Goal: Contribute content: Contribute content

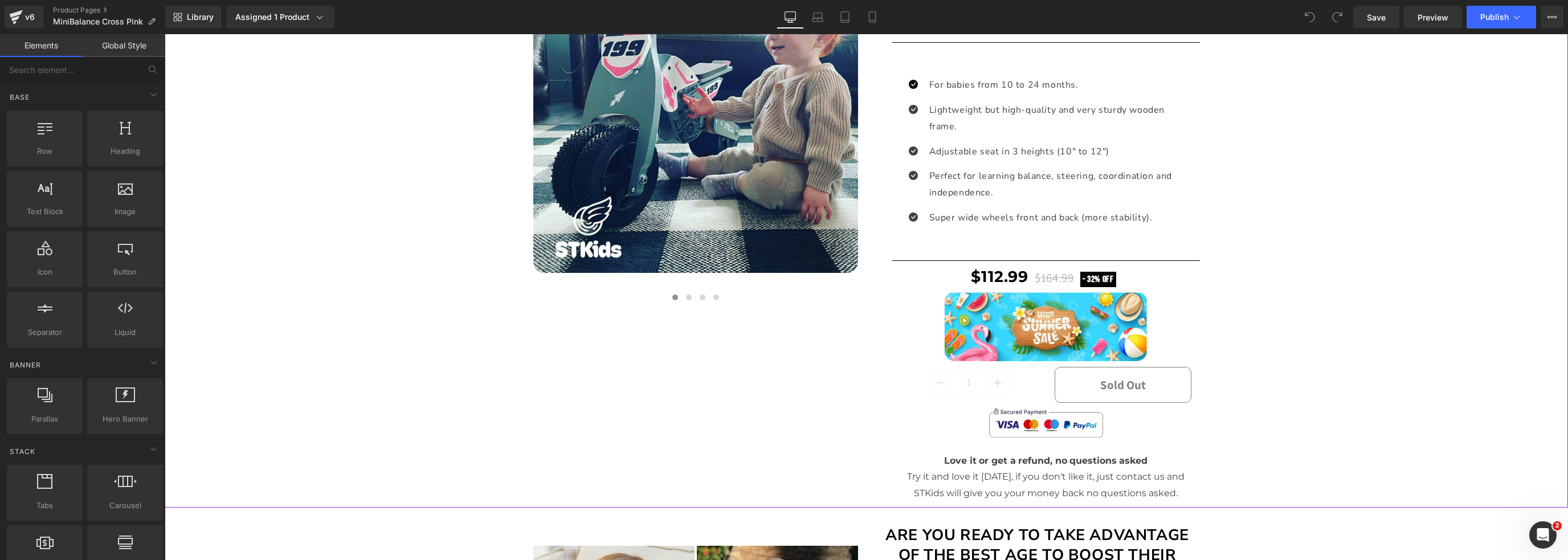
scroll to position [456, 0]
click at [1035, 325] on span "Image" at bounding box center [1046, 326] width 24 height 14
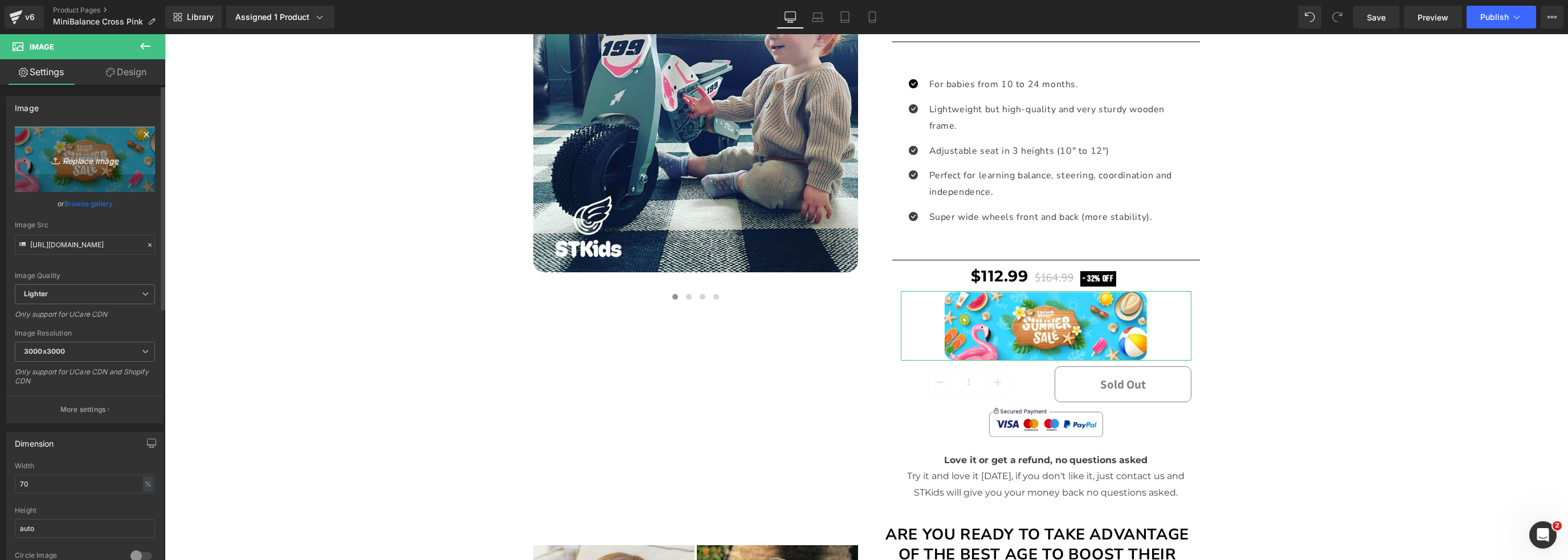
click at [90, 166] on link "Replace Image" at bounding box center [85, 159] width 140 height 65
type input "C:\fakepath\LABOR DAY 2025 1.jpg"
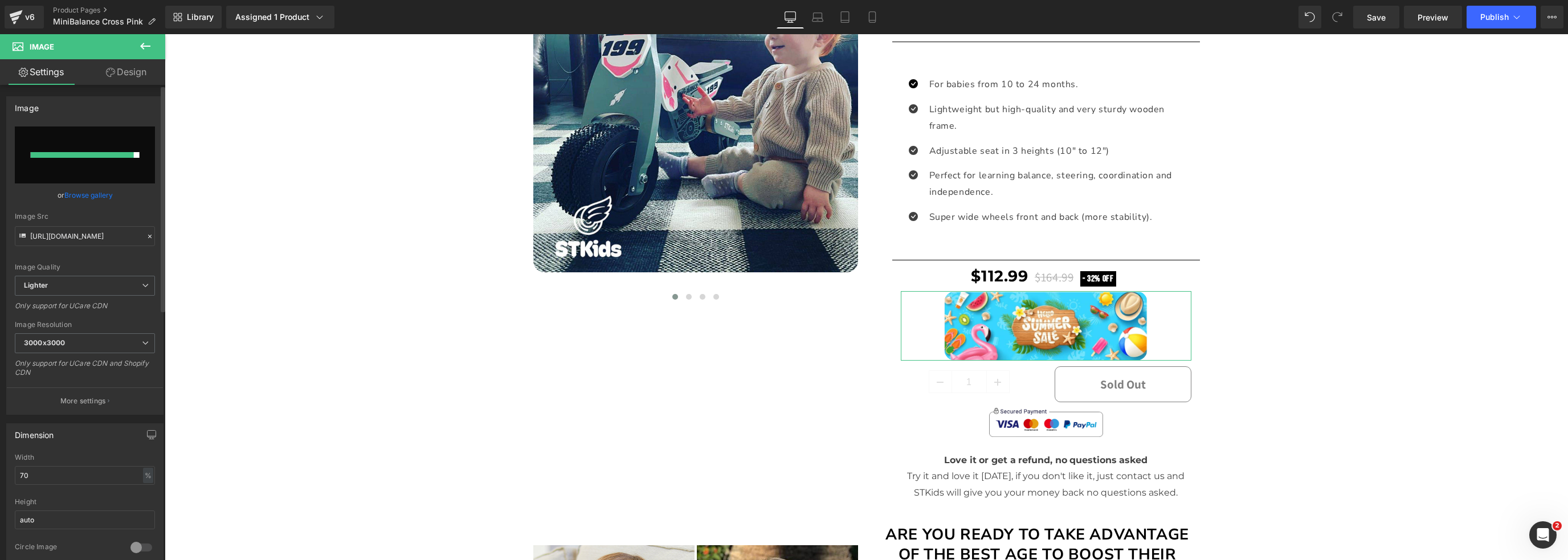
click at [130, 169] on input "file" at bounding box center [85, 155] width 140 height 57
click at [100, 191] on link "Browse gallery" at bounding box center [89, 195] width 48 height 20
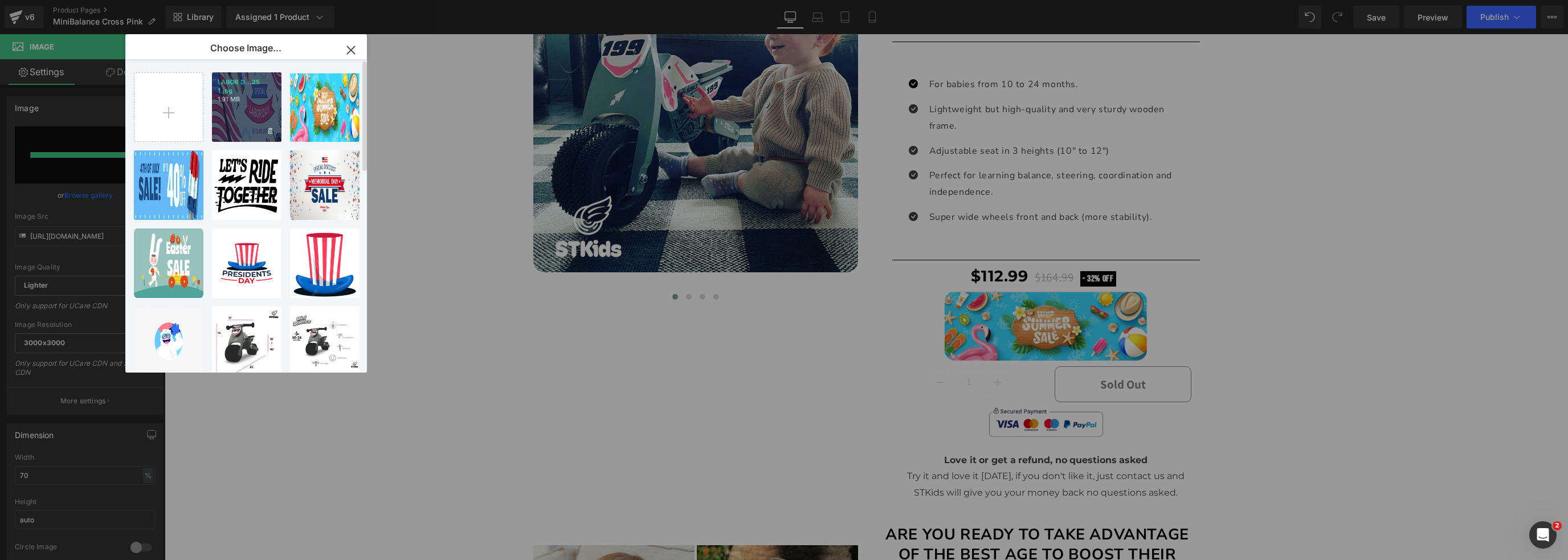
drag, startPoint x: 246, startPoint y: 108, endPoint x: 87, endPoint y: 77, distance: 162.0
click at [246, 108] on div "LABOR D...25 1.jpg 1.91 MB" at bounding box center [246, 107] width 70 height 70
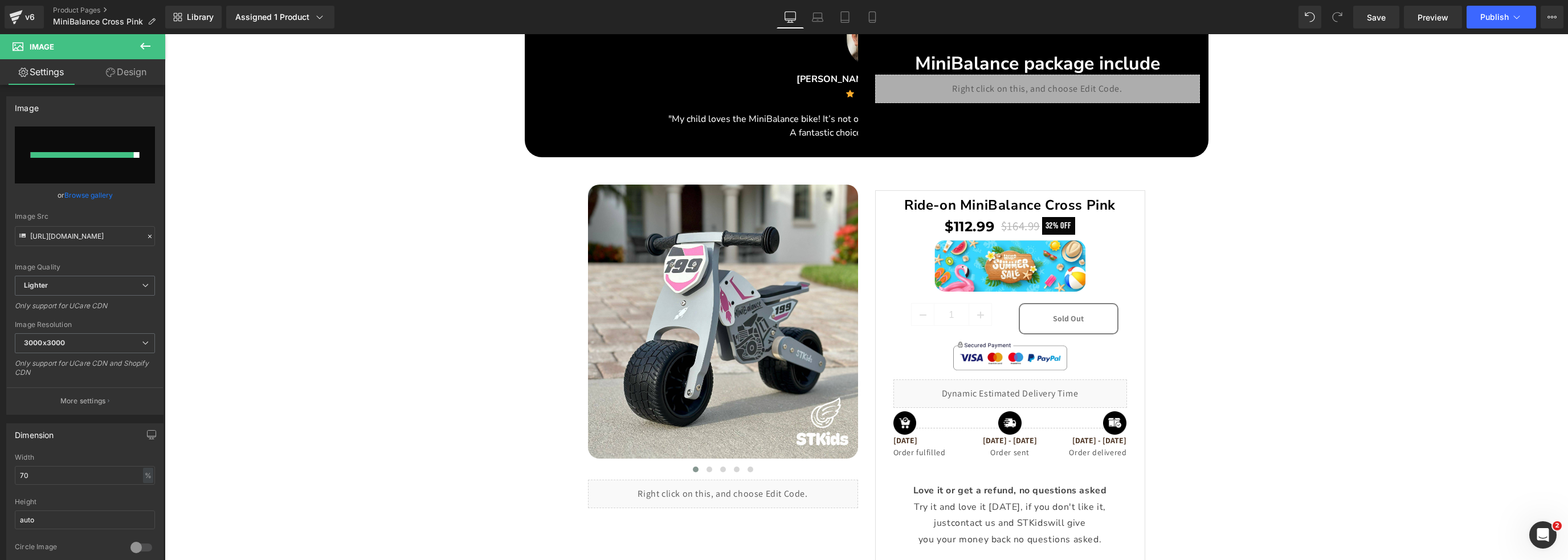
scroll to position [1944, 0]
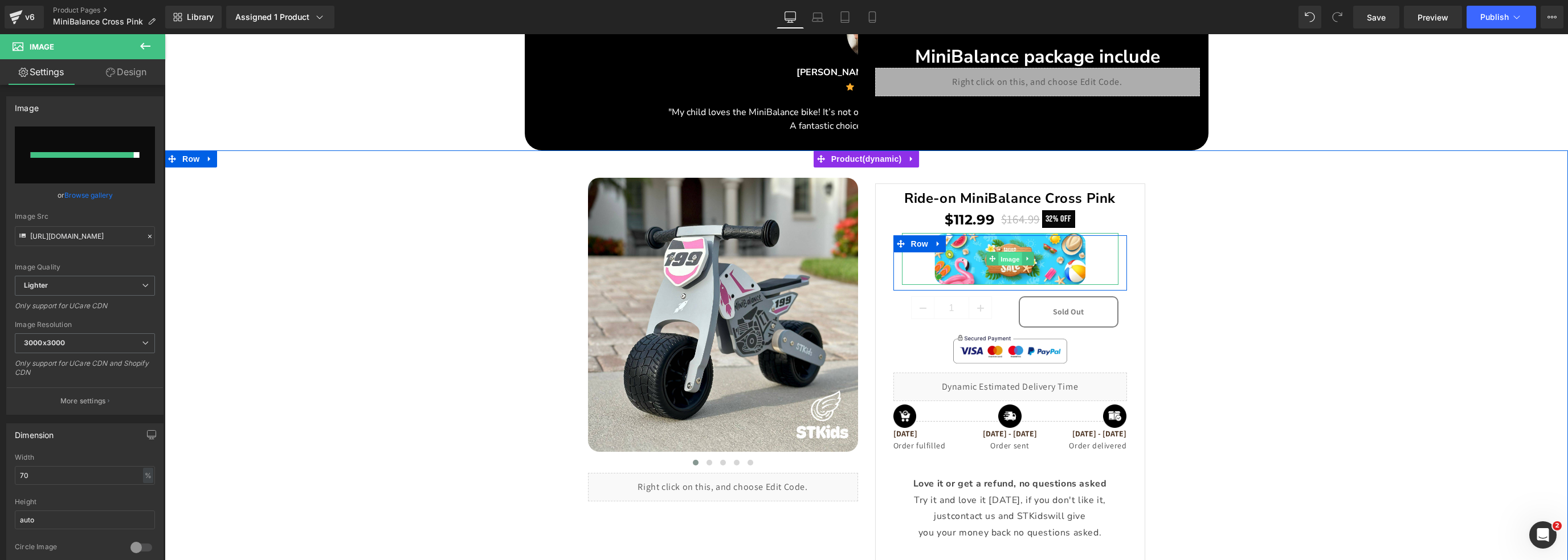
click at [1010, 256] on span "Image" at bounding box center [1010, 259] width 24 height 14
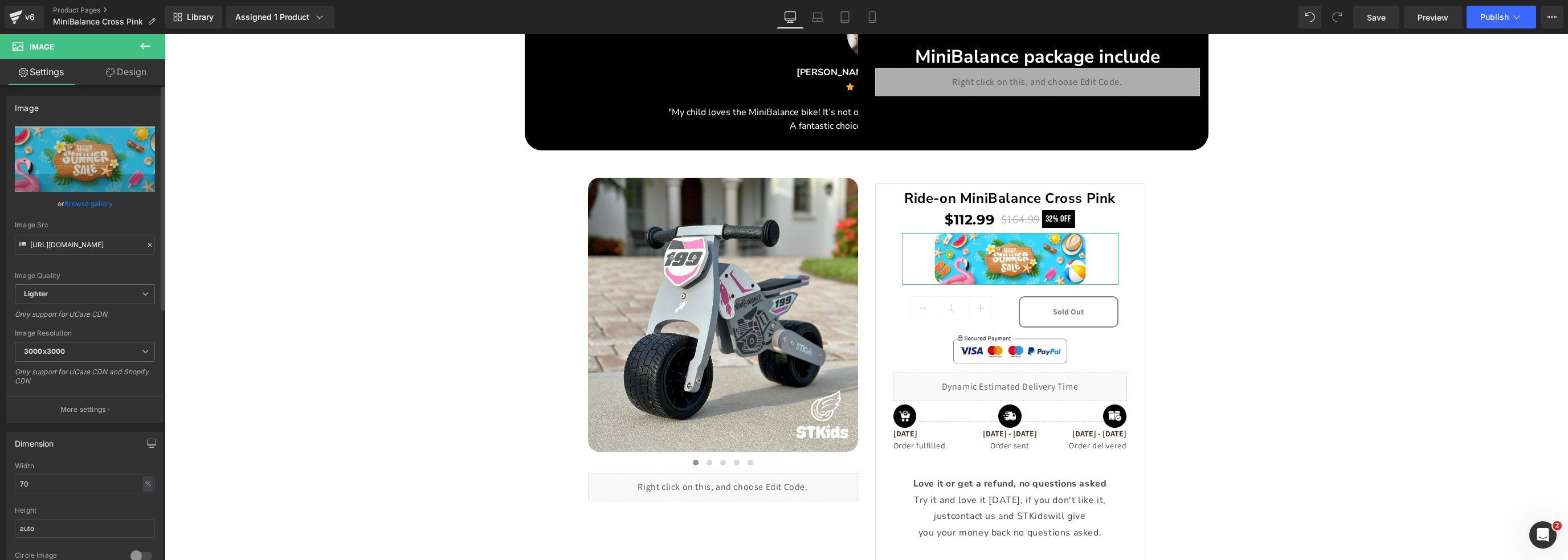
click at [89, 205] on link "Browse gallery" at bounding box center [89, 203] width 48 height 20
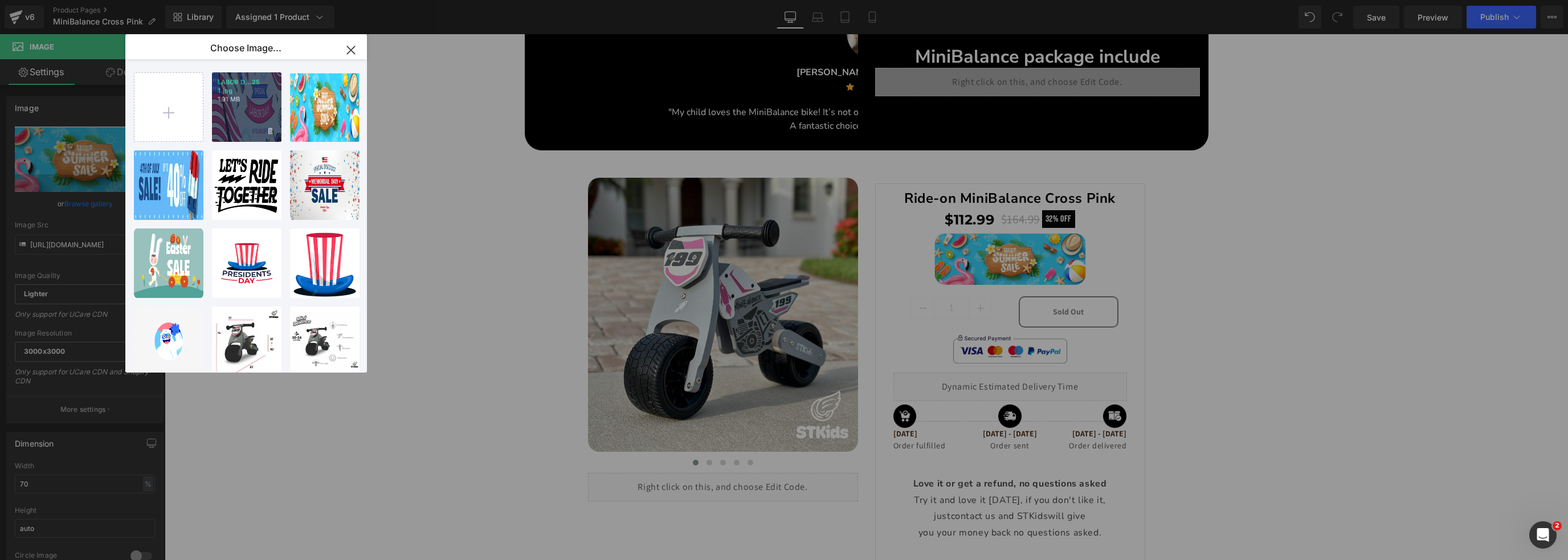
click at [214, 111] on div "LABOR D...25 1.jpg 1.91 MB" at bounding box center [246, 107] width 70 height 70
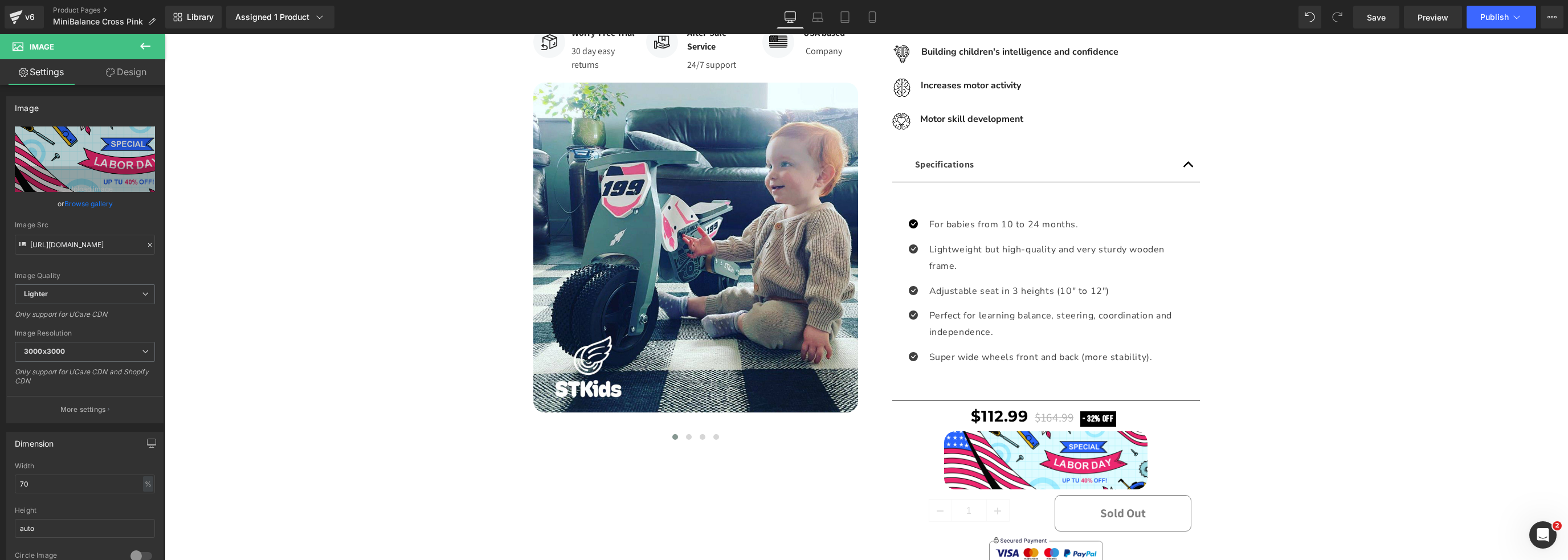
scroll to position [0, 0]
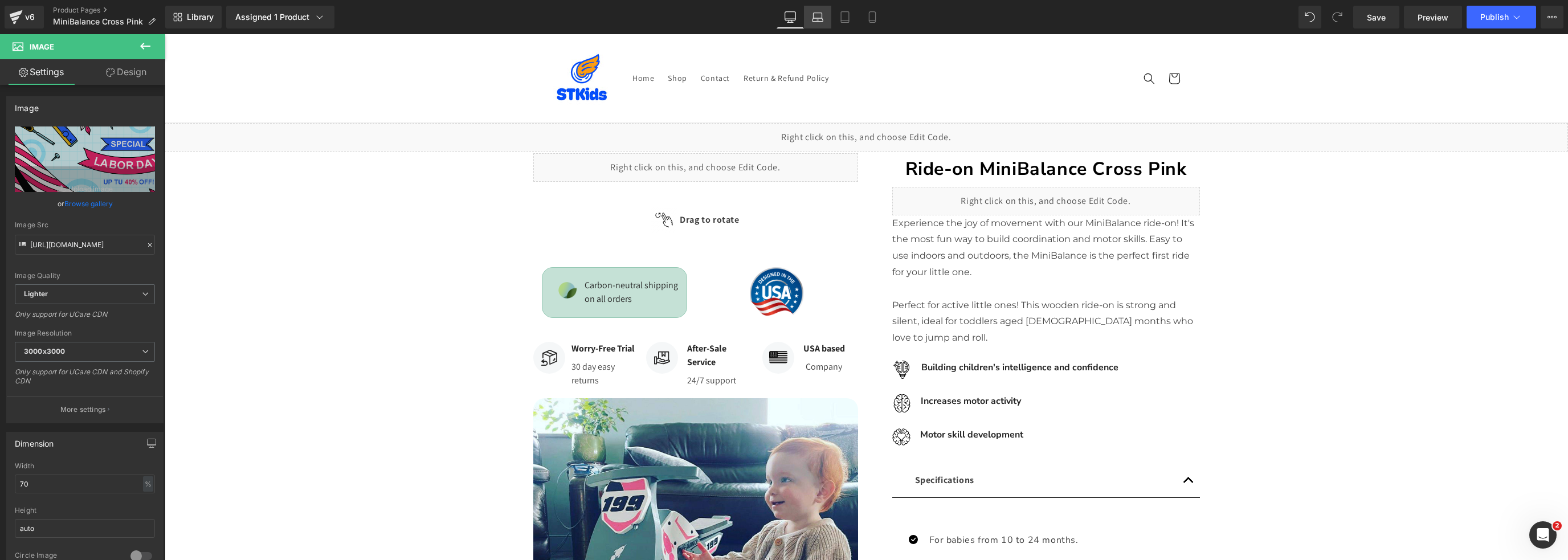
click at [811, 20] on link "Laptop" at bounding box center [818, 17] width 27 height 23
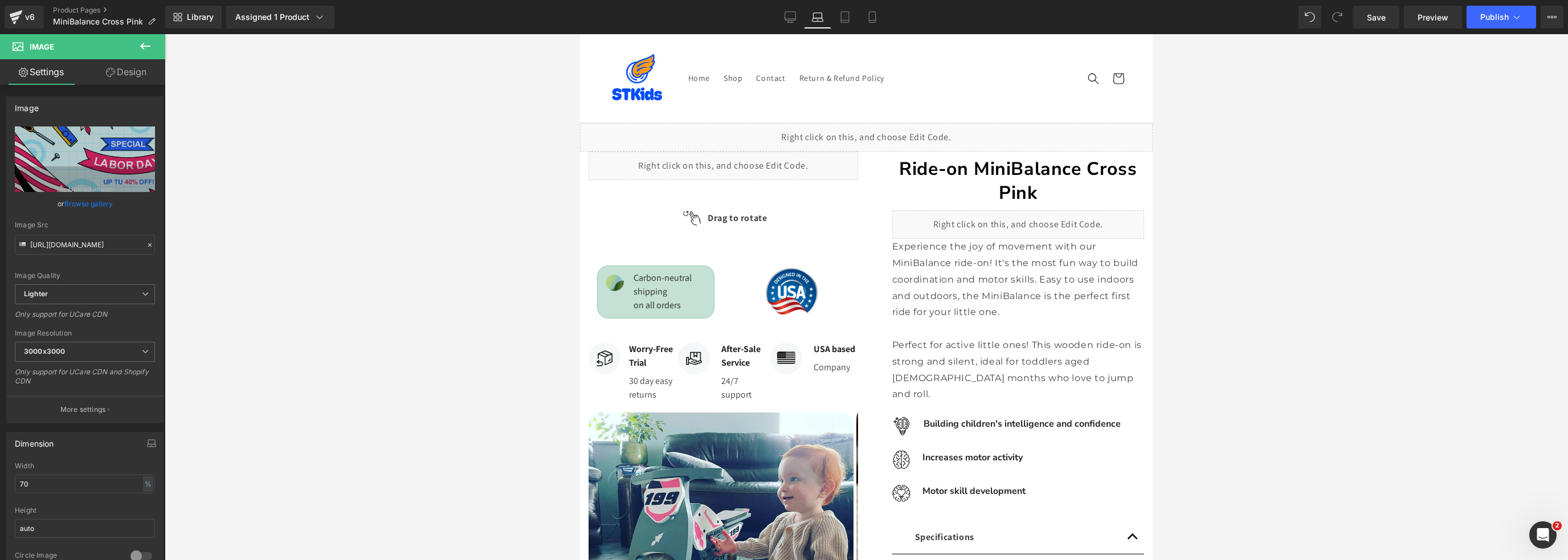
drag, startPoint x: 1149, startPoint y: 368, endPoint x: 1735, endPoint y: 111, distance: 639.9
click at [843, 18] on icon at bounding box center [844, 16] width 11 height 11
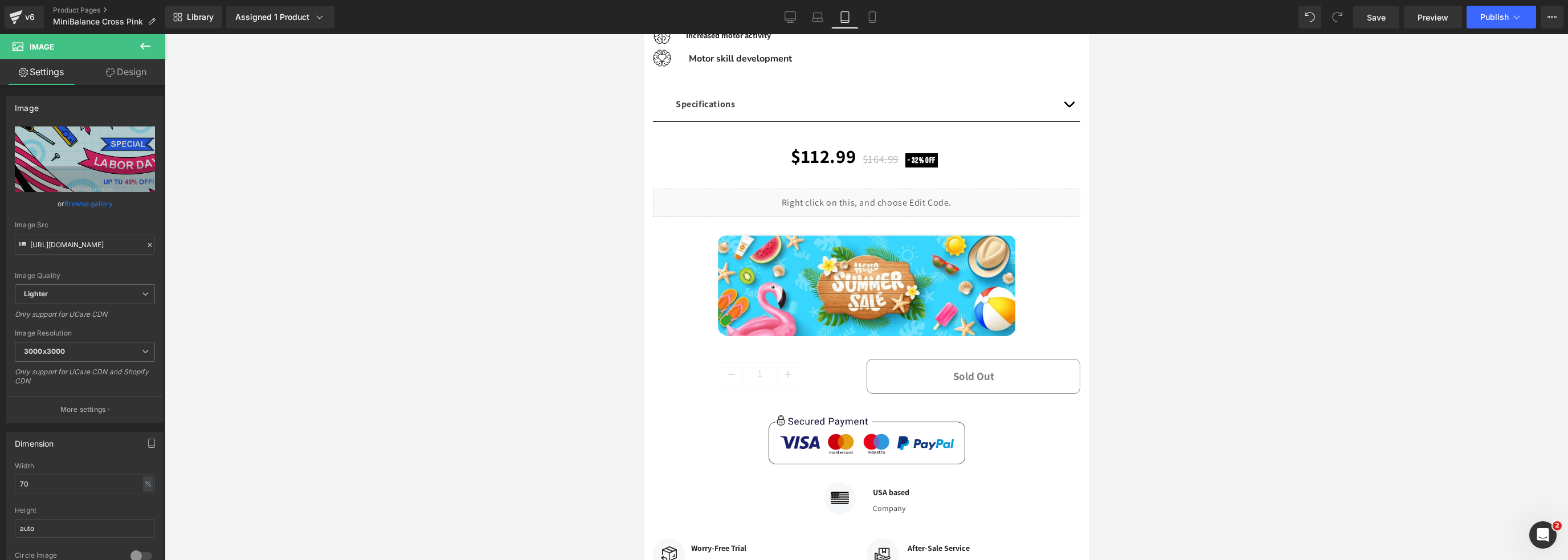
scroll to position [355, 0]
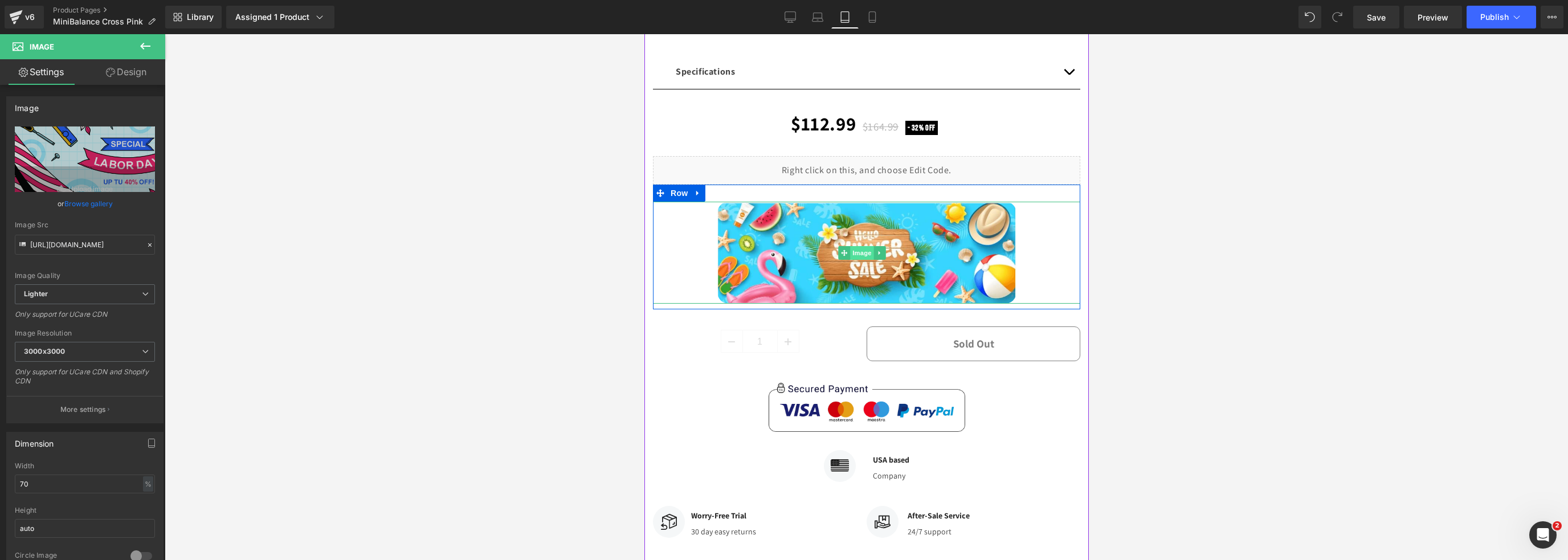
click at [868, 260] on span "Image" at bounding box center [862, 253] width 24 height 14
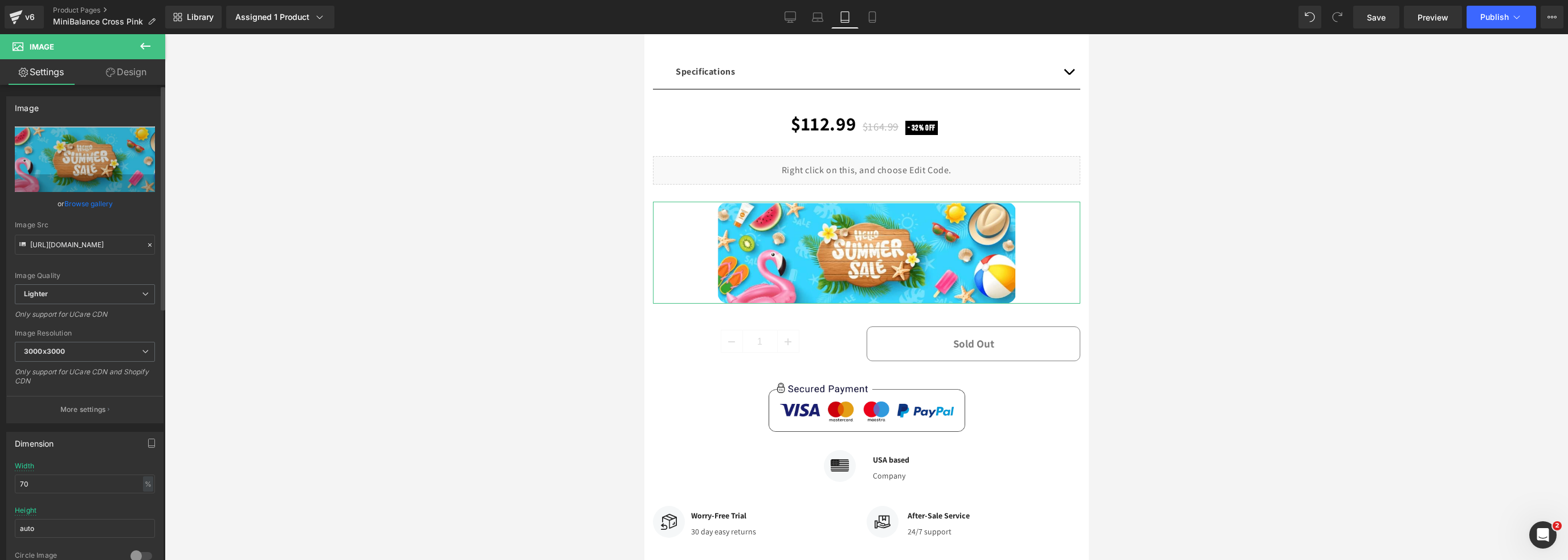
click at [80, 205] on link "Browse gallery" at bounding box center [89, 203] width 48 height 20
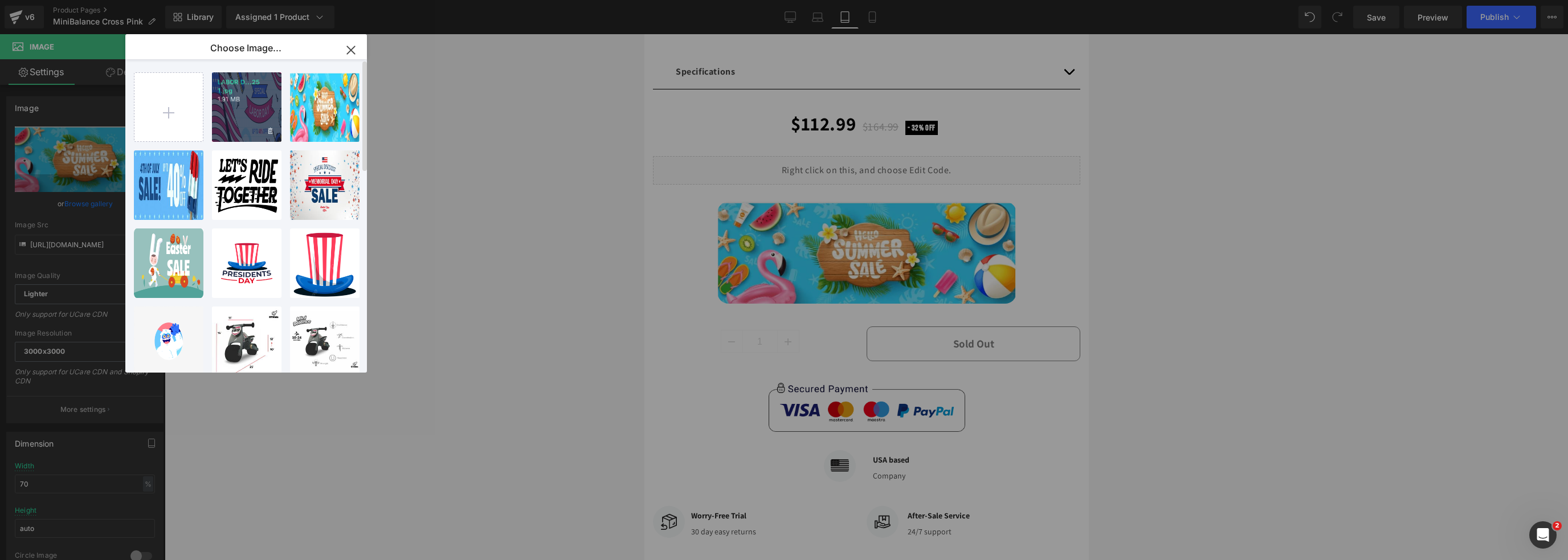
click at [246, 119] on div "LABOR D...25 1.jpg 1.91 MB" at bounding box center [246, 107] width 70 height 70
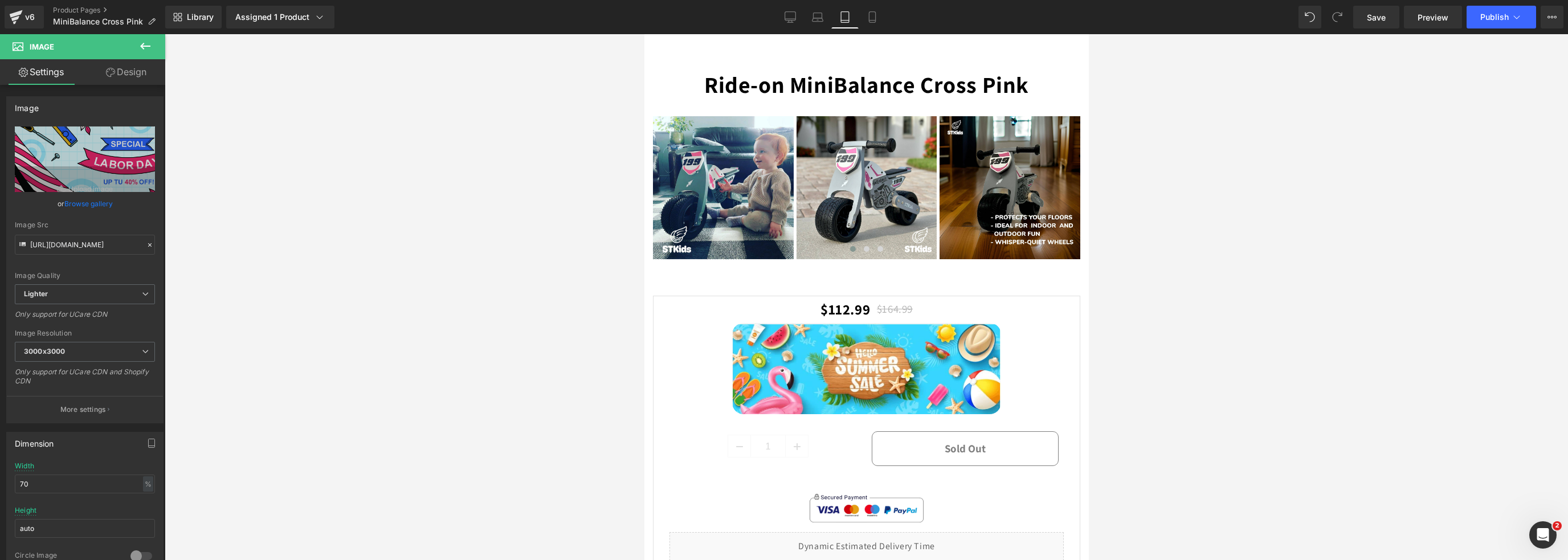
scroll to position [1807, 0]
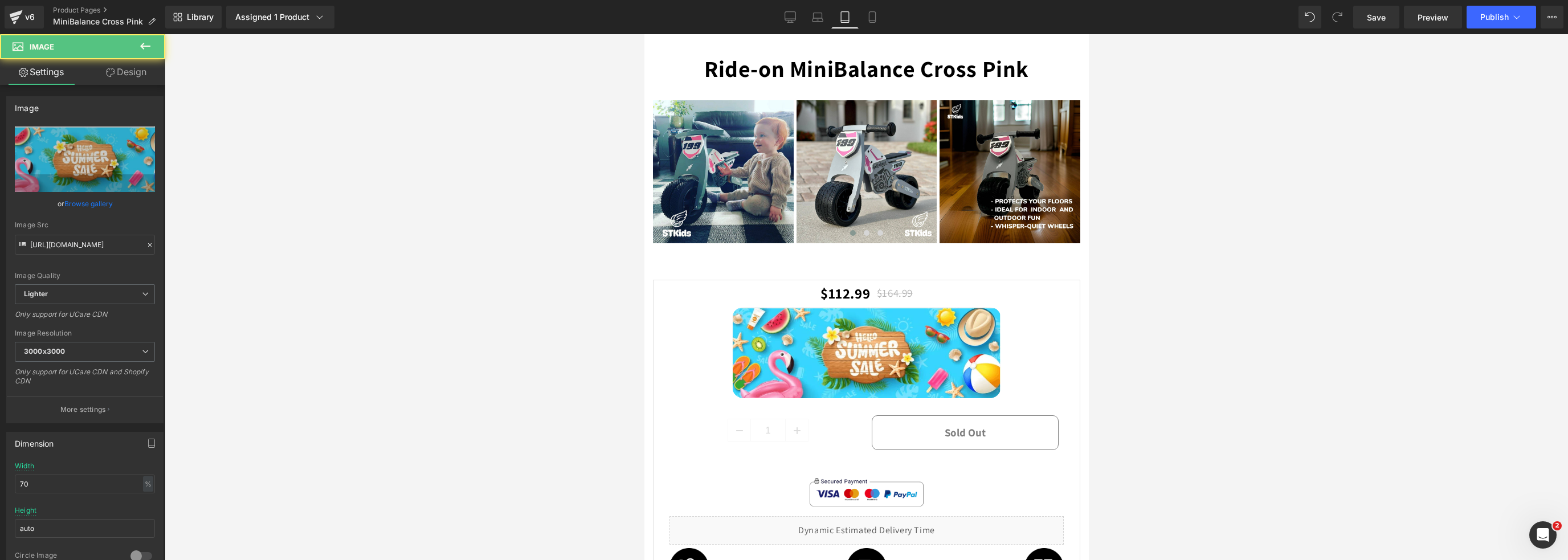
click at [853, 355] on div "Image" at bounding box center [866, 353] width 384 height 92
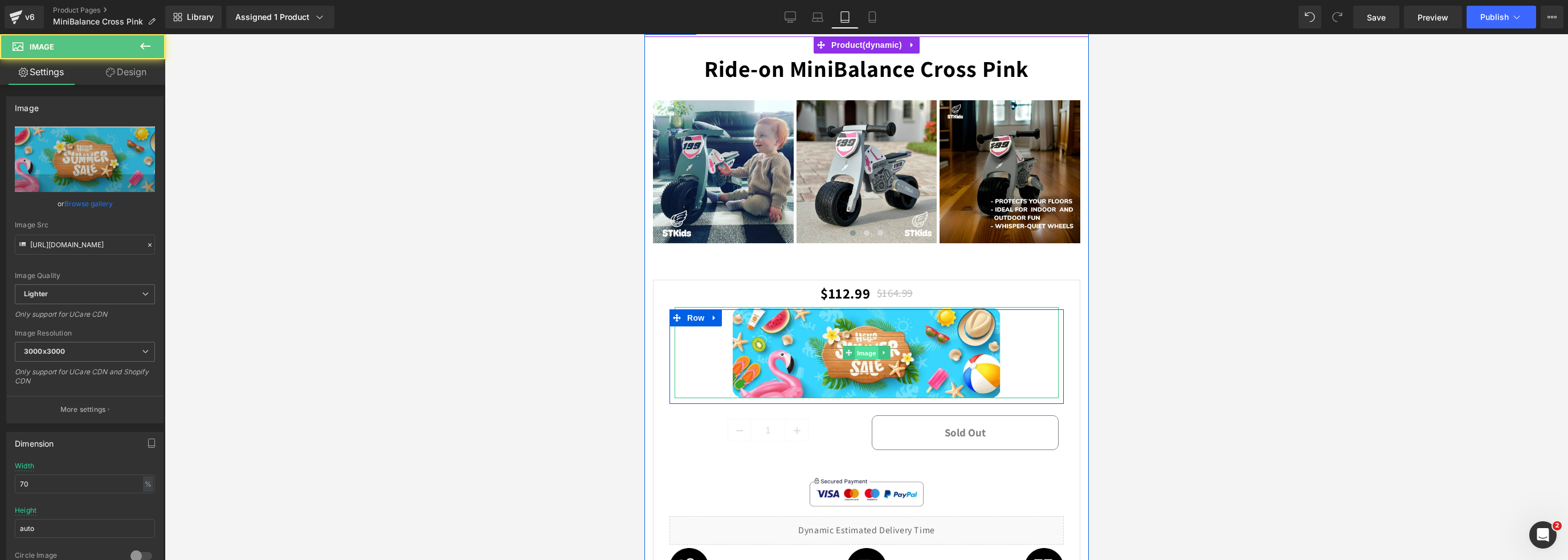
click at [857, 349] on span "Image" at bounding box center [866, 353] width 24 height 14
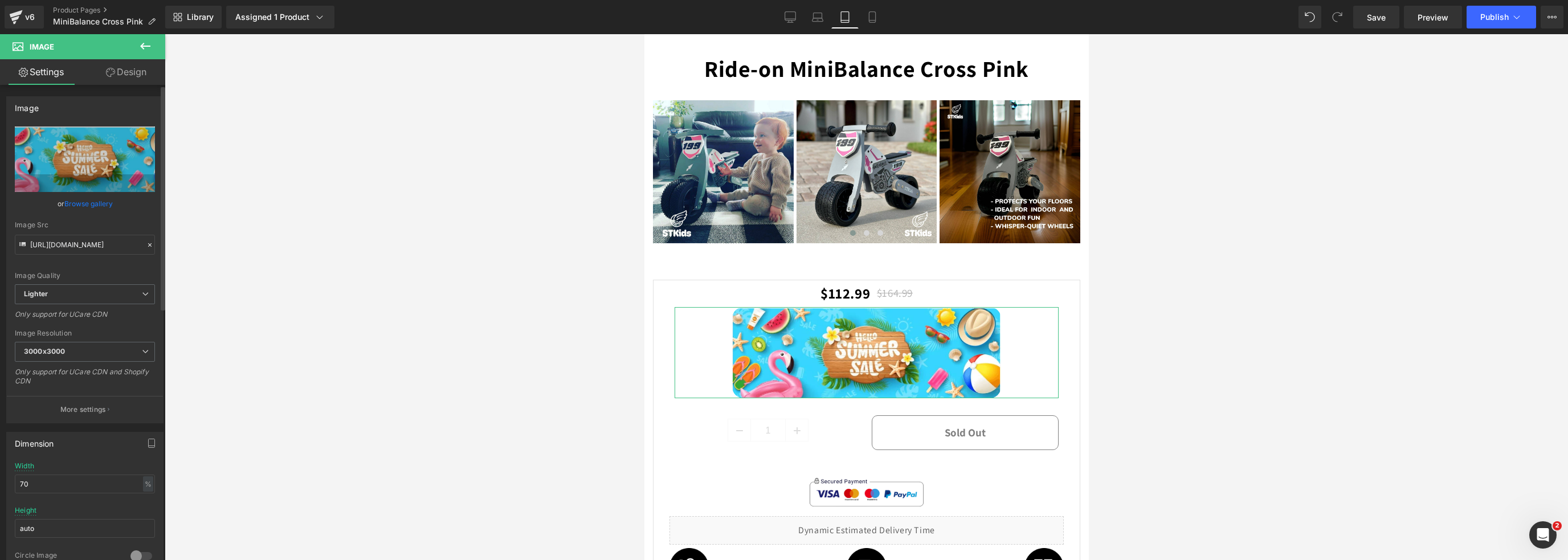
click at [74, 205] on link "Browse gallery" at bounding box center [89, 203] width 48 height 20
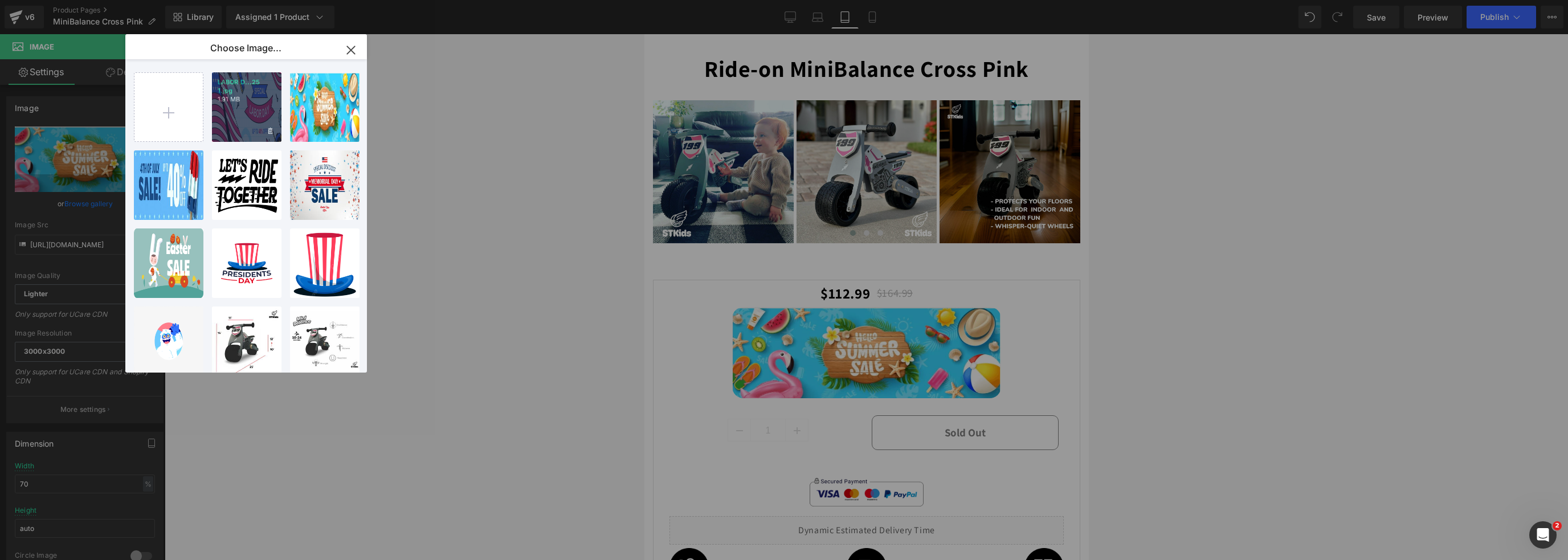
click at [246, 115] on div "LABOR D...25 1.jpg 1.91 MB" at bounding box center [246, 107] width 70 height 70
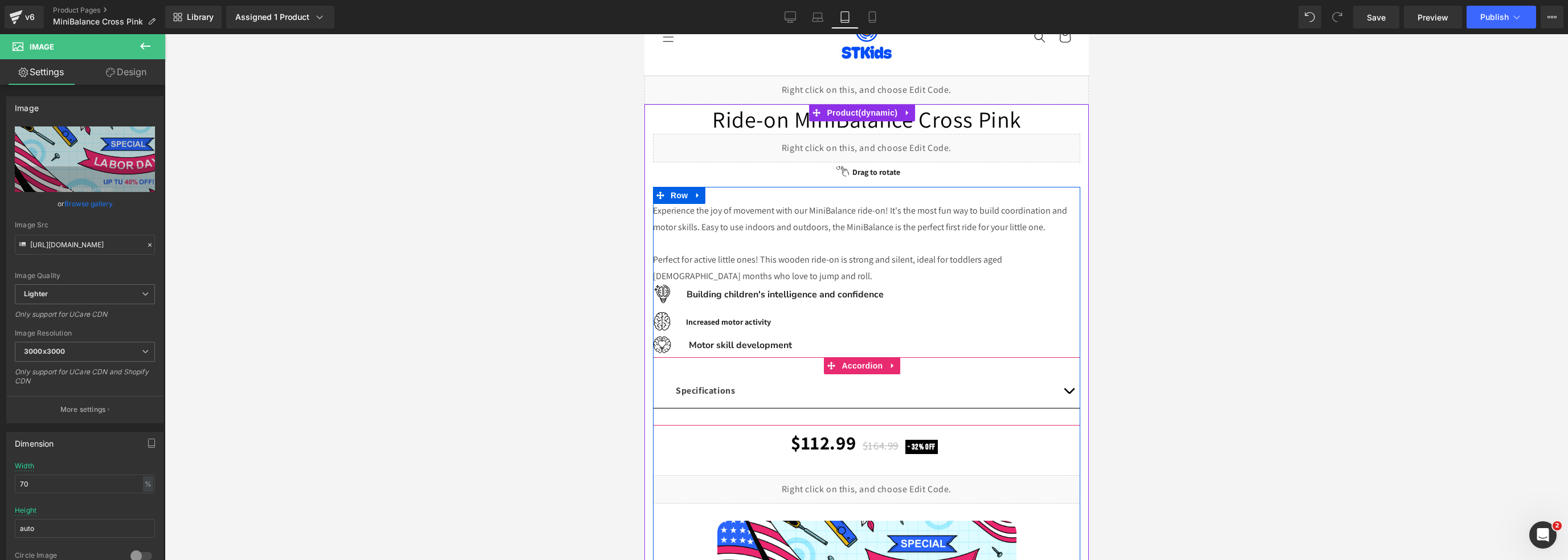
scroll to position [57, 0]
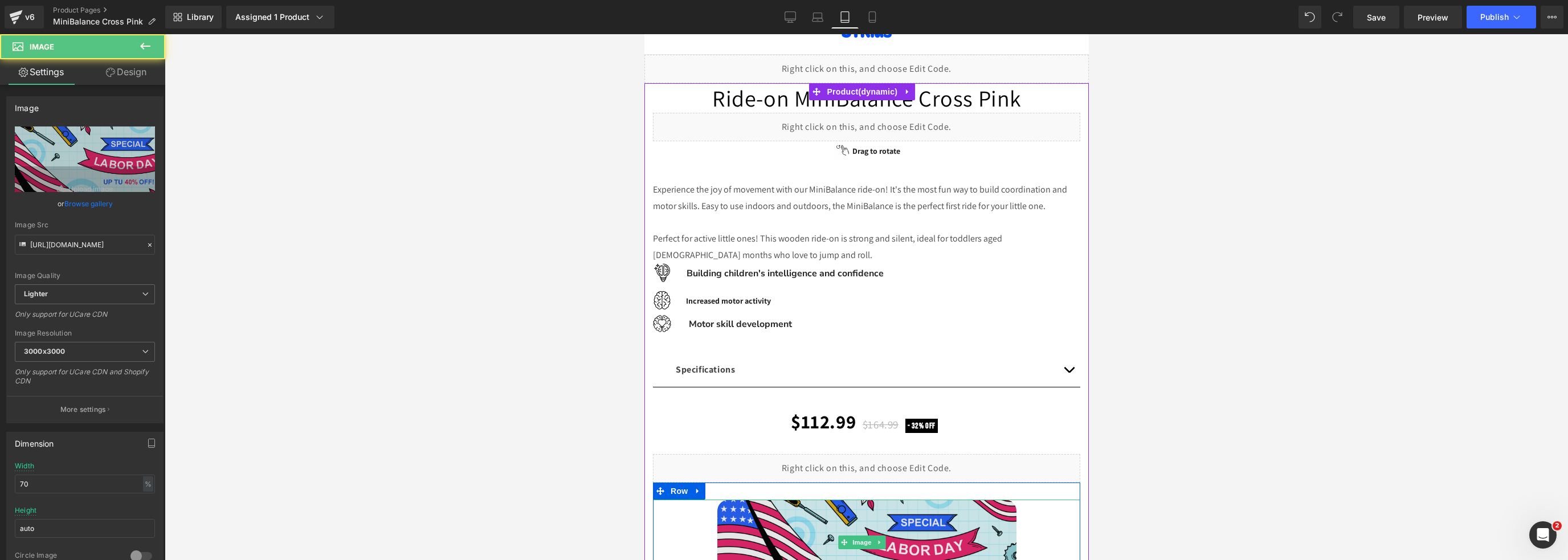
click at [962, 535] on img at bounding box center [866, 542] width 299 height 85
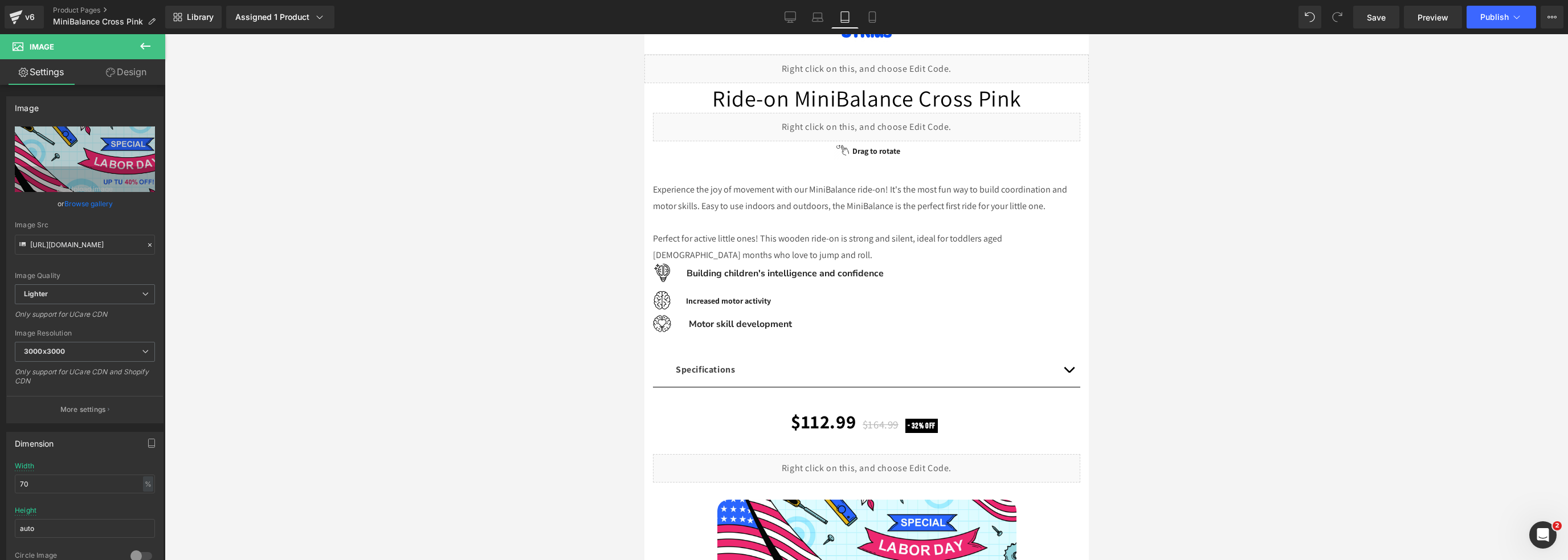
drag, startPoint x: 873, startPoint y: 20, endPoint x: 941, endPoint y: 28, distance: 68.5
click at [873, 20] on icon at bounding box center [872, 16] width 11 height 11
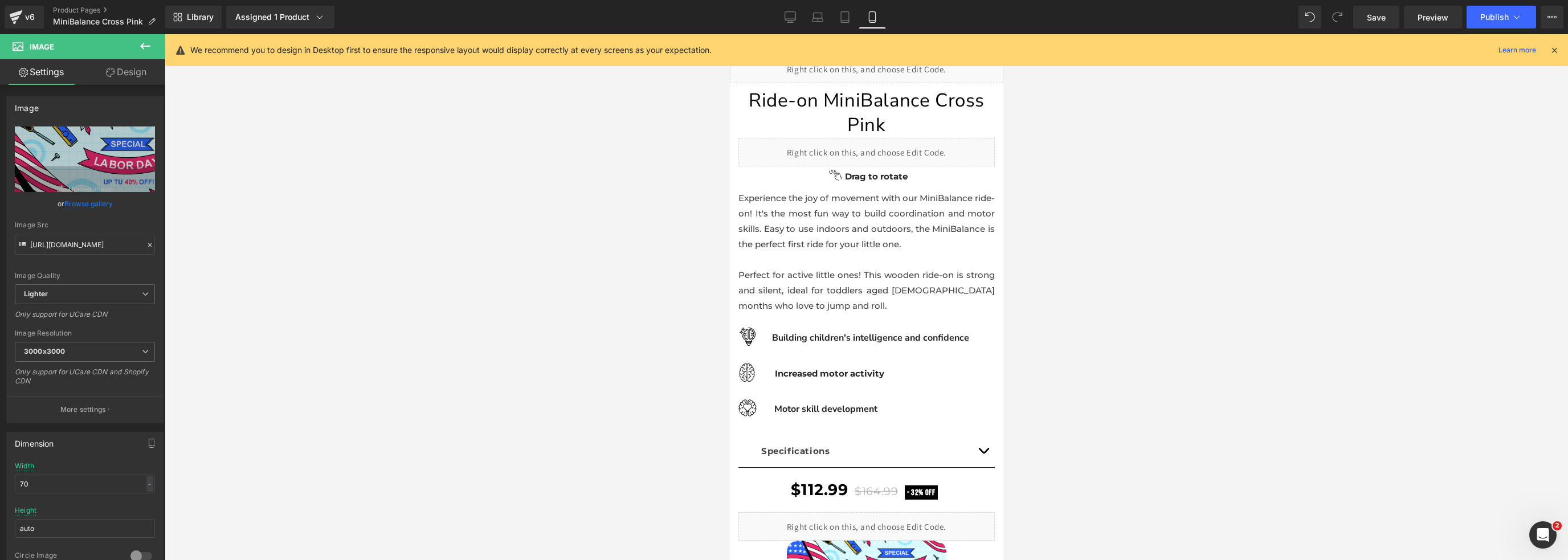
scroll to position [85, 0]
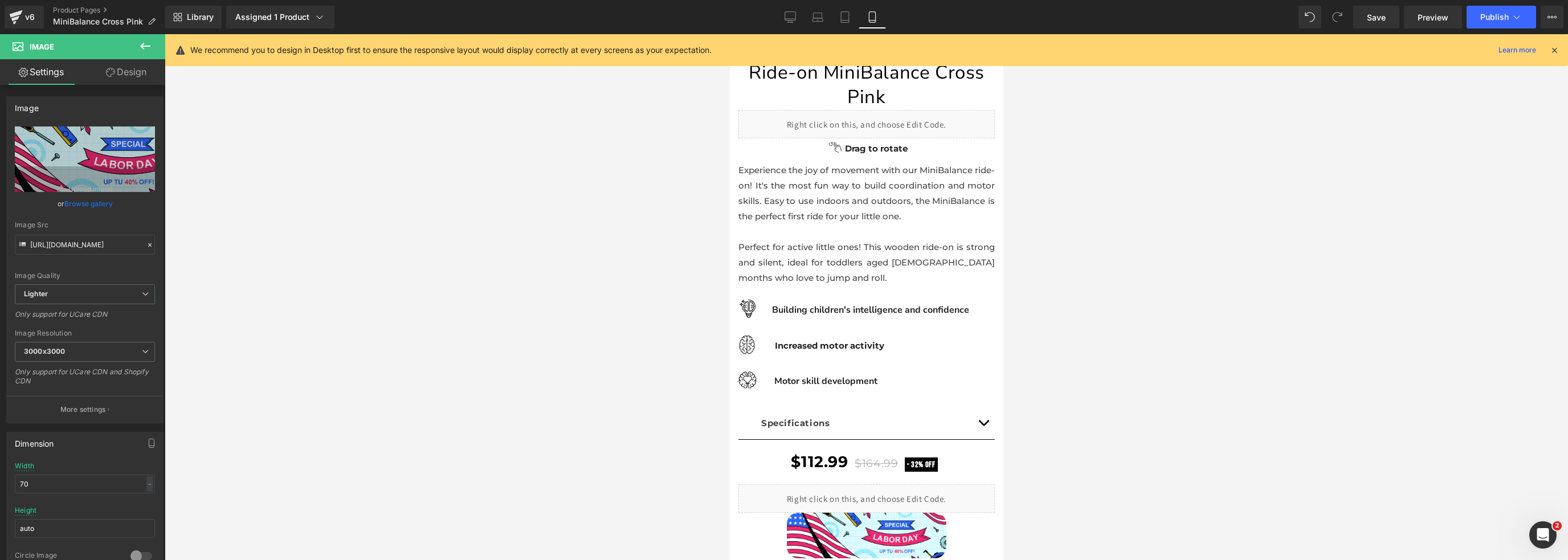
click at [1554, 47] on icon at bounding box center [1554, 50] width 10 height 10
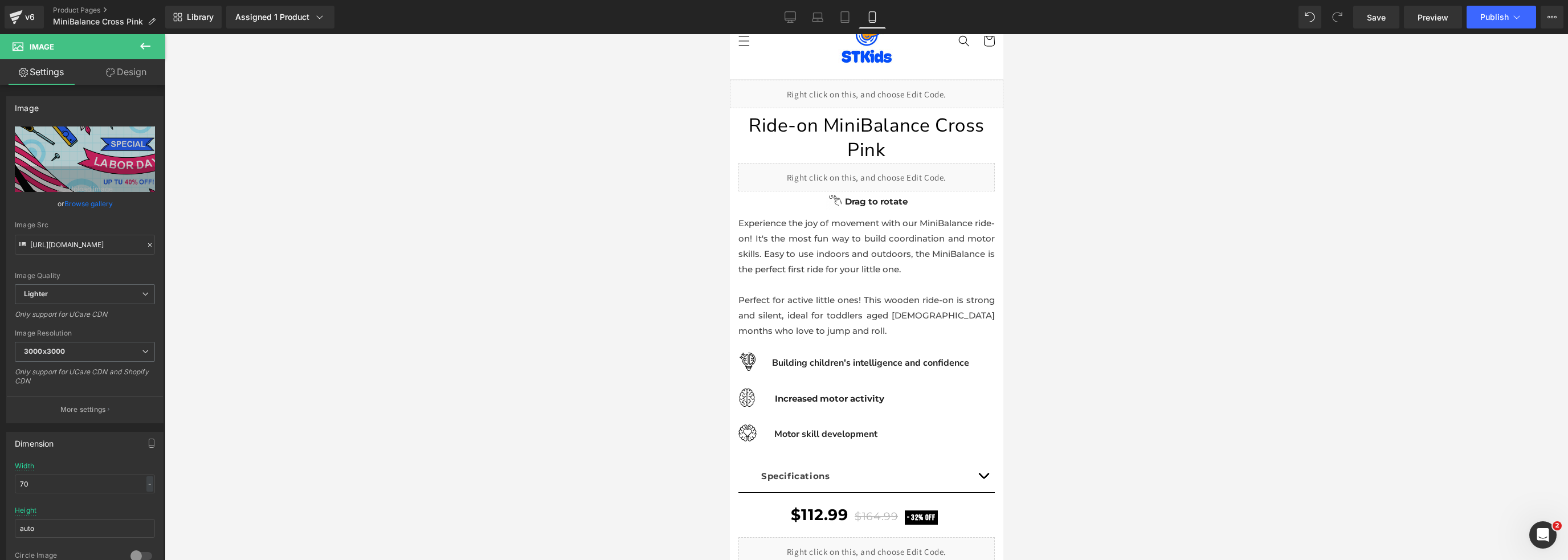
scroll to position [0, 0]
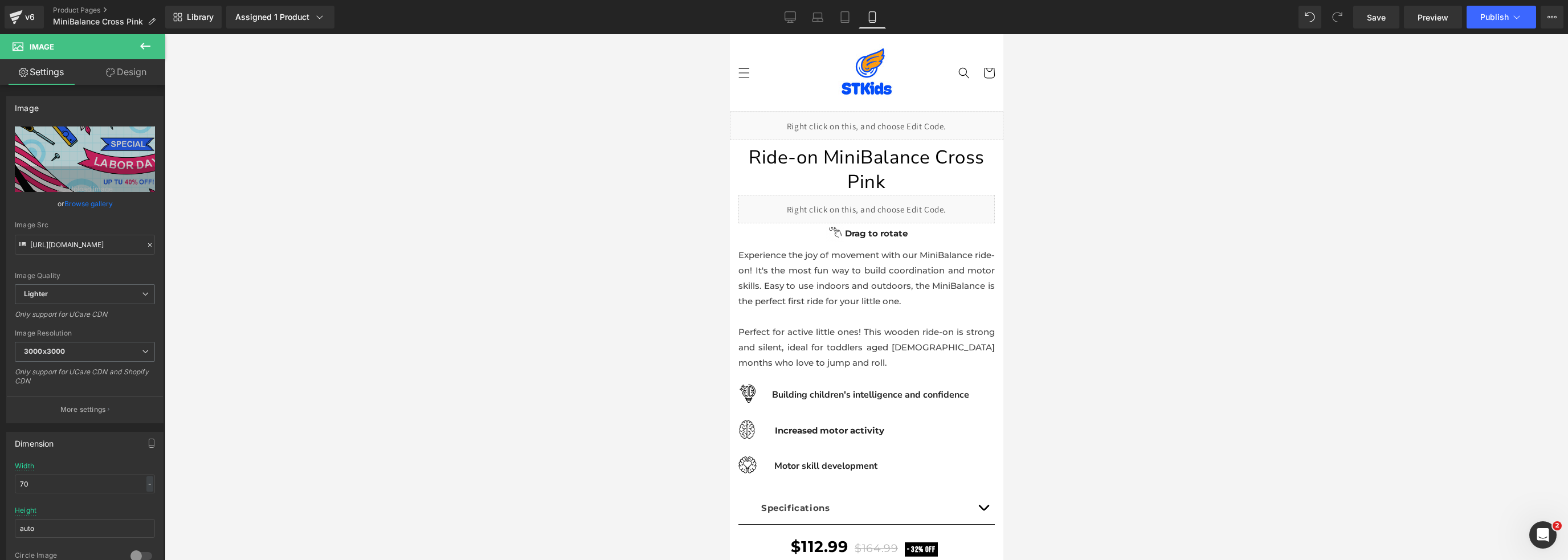
drag, startPoint x: 996, startPoint y: 95, endPoint x: 1754, endPoint y: 106, distance: 758.1
click at [1379, 20] on span "Save" at bounding box center [1376, 17] width 19 height 12
click at [1498, 20] on button "Publish" at bounding box center [1501, 17] width 70 height 23
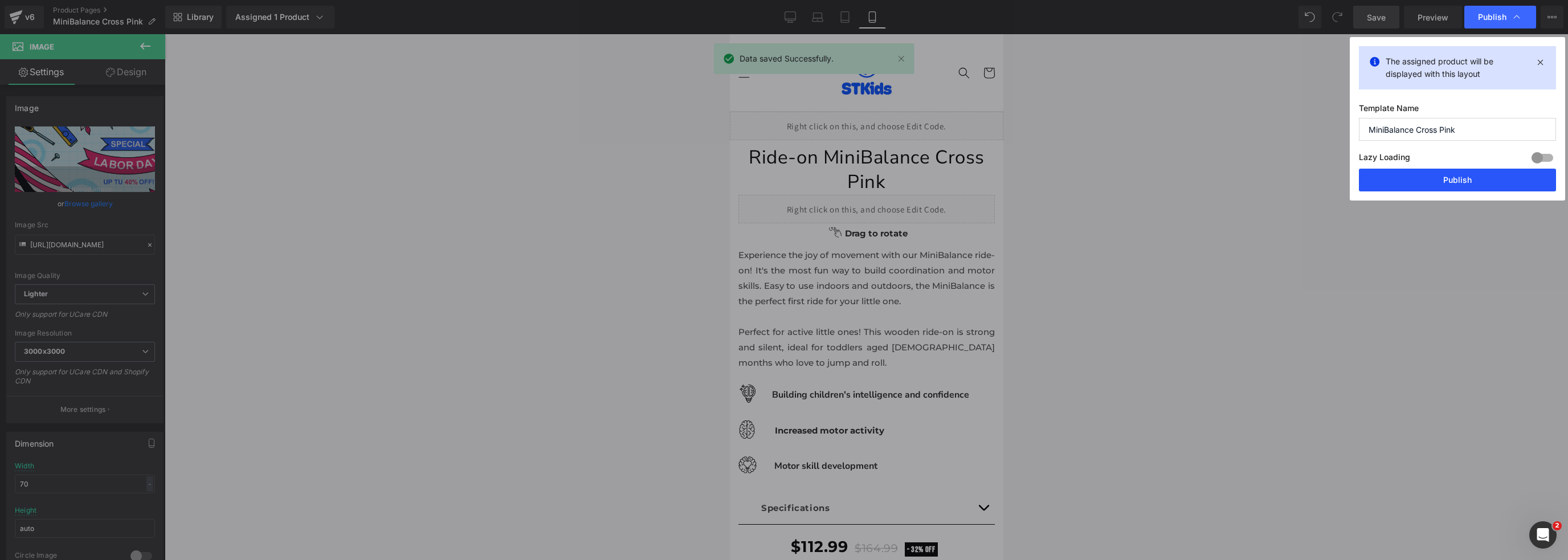
click at [1416, 177] on button "Publish" at bounding box center [1457, 180] width 197 height 23
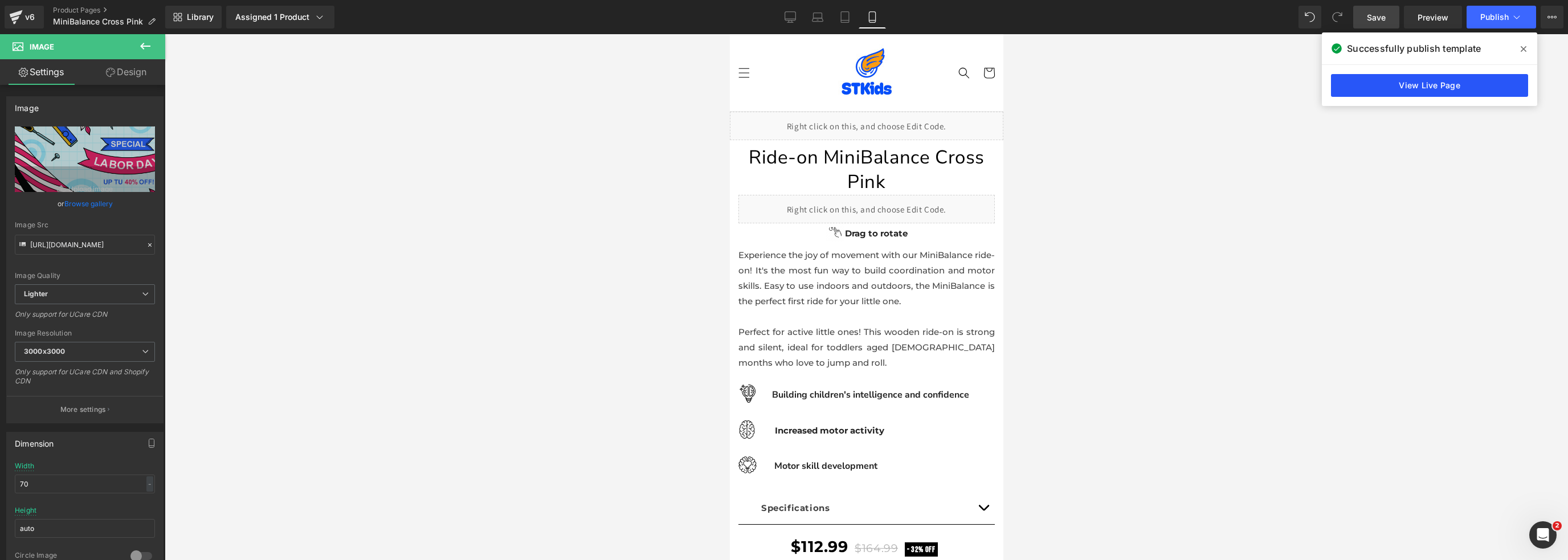
click at [1496, 82] on link "View Live Page" at bounding box center [1429, 85] width 197 height 23
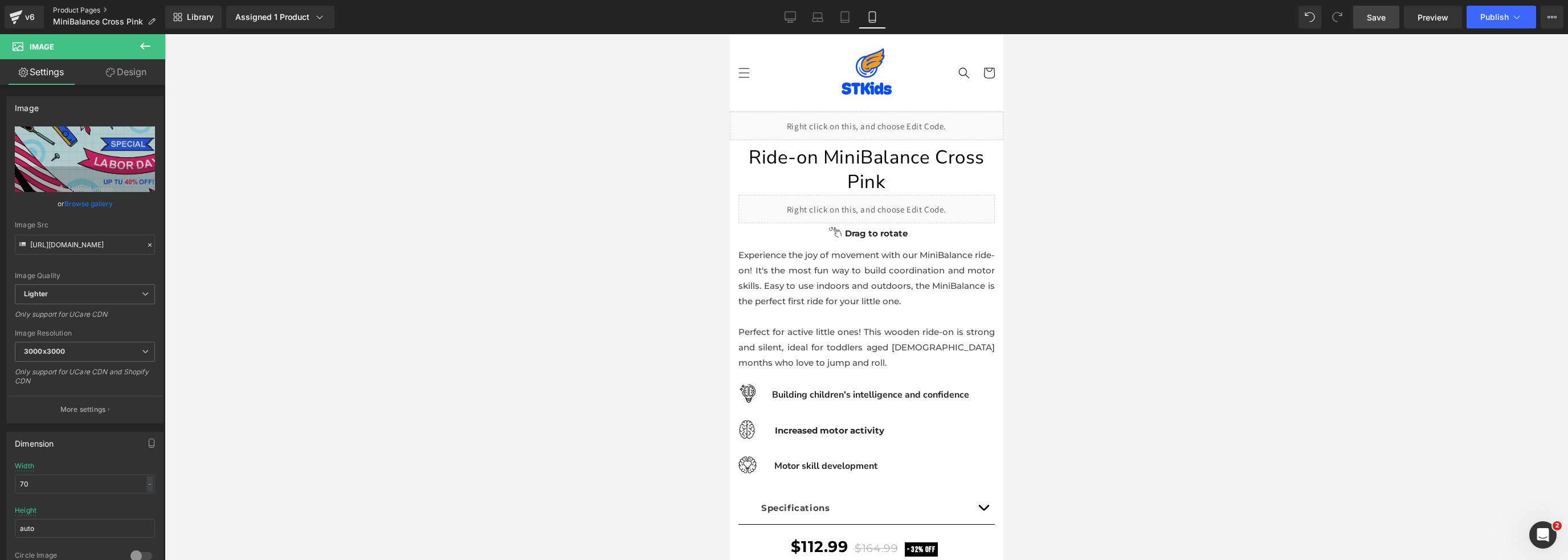
click at [85, 8] on link "Product Pages" at bounding box center [109, 10] width 112 height 9
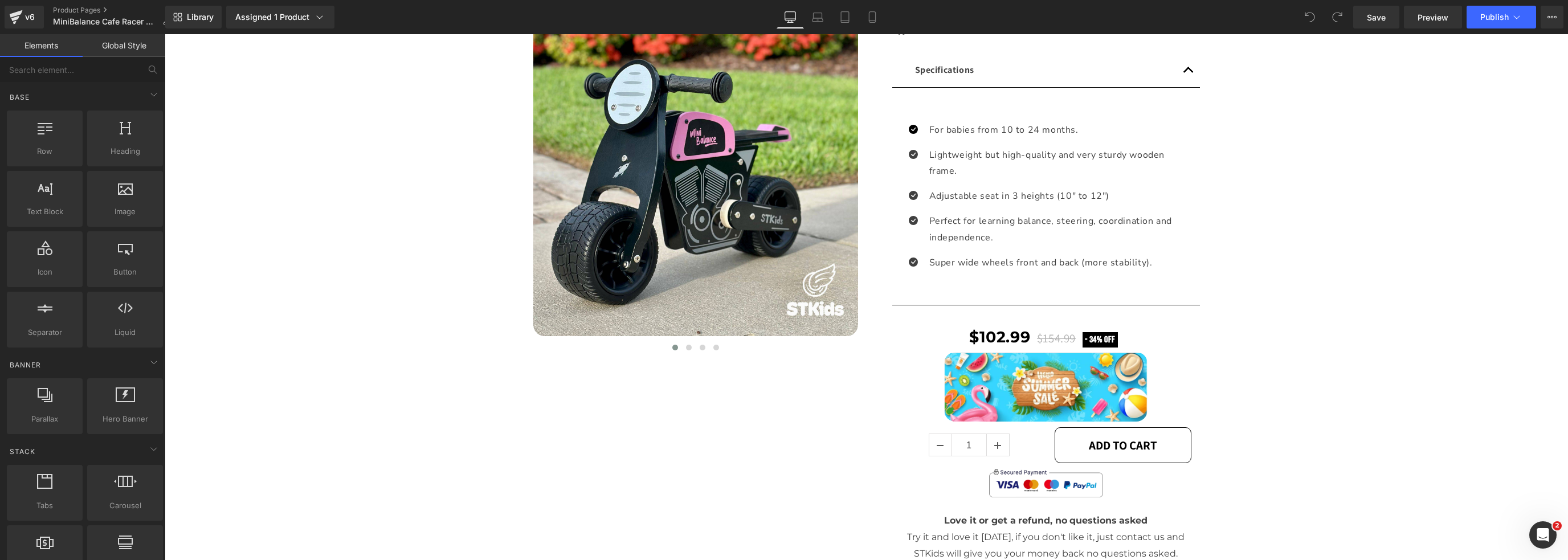
scroll to position [468, 0]
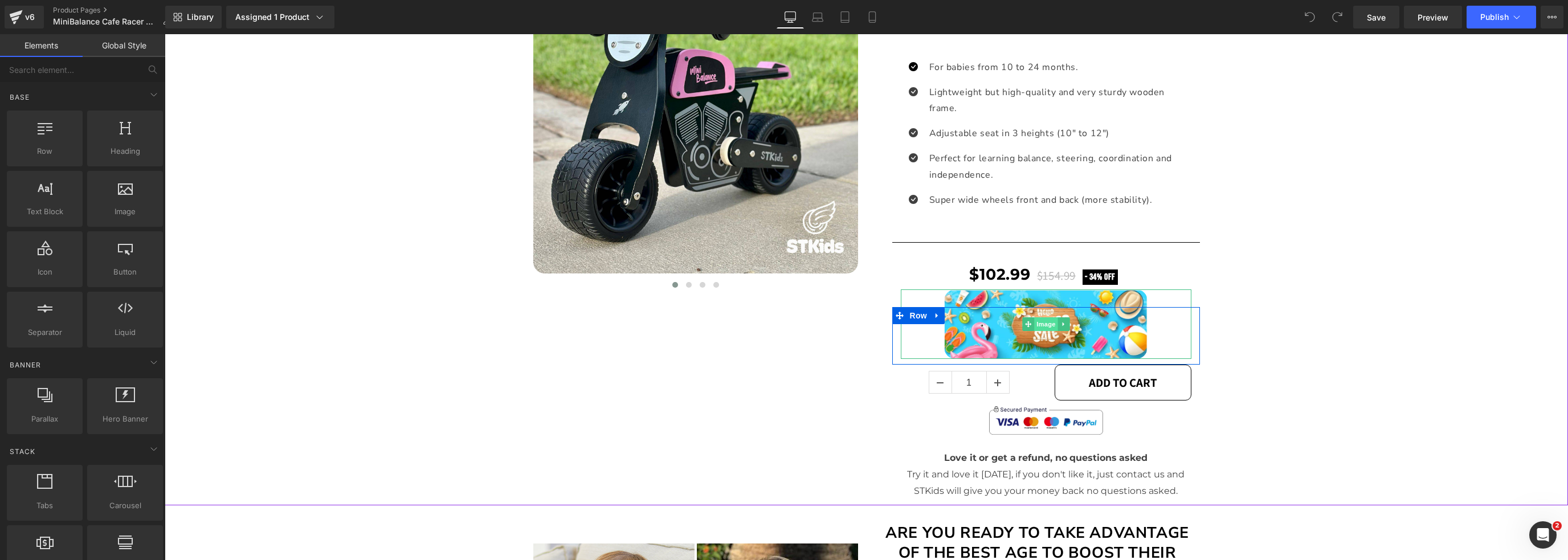
click at [1048, 317] on span "Image" at bounding box center [1046, 324] width 24 height 14
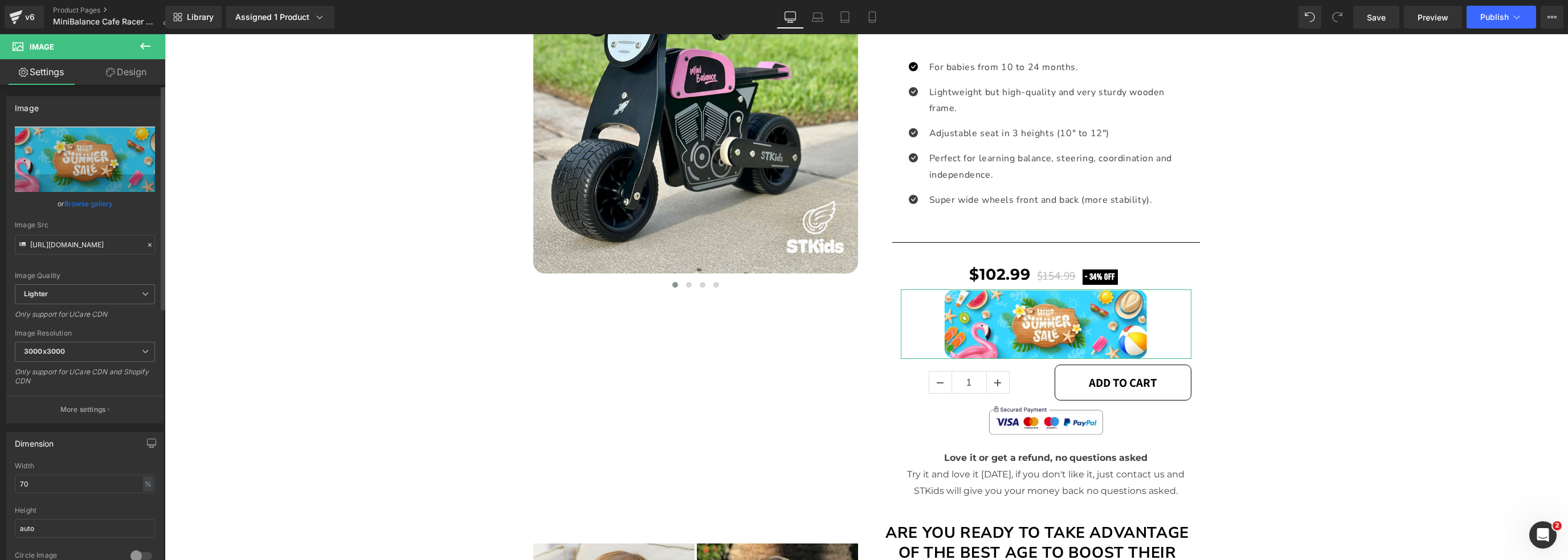
click at [91, 203] on link "Browse gallery" at bounding box center [89, 203] width 48 height 20
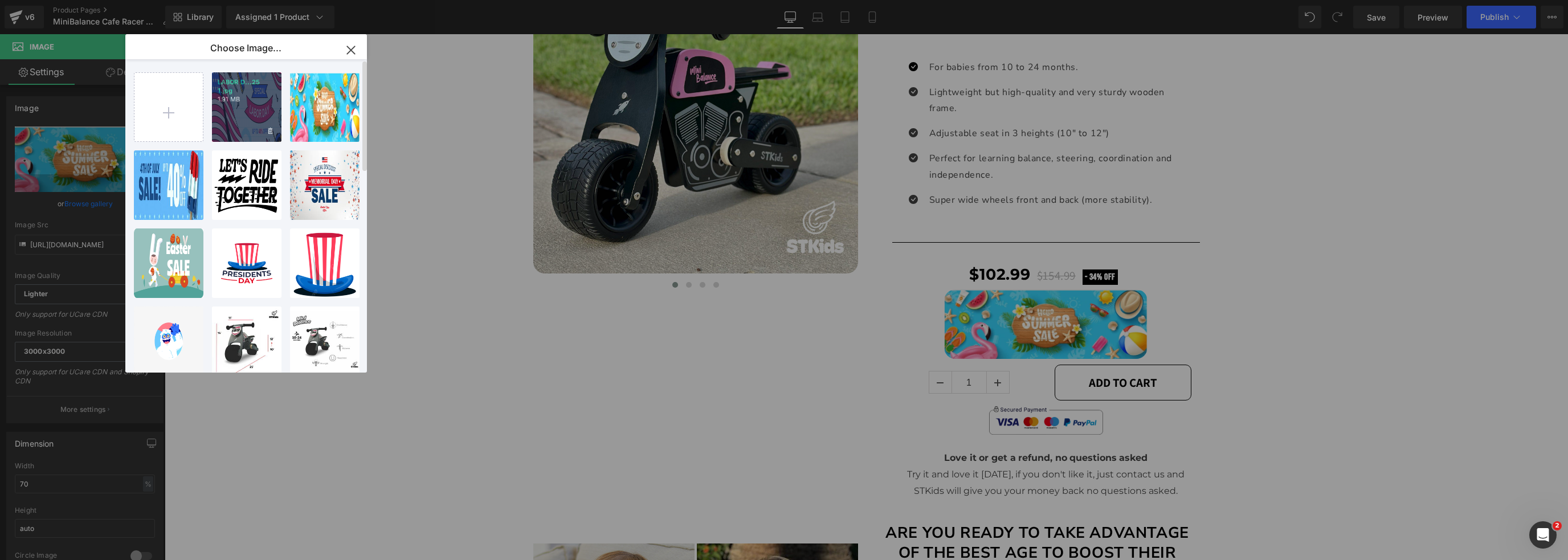
drag, startPoint x: 242, startPoint y: 110, endPoint x: 111, endPoint y: 145, distance: 135.6
click at [242, 110] on div "LABOR D...25 1.jpg 1.91 MB" at bounding box center [246, 107] width 70 height 70
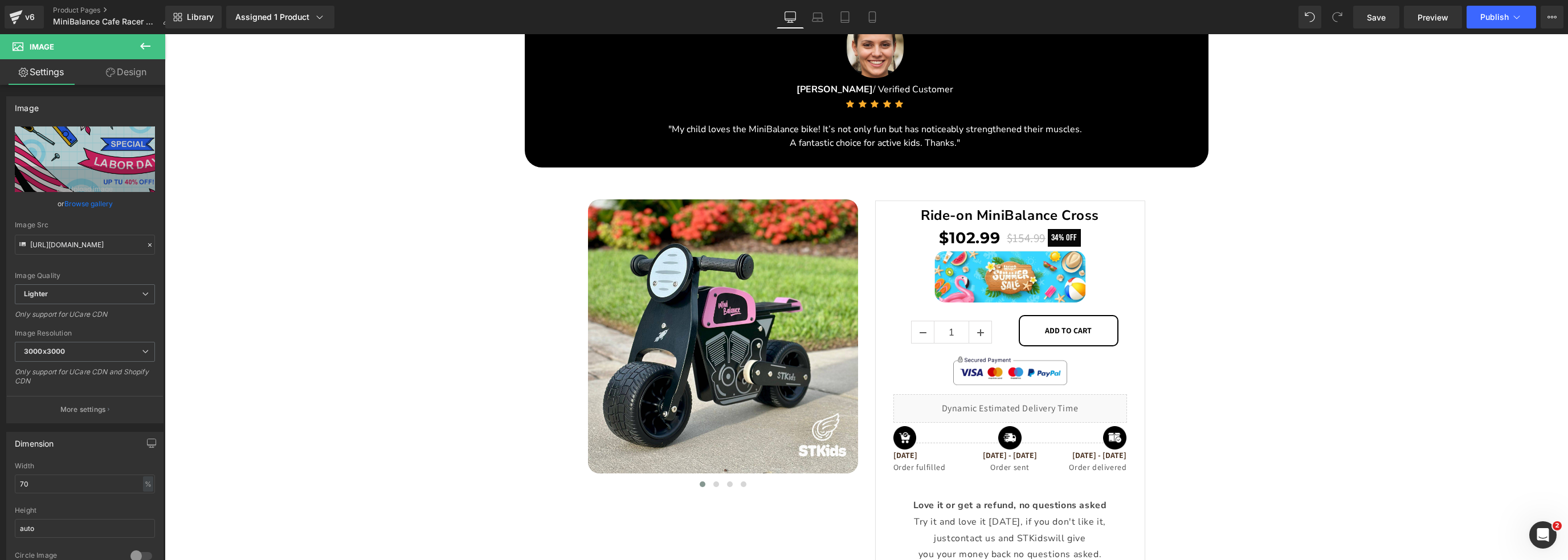
scroll to position [1944, 0]
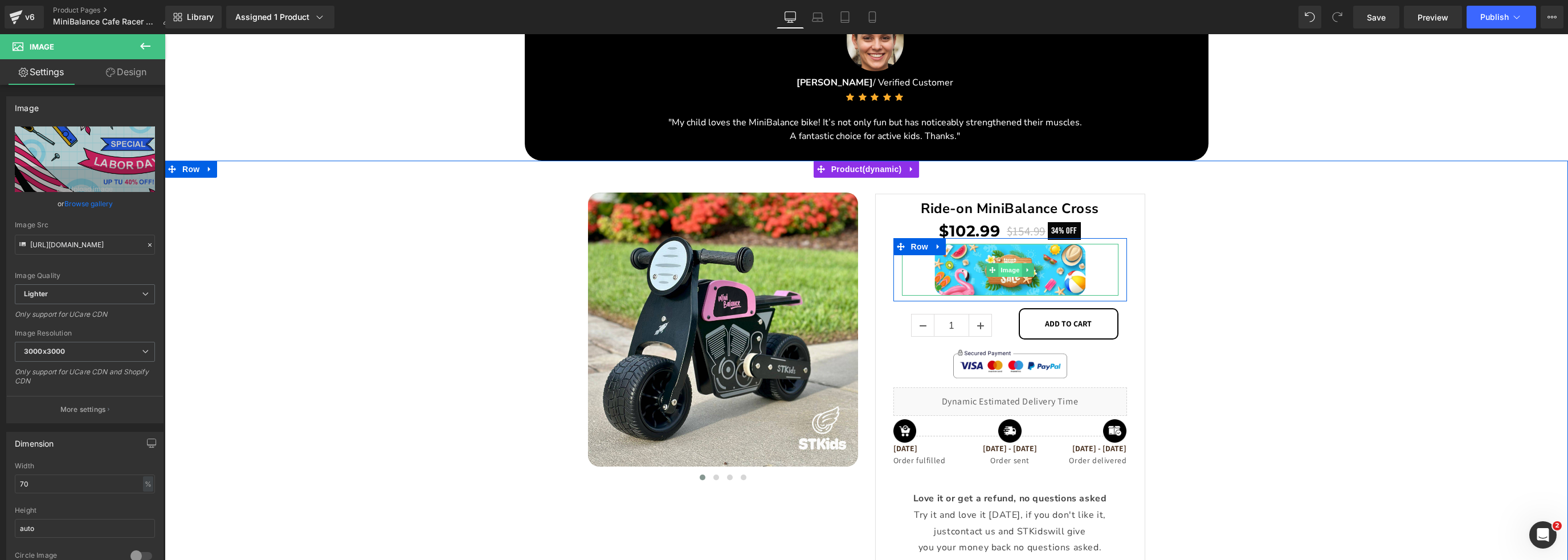
click at [1005, 273] on span "Image" at bounding box center [1010, 270] width 24 height 14
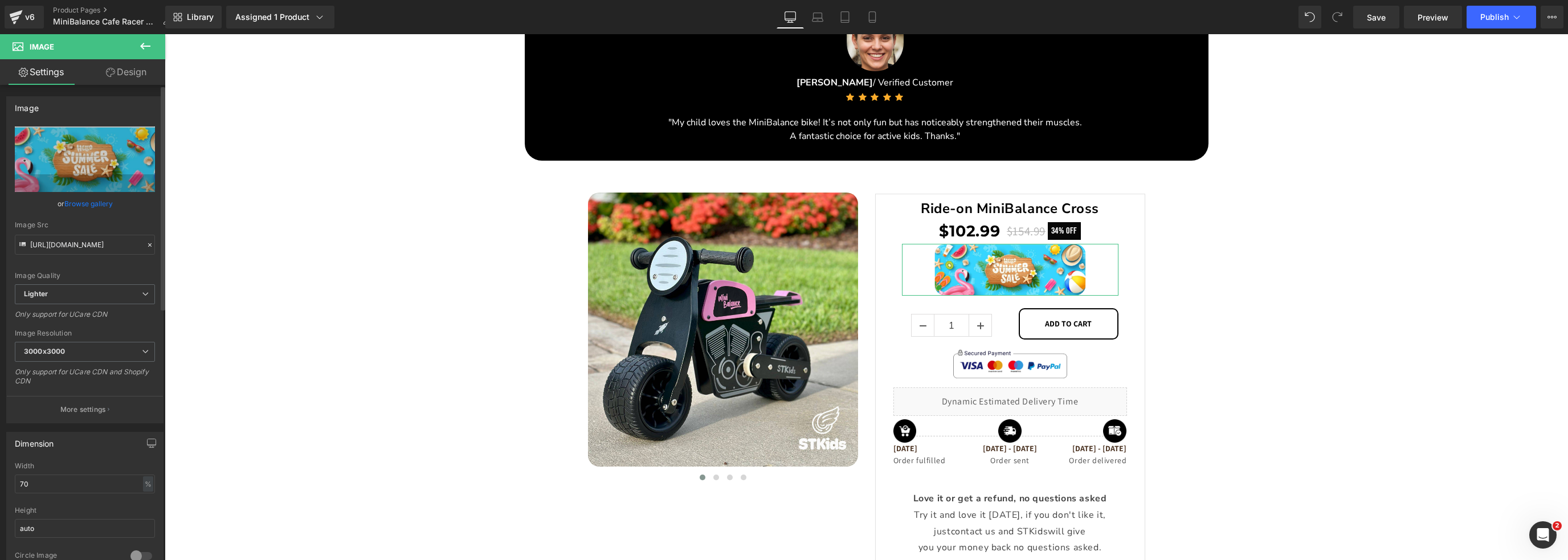
click at [79, 205] on link "Browse gallery" at bounding box center [89, 203] width 48 height 20
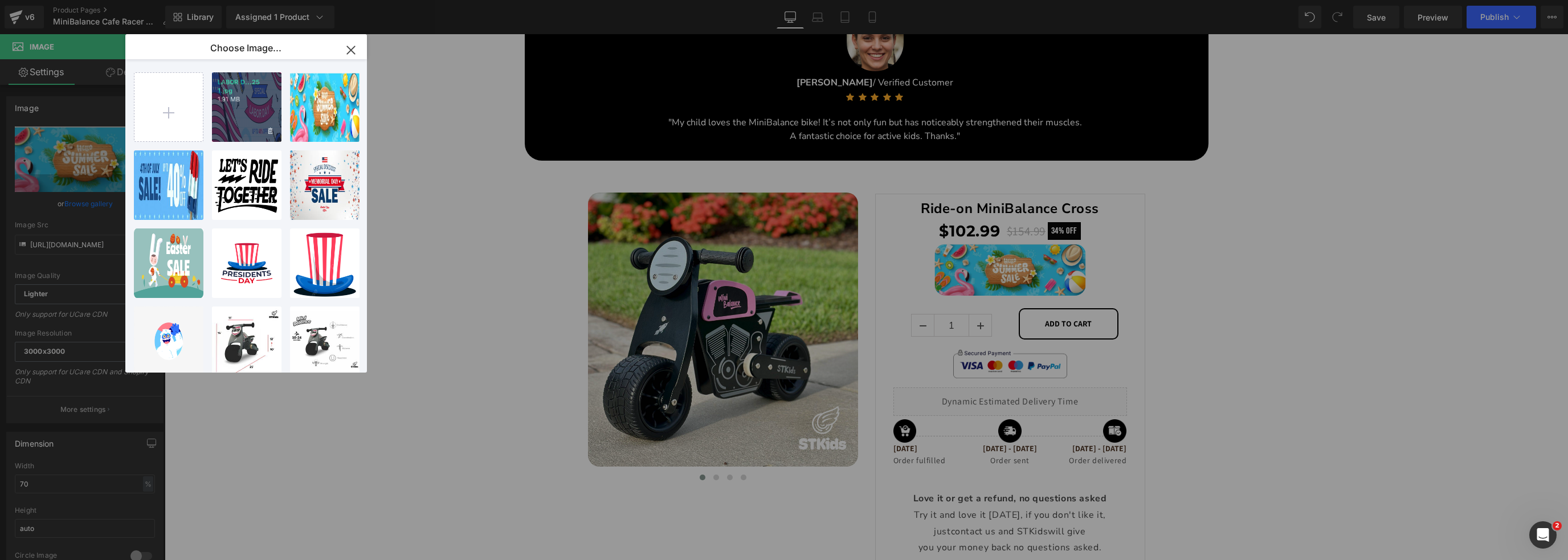
click at [252, 121] on div "LABOR D...25 1.jpg 1.91 MB" at bounding box center [246, 107] width 70 height 70
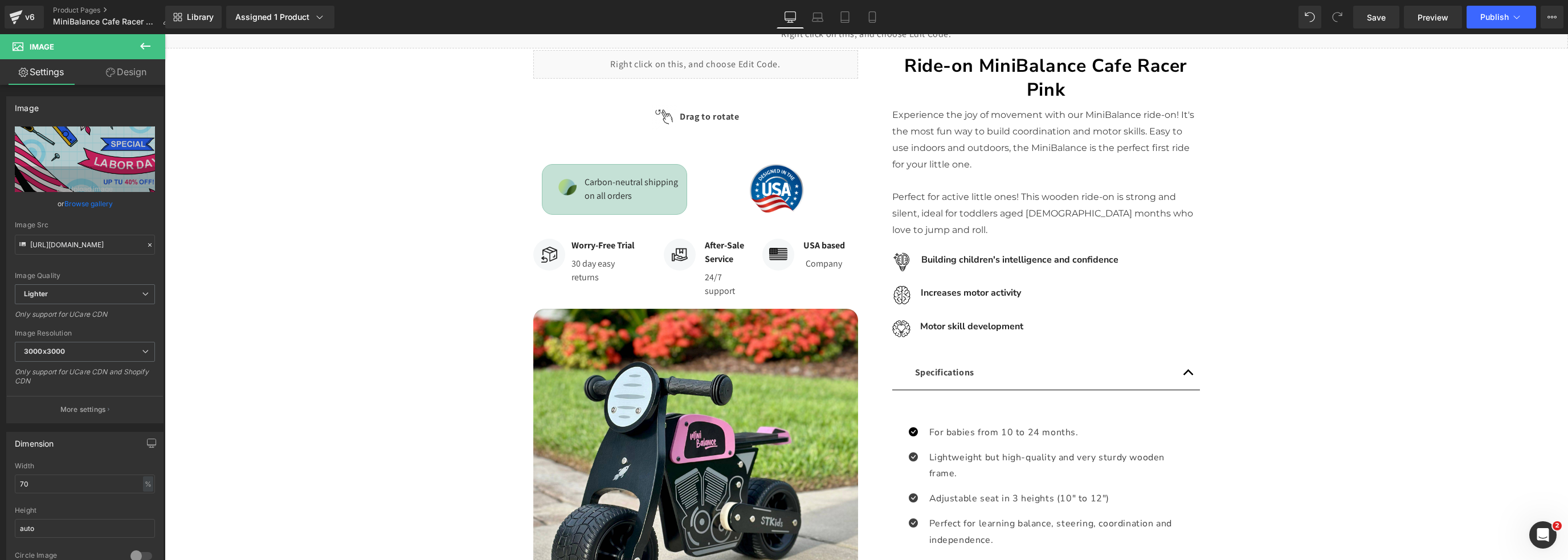
scroll to position [64, 0]
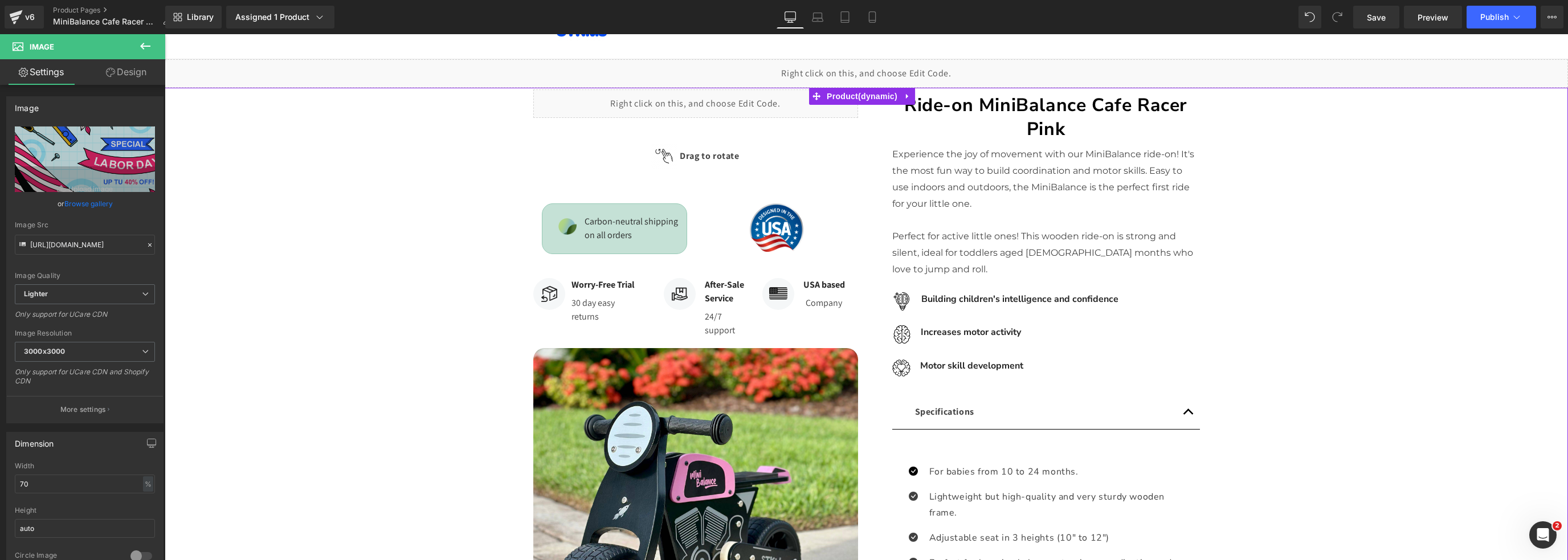
click at [1077, 372] on div "Image Motor skill development Text Block" at bounding box center [1046, 369] width 308 height 20
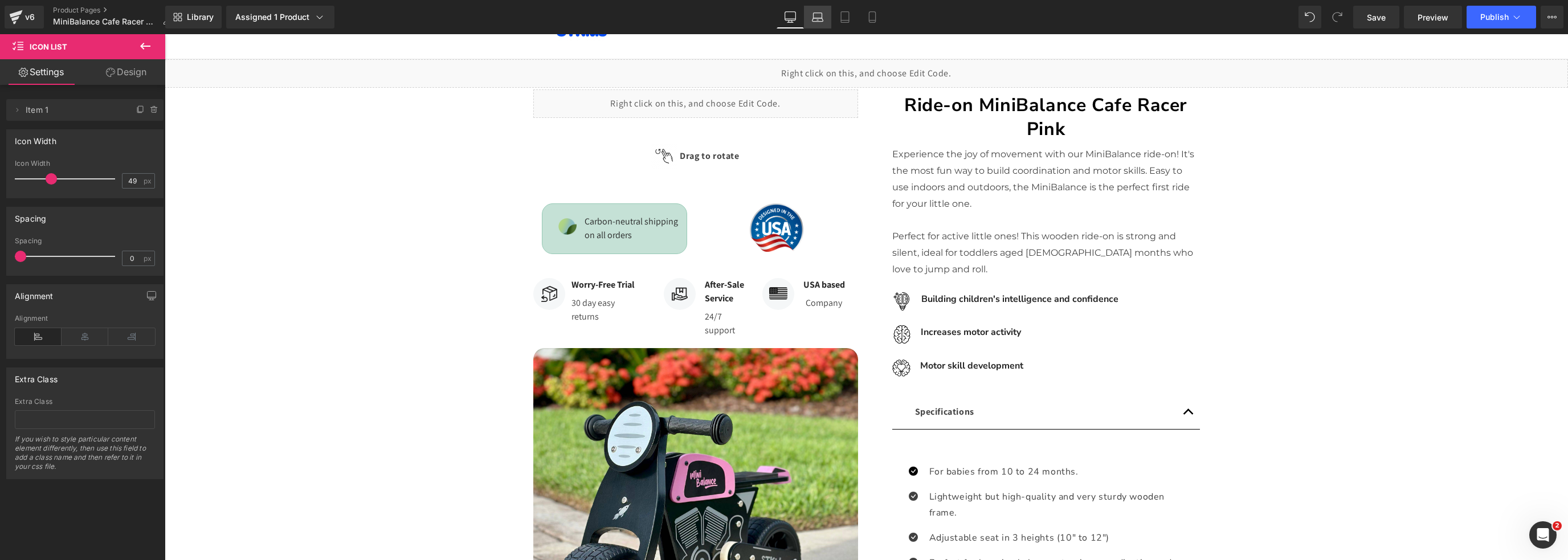
drag, startPoint x: 820, startPoint y: 19, endPoint x: 358, endPoint y: 20, distance: 462.0
click at [820, 19] on icon at bounding box center [817, 16] width 11 height 11
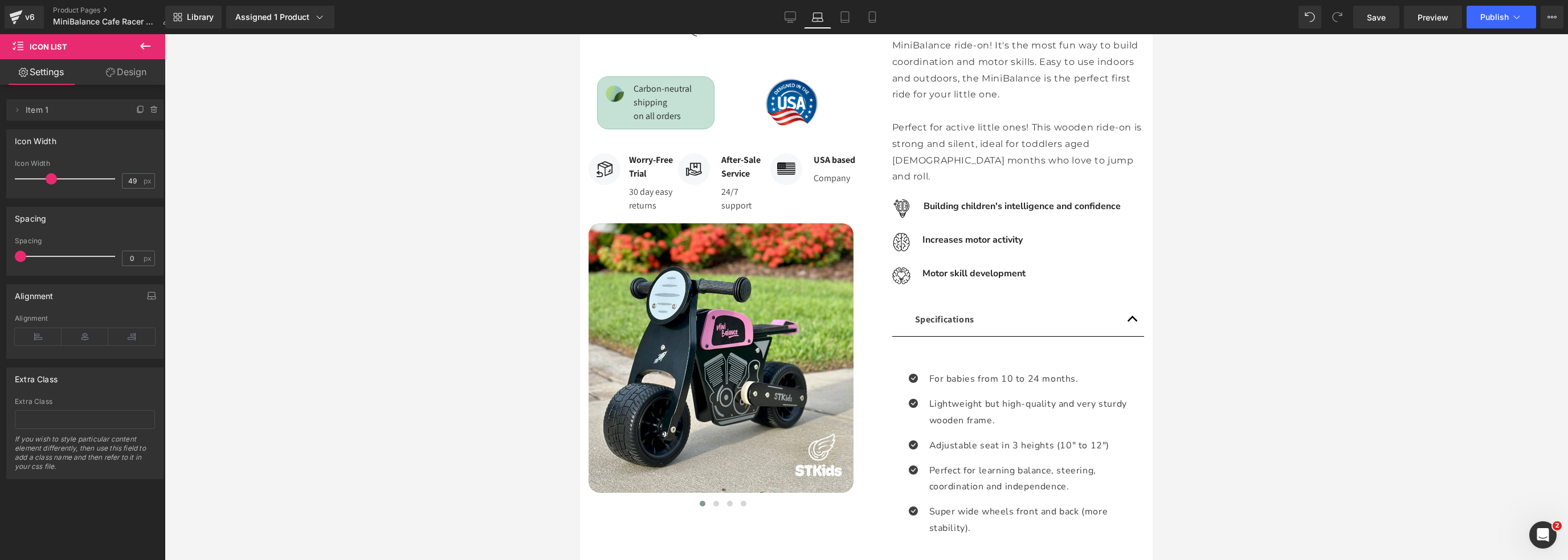
scroll to position [0, 0]
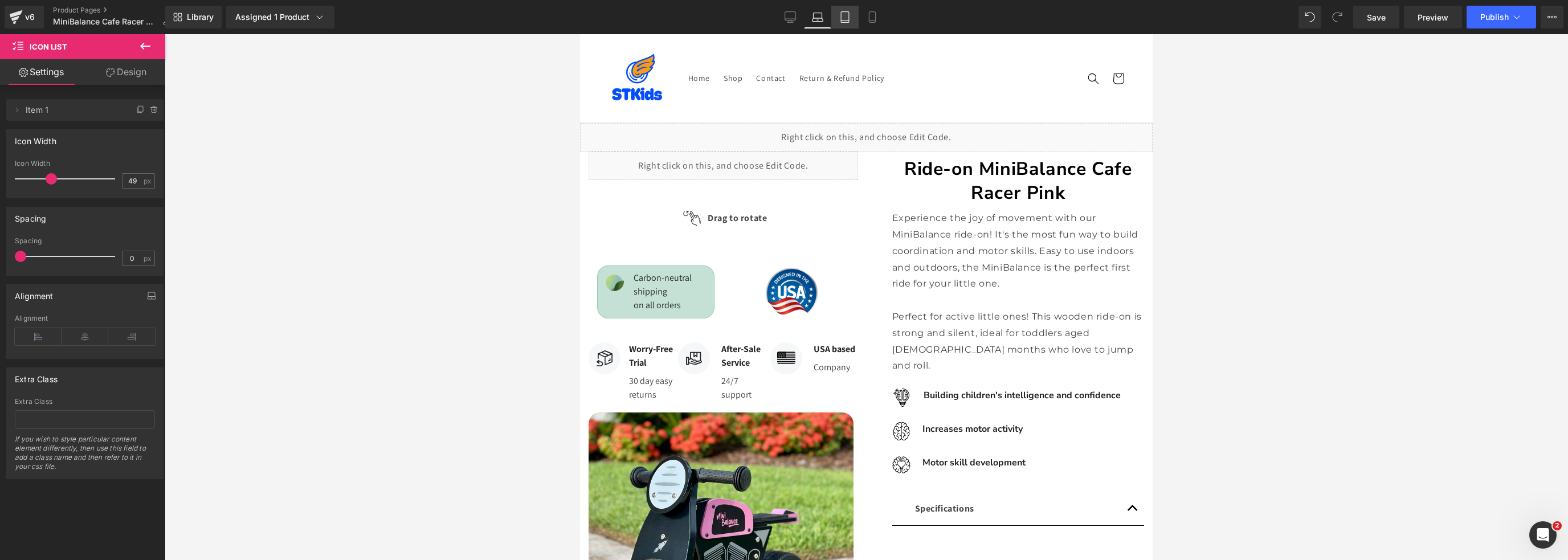
click at [853, 15] on link "Tablet" at bounding box center [845, 17] width 27 height 23
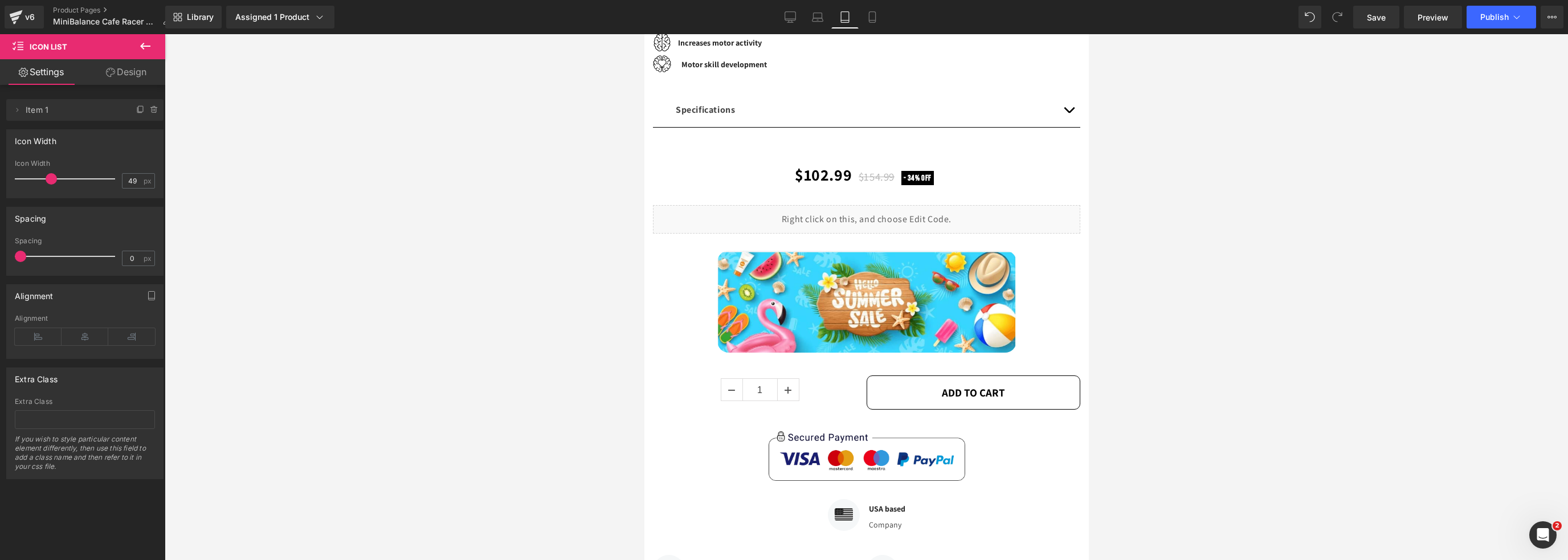
scroll to position [346, 0]
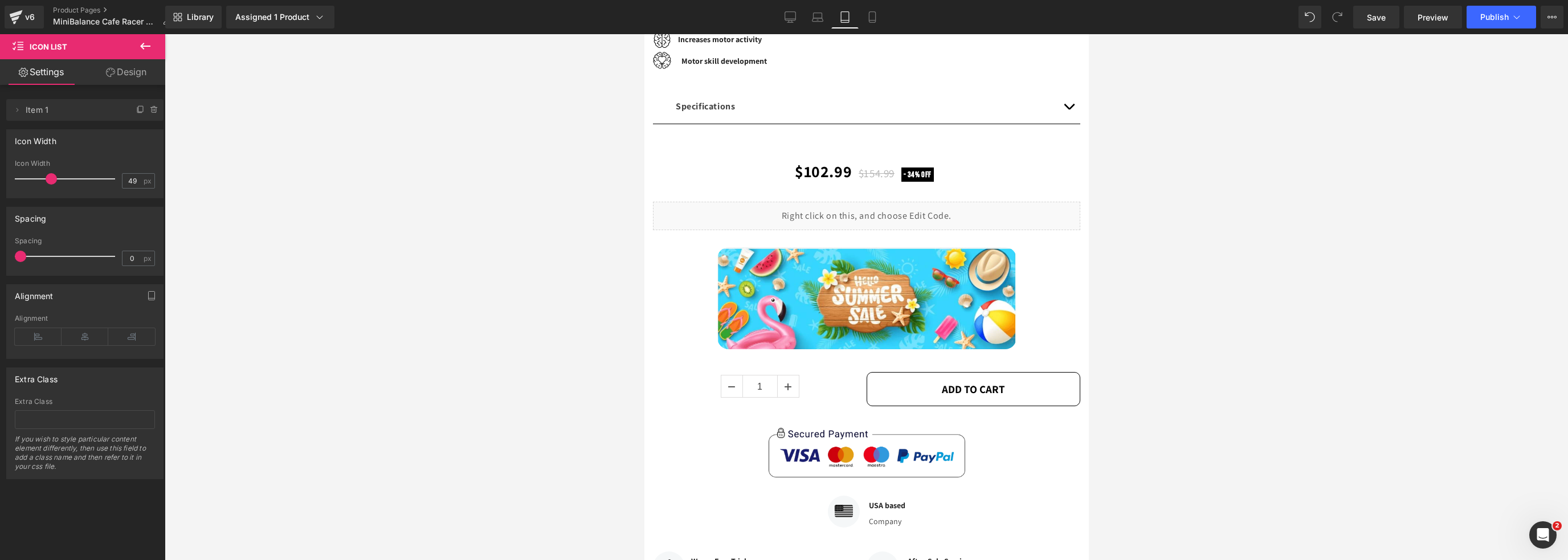
drag, startPoint x: 1081, startPoint y: 87, endPoint x: 1738, endPoint y: 171, distance: 662.3
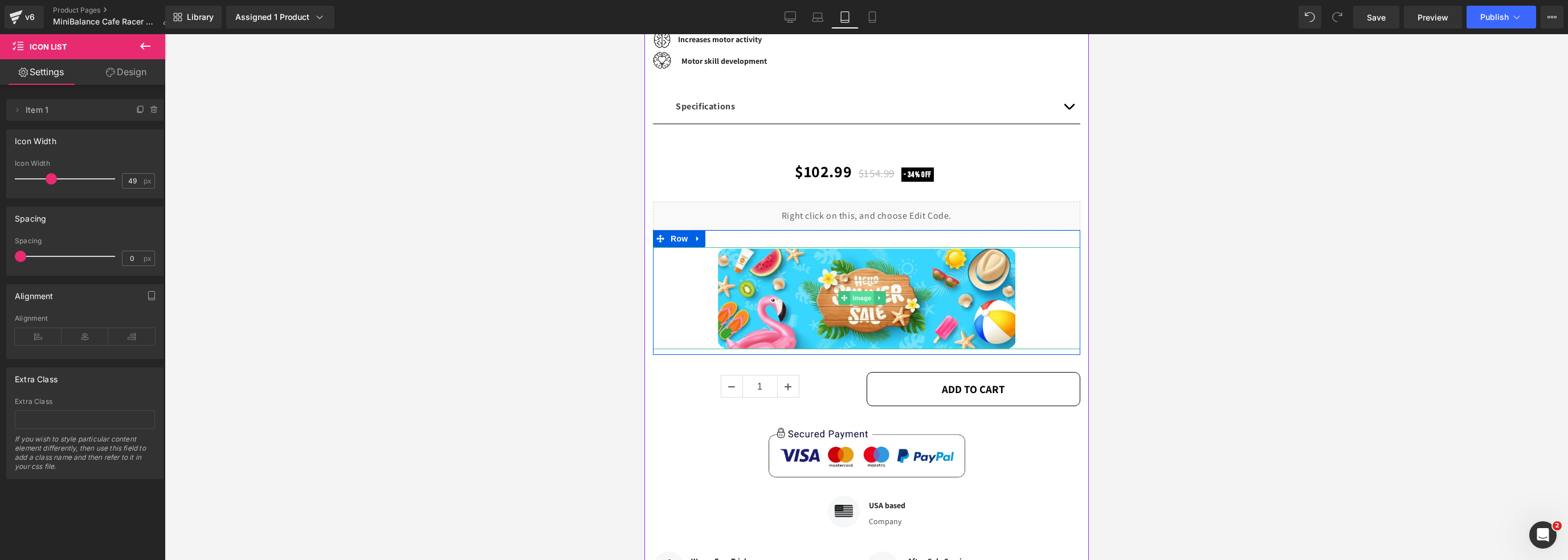
click at [859, 291] on span "Image" at bounding box center [862, 298] width 24 height 14
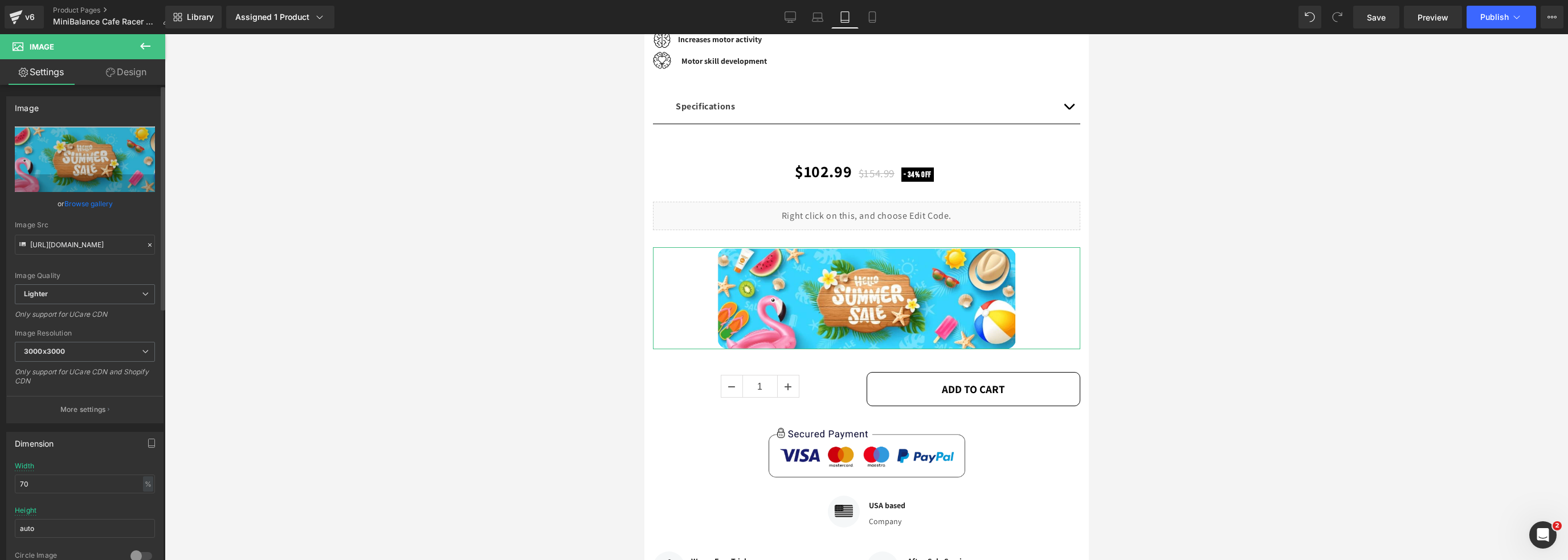
click at [97, 198] on link "Browse gallery" at bounding box center [89, 203] width 48 height 20
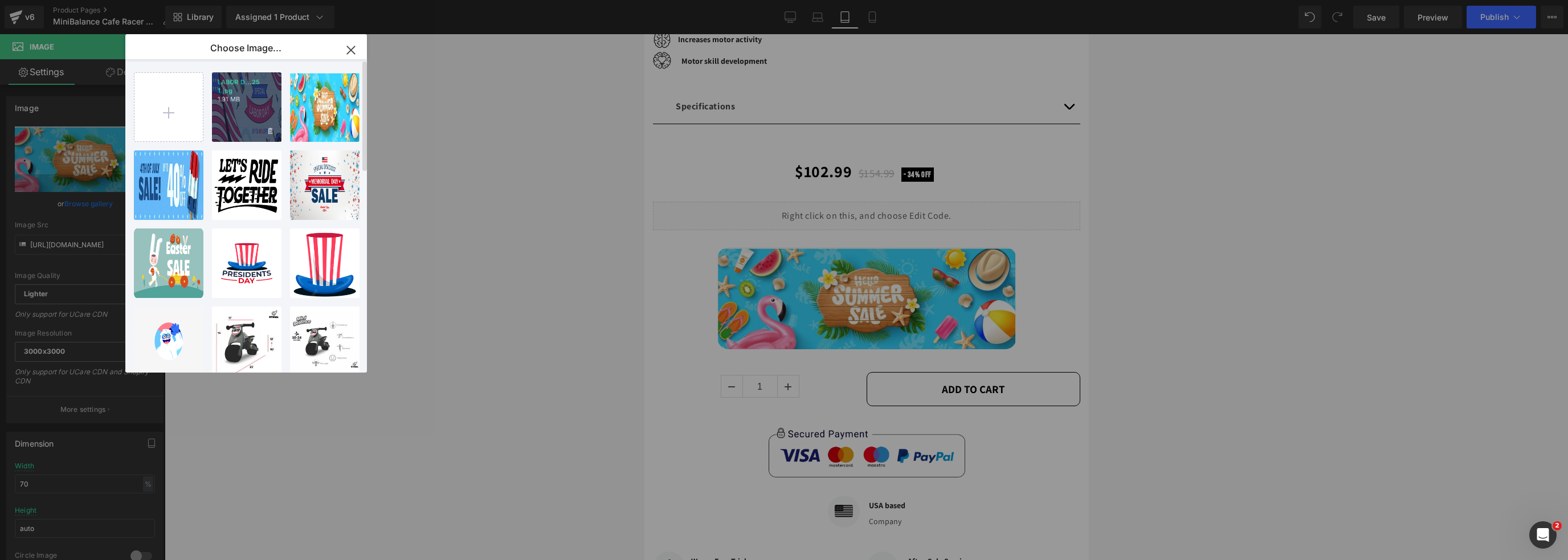
click at [249, 106] on div "LABOR D...25 1.jpg 1.91 MB" at bounding box center [246, 107] width 70 height 70
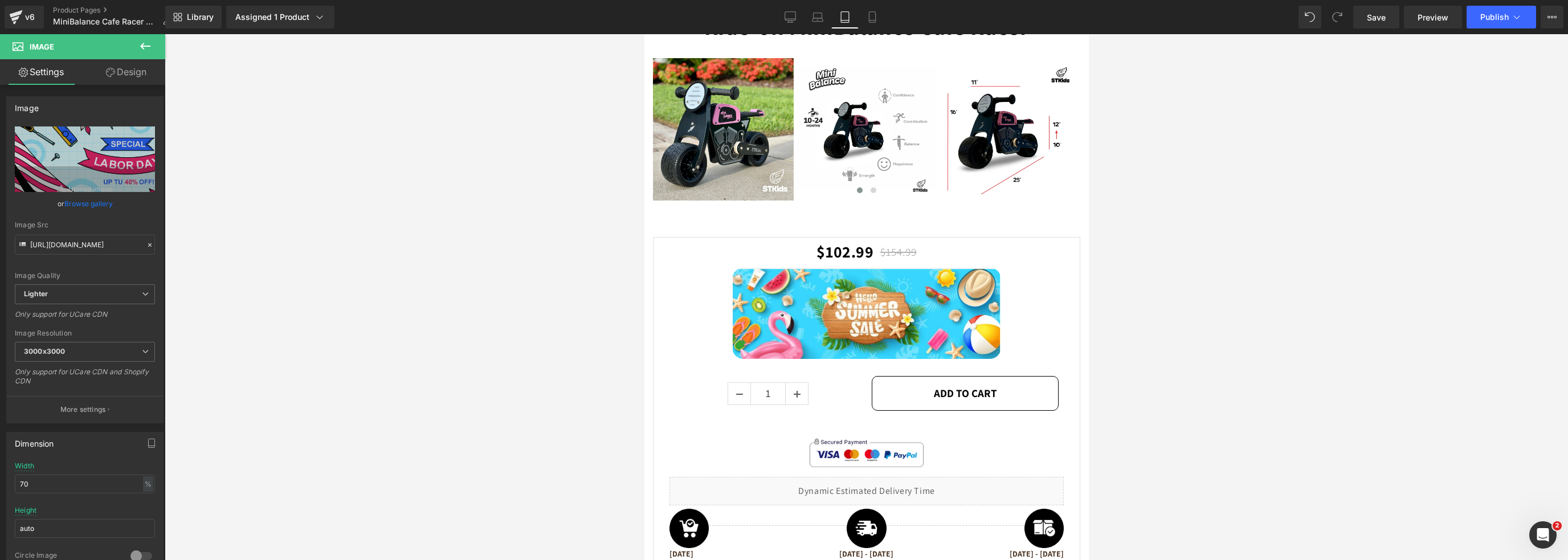
scroll to position [1890, 0]
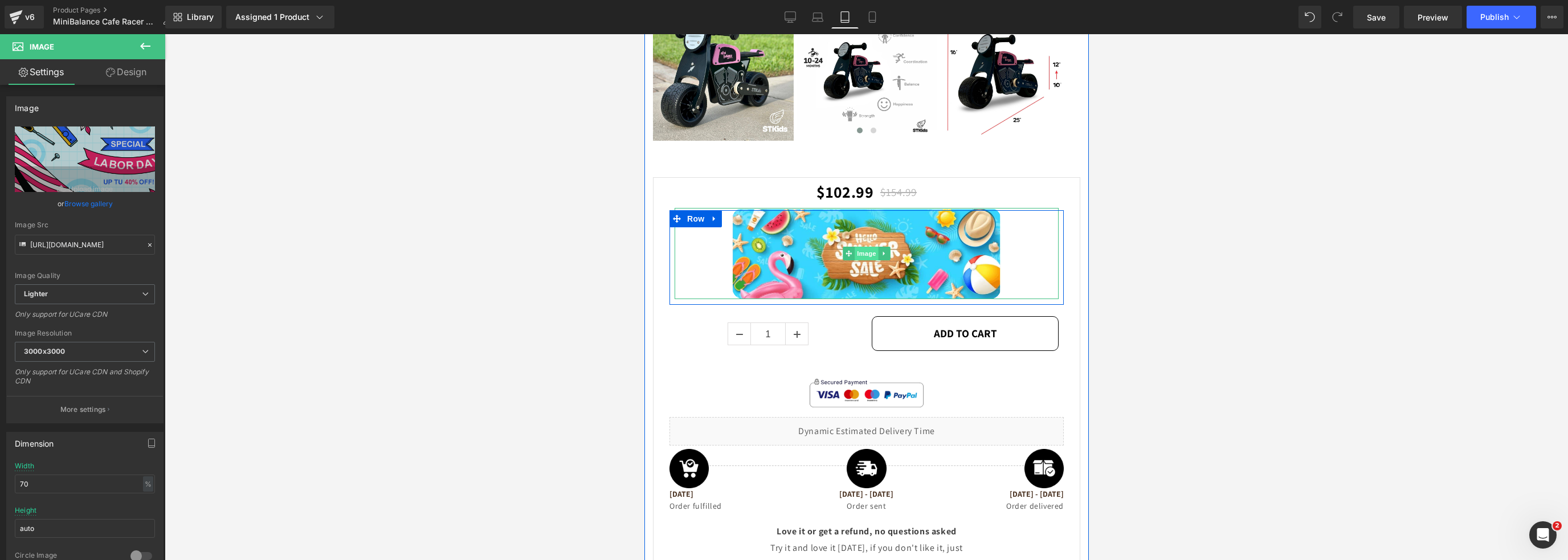
click at [855, 246] on span "Image" at bounding box center [866, 253] width 24 height 14
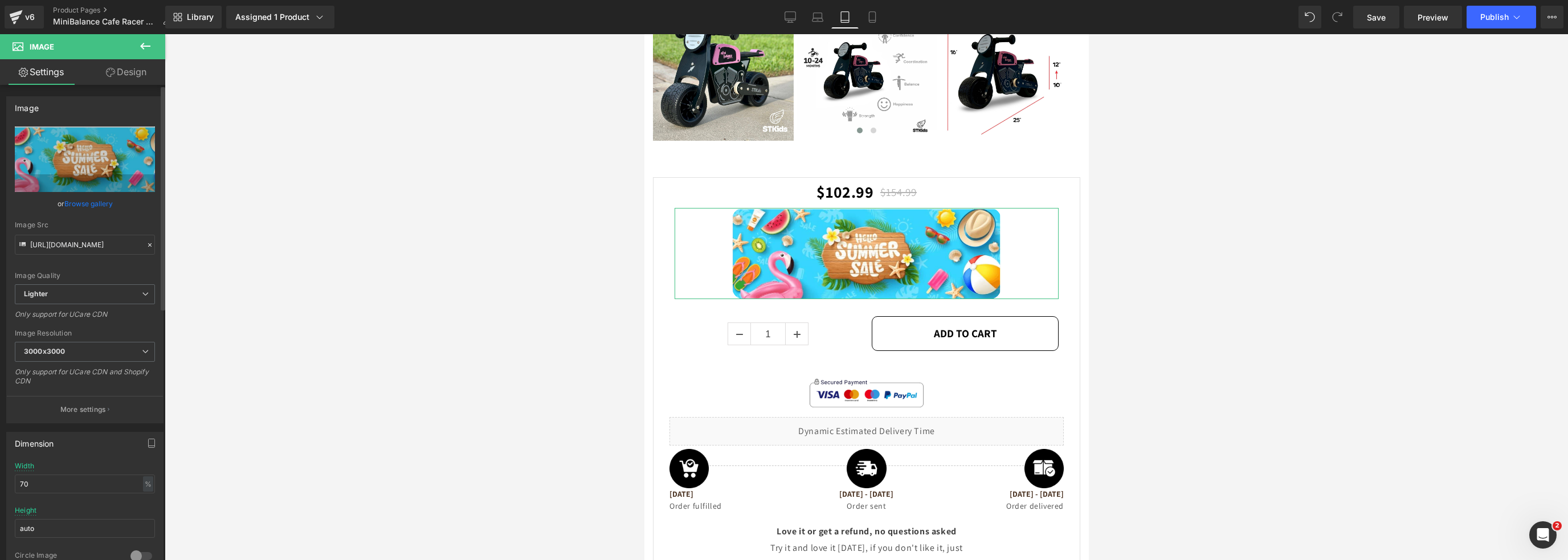
click at [87, 207] on link "Browse gallery" at bounding box center [89, 203] width 48 height 20
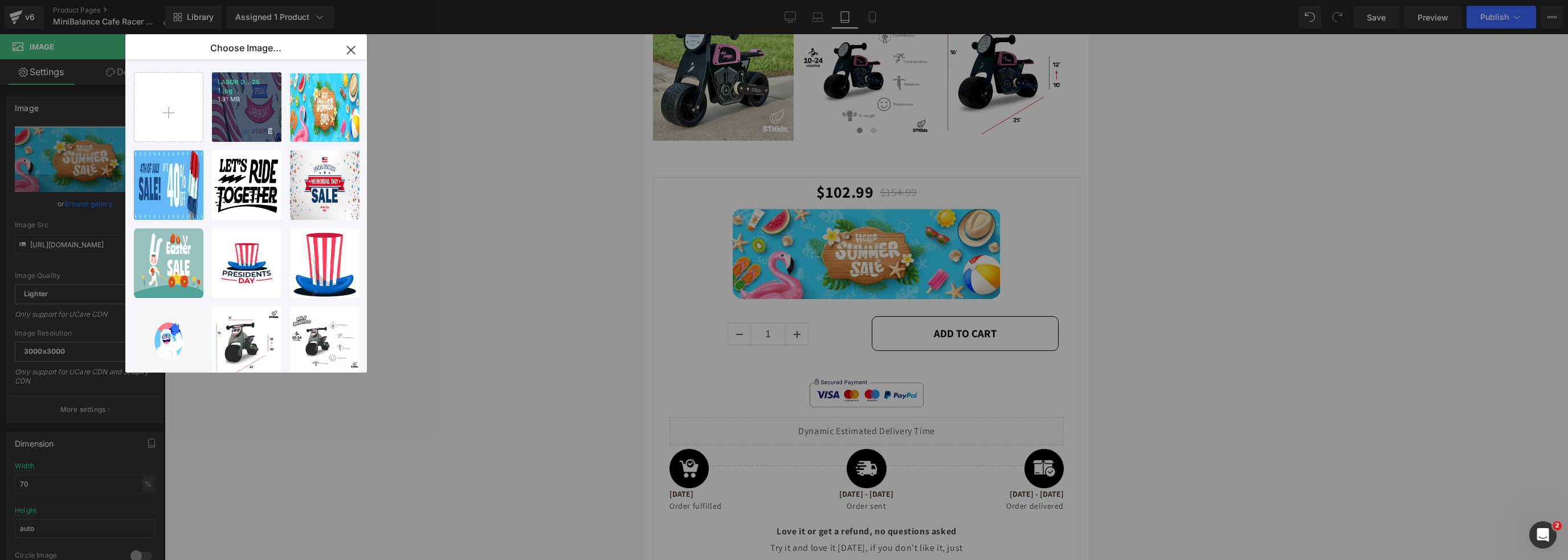
click at [242, 100] on p "1.91 MB" at bounding box center [246, 99] width 58 height 8
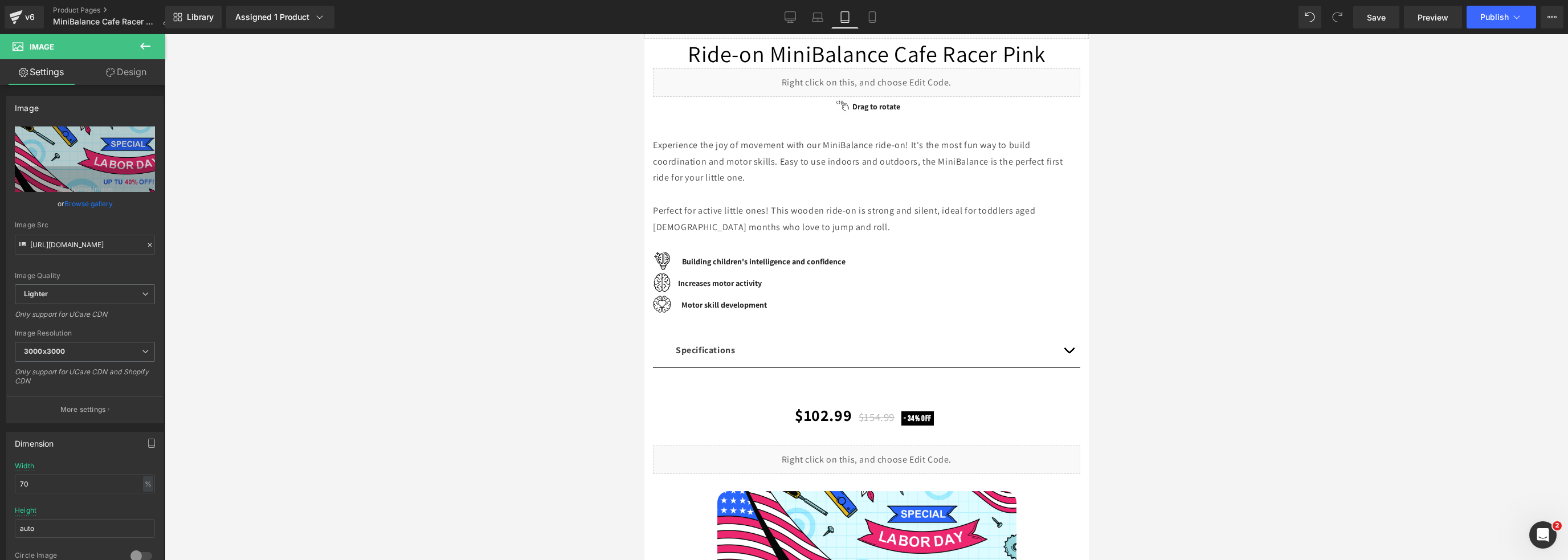
scroll to position [25, 0]
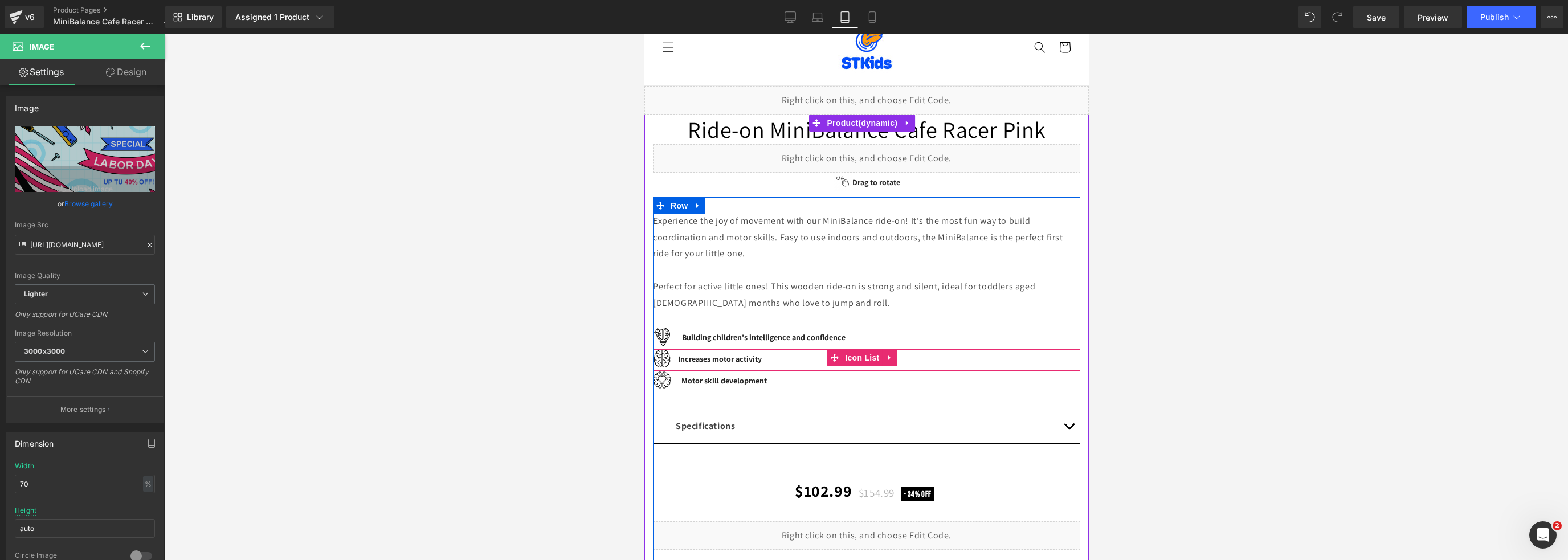
click at [871, 364] on span "Icon List" at bounding box center [861, 358] width 40 height 17
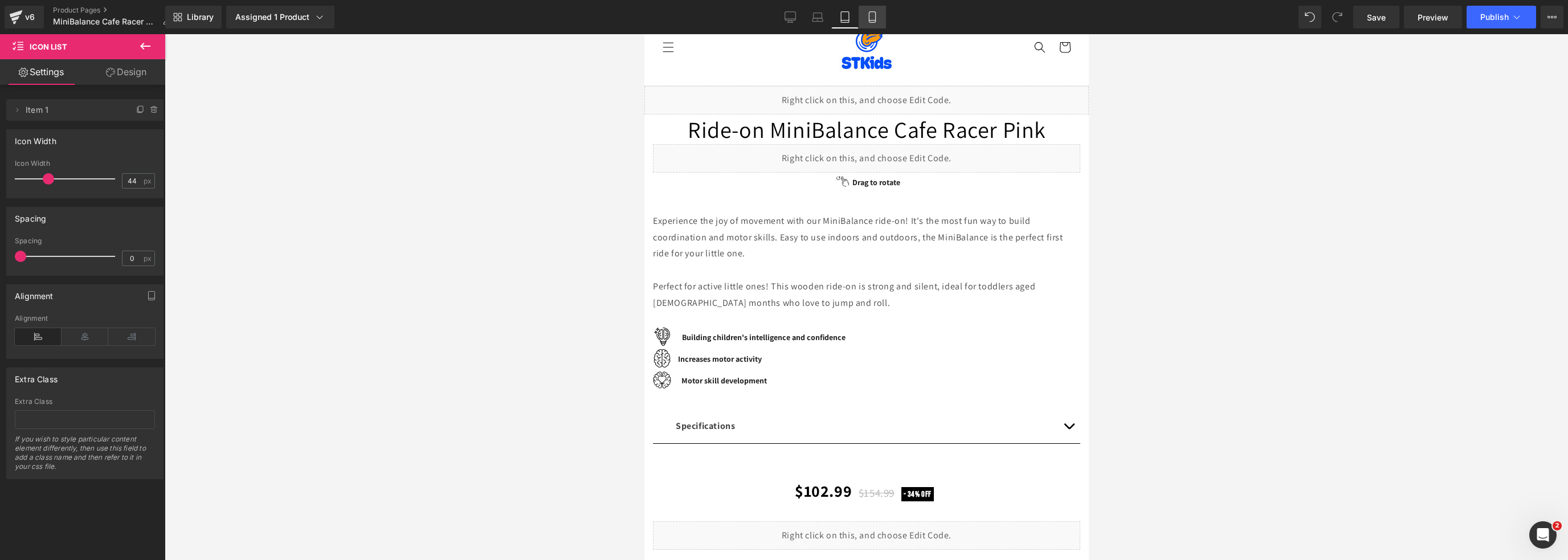
click at [870, 14] on icon at bounding box center [872, 16] width 11 height 11
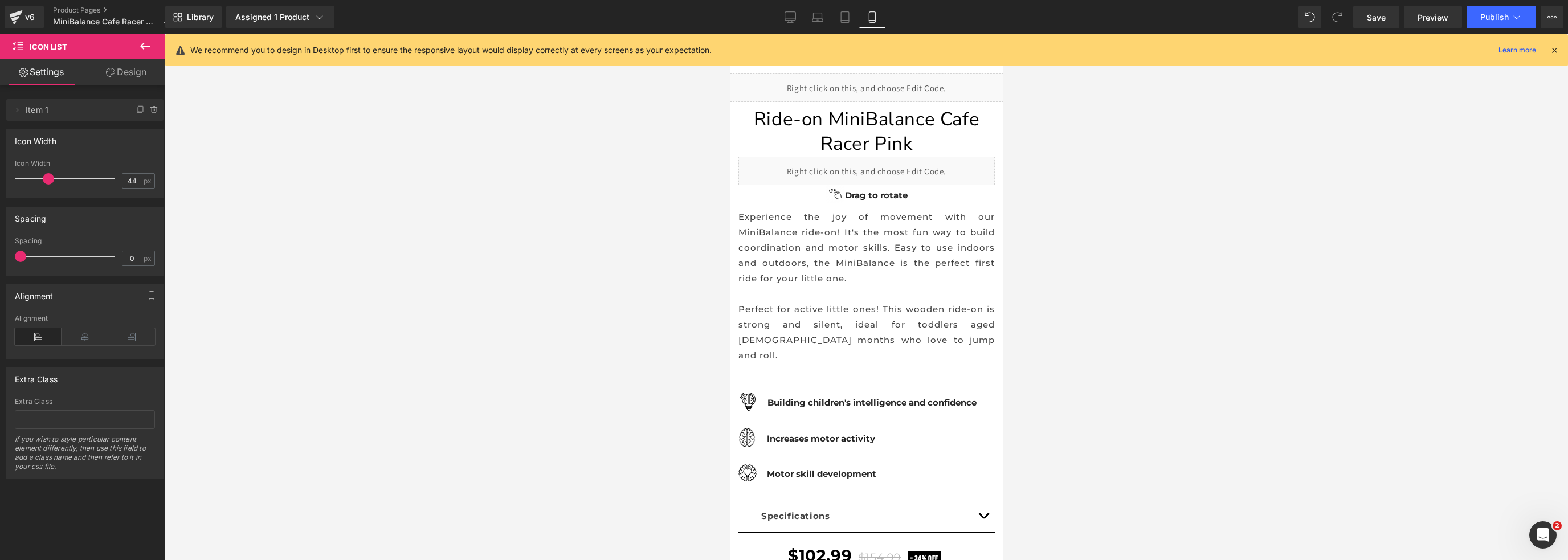
scroll to position [0, 0]
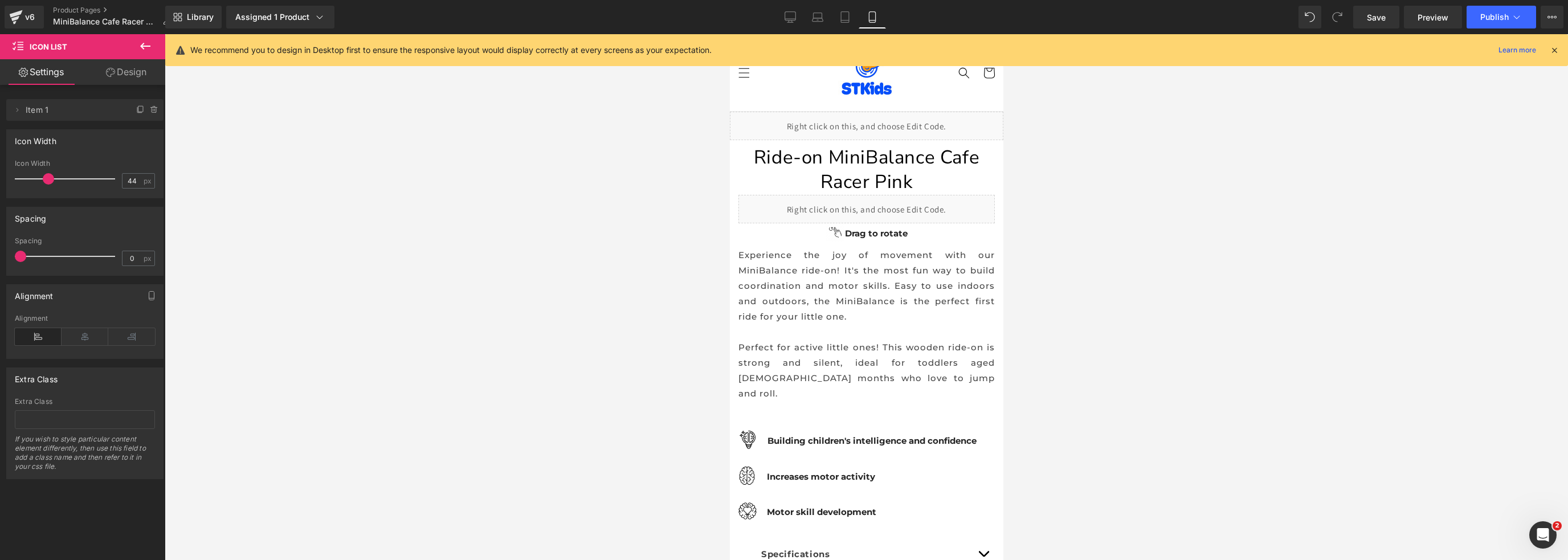
click at [1552, 50] on icon at bounding box center [1554, 50] width 10 height 10
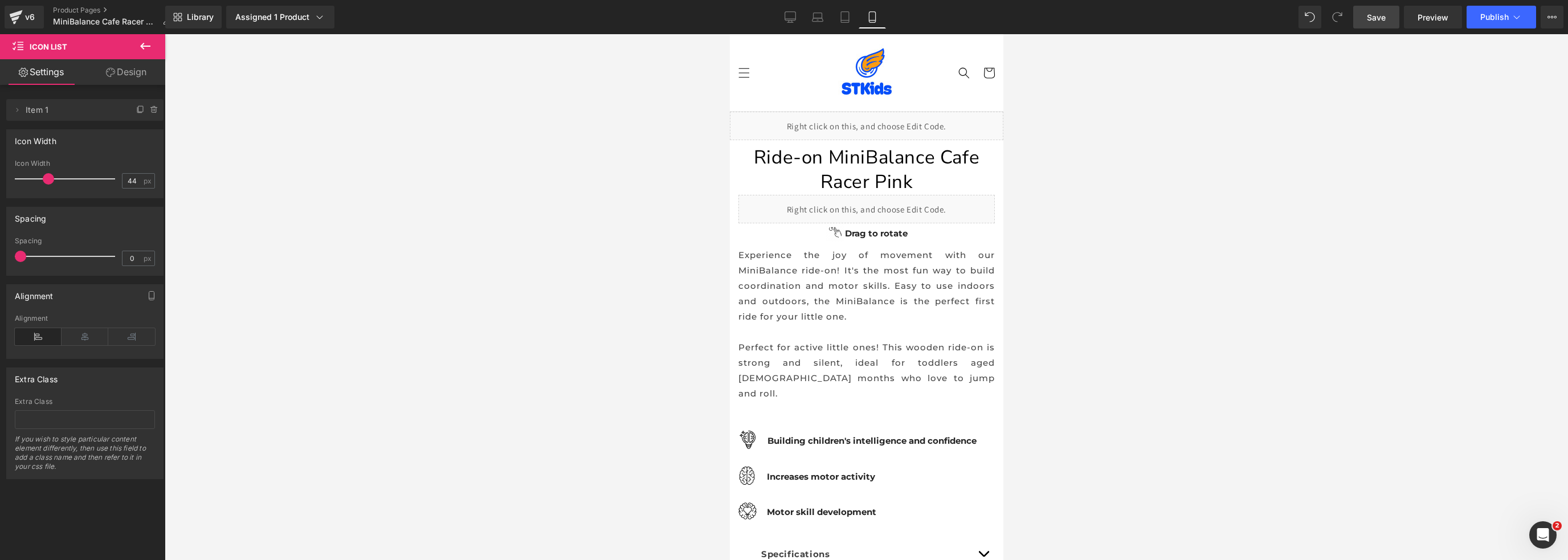
click at [1383, 18] on span "Save" at bounding box center [1376, 17] width 19 height 12
click at [1479, 25] on button "Publish" at bounding box center [1501, 17] width 70 height 23
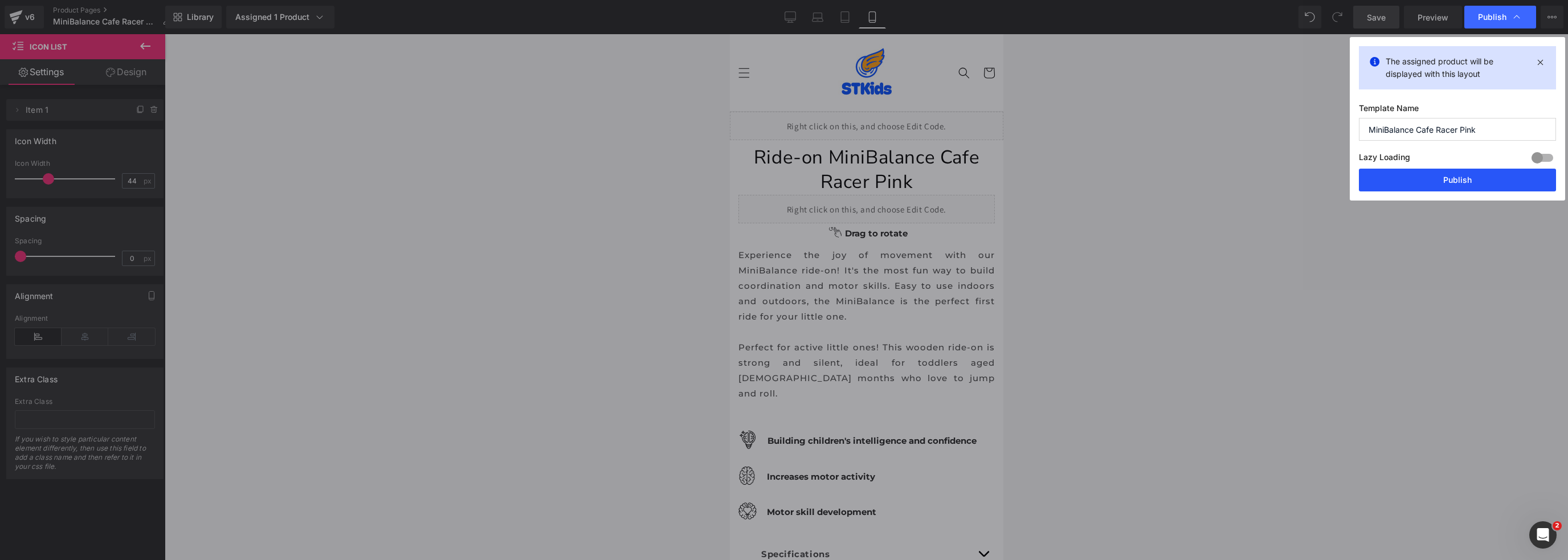
click at [1447, 177] on button "Publish" at bounding box center [1457, 180] width 197 height 23
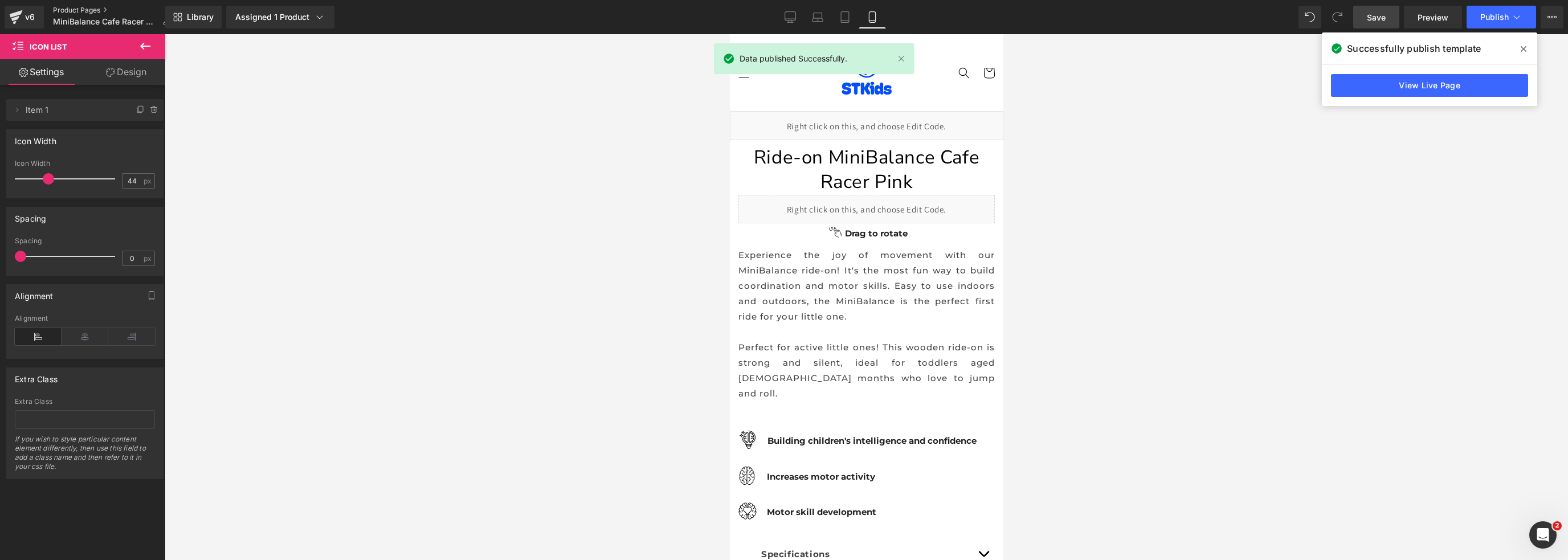
click at [77, 8] on link "Product Pages" at bounding box center [116, 10] width 126 height 9
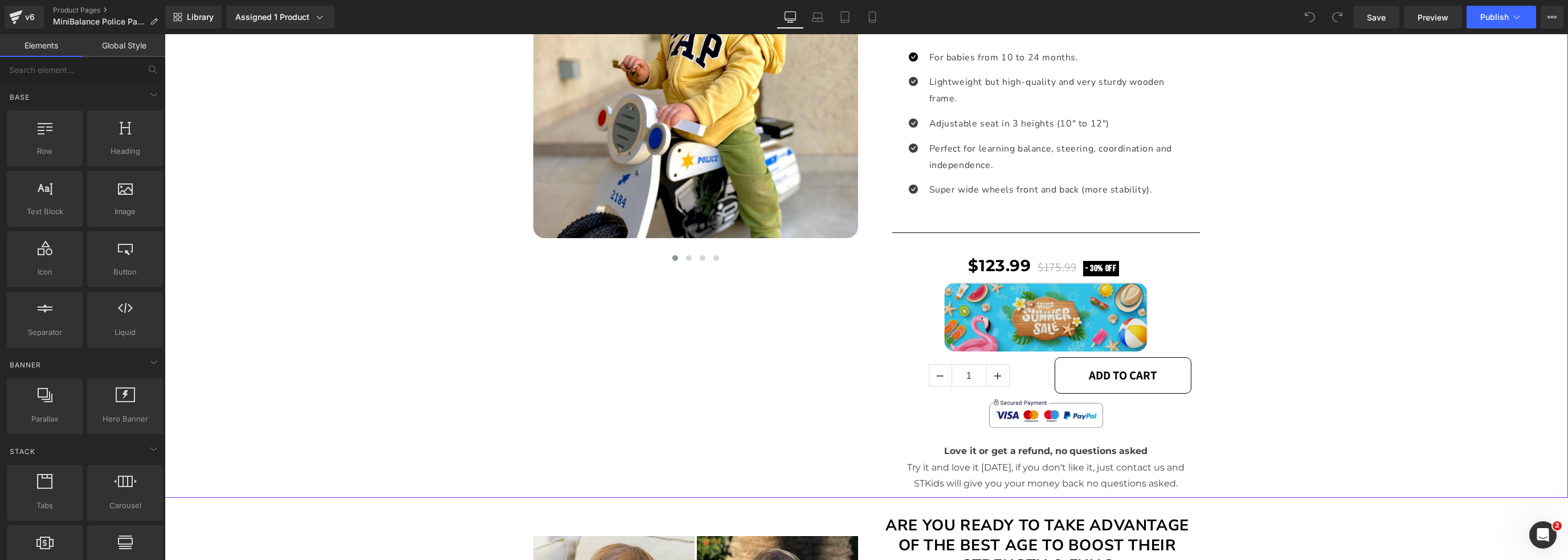
scroll to position [513, 0]
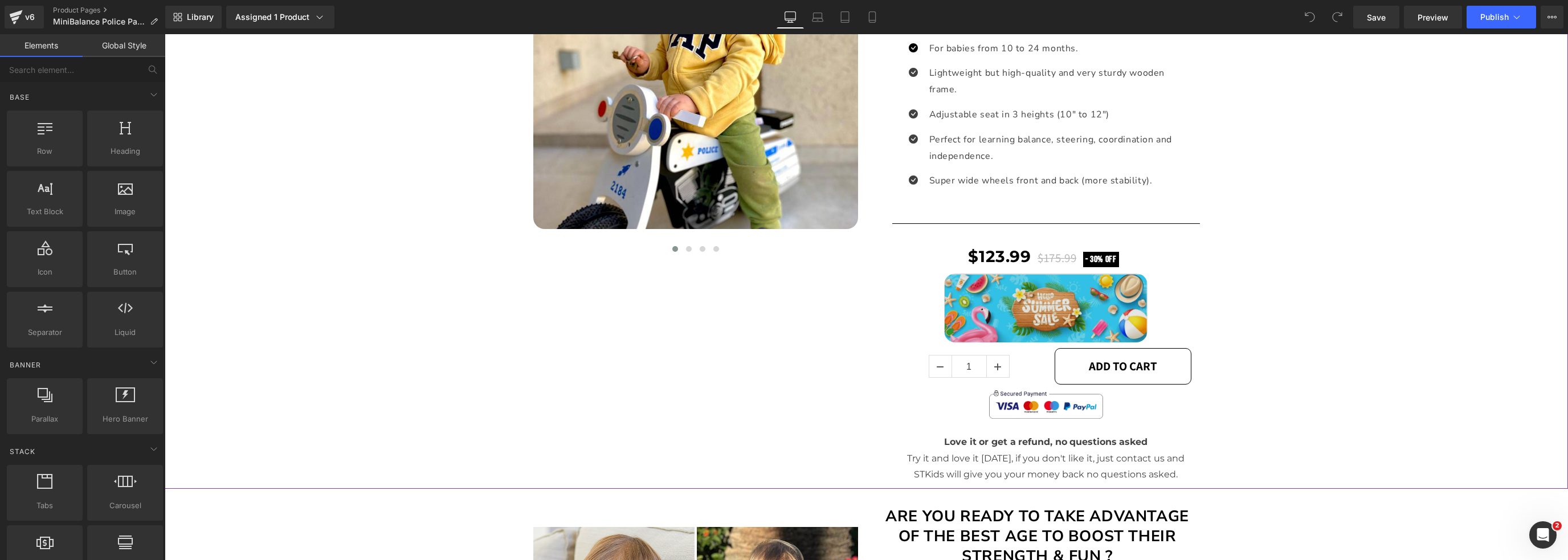
click at [1041, 314] on img at bounding box center [1046, 308] width 203 height 70
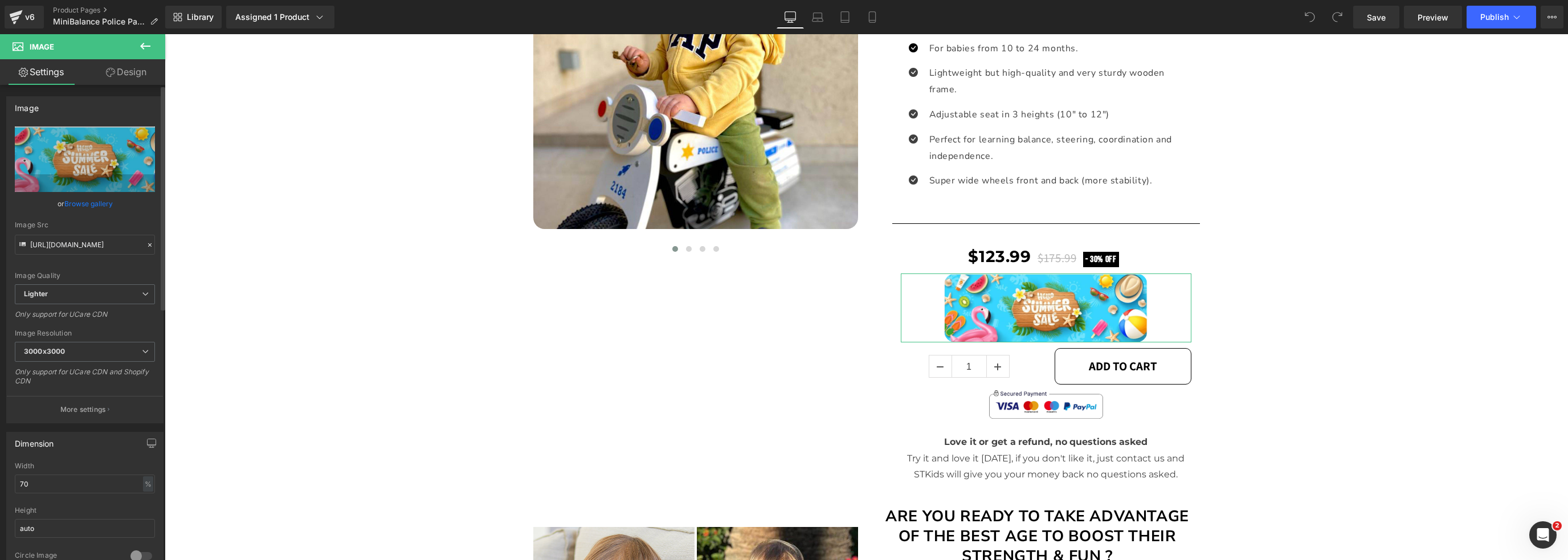
click at [96, 200] on link "Browse gallery" at bounding box center [89, 203] width 48 height 20
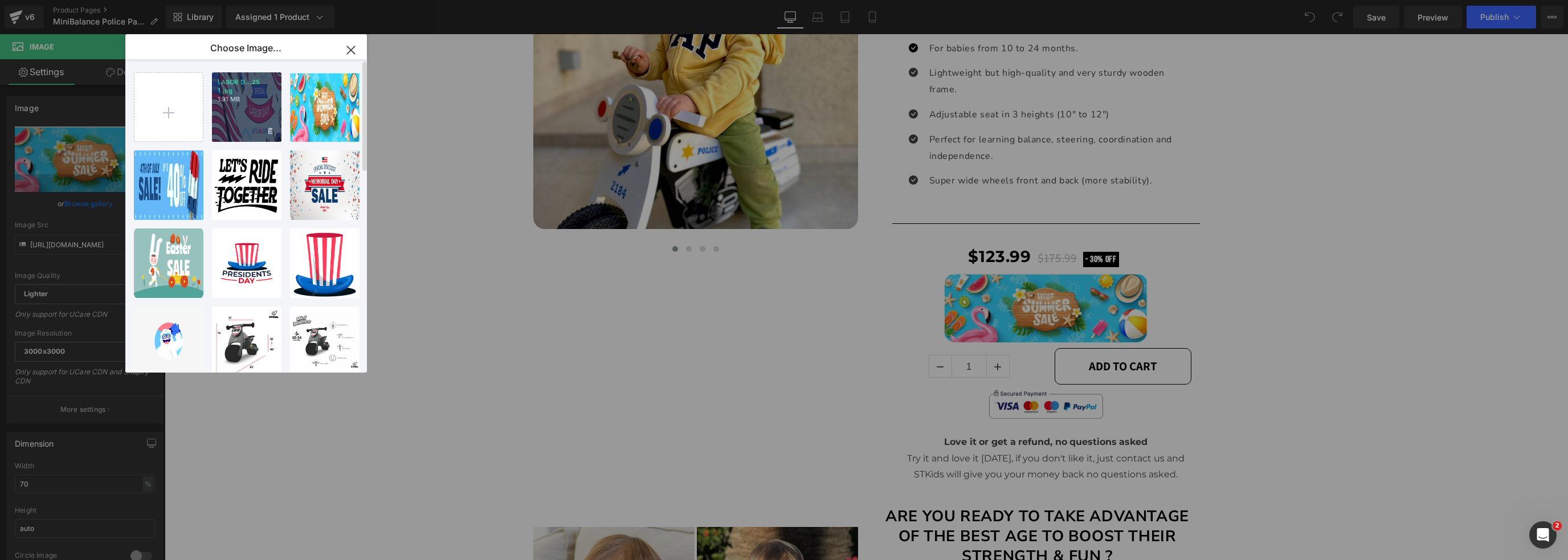
drag, startPoint x: 239, startPoint y: 125, endPoint x: 123, endPoint y: 111, distance: 116.8
click at [239, 125] on div "LABOR D...25 1.jpg 1.91 MB" at bounding box center [246, 107] width 70 height 70
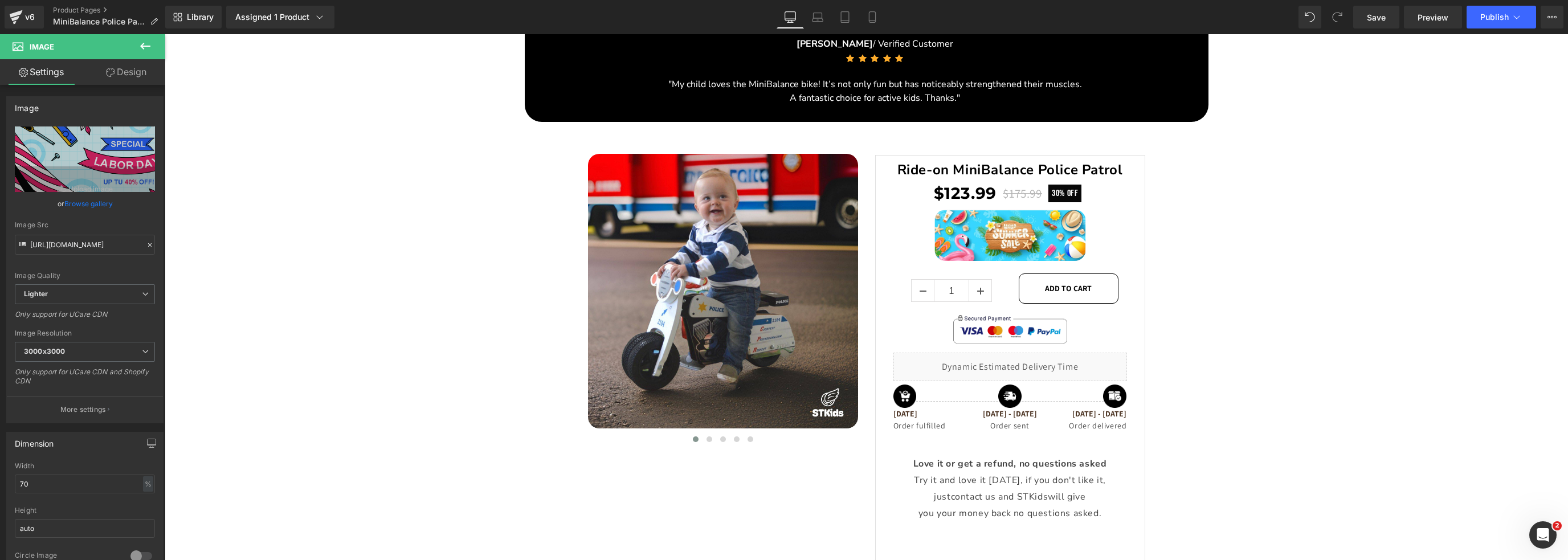
scroll to position [2011, 0]
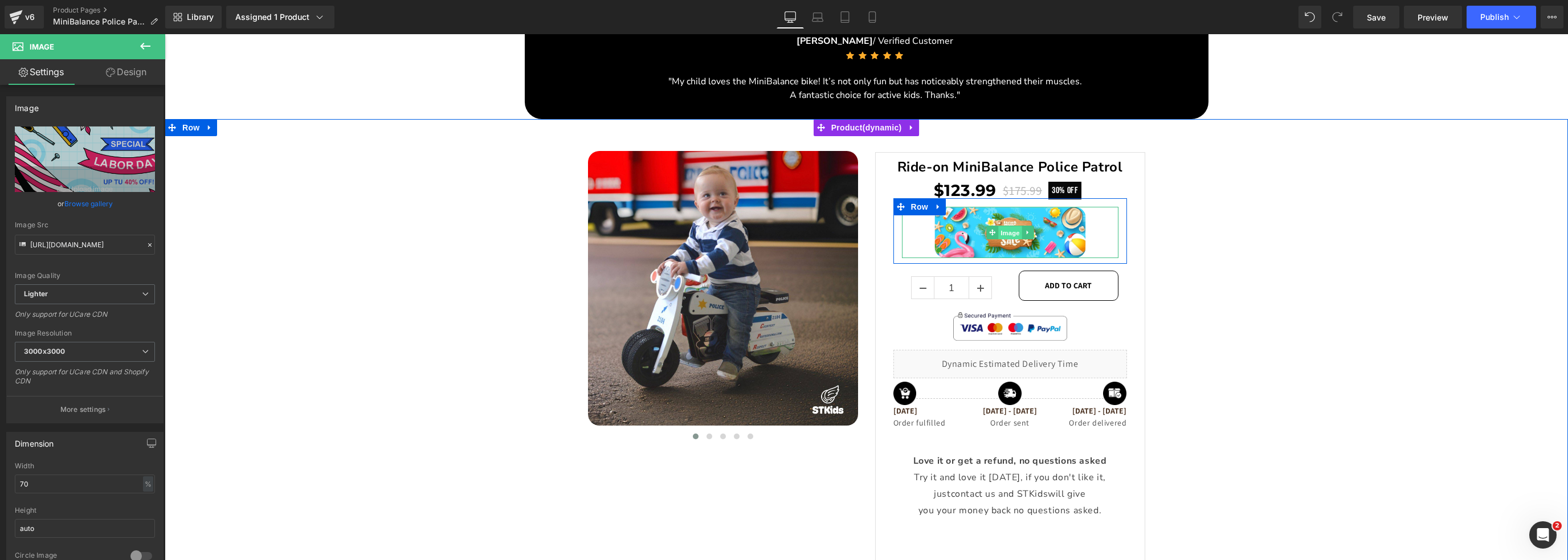
click at [1009, 228] on span "Image" at bounding box center [1010, 233] width 24 height 14
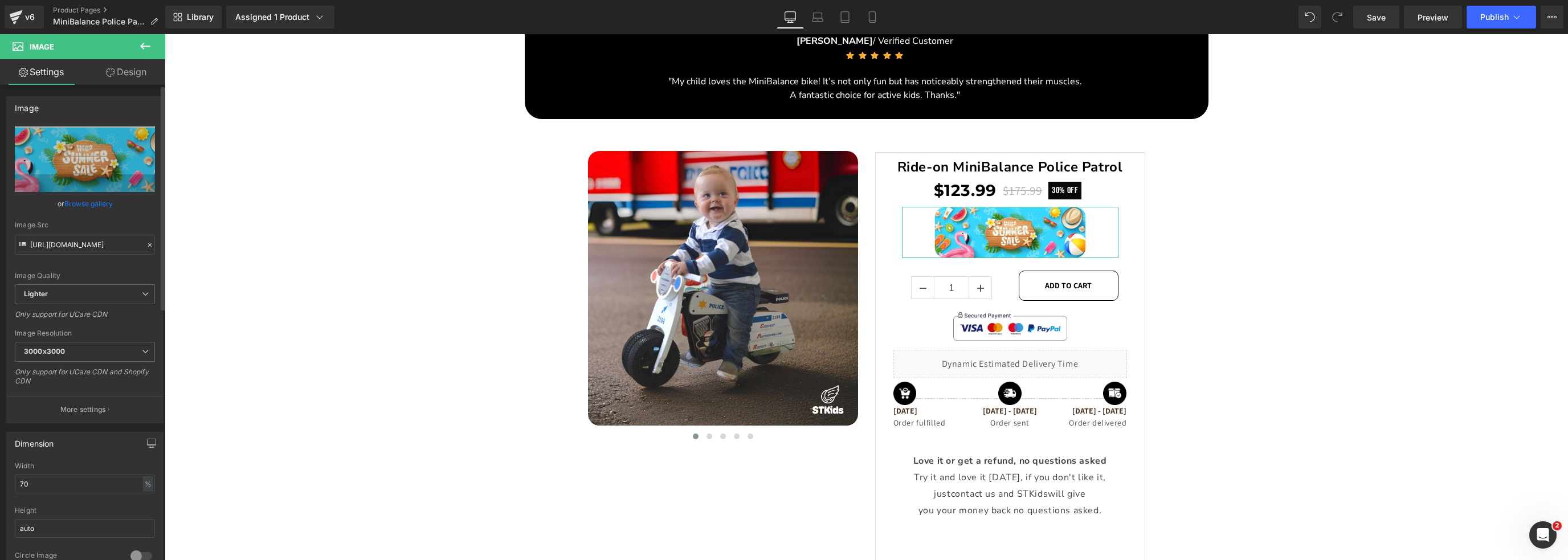
click at [75, 202] on link "Browse gallery" at bounding box center [89, 203] width 48 height 20
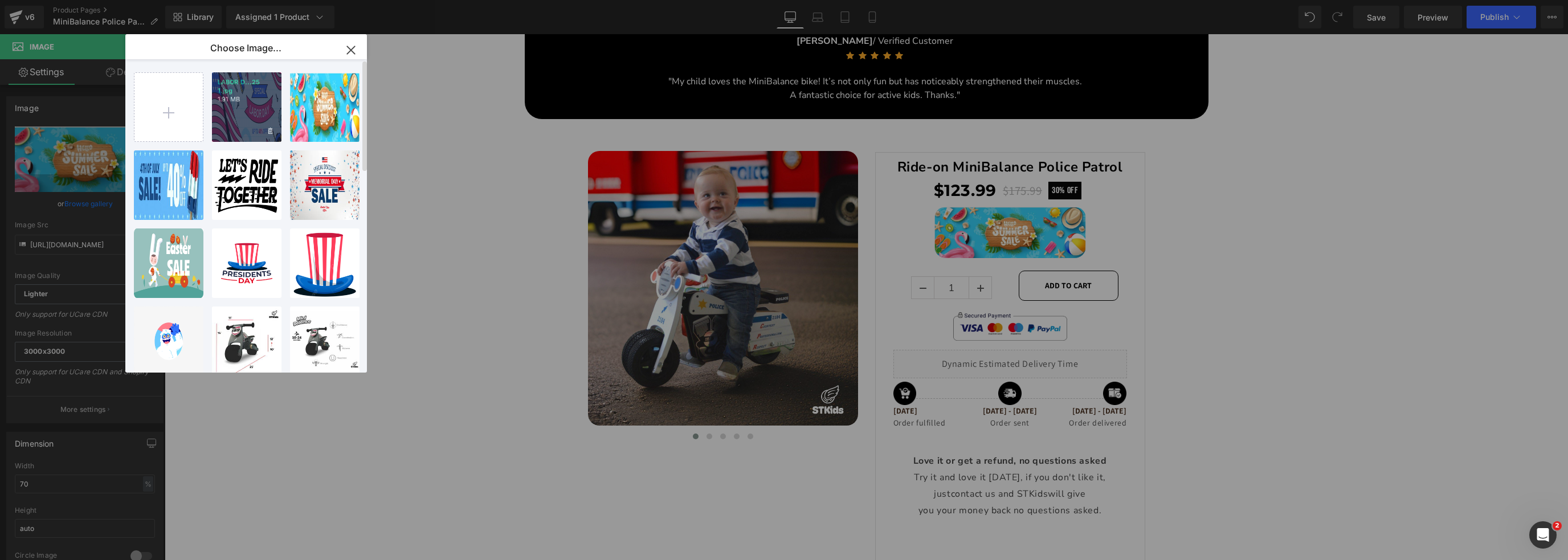
click at [235, 115] on div "LABOR D...25 1.jpg 1.91 MB" at bounding box center [246, 107] width 70 height 70
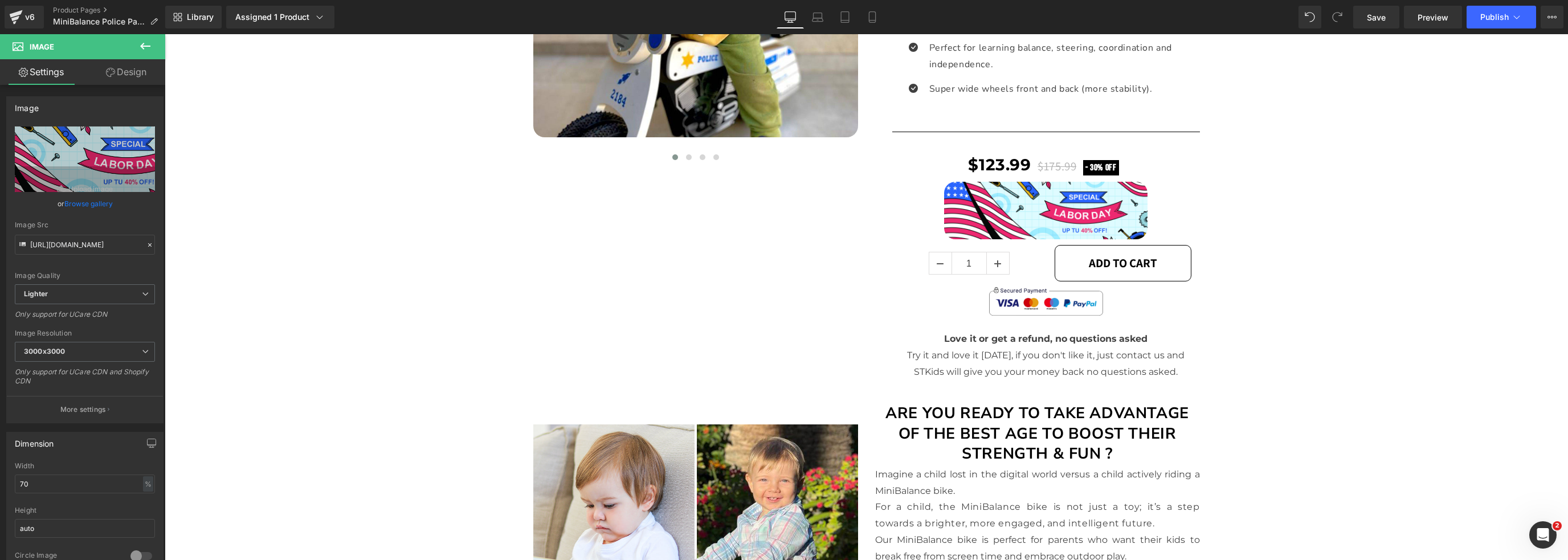
scroll to position [0, 0]
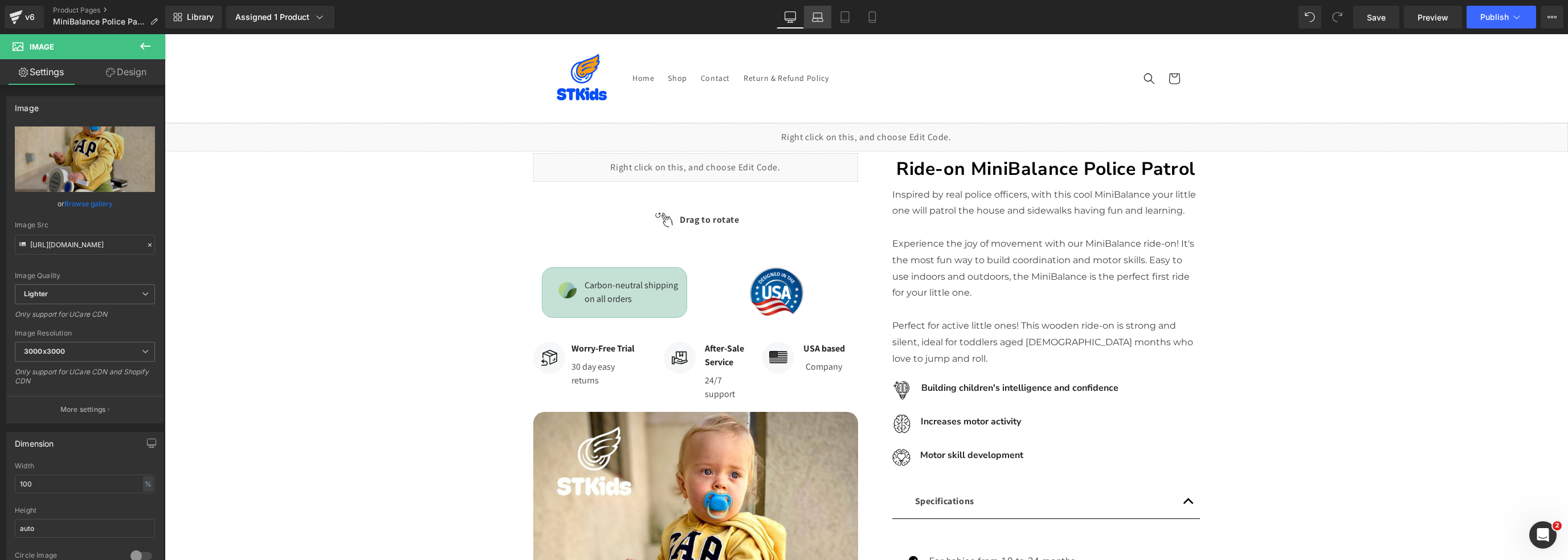
click at [818, 14] on icon at bounding box center [817, 16] width 11 height 11
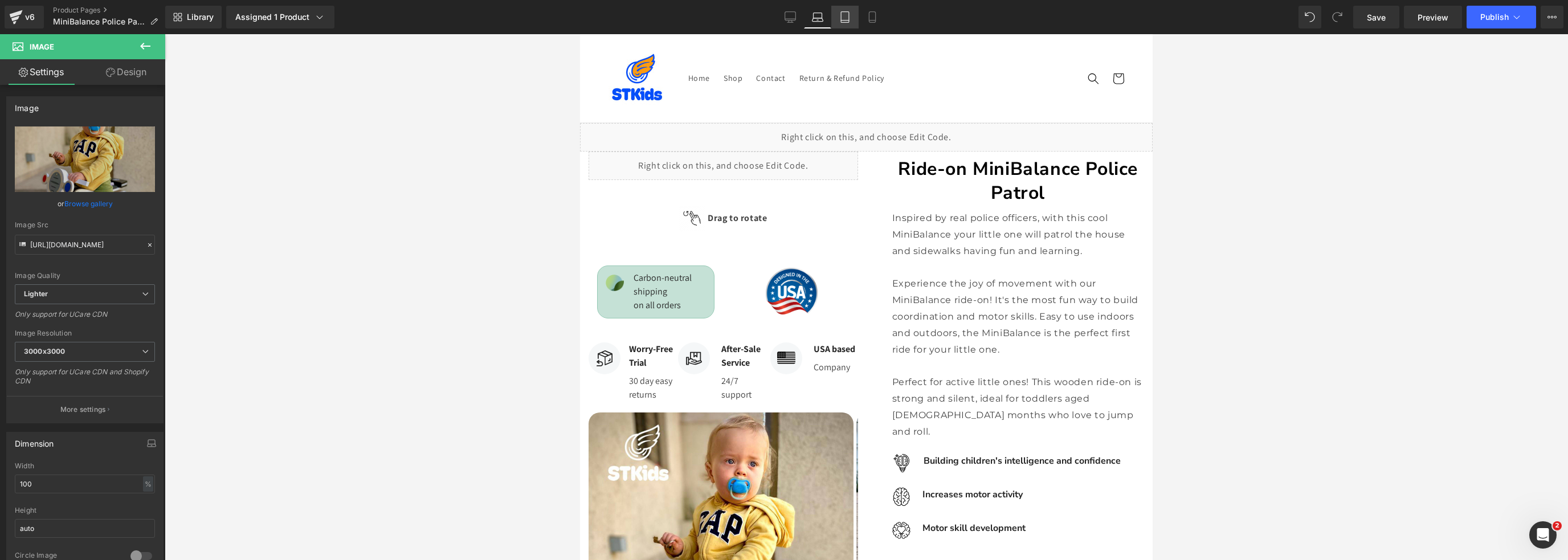
click at [842, 16] on icon at bounding box center [844, 16] width 11 height 11
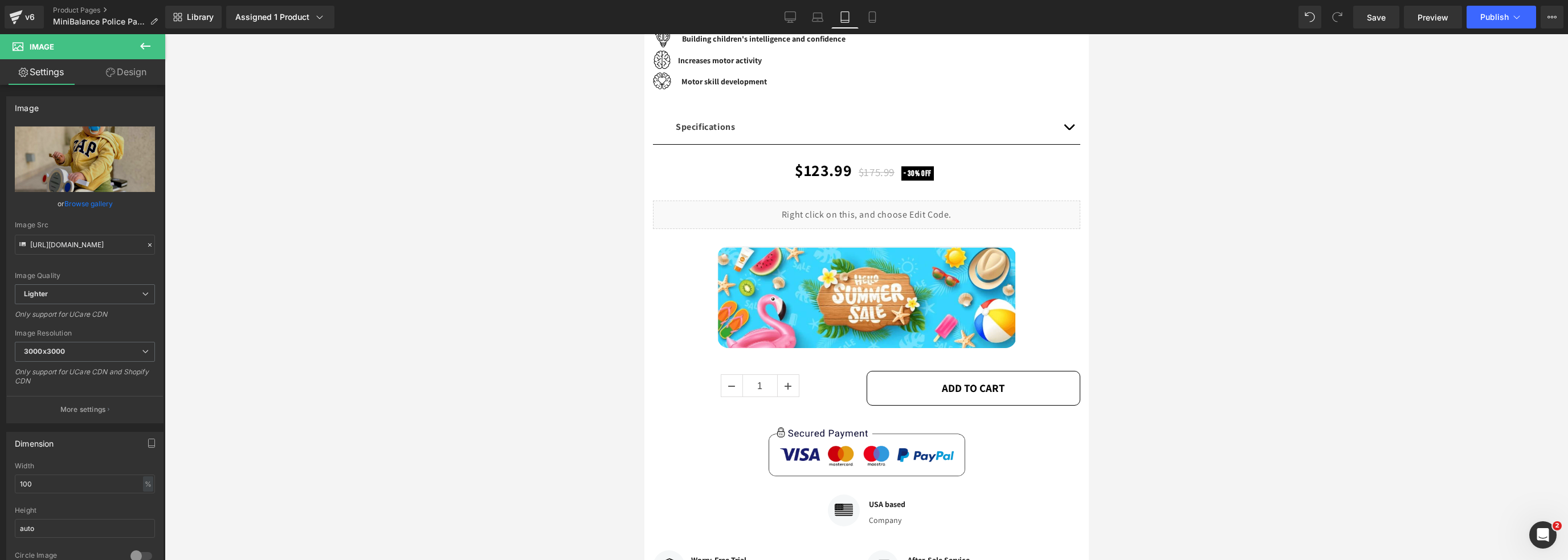
scroll to position [419, 0]
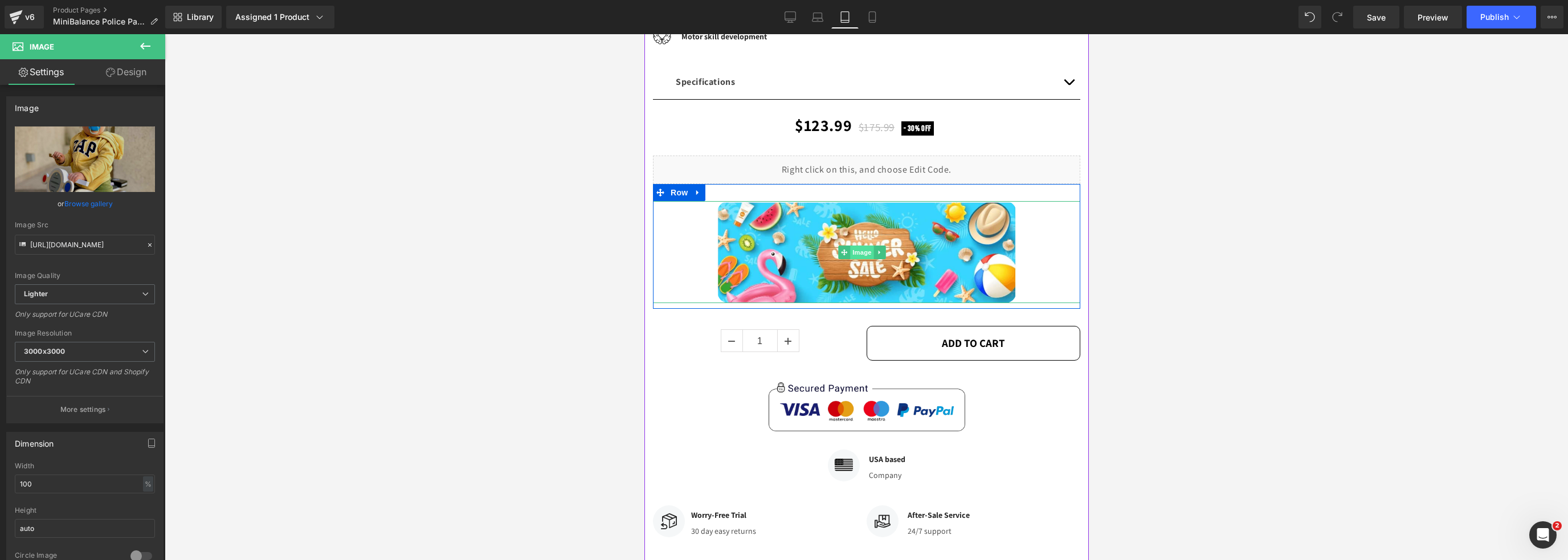
click at [866, 248] on span "Image" at bounding box center [862, 252] width 24 height 14
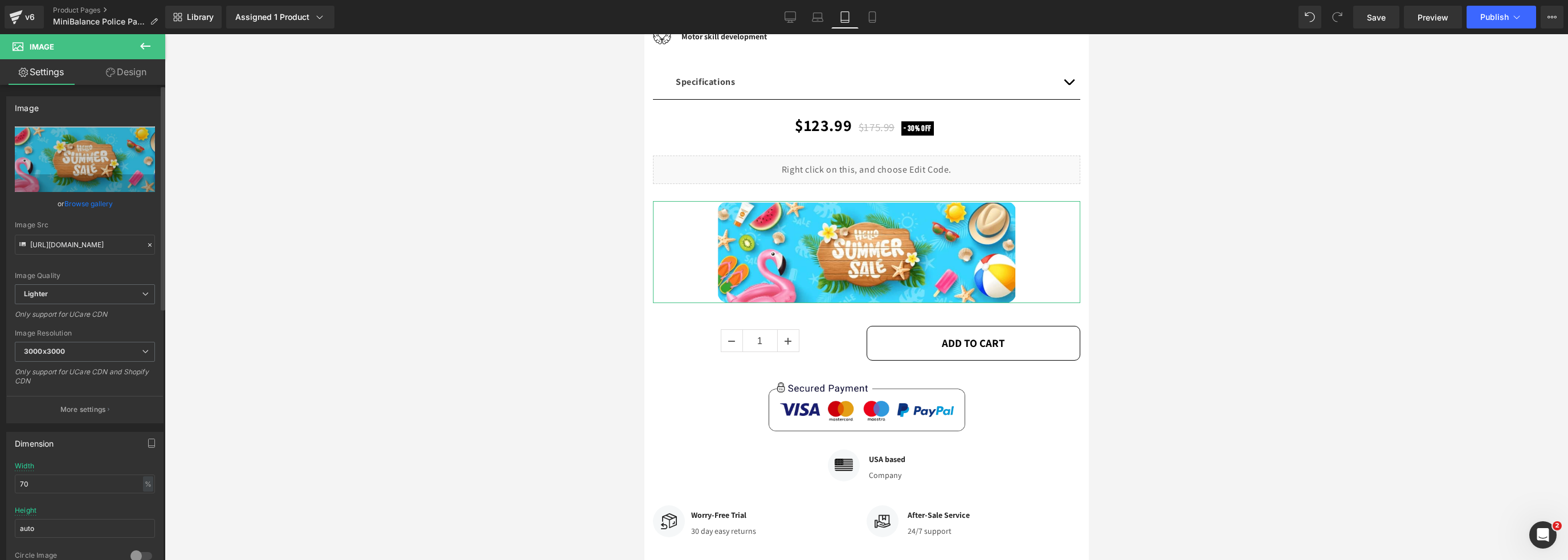
click at [95, 200] on link "Browse gallery" at bounding box center [89, 203] width 48 height 20
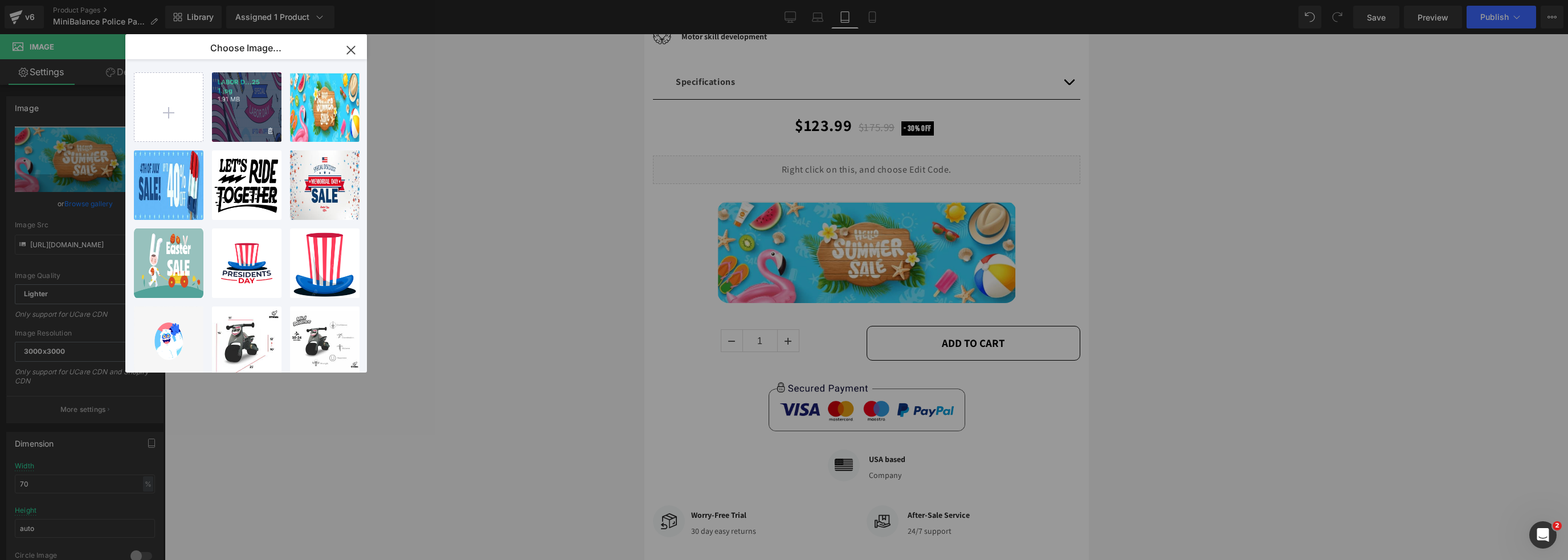
click at [254, 94] on p "LABOR D...25 1.jpg" at bounding box center [246, 87] width 58 height 17
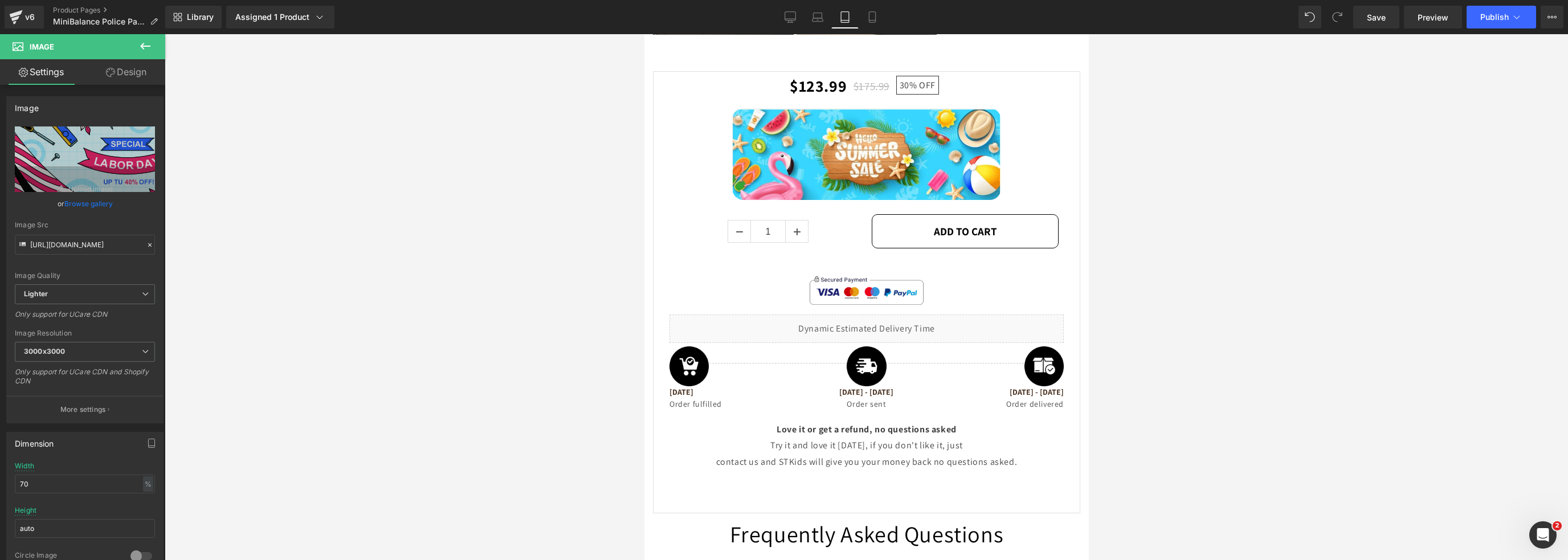
scroll to position [2024, 0]
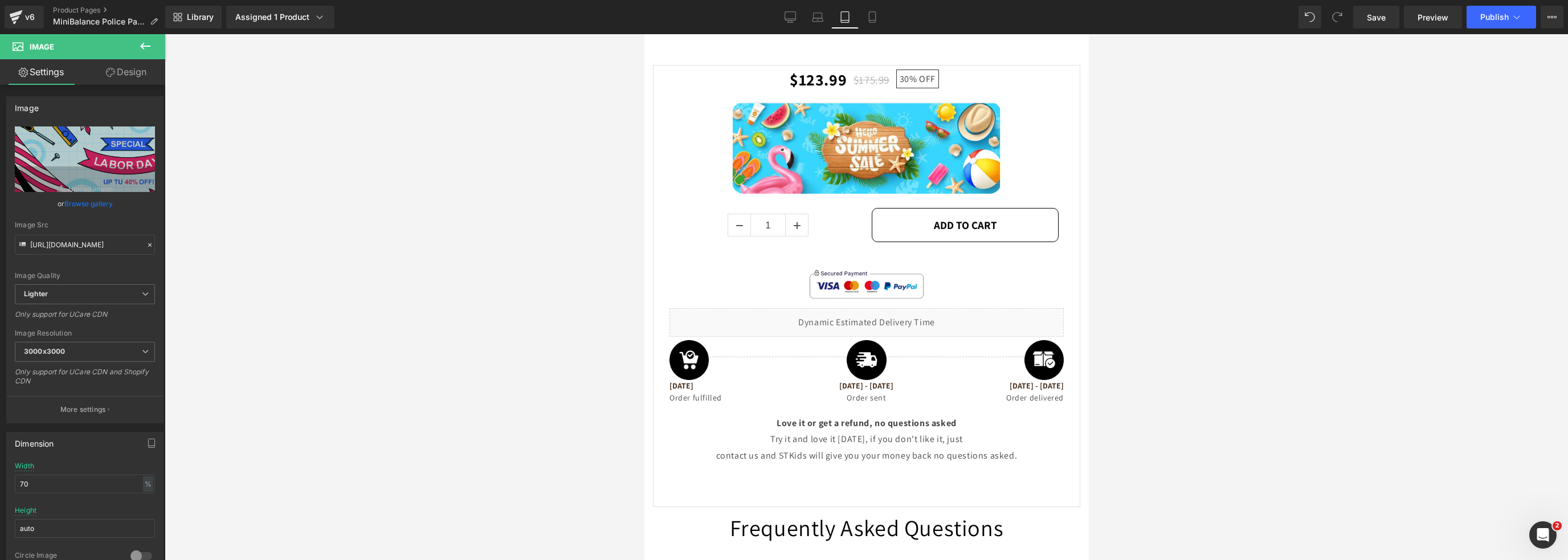
drag, startPoint x: 1086, startPoint y: 138, endPoint x: 1738, endPoint y: 321, distance: 677.2
click at [861, 141] on span "Image" at bounding box center [866, 147] width 24 height 14
click at [98, 202] on link "Browse gallery" at bounding box center [89, 203] width 48 height 20
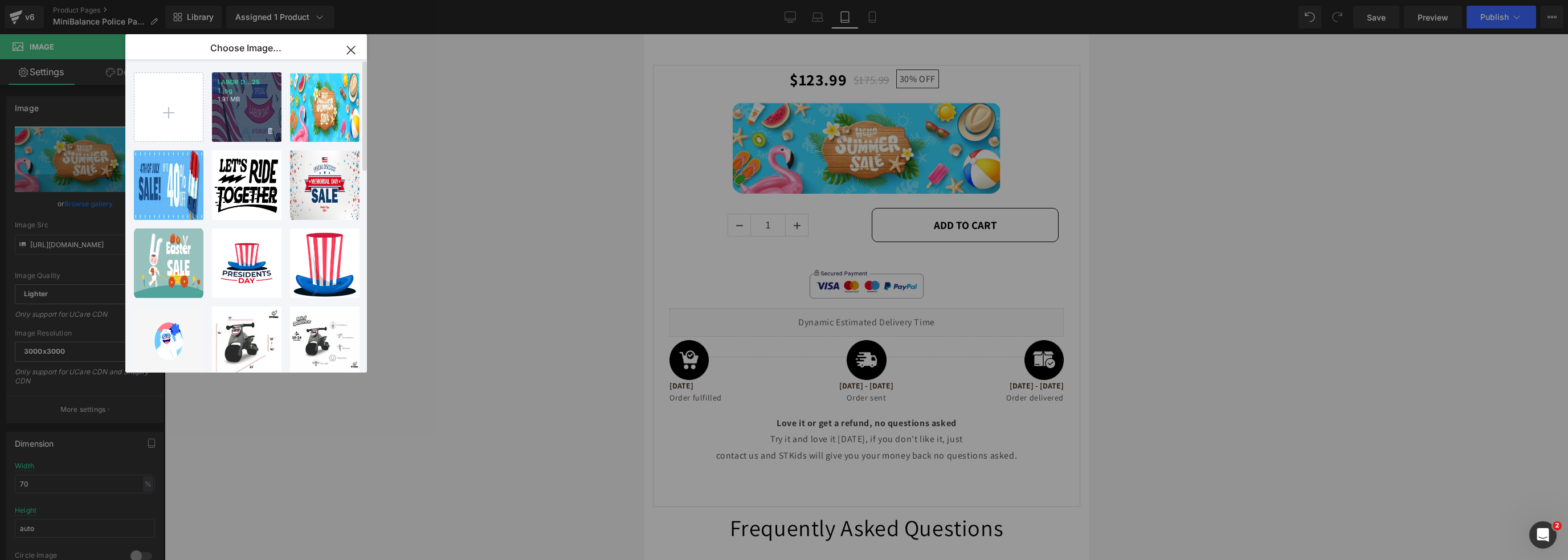
click at [239, 120] on div "LABOR D...25 1.jpg 1.91 MB" at bounding box center [246, 107] width 70 height 70
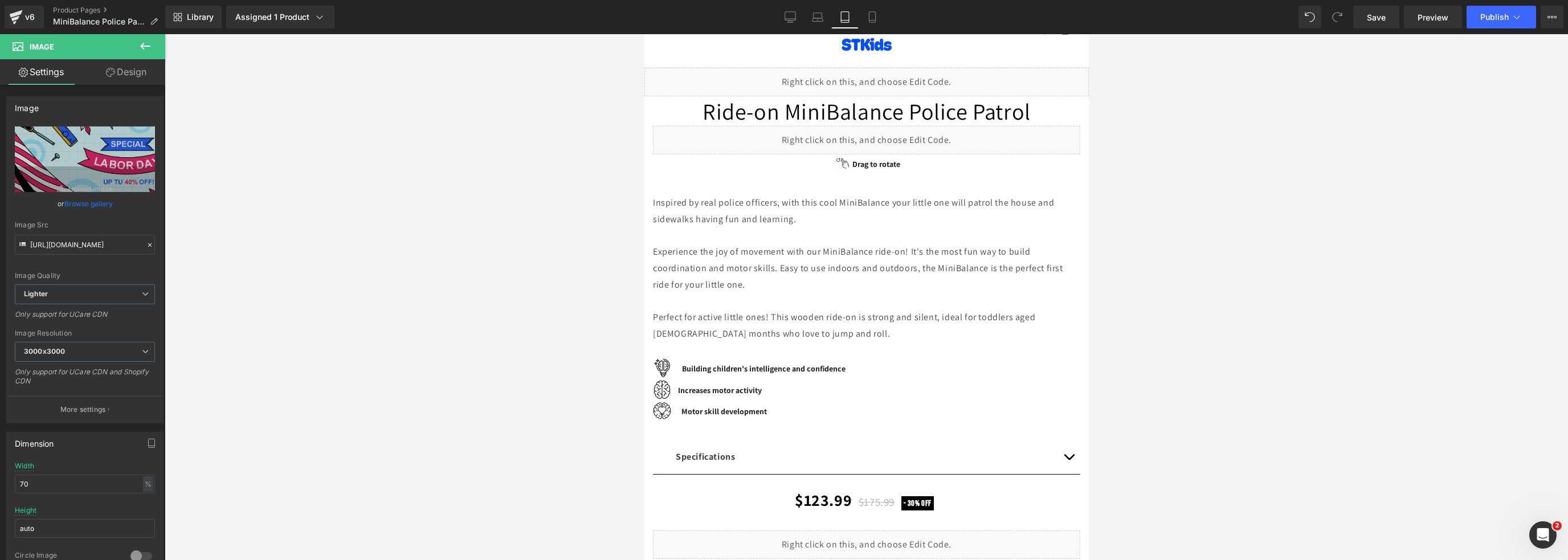
scroll to position [0, 0]
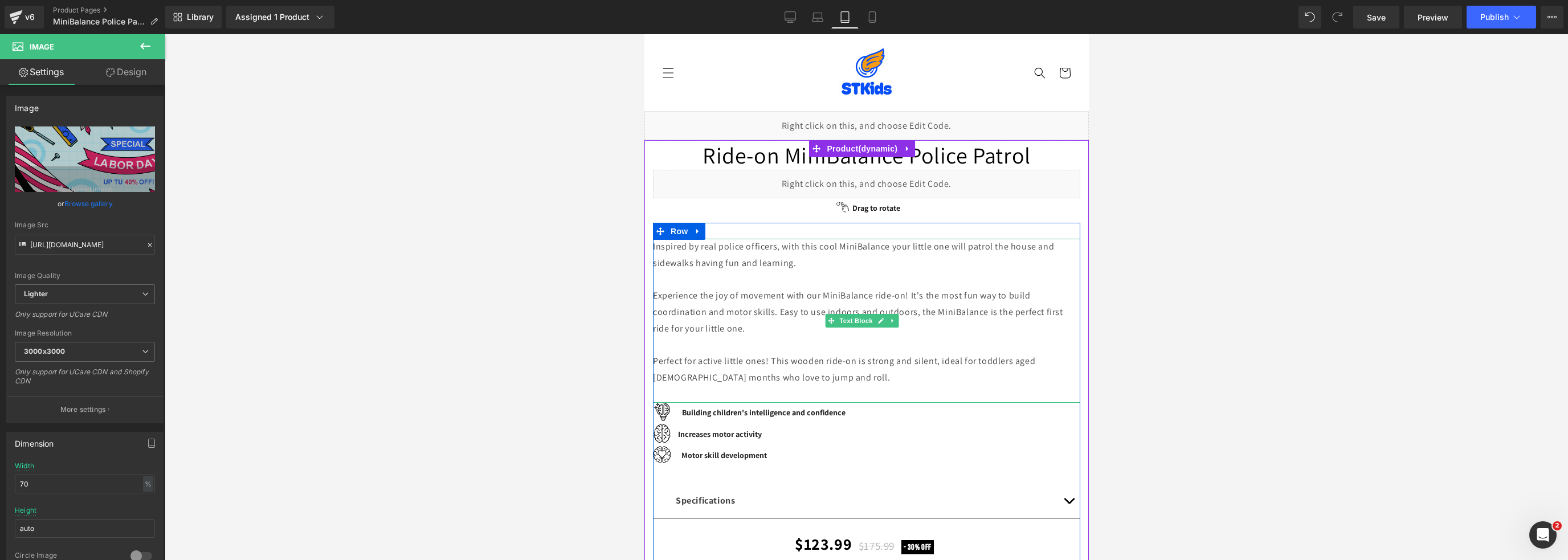
click at [903, 373] on p "Perfect for active little ones! This wooden ride-on is strong and silent, ideal…" at bounding box center [866, 370] width 427 height 33
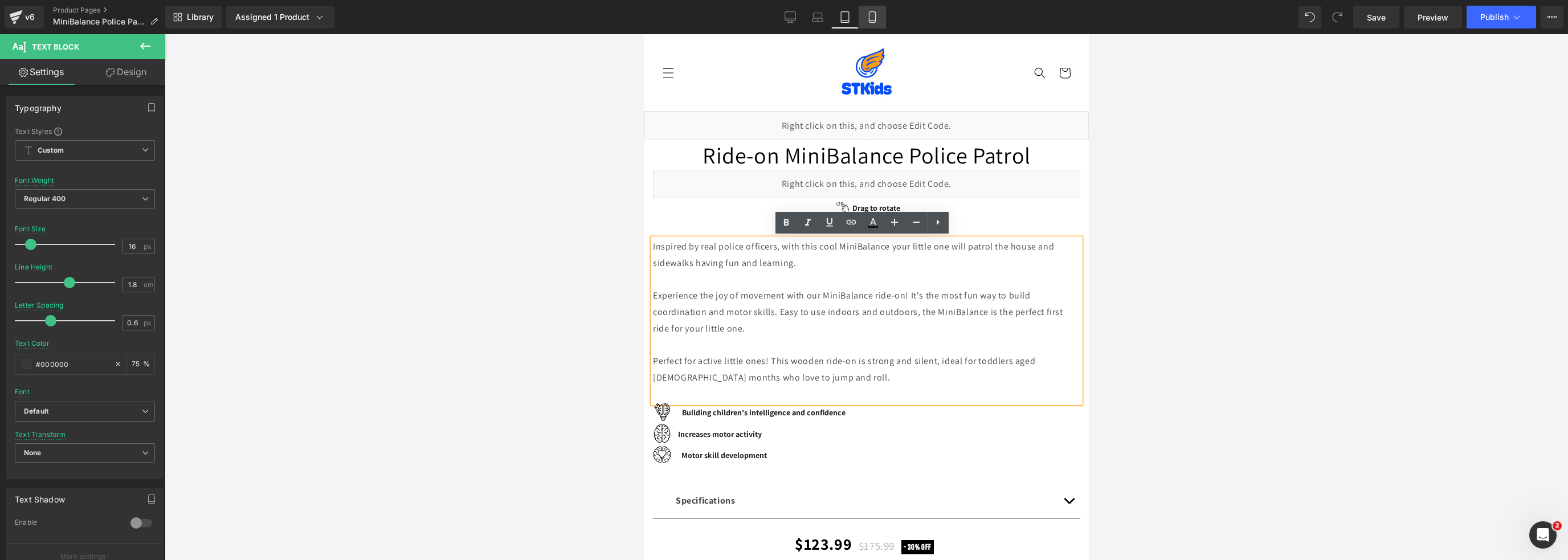
click at [873, 16] on icon at bounding box center [872, 16] width 11 height 11
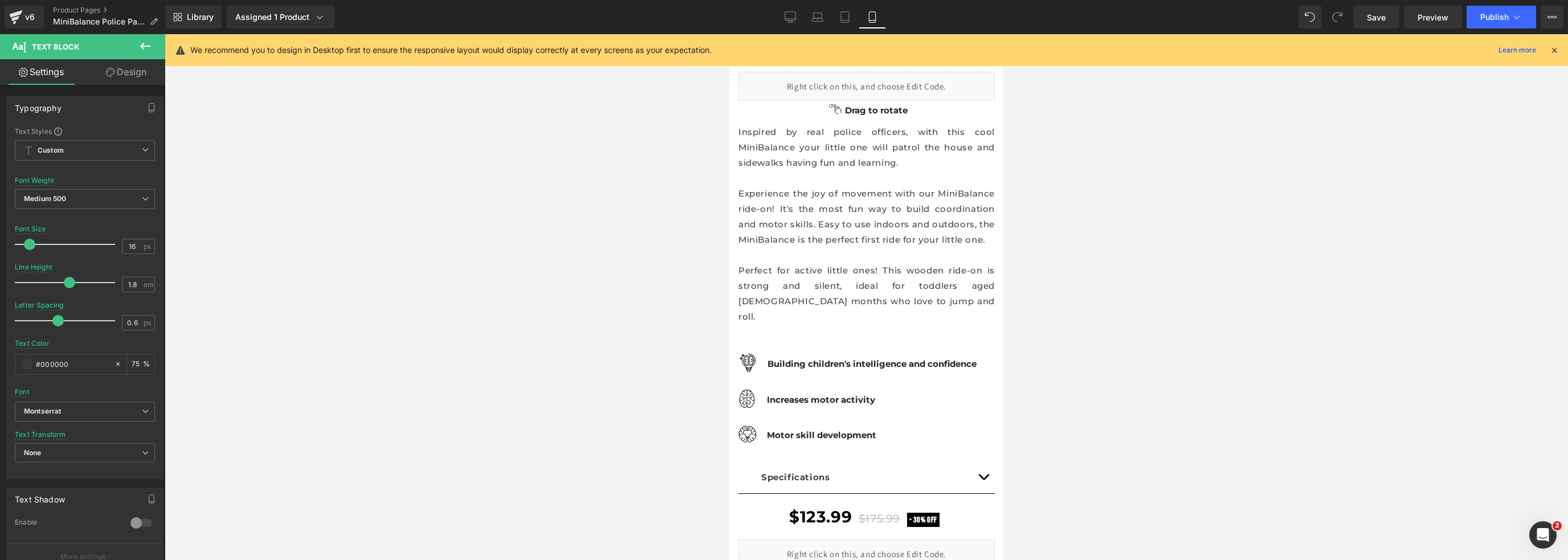
scroll to position [119, 0]
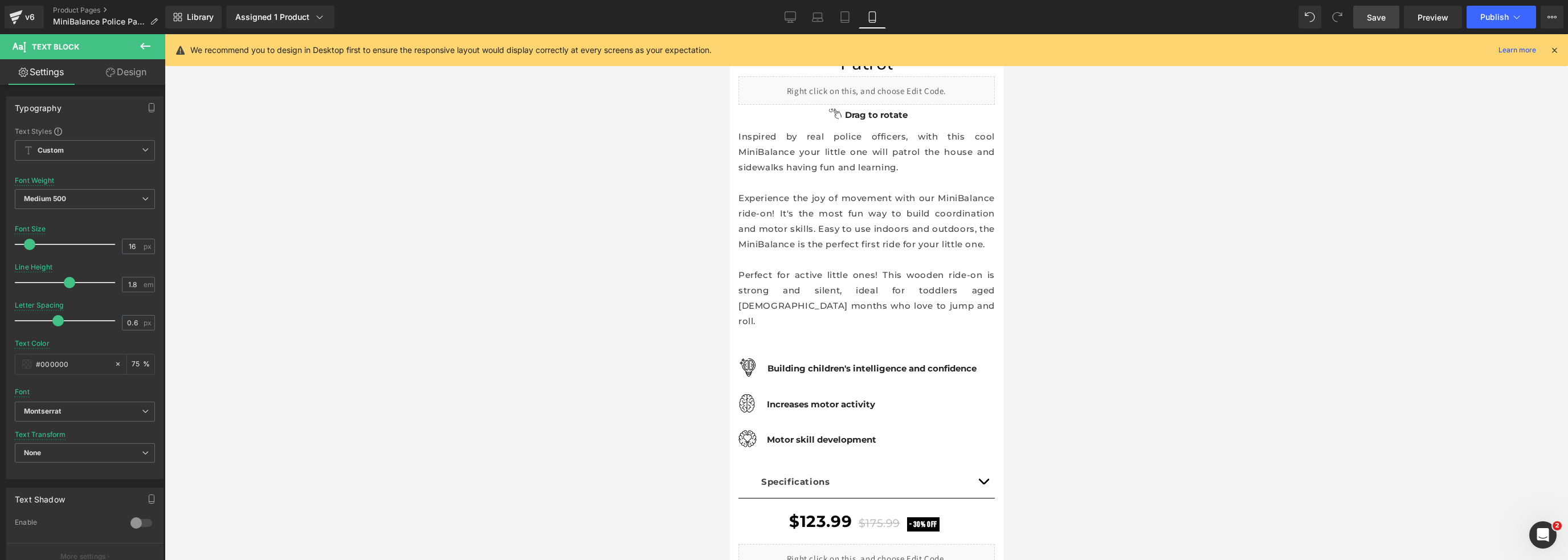
click at [1361, 20] on link "Save" at bounding box center [1376, 17] width 46 height 23
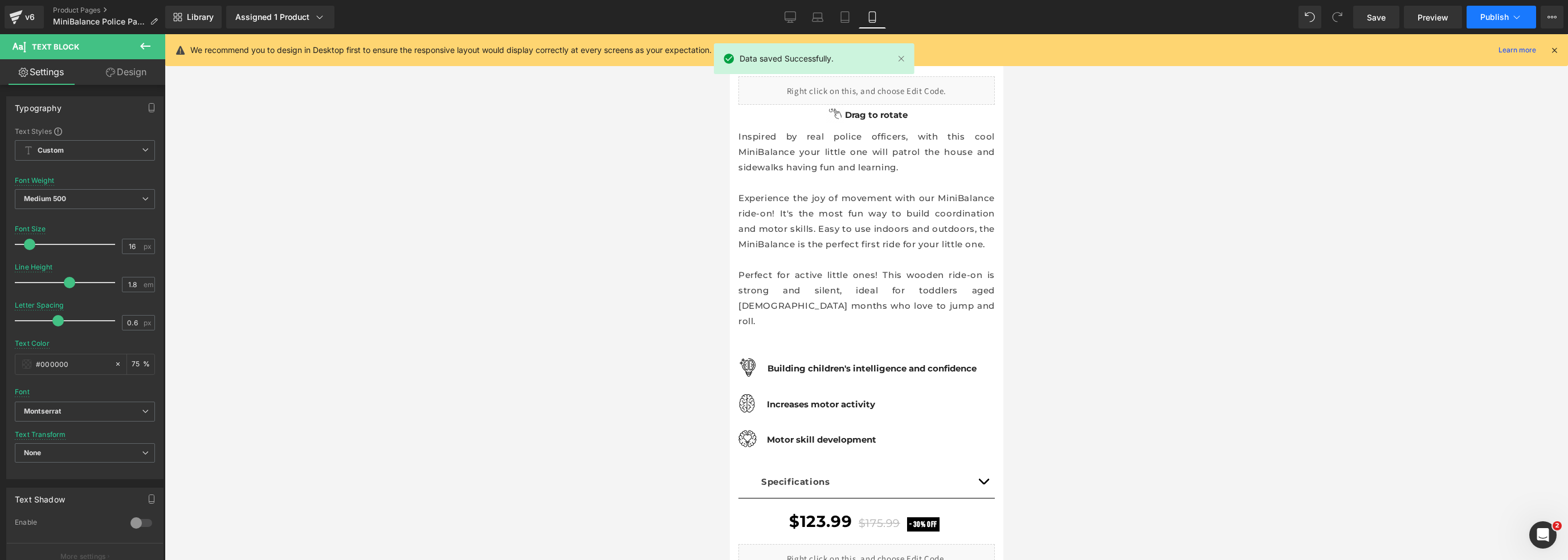
click at [1485, 13] on span "Publish" at bounding box center [1494, 17] width 29 height 9
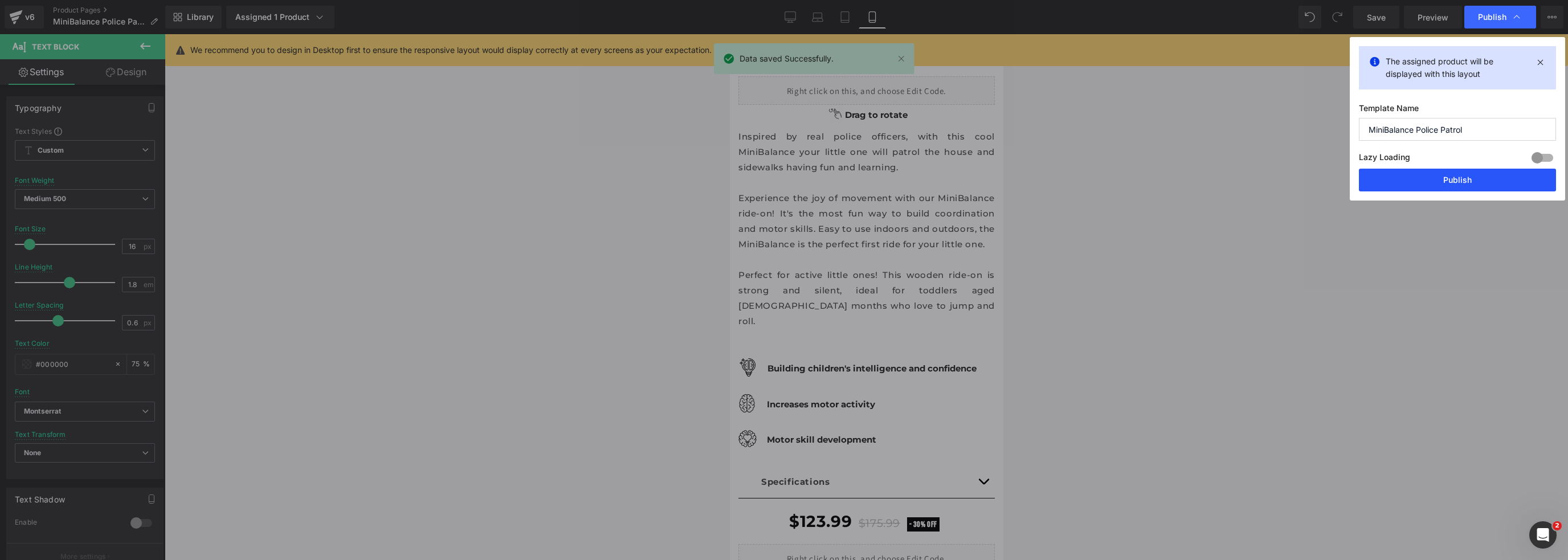
click at [1448, 182] on button "Publish" at bounding box center [1457, 180] width 197 height 23
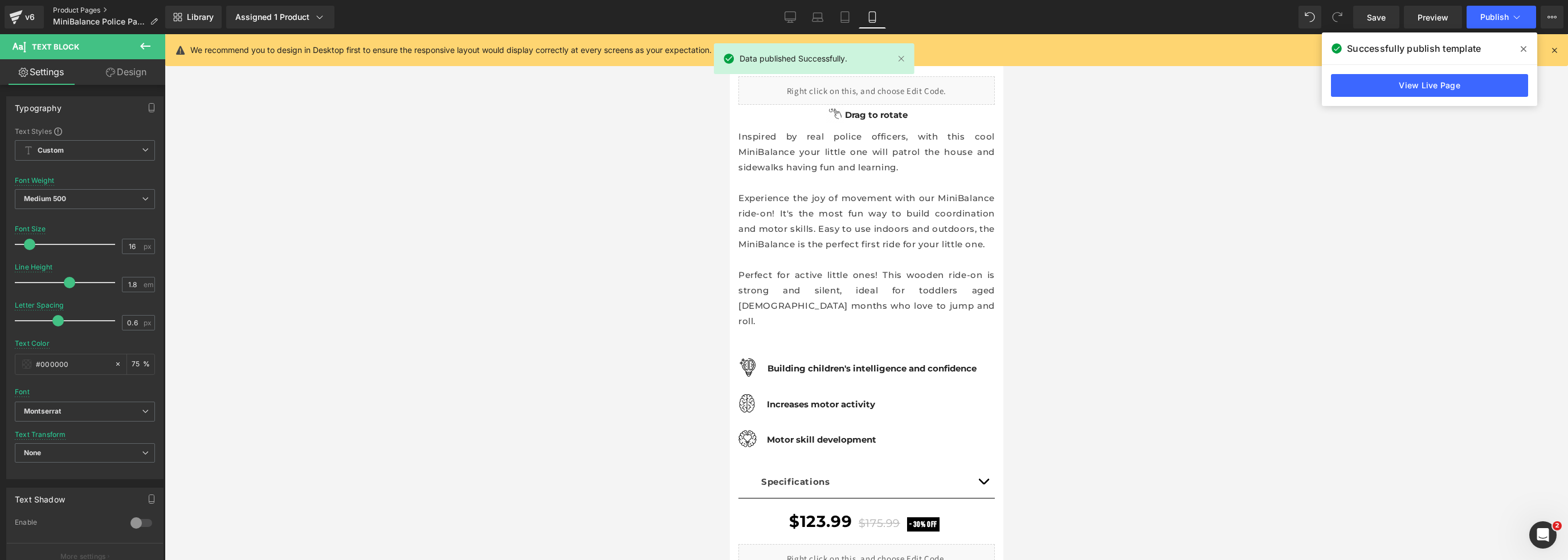
click at [86, 10] on link "Product Pages" at bounding box center [110, 10] width 114 height 9
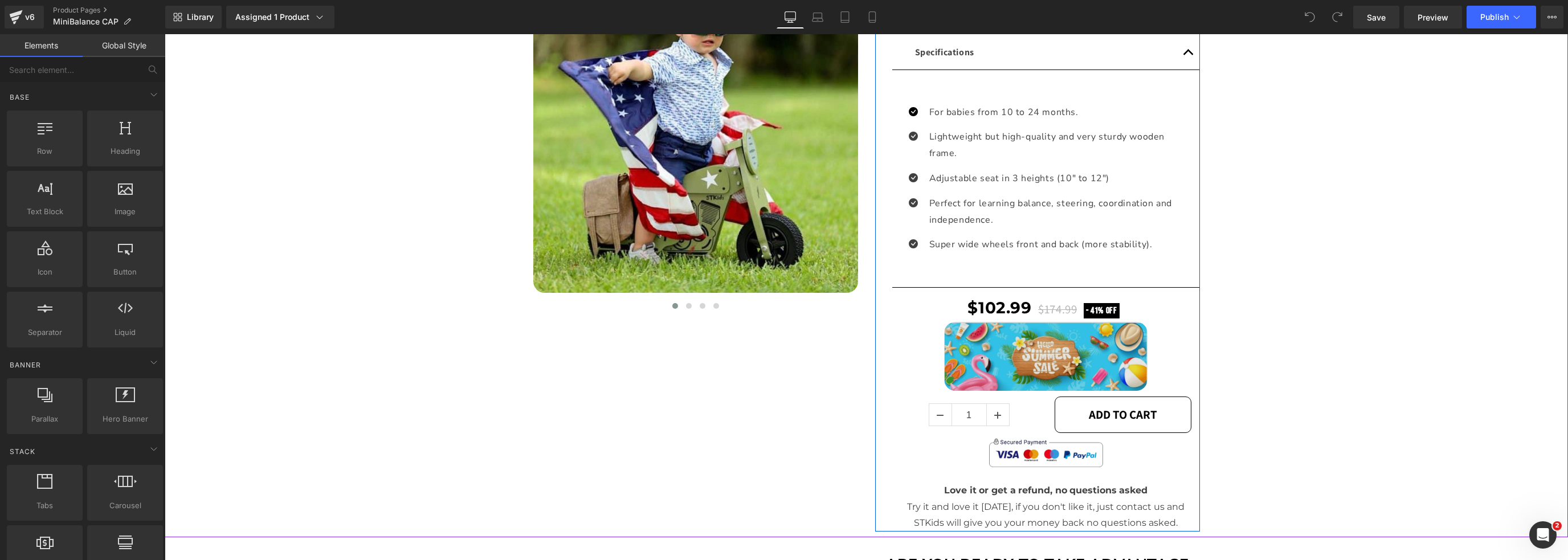
scroll to position [475, 0]
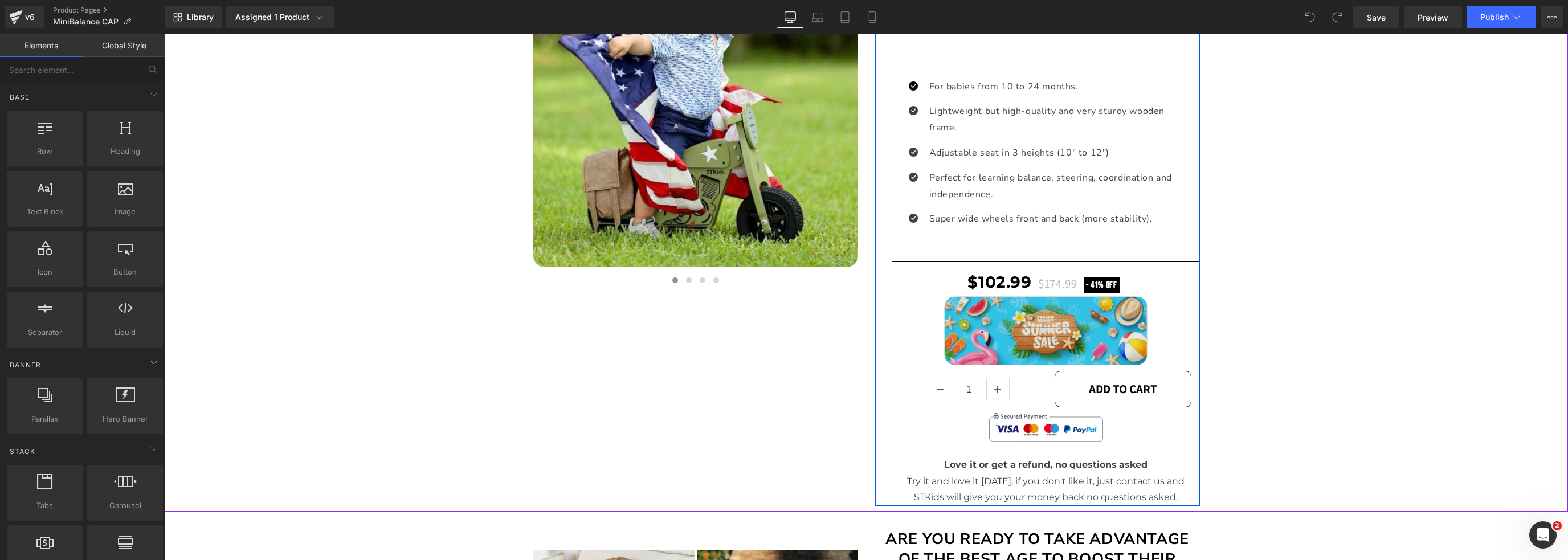
click at [1044, 325] on div "Image" at bounding box center [1046, 331] width 291 height 70
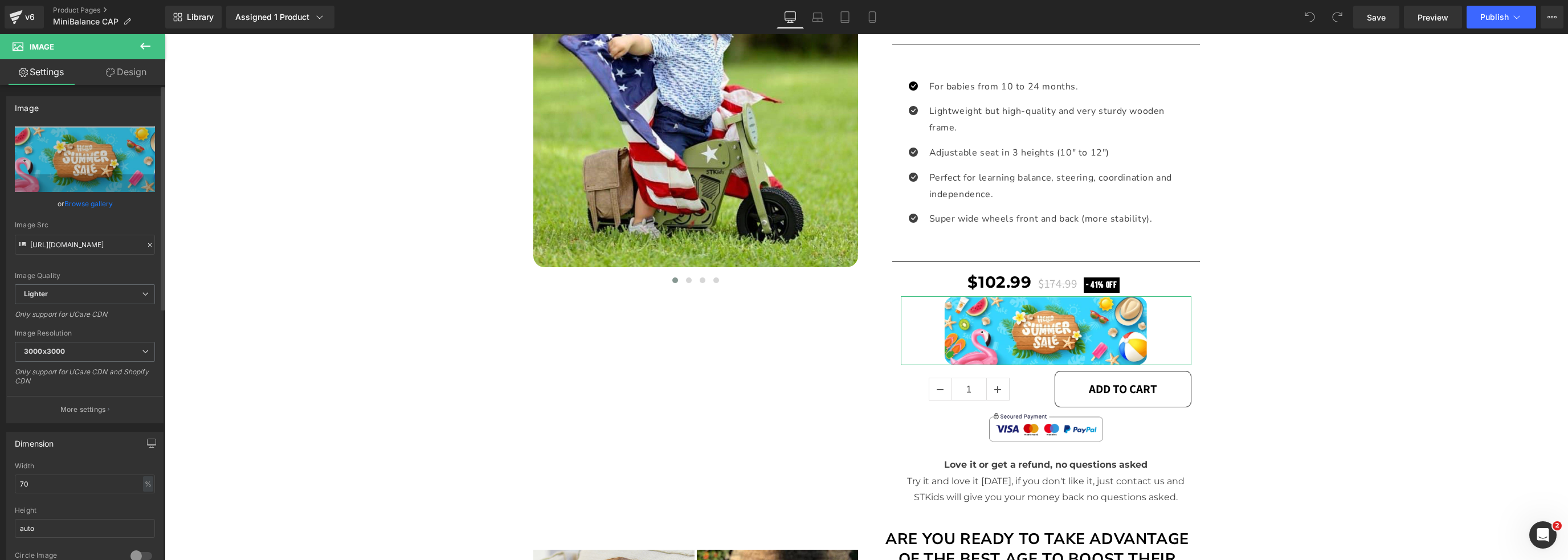
click at [96, 200] on link "Browse gallery" at bounding box center [89, 203] width 48 height 20
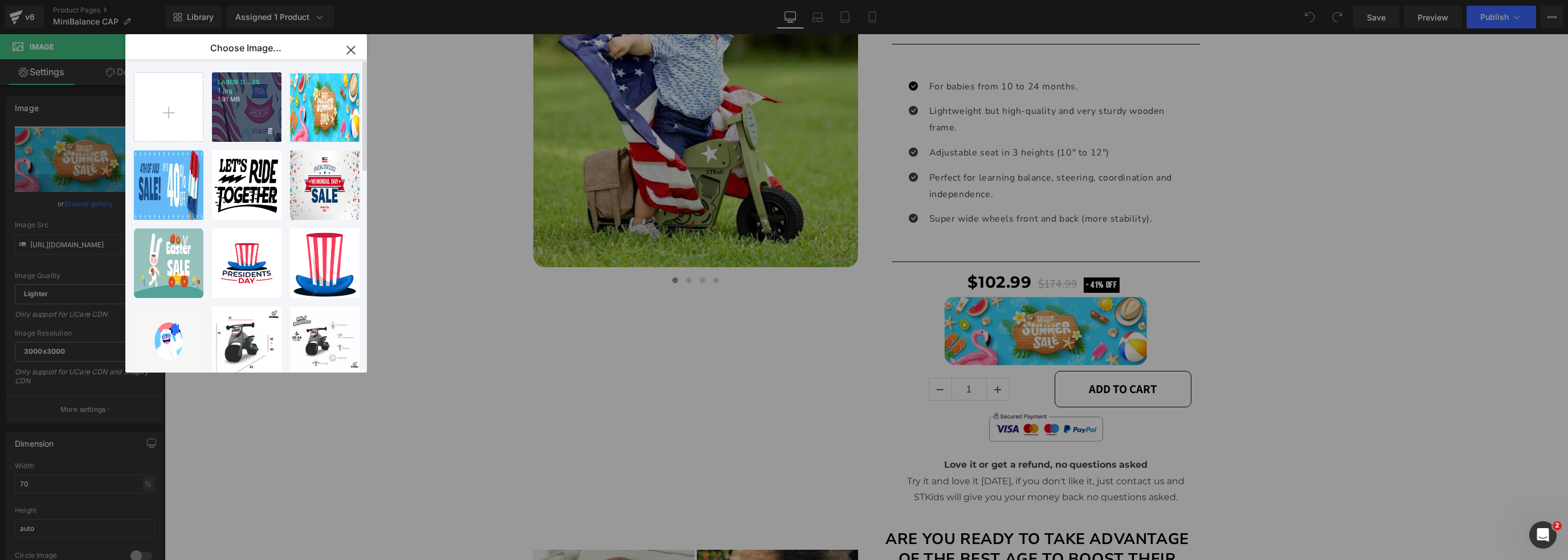
click at [229, 111] on div "LABOR D...25 1.jpg 1.91 MB" at bounding box center [246, 107] width 70 height 70
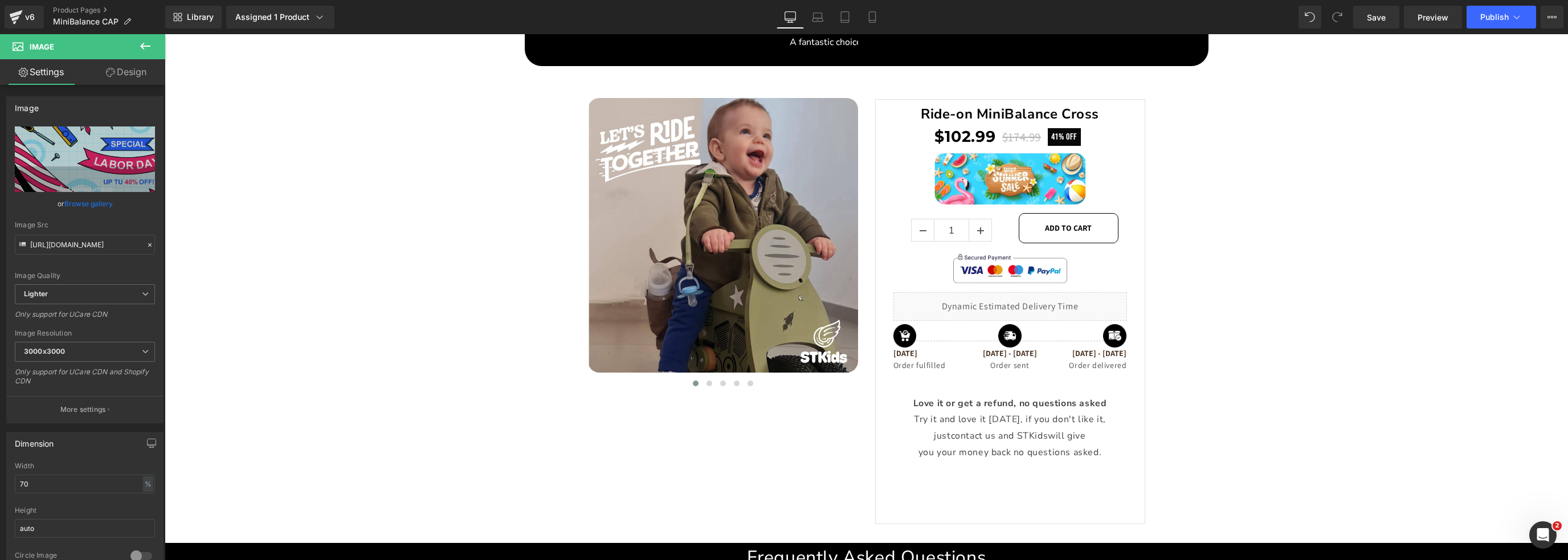
scroll to position [2065, 0]
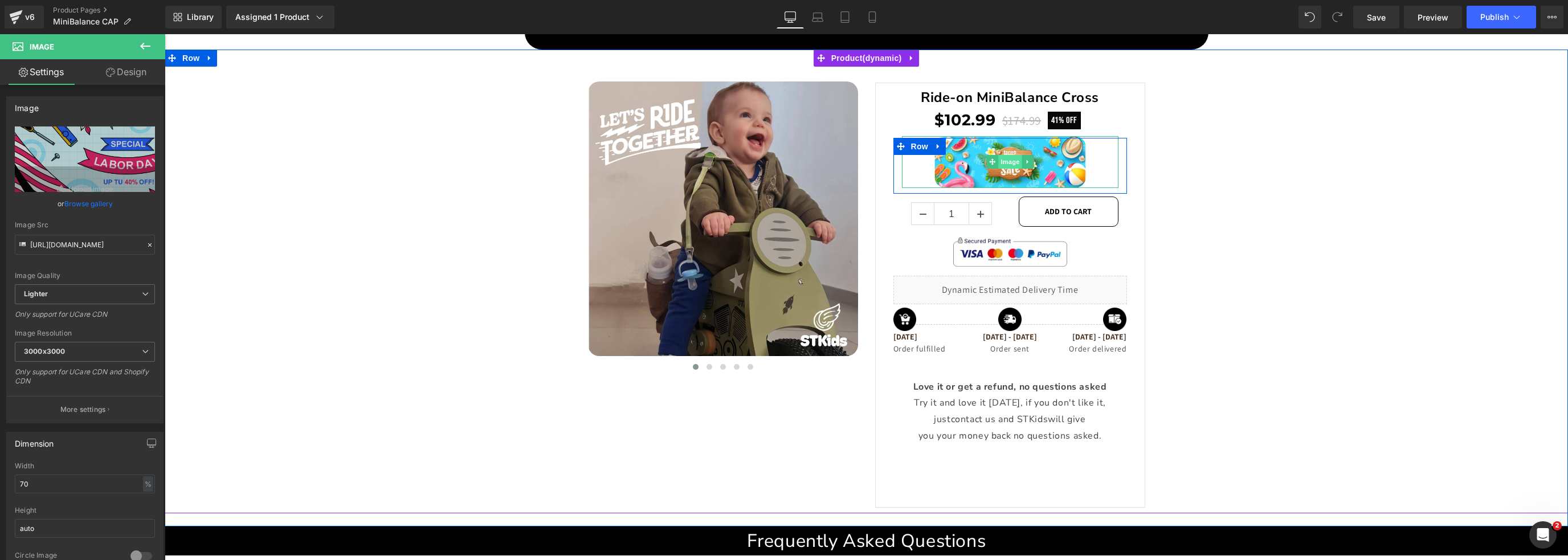
click at [998, 157] on span "Image" at bounding box center [1010, 162] width 24 height 14
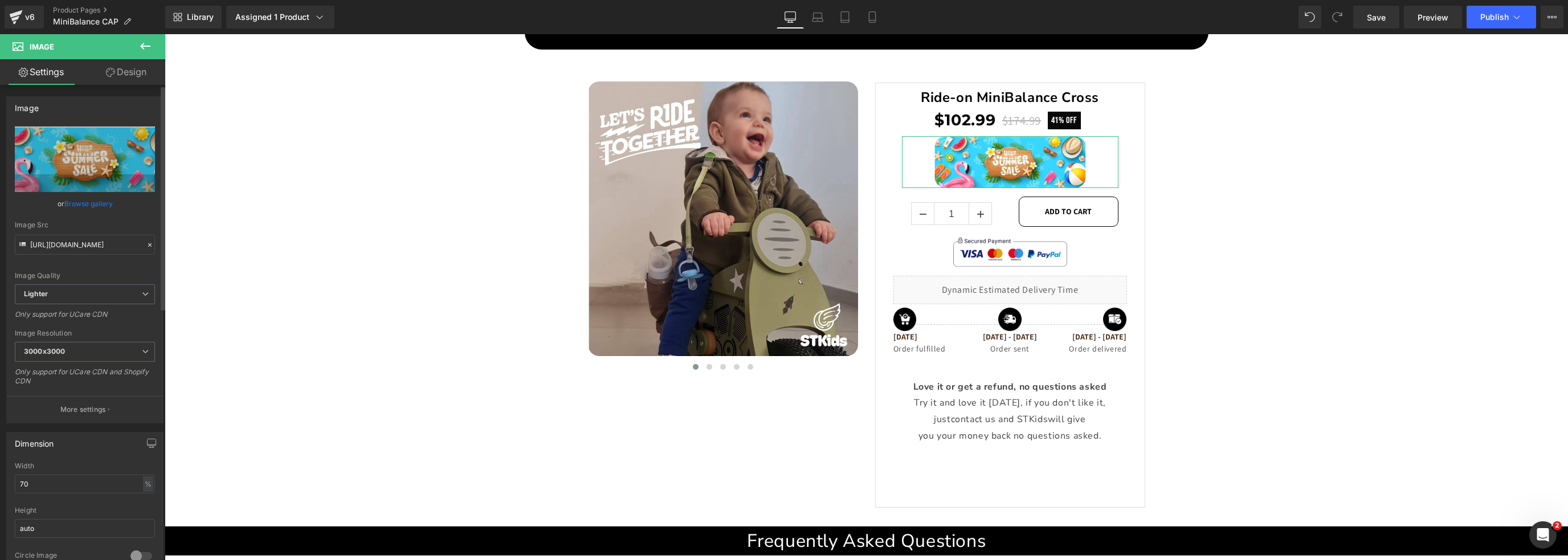
click at [94, 200] on link "Browse gallery" at bounding box center [89, 203] width 48 height 20
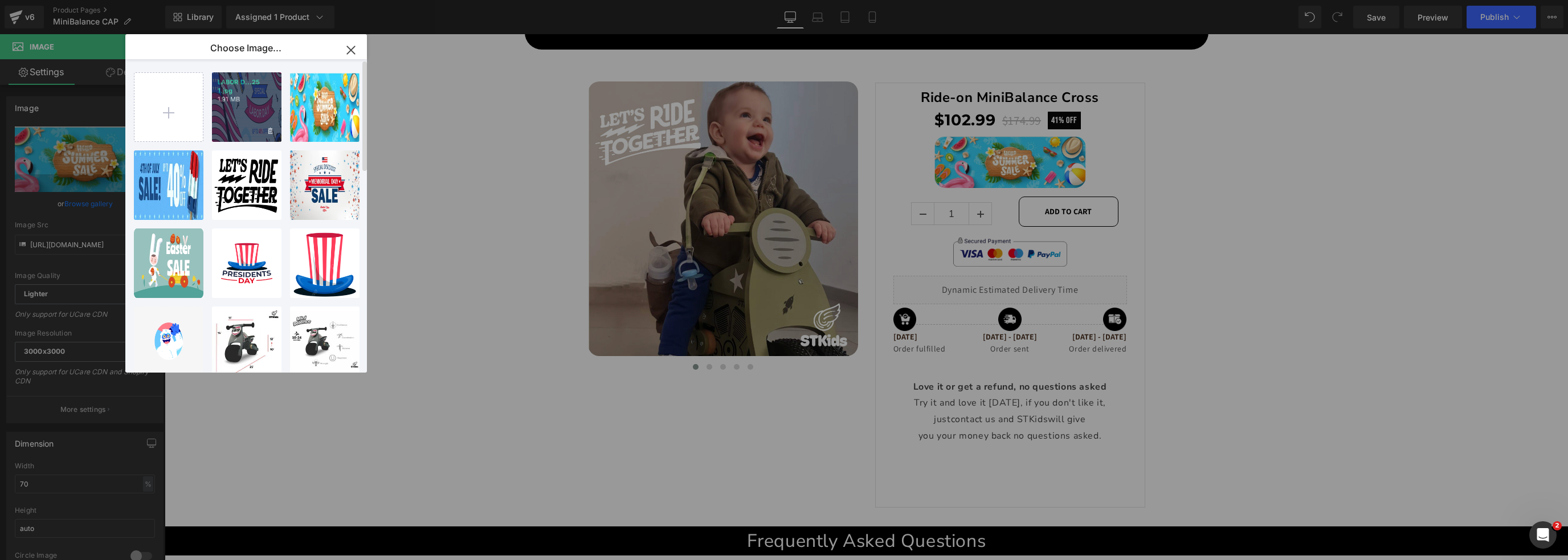
click at [259, 102] on p "1.91 MB" at bounding box center [246, 99] width 58 height 8
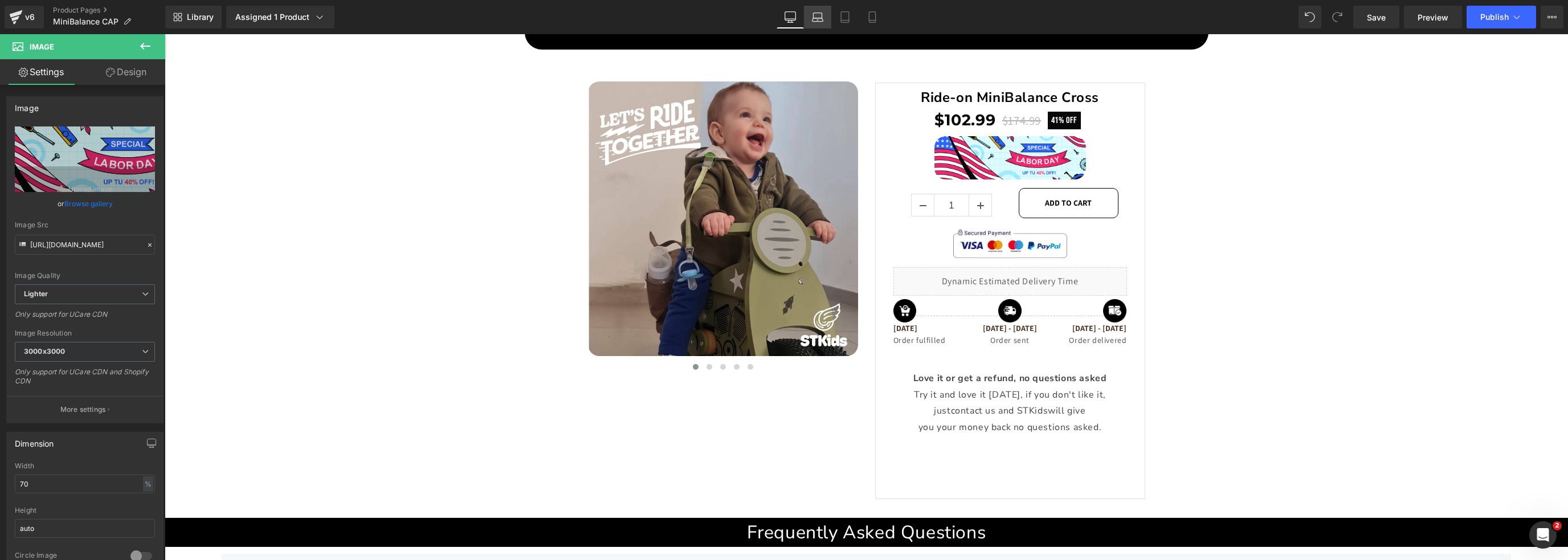
click at [806, 13] on link "Laptop" at bounding box center [818, 17] width 27 height 23
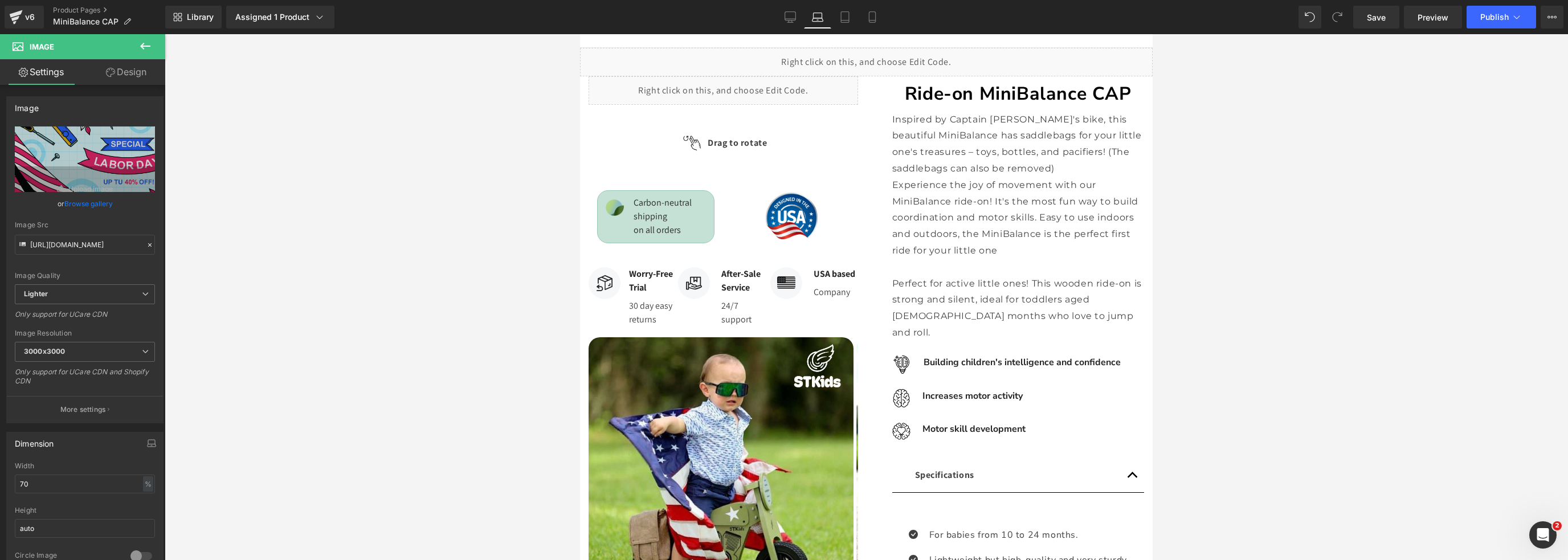
scroll to position [0, 0]
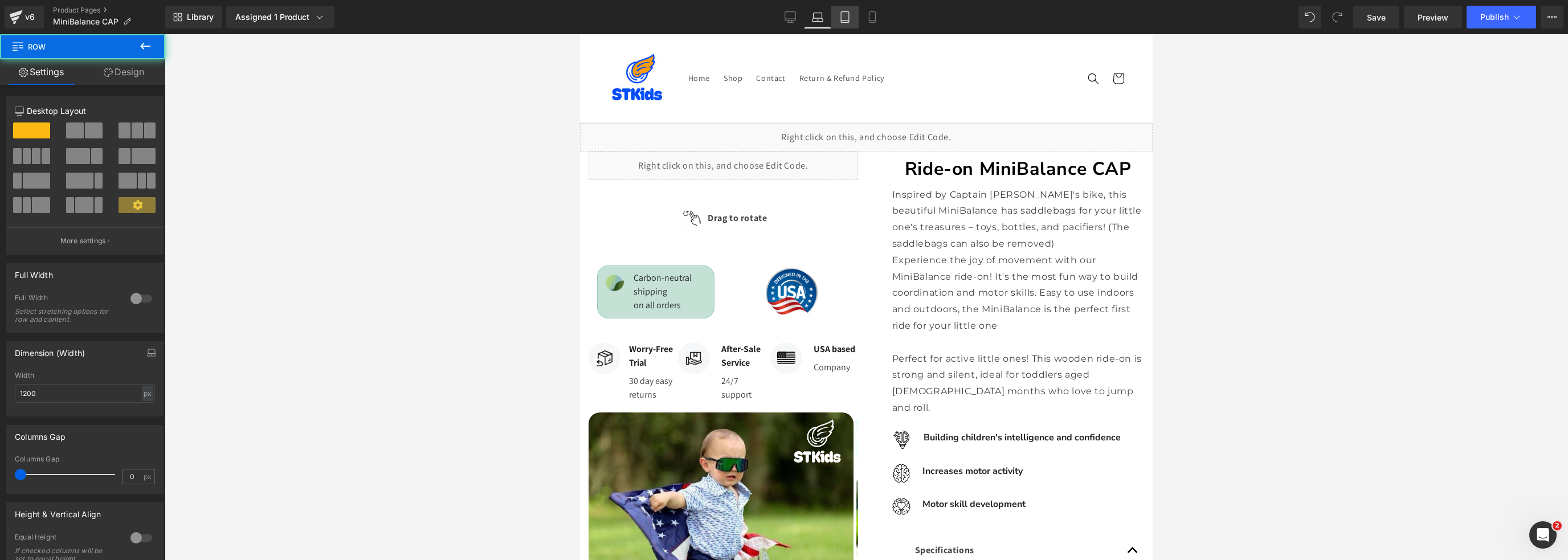
click at [843, 18] on icon at bounding box center [844, 16] width 11 height 11
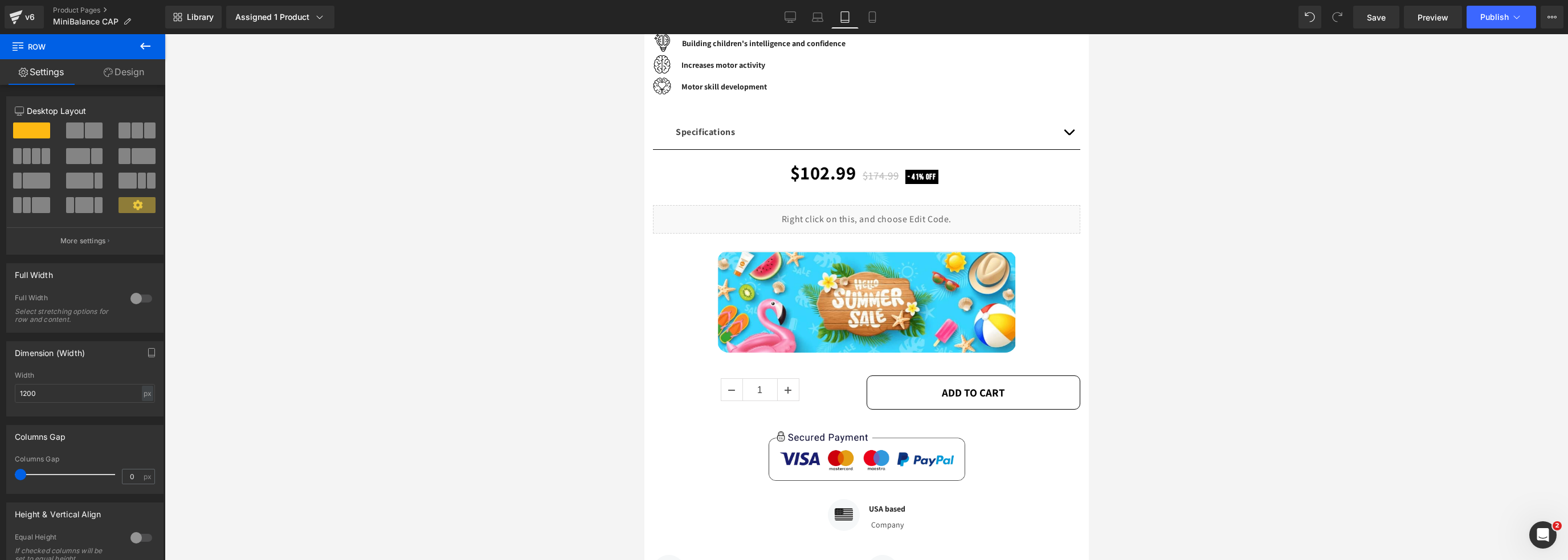
scroll to position [338, 0]
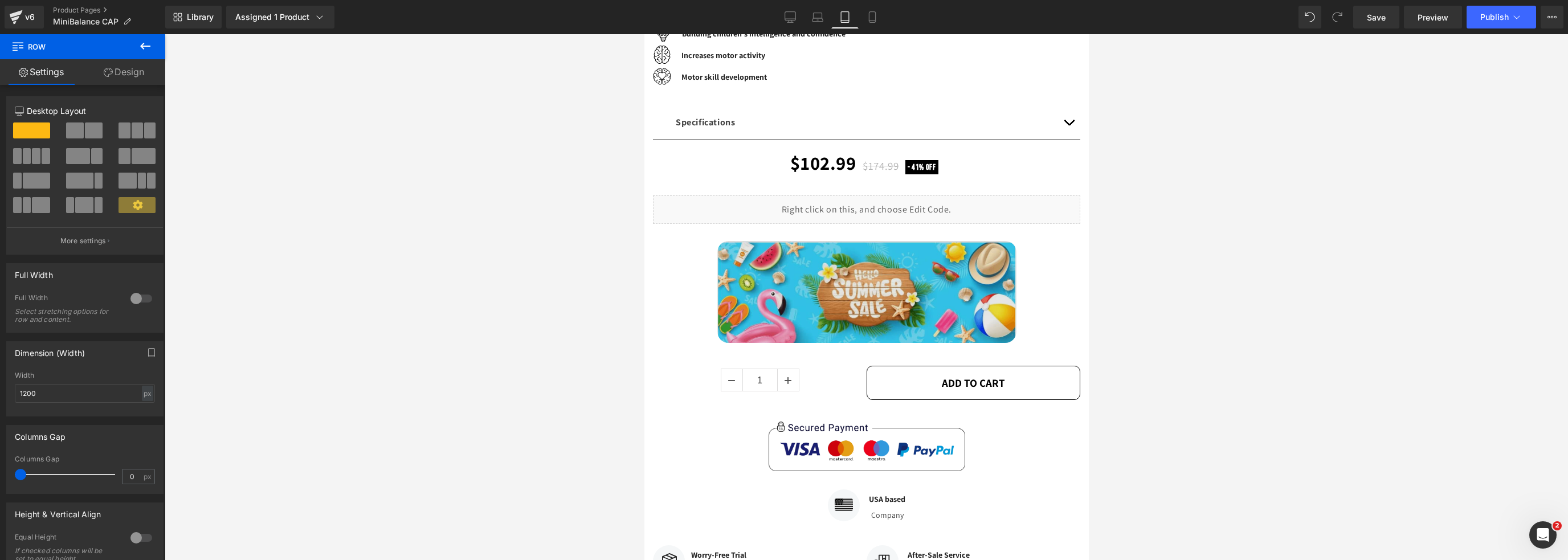
click at [869, 310] on div "Image" at bounding box center [866, 292] width 427 height 102
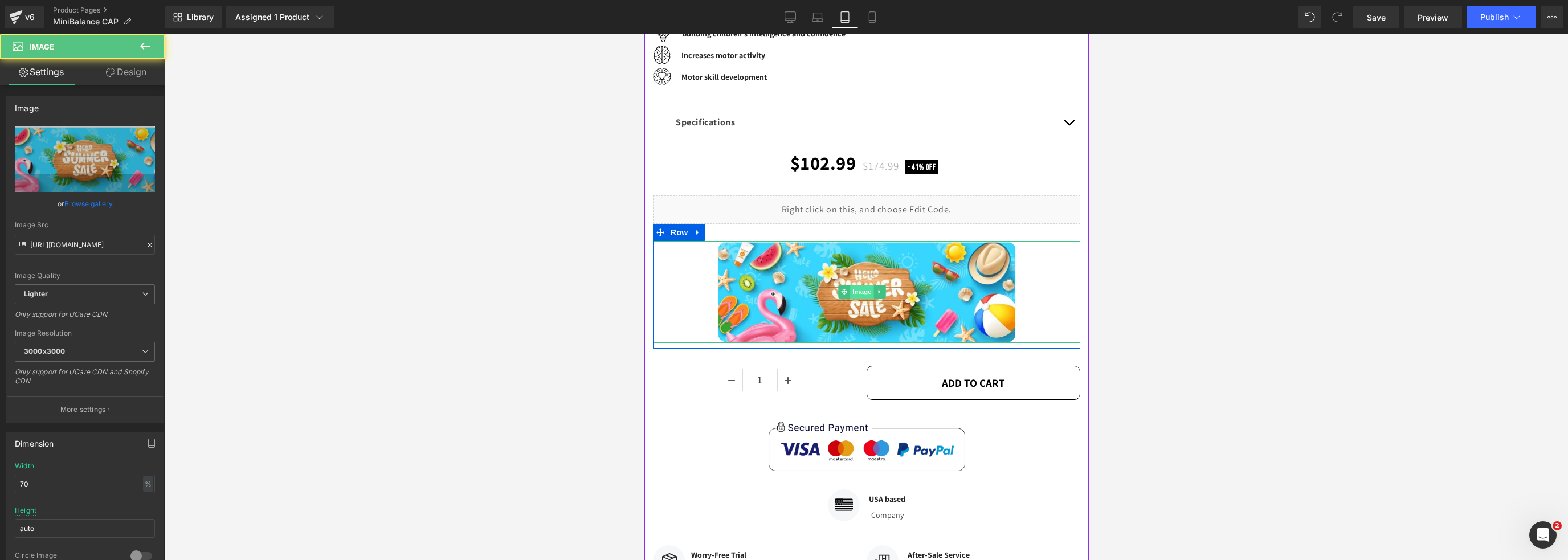
click at [861, 299] on span "Image" at bounding box center [862, 291] width 24 height 14
click at [73, 201] on link "Browse gallery" at bounding box center [89, 203] width 48 height 20
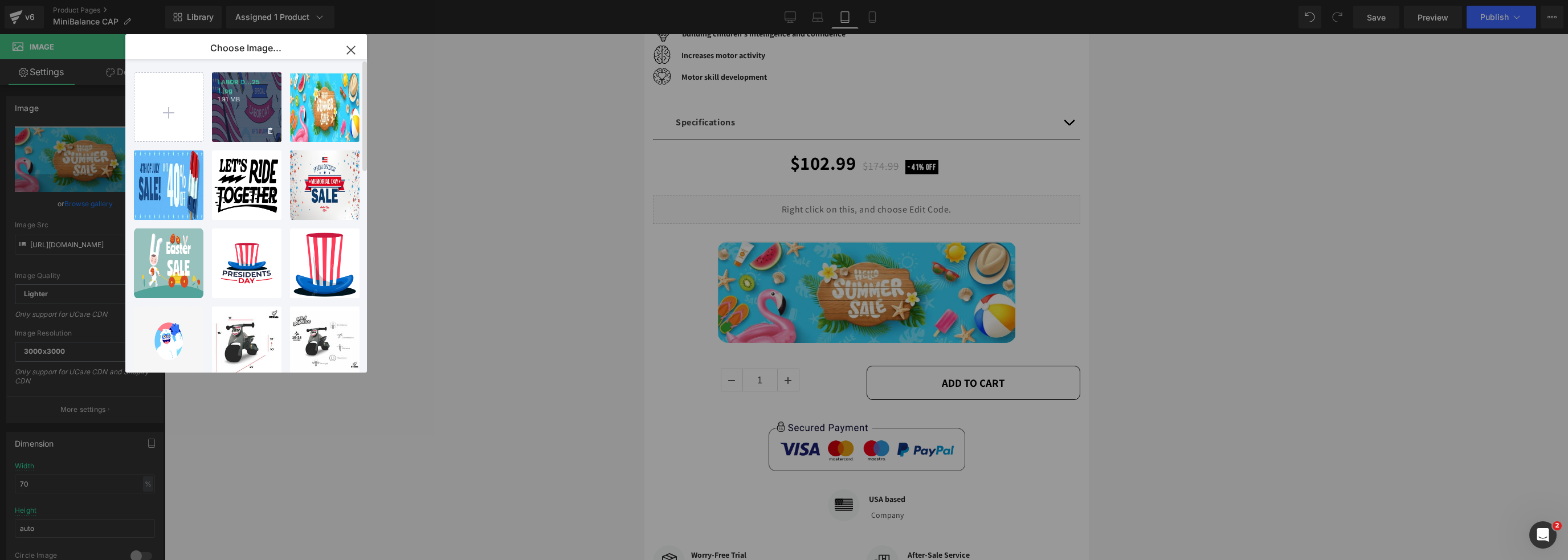
click at [243, 113] on div "LABOR D...25 1.jpg 1.91 MB" at bounding box center [246, 107] width 70 height 70
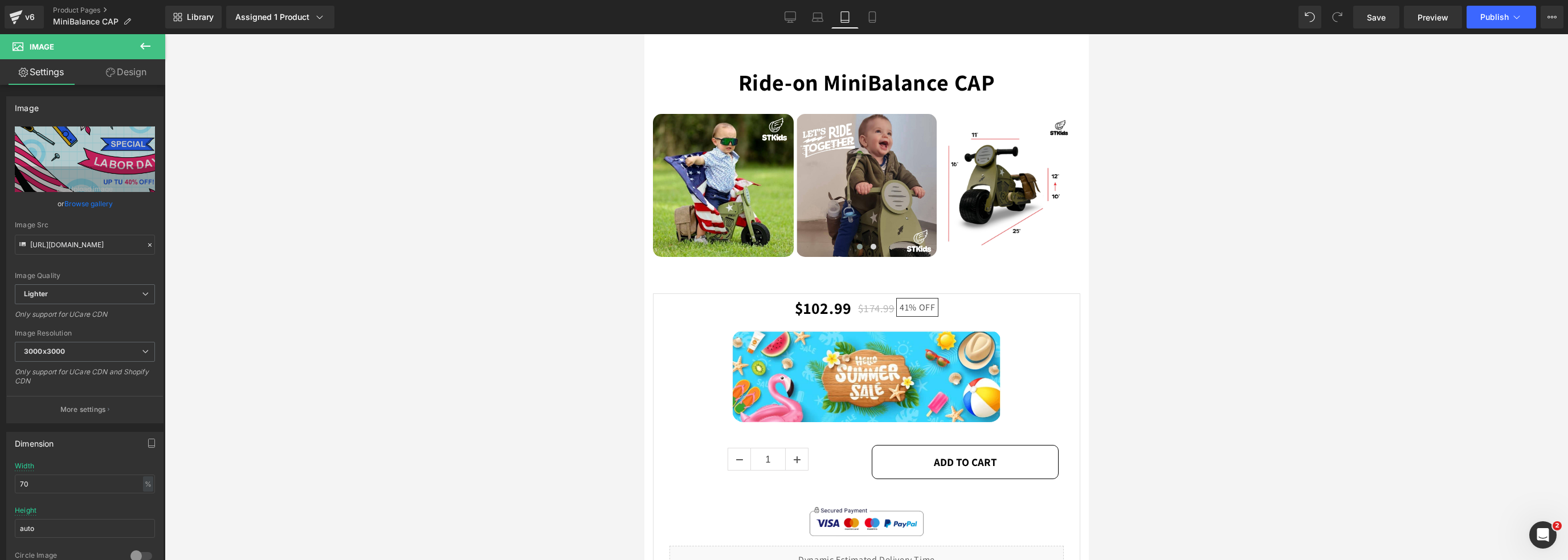
scroll to position [1816, 0]
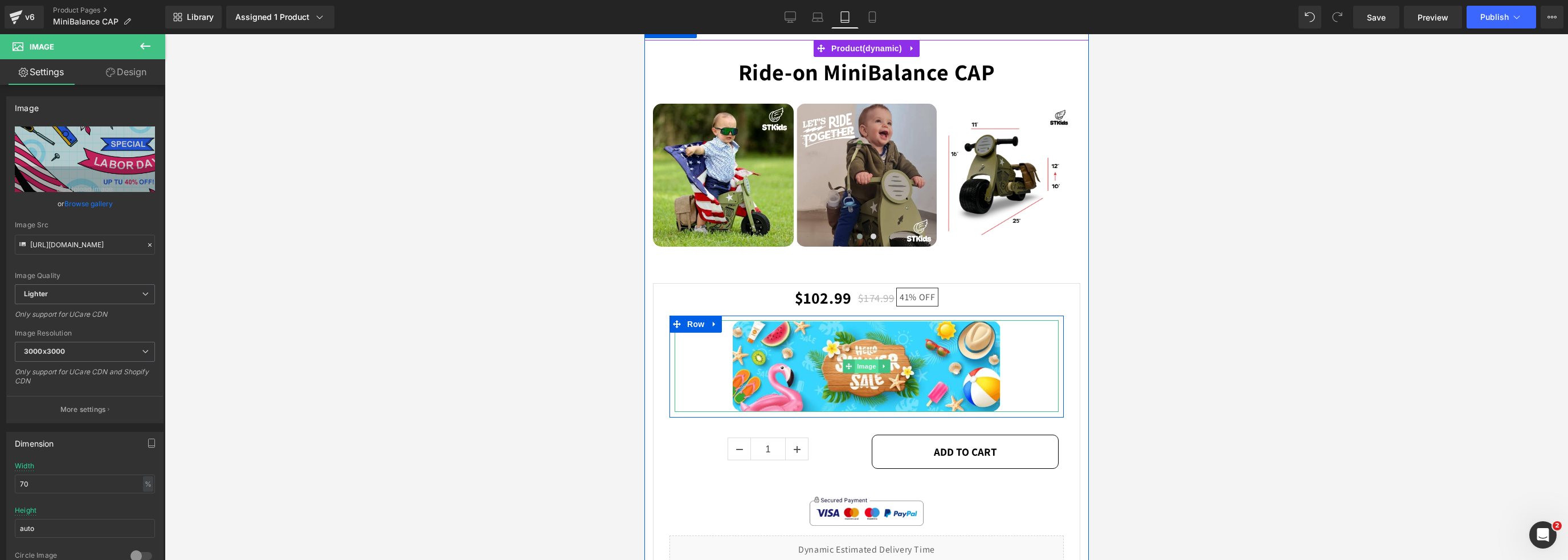
click at [863, 367] on span "Image" at bounding box center [866, 366] width 24 height 14
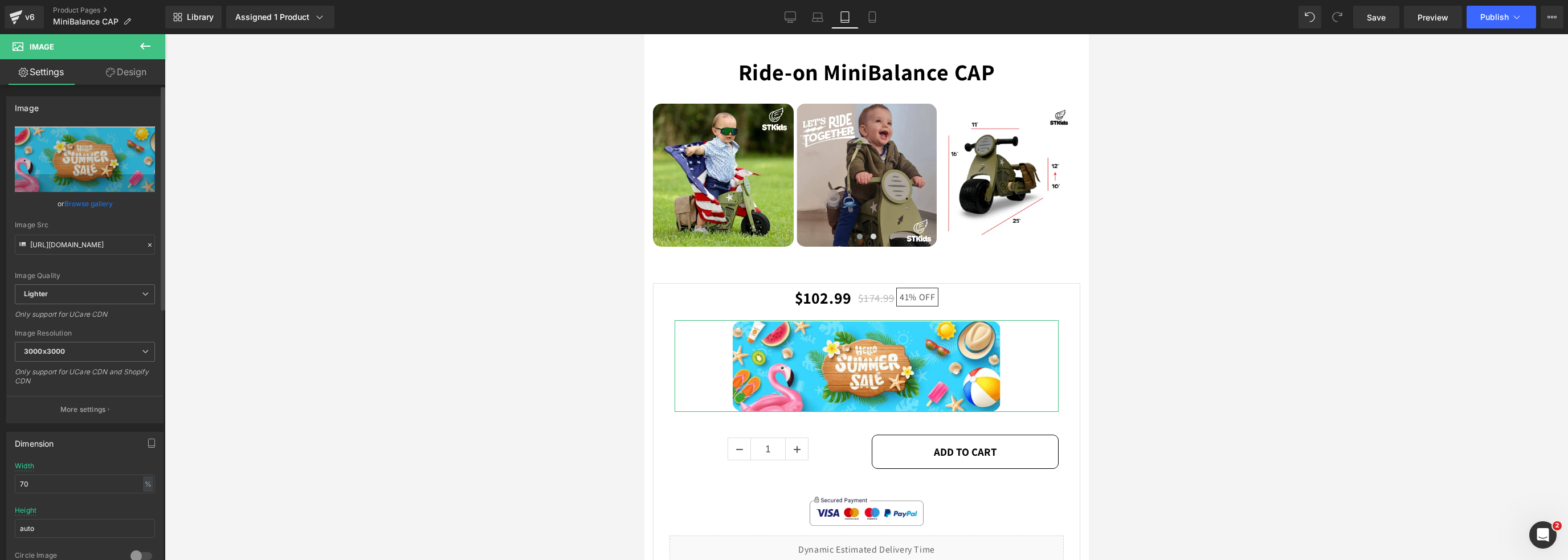
click at [79, 207] on link "Browse gallery" at bounding box center [89, 203] width 48 height 20
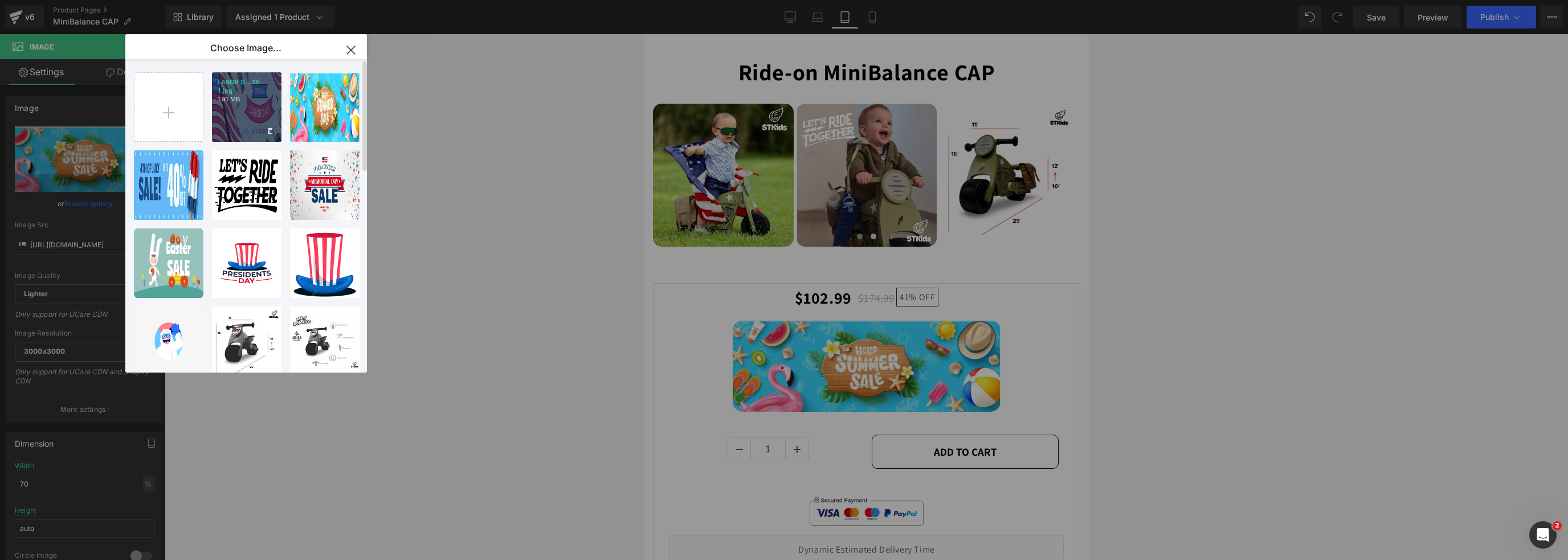
click at [231, 109] on div "LABOR D...25 1.jpg 1.91 MB" at bounding box center [246, 107] width 70 height 70
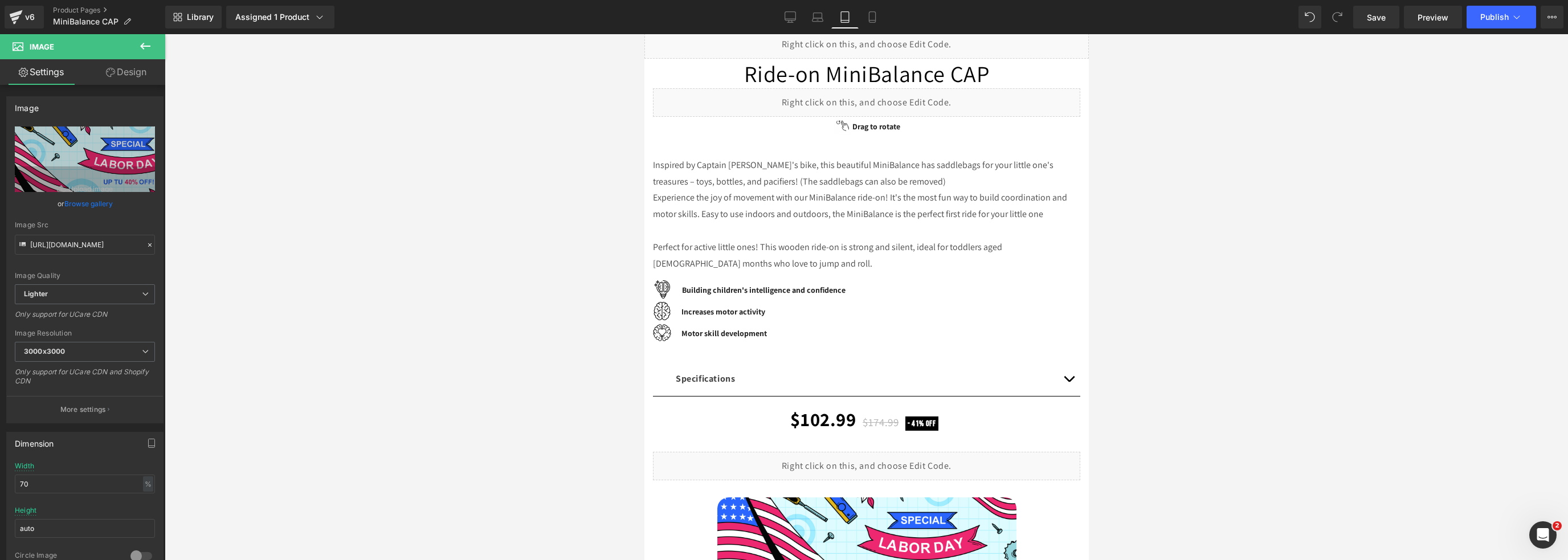
scroll to position [0, 0]
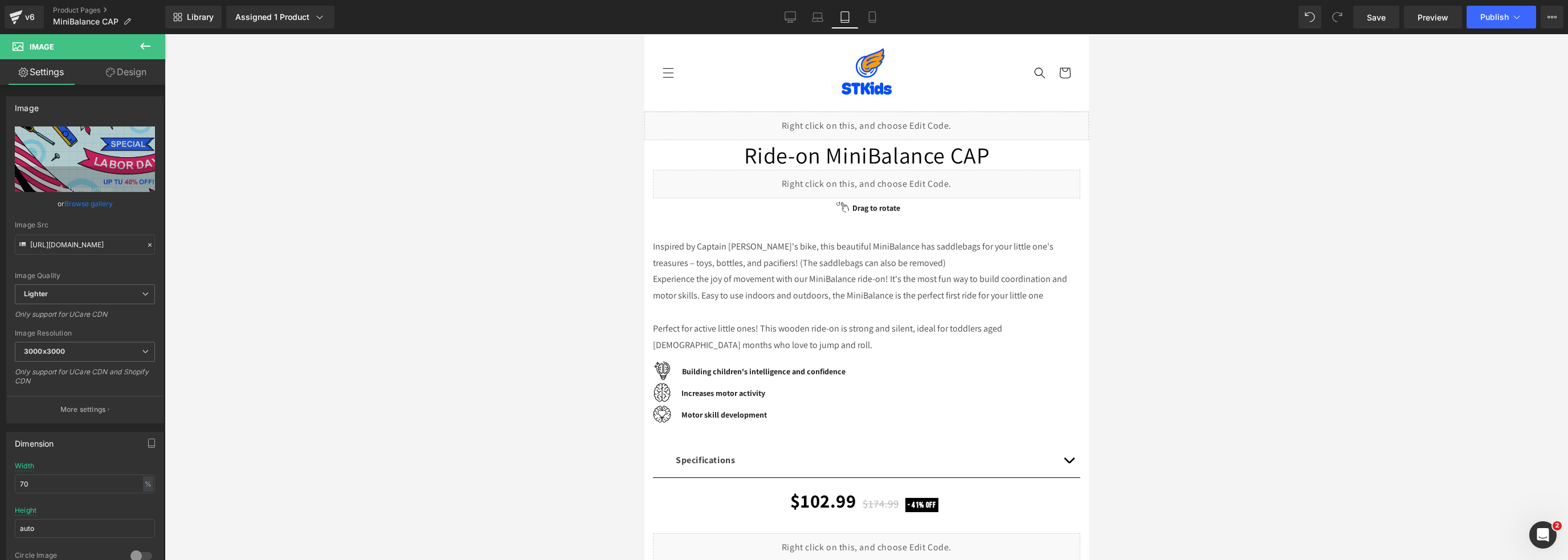
drag, startPoint x: 1080, startPoint y: 364, endPoint x: 1743, endPoint y: 125, distance: 704.8
click at [874, 19] on icon at bounding box center [872, 16] width 11 height 11
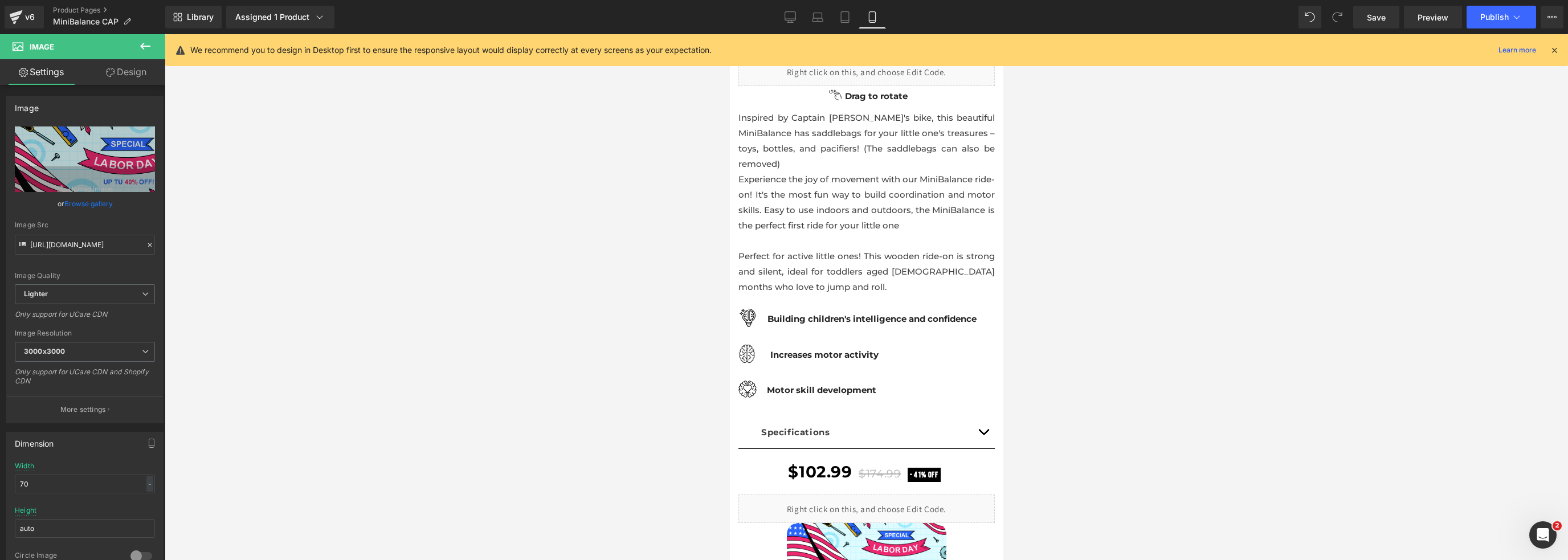
scroll to position [91, 0]
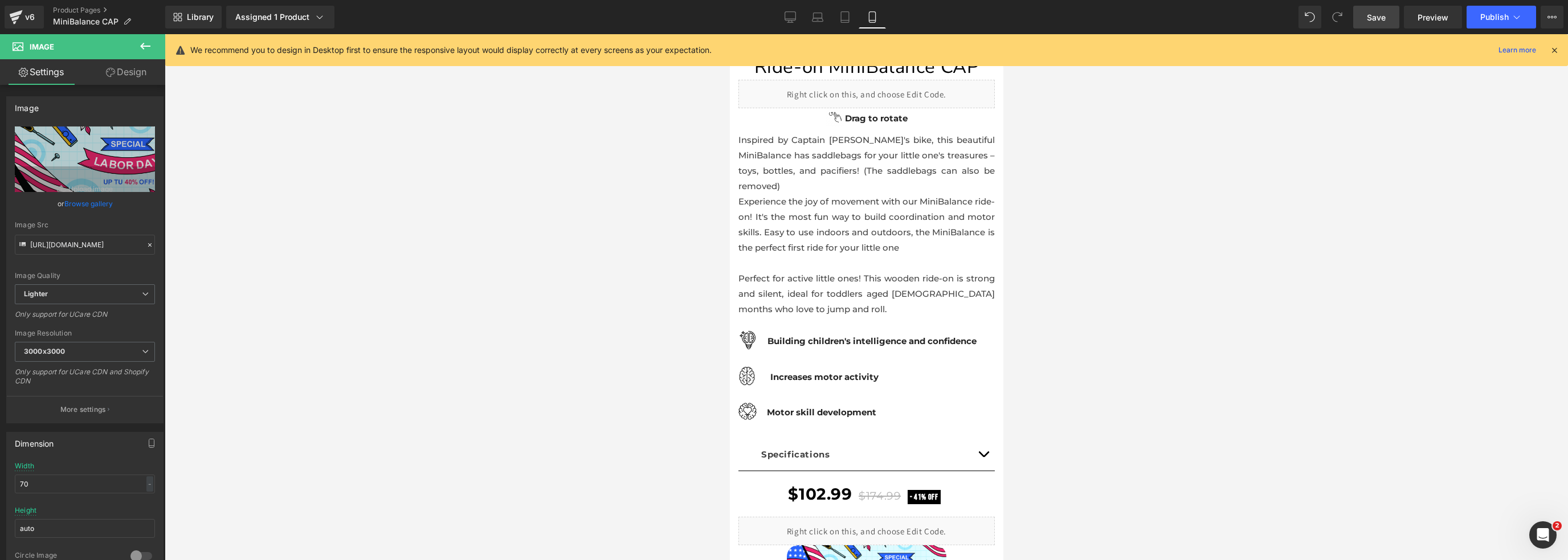
click at [1368, 16] on span "Save" at bounding box center [1376, 17] width 19 height 12
click at [1480, 15] on button "Publish" at bounding box center [1501, 17] width 70 height 23
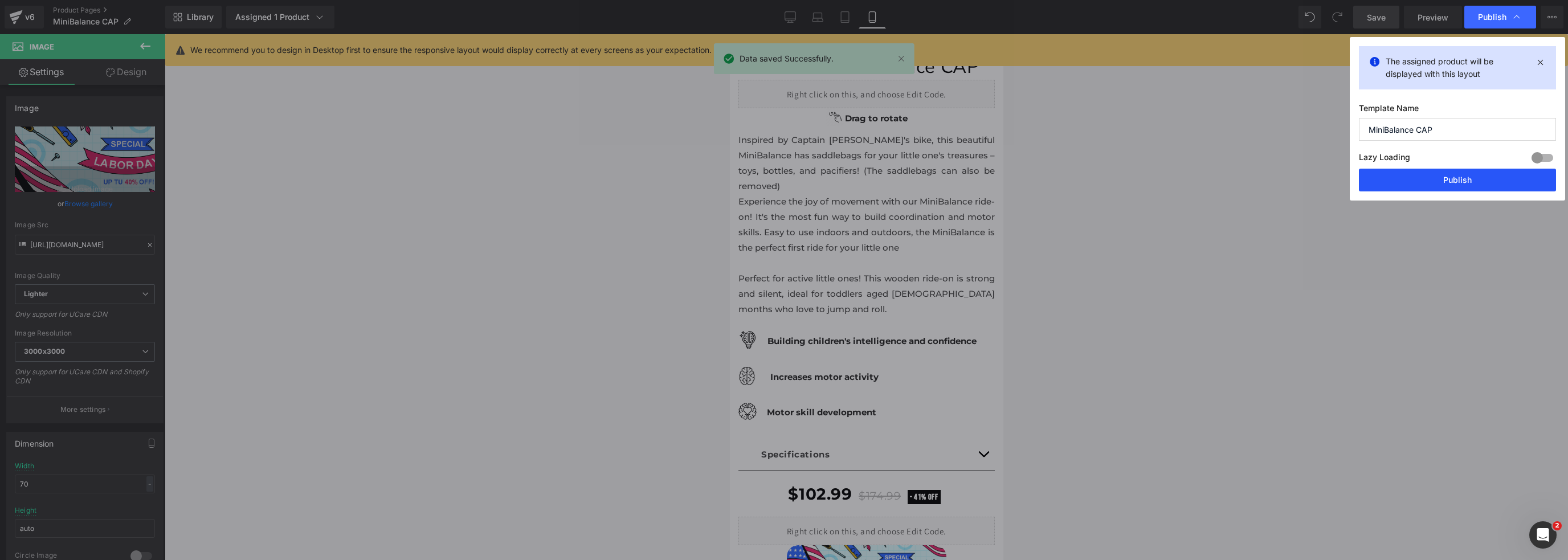
click at [1385, 178] on button "Publish" at bounding box center [1457, 180] width 197 height 23
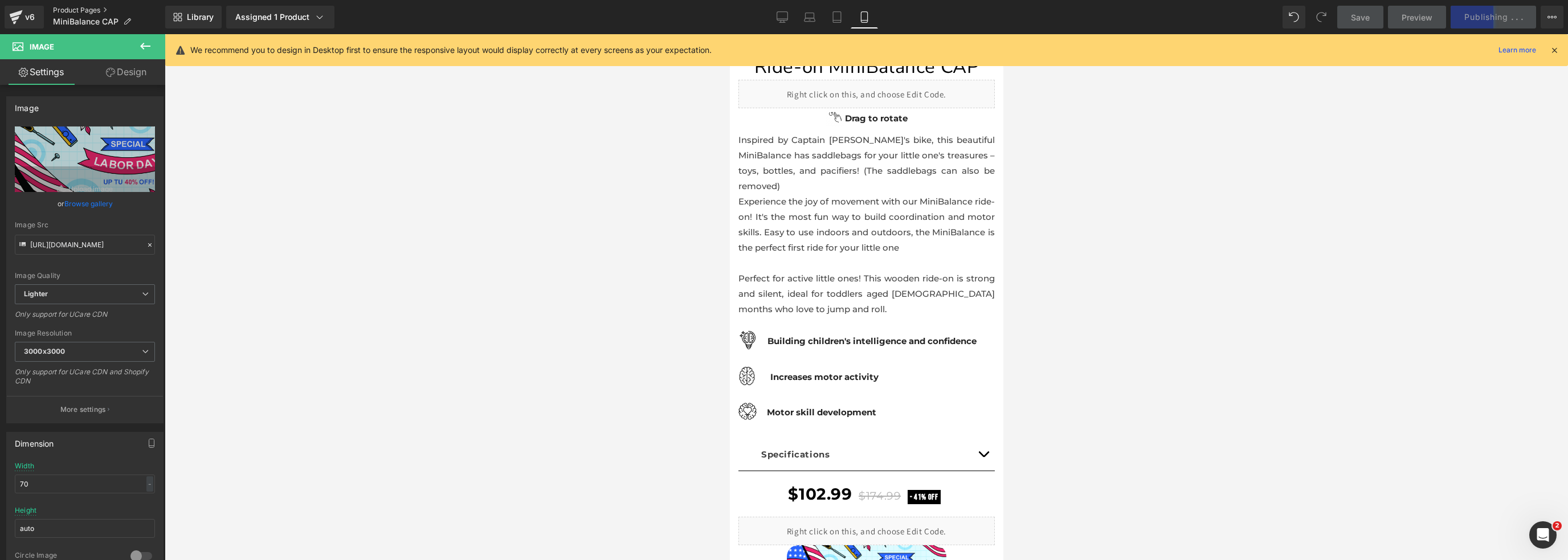
click at [98, 7] on link "Product Pages" at bounding box center [109, 10] width 112 height 9
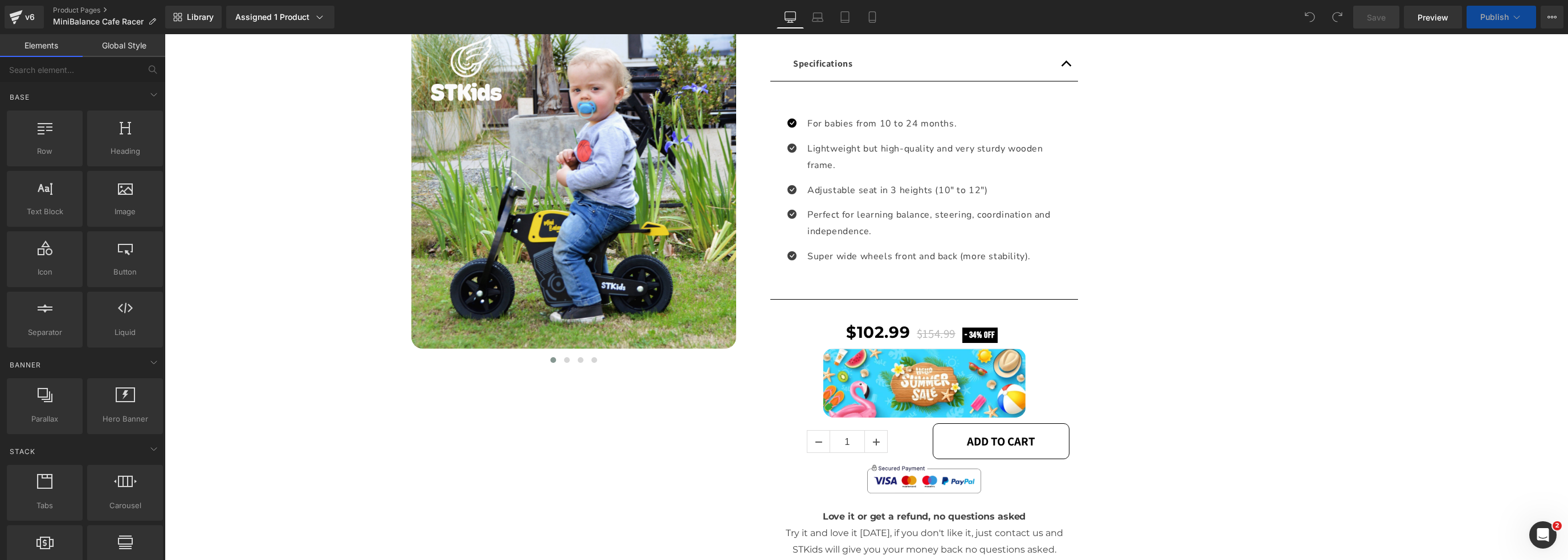
scroll to position [399, 0]
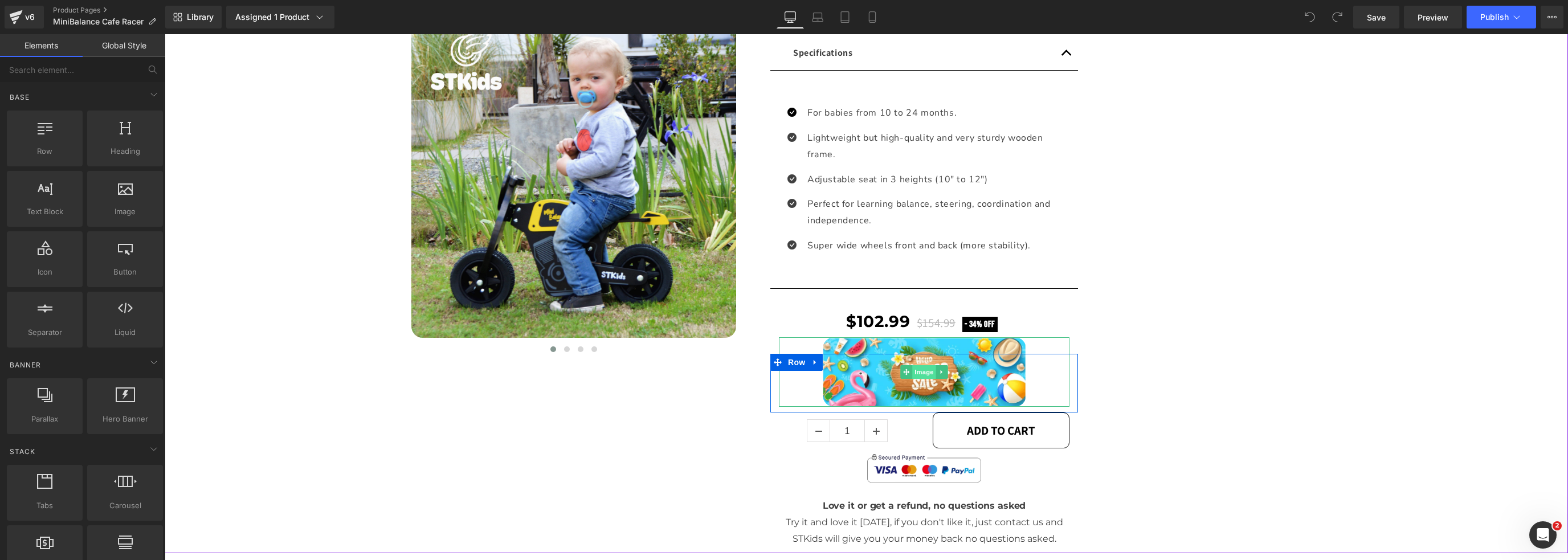
click at [925, 369] on span "Image" at bounding box center [924, 372] width 24 height 14
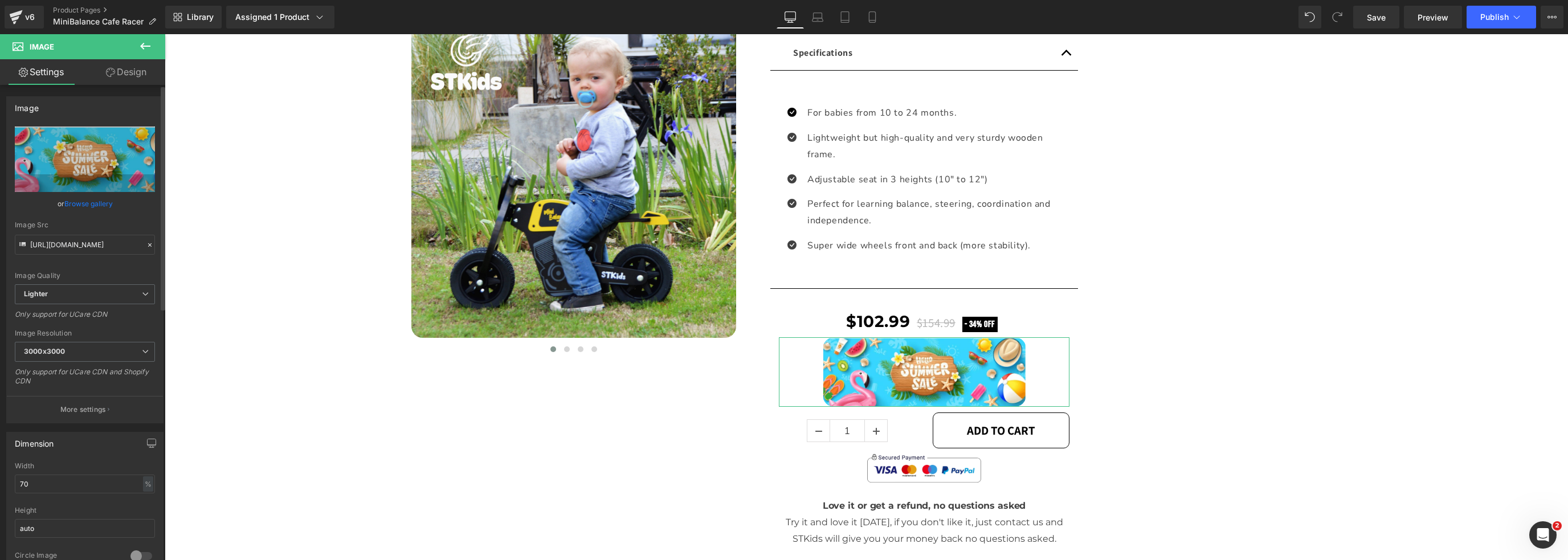
click at [87, 204] on link "Browse gallery" at bounding box center [89, 203] width 48 height 20
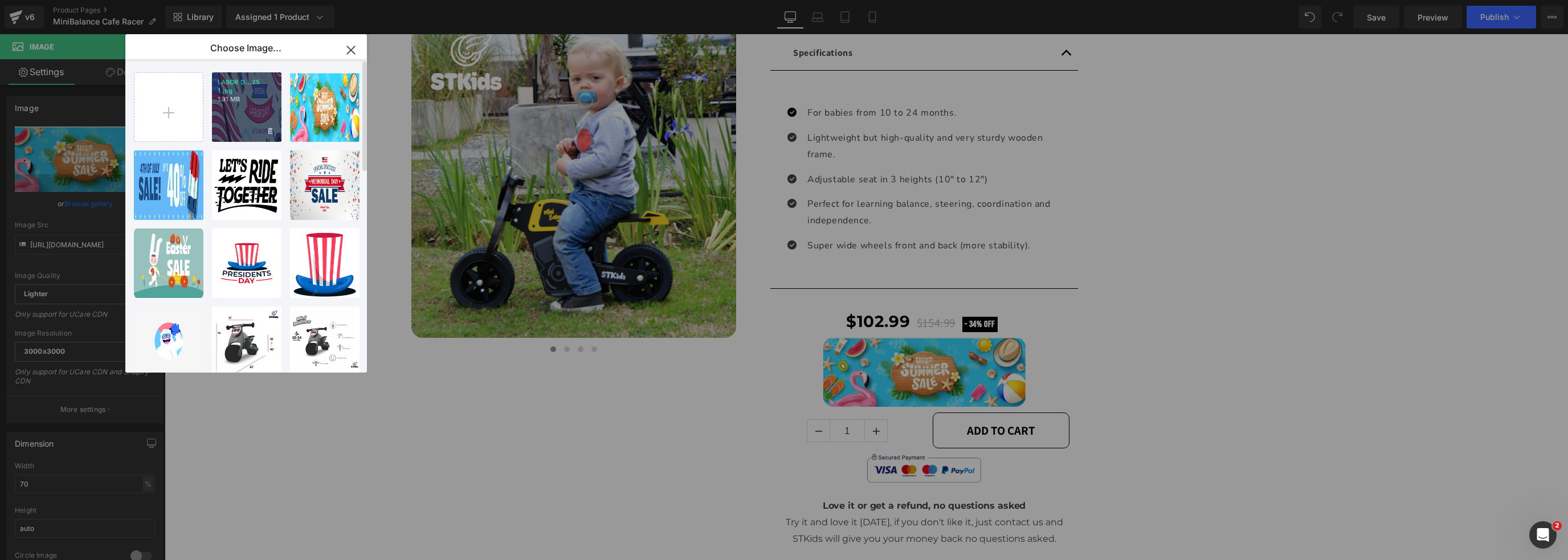
click at [226, 117] on div "LABOR D...25 1.jpg 1.91 MB" at bounding box center [246, 107] width 70 height 70
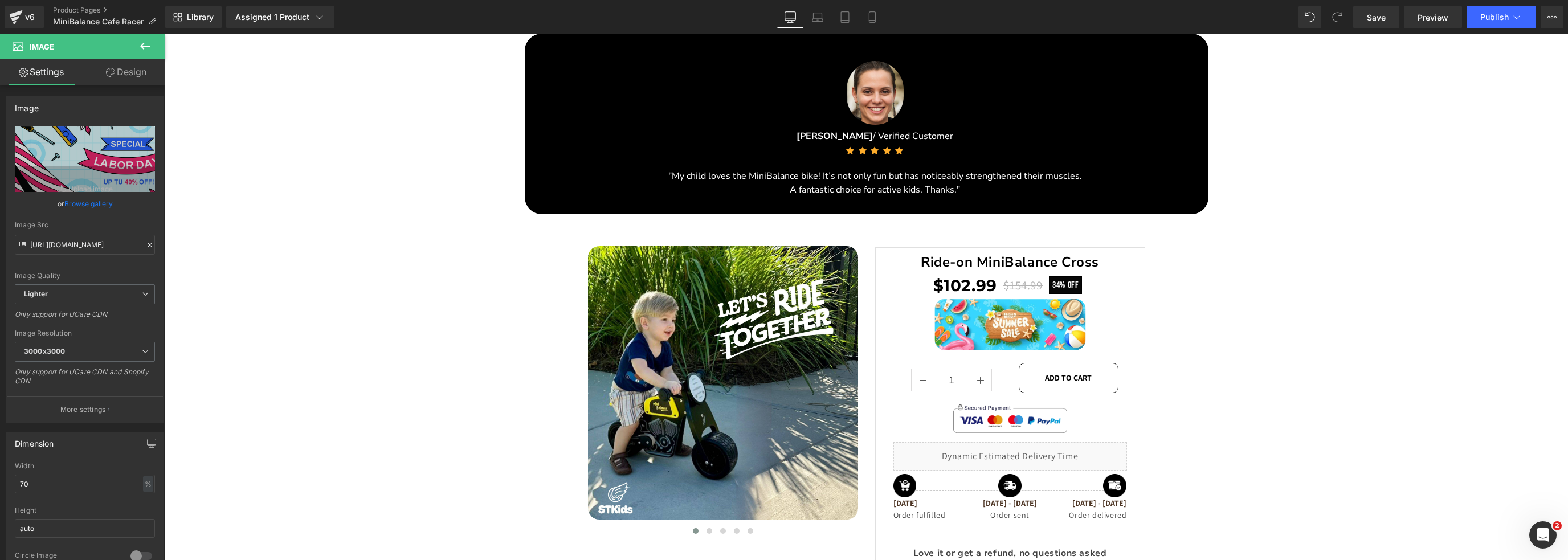
scroll to position [1909, 0]
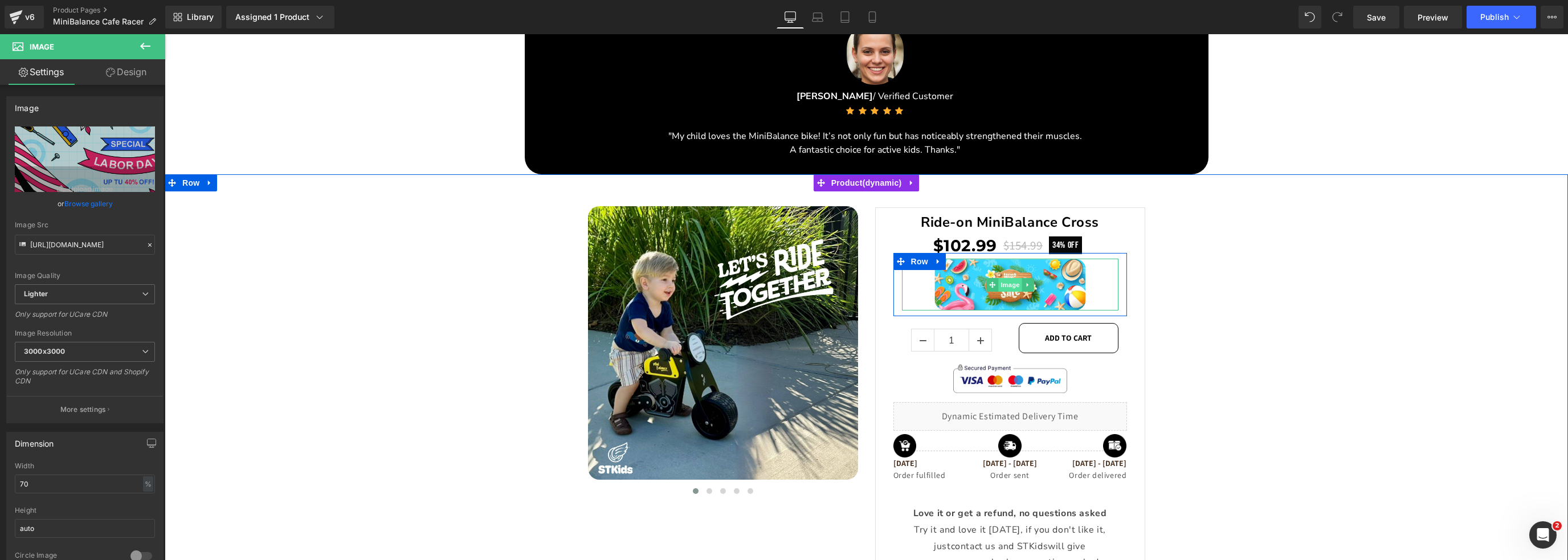
click at [1012, 284] on span "Image" at bounding box center [1010, 284] width 24 height 14
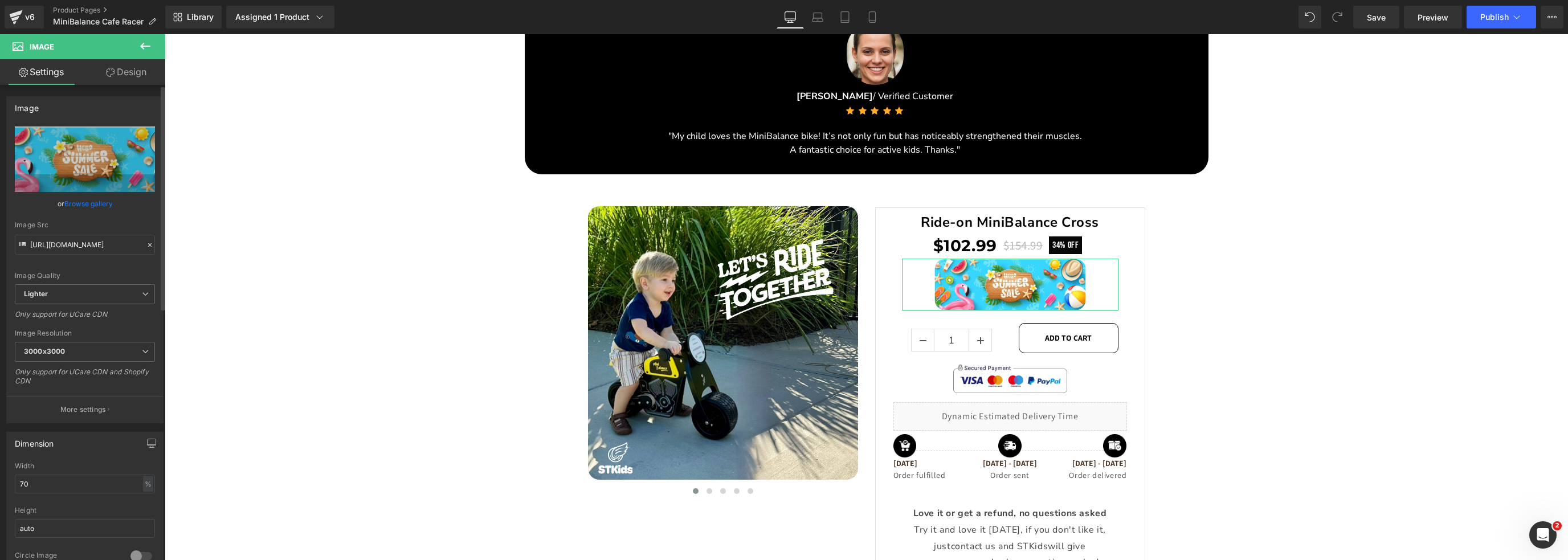
click at [84, 205] on link "Browse gallery" at bounding box center [89, 203] width 48 height 20
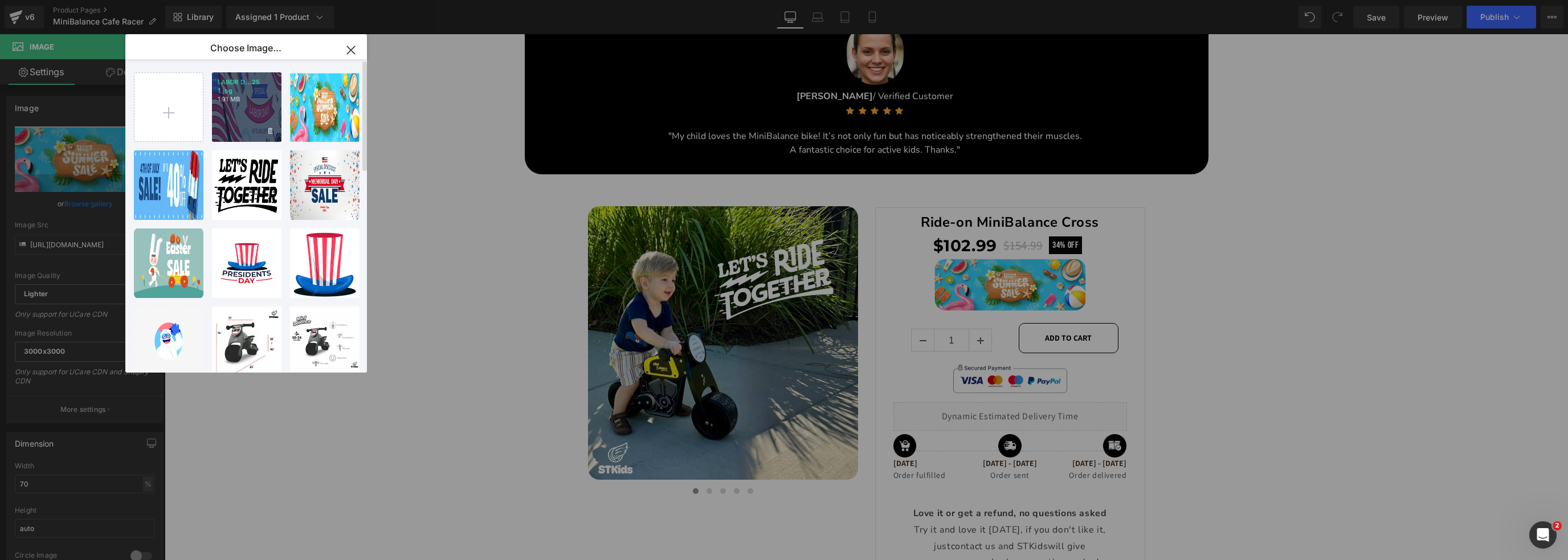
click at [237, 119] on div "LABOR D...25 1.jpg 1.91 MB" at bounding box center [246, 107] width 70 height 70
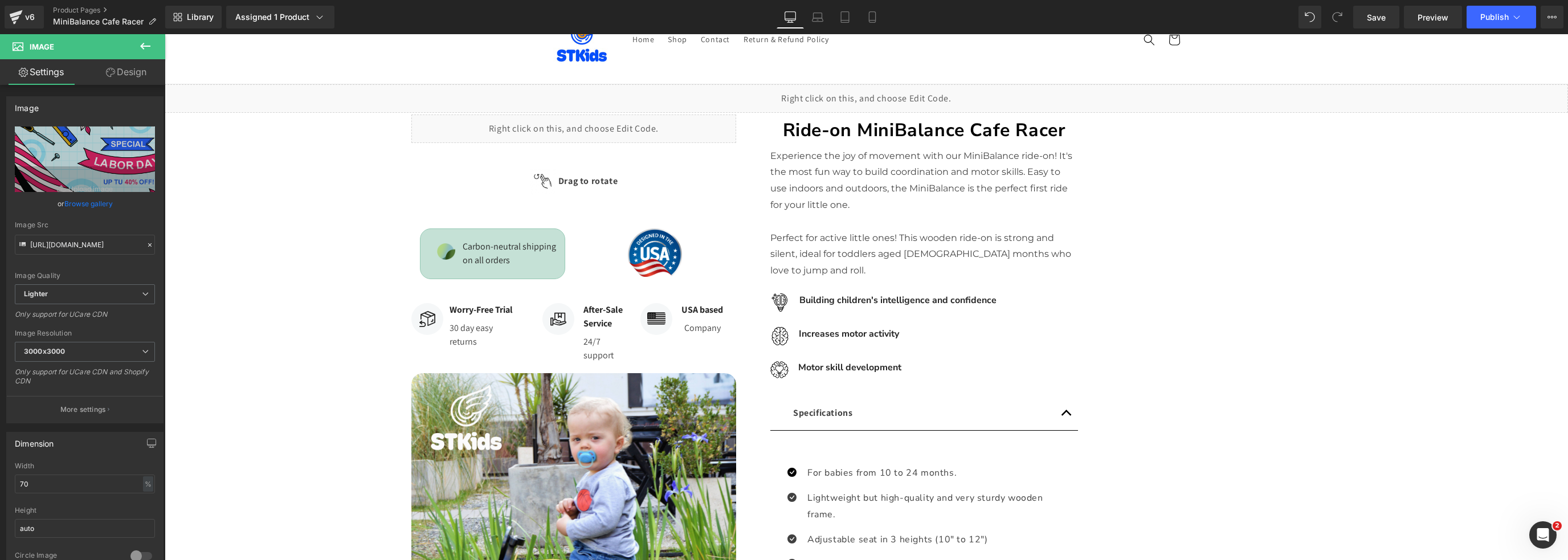
scroll to position [3, 0]
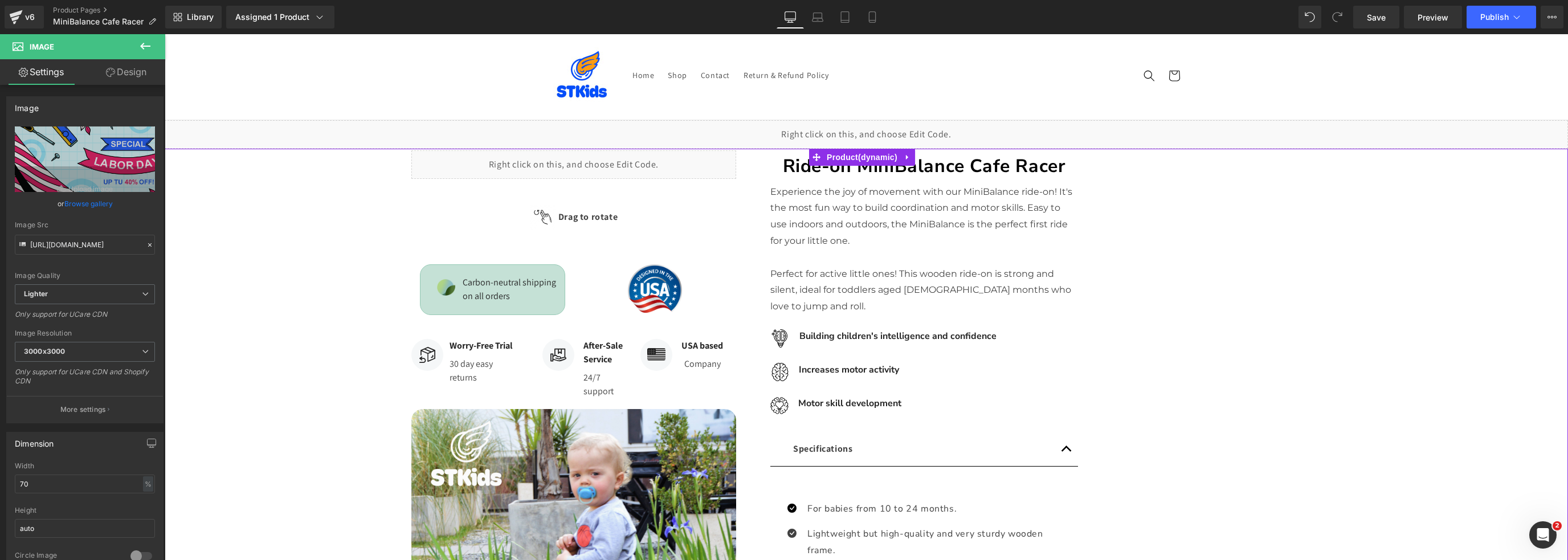
click at [925, 269] on p "Perfect for active little ones! This wooden ride-on is strong and silent, ideal…" at bounding box center [925, 290] width 308 height 49
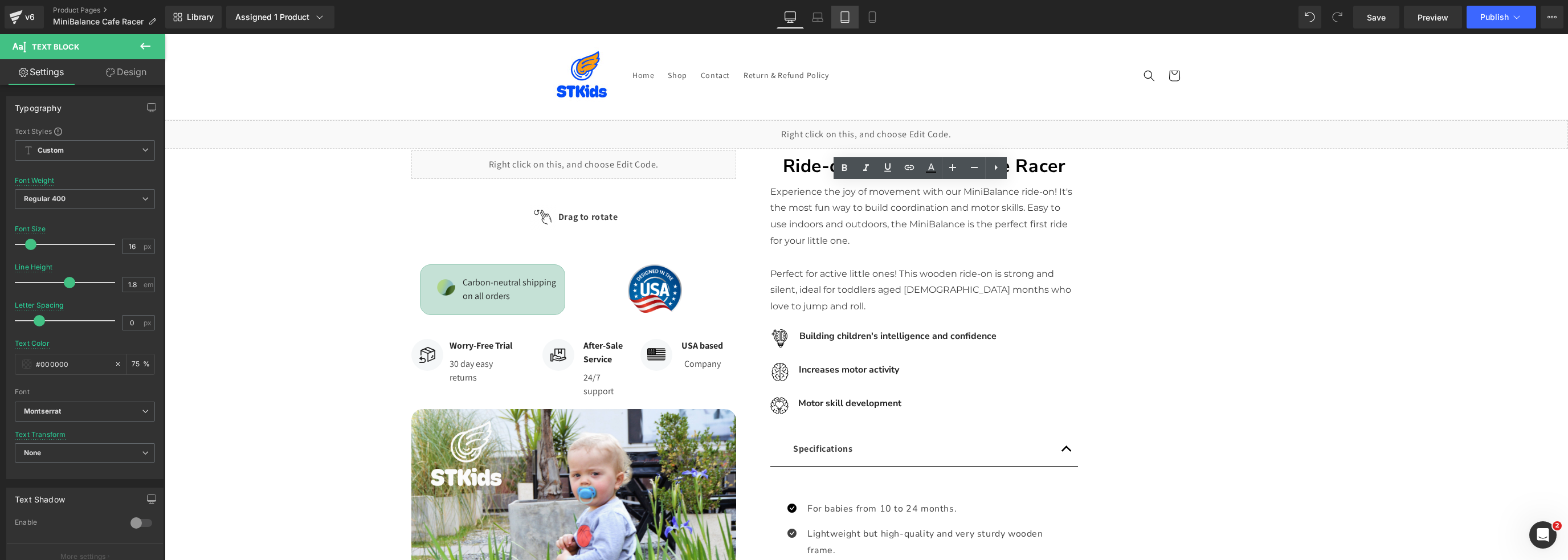
click at [846, 20] on icon at bounding box center [845, 20] width 8 height 0
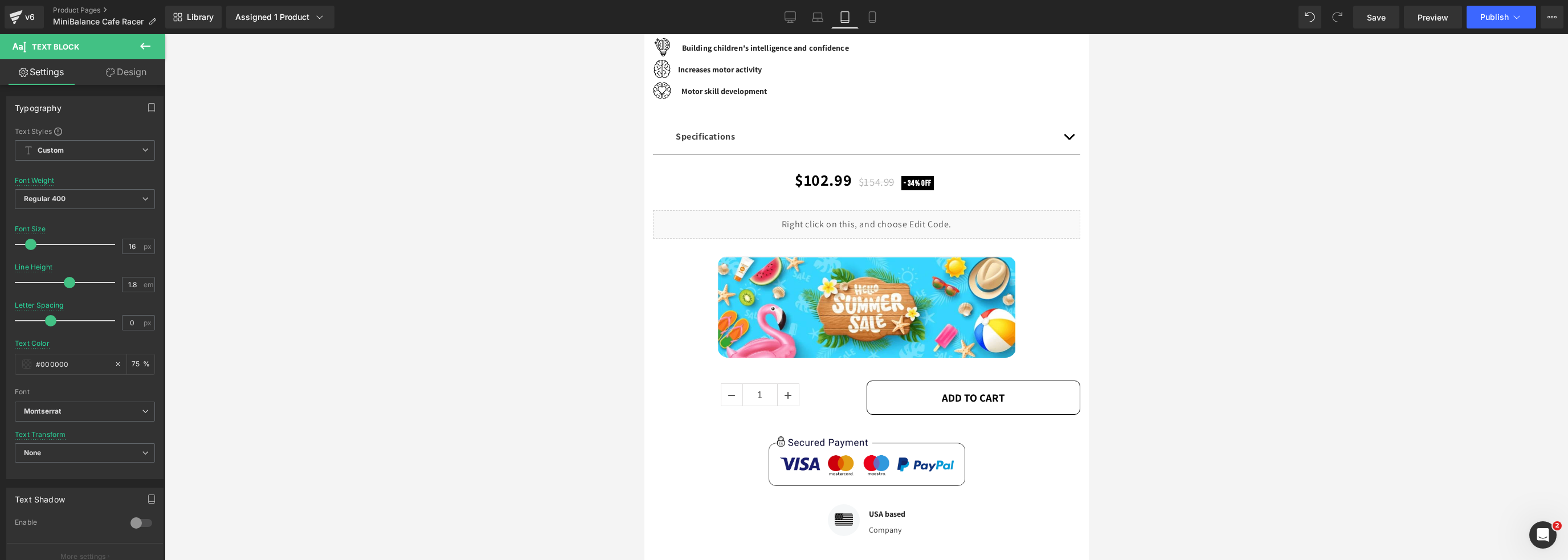
scroll to position [382, 0]
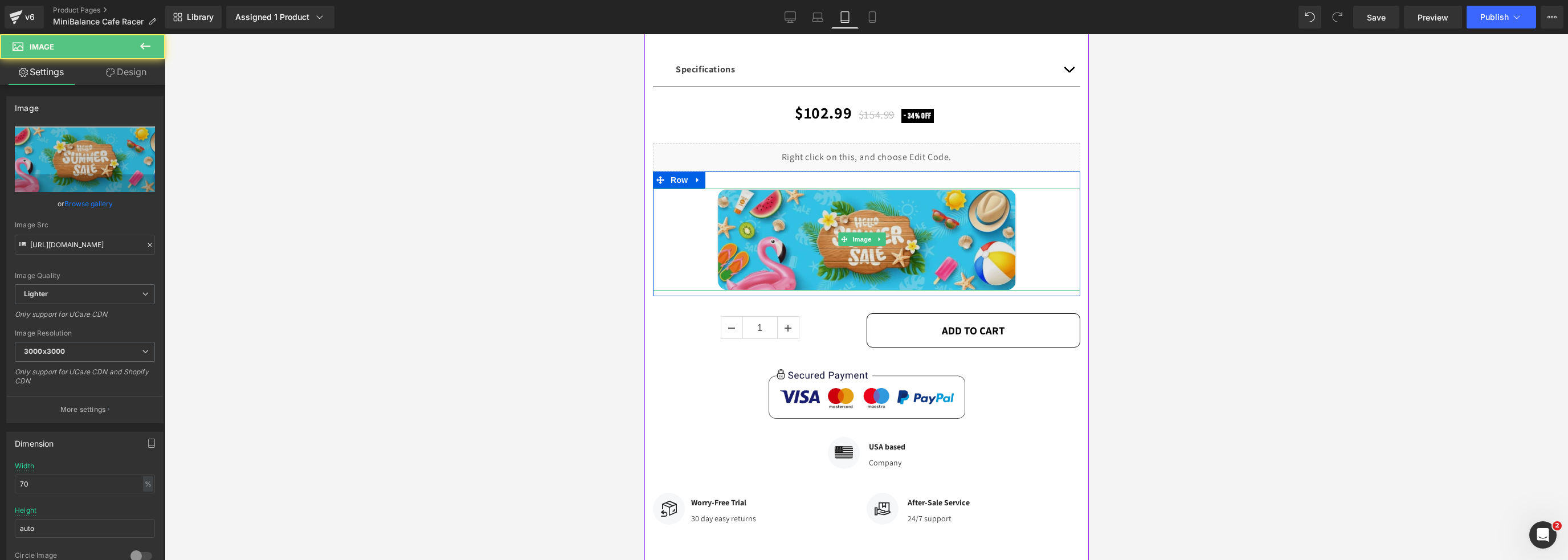
click at [865, 244] on img at bounding box center [866, 239] width 299 height 102
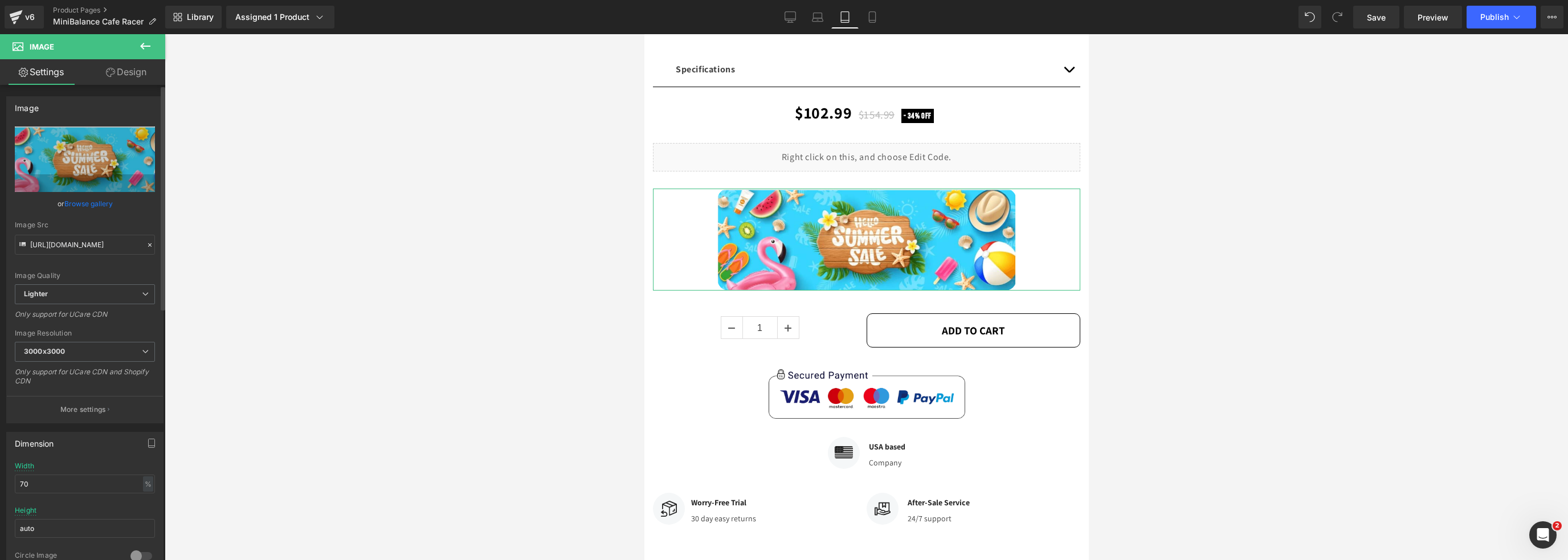
click at [91, 203] on link "Browse gallery" at bounding box center [89, 203] width 48 height 20
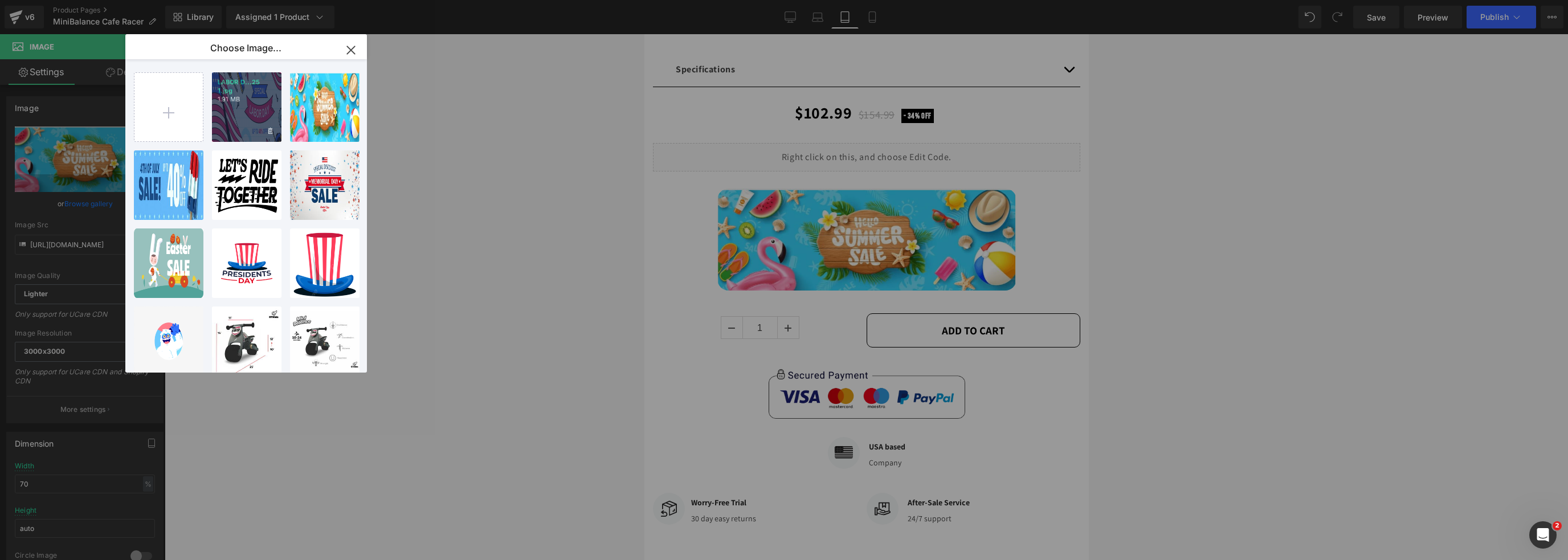
click at [255, 101] on p "1.91 MB" at bounding box center [246, 99] width 58 height 8
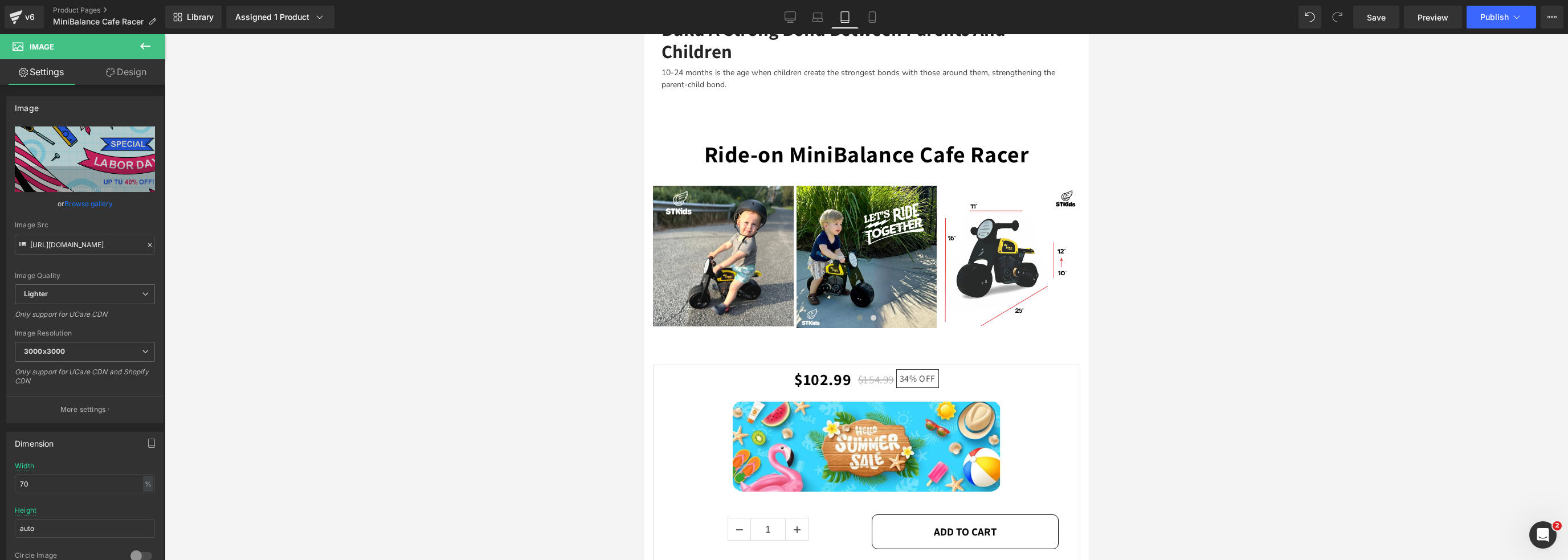
scroll to position [1773, 0]
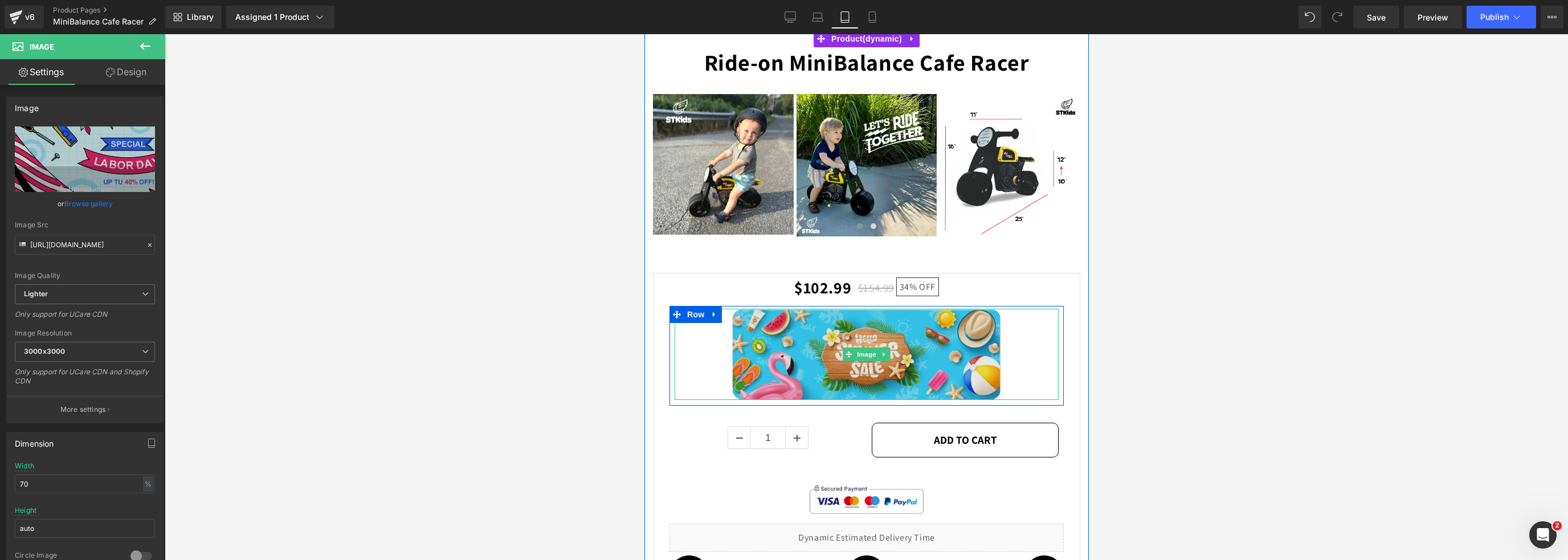
click at [870, 354] on img at bounding box center [866, 355] width 269 height 92
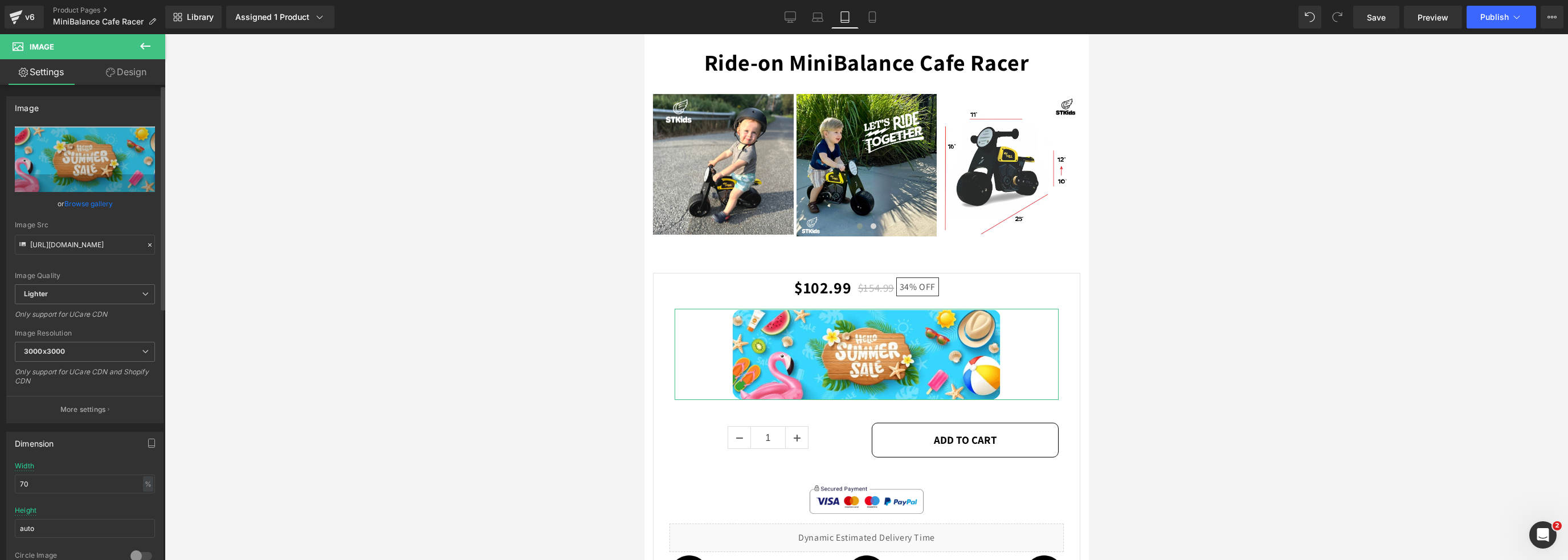
click at [88, 200] on link "Browse gallery" at bounding box center [89, 203] width 48 height 20
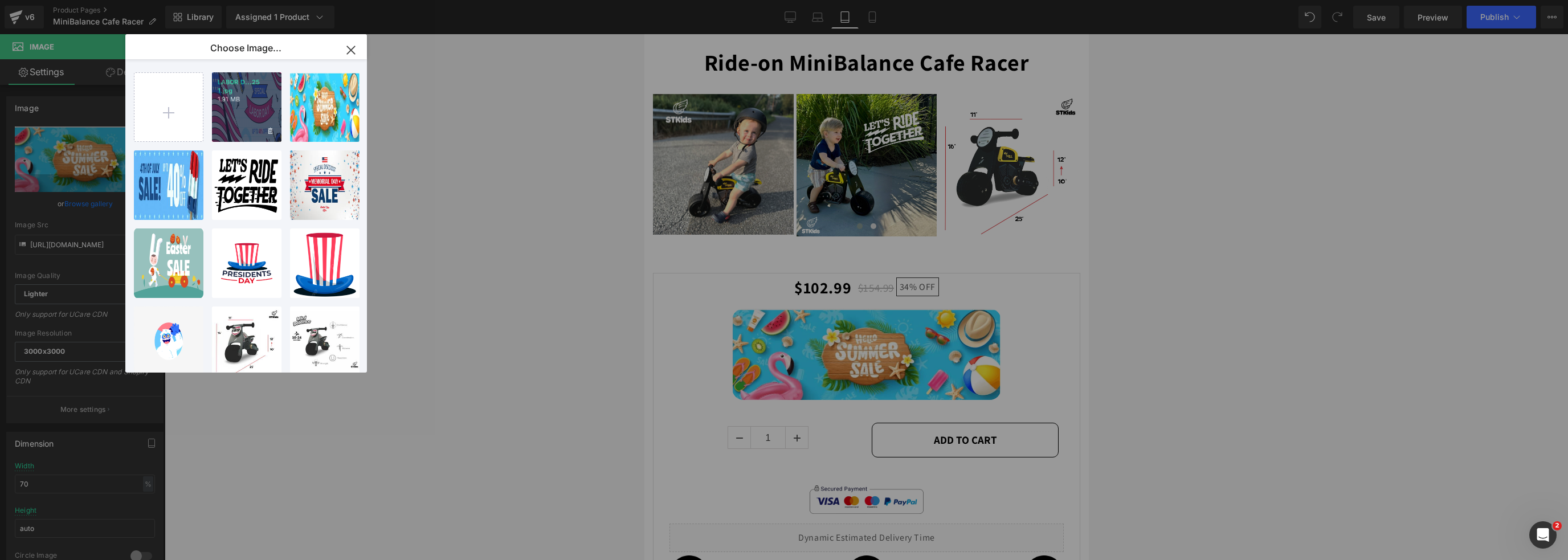
click at [238, 113] on div "LABOR D...25 1.jpg 1.91 MB" at bounding box center [246, 107] width 70 height 70
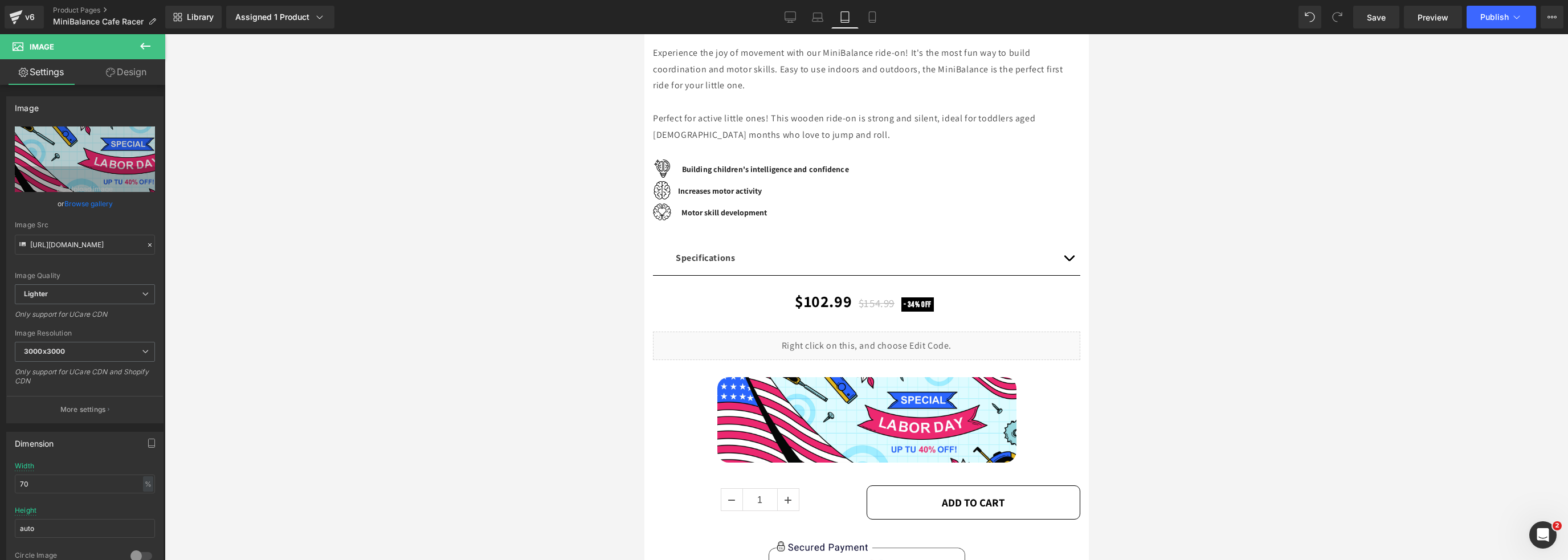
scroll to position [0, 0]
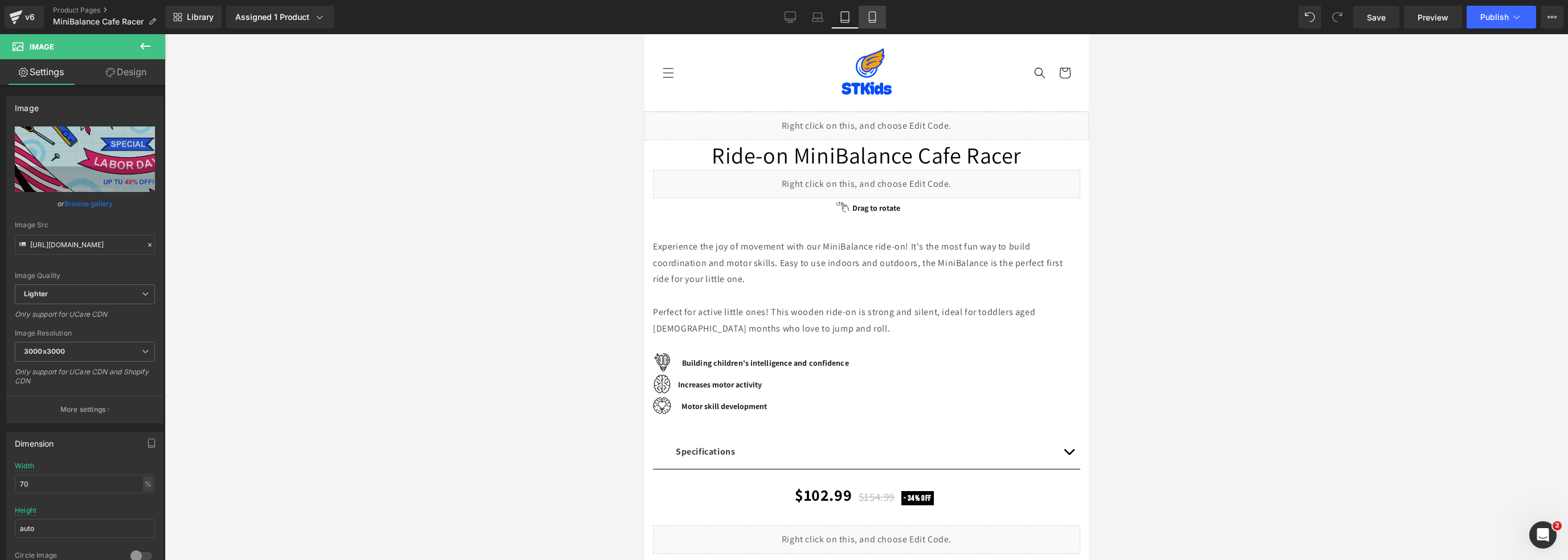
click at [878, 18] on link "Mobile" at bounding box center [872, 17] width 27 height 23
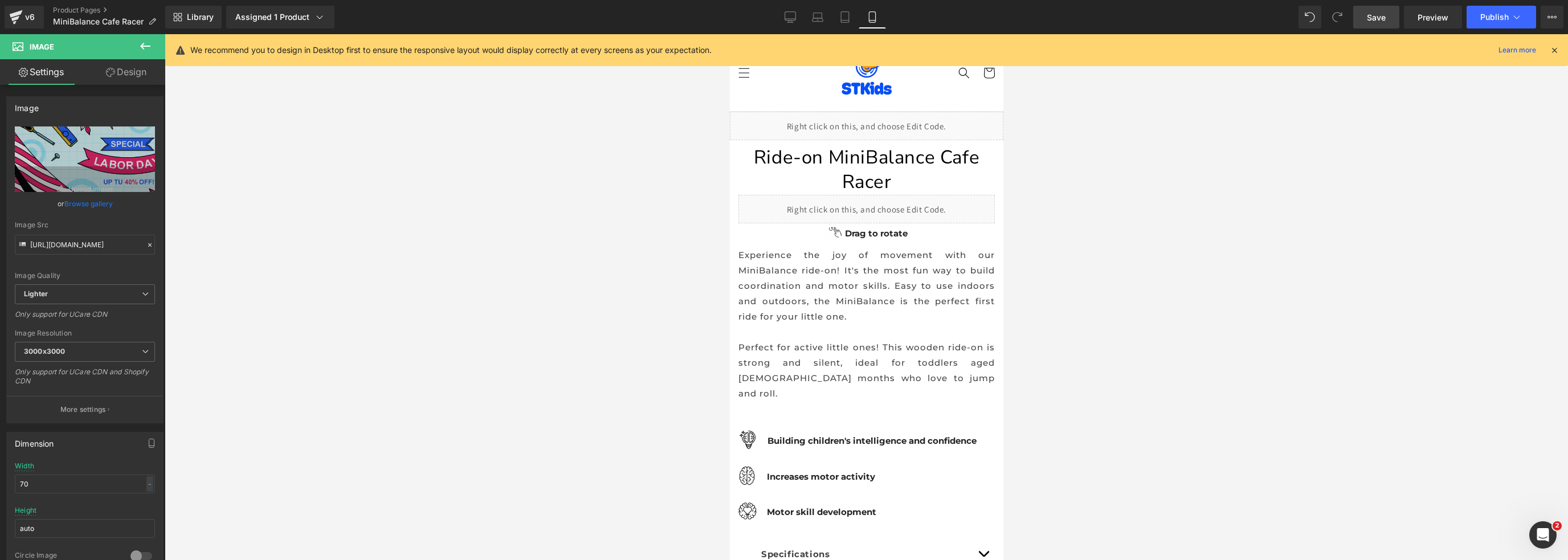
click at [1380, 17] on span "Save" at bounding box center [1376, 17] width 19 height 12
click at [1479, 17] on button "Publish" at bounding box center [1501, 17] width 70 height 23
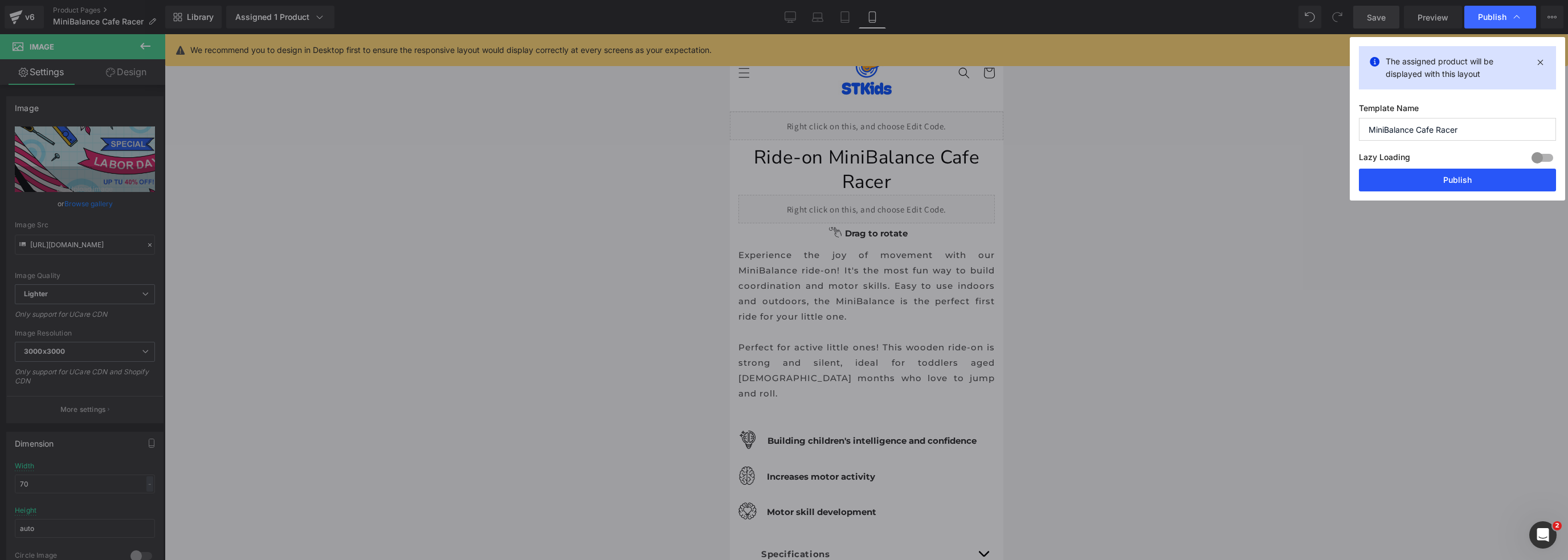
click at [1415, 179] on button "Publish" at bounding box center [1457, 180] width 197 height 23
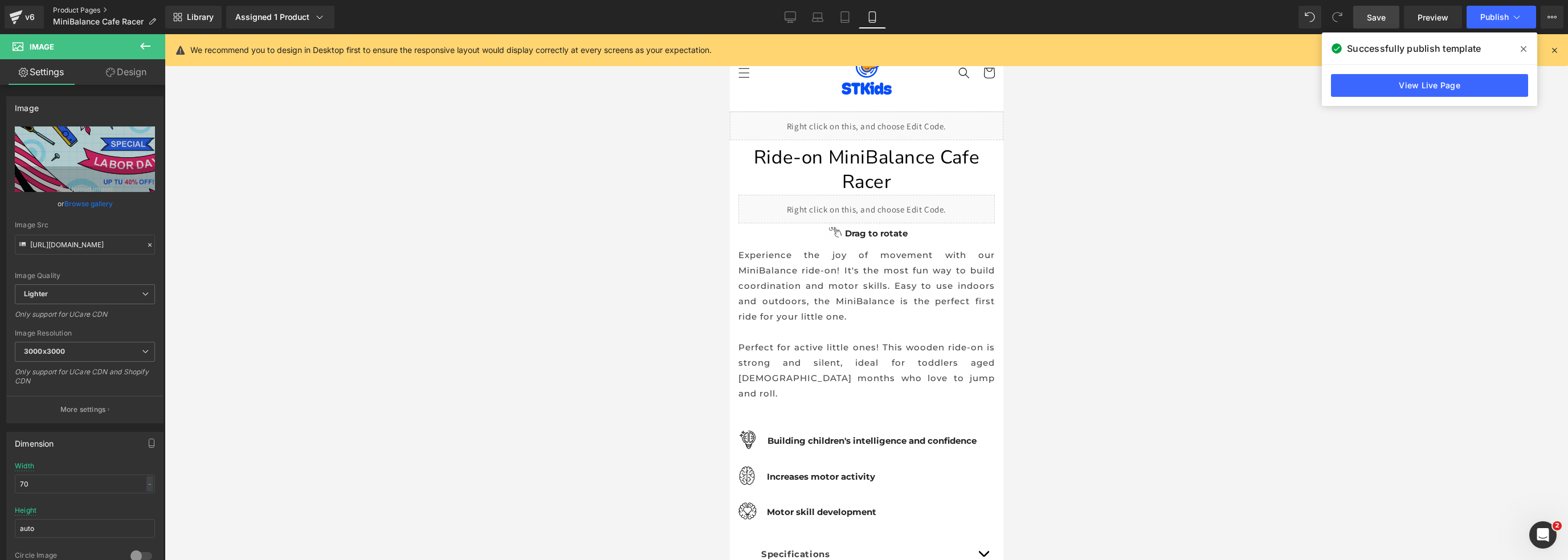
click at [76, 9] on link "Product Pages" at bounding box center [109, 10] width 112 height 9
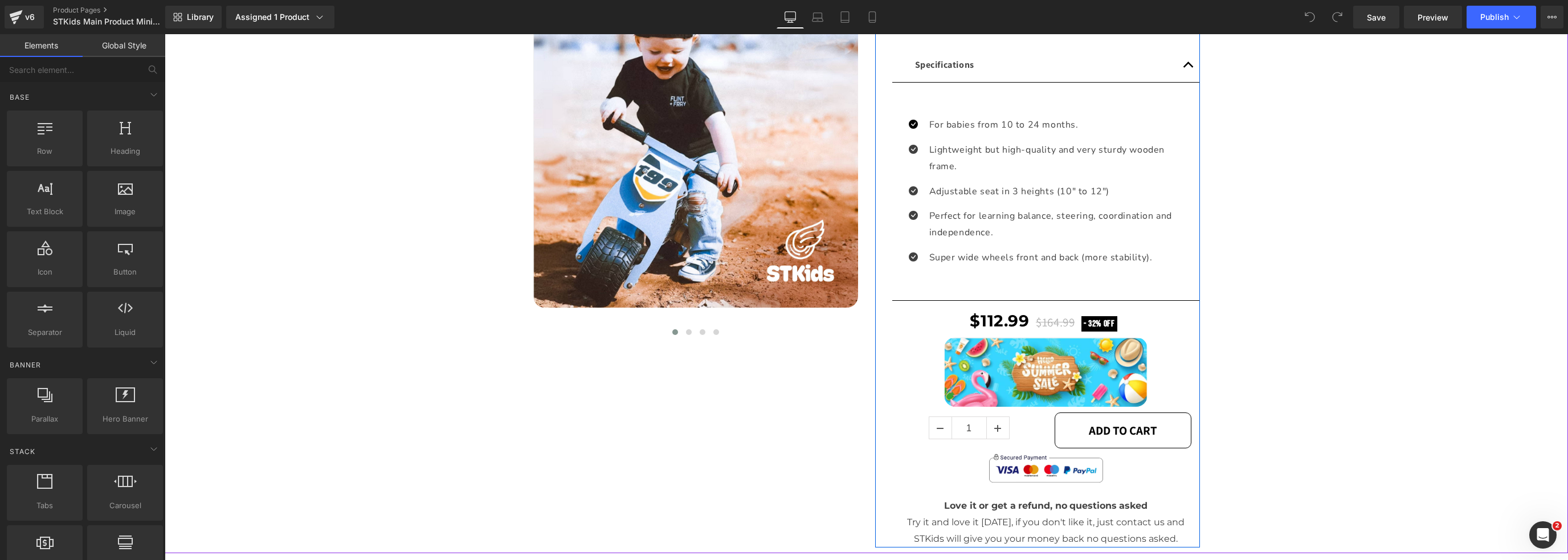
scroll to position [436, 0]
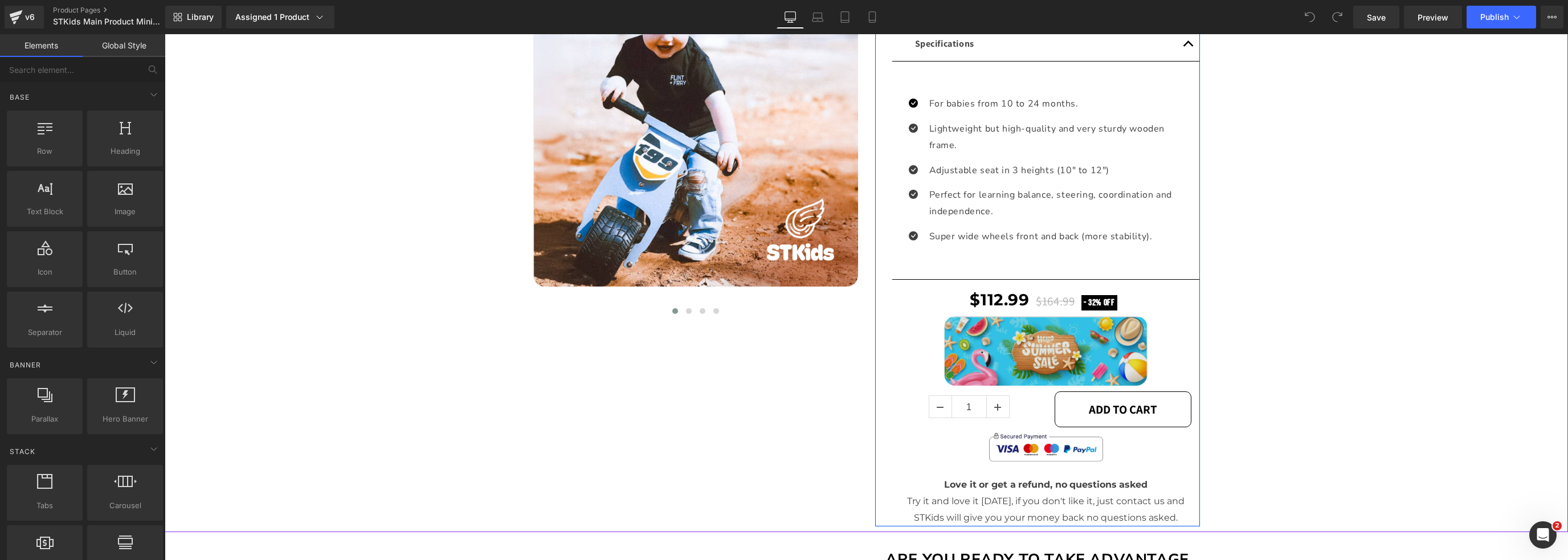
click at [1020, 344] on div "Image" at bounding box center [1046, 351] width 291 height 70
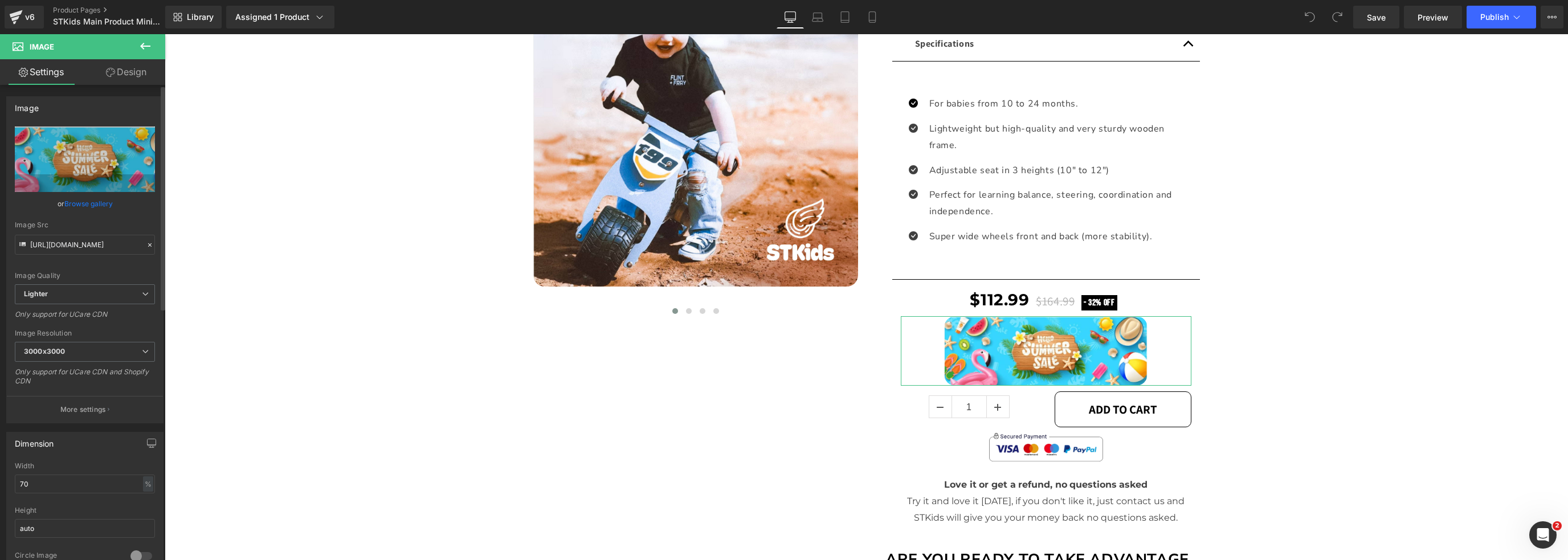
click at [88, 204] on link "Browse gallery" at bounding box center [89, 203] width 48 height 20
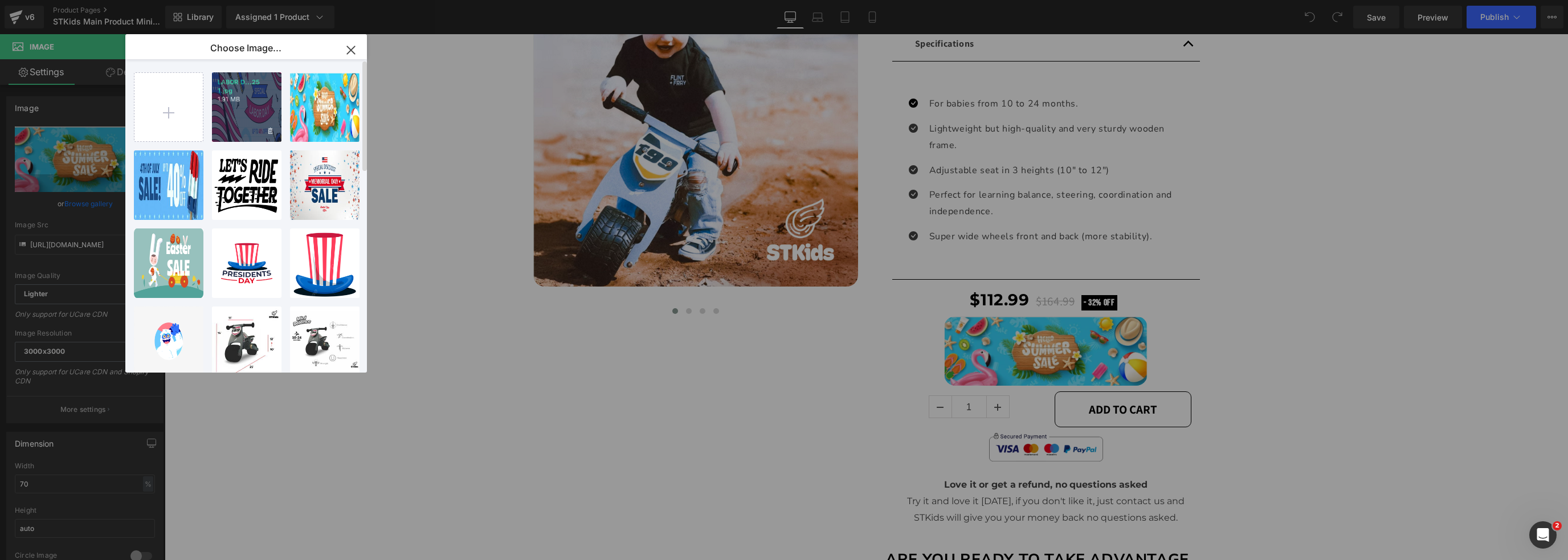
click at [249, 124] on div "LABOR D...25 1.jpg 1.91 MB" at bounding box center [246, 107] width 70 height 70
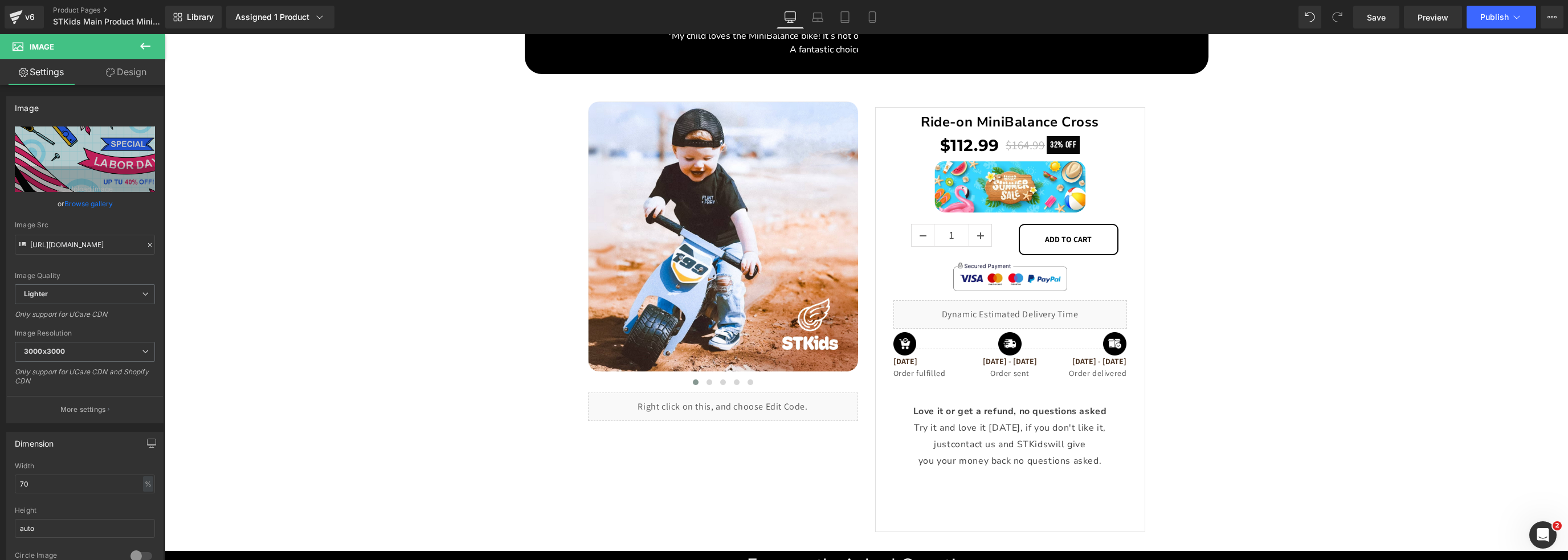
scroll to position [2019, 0]
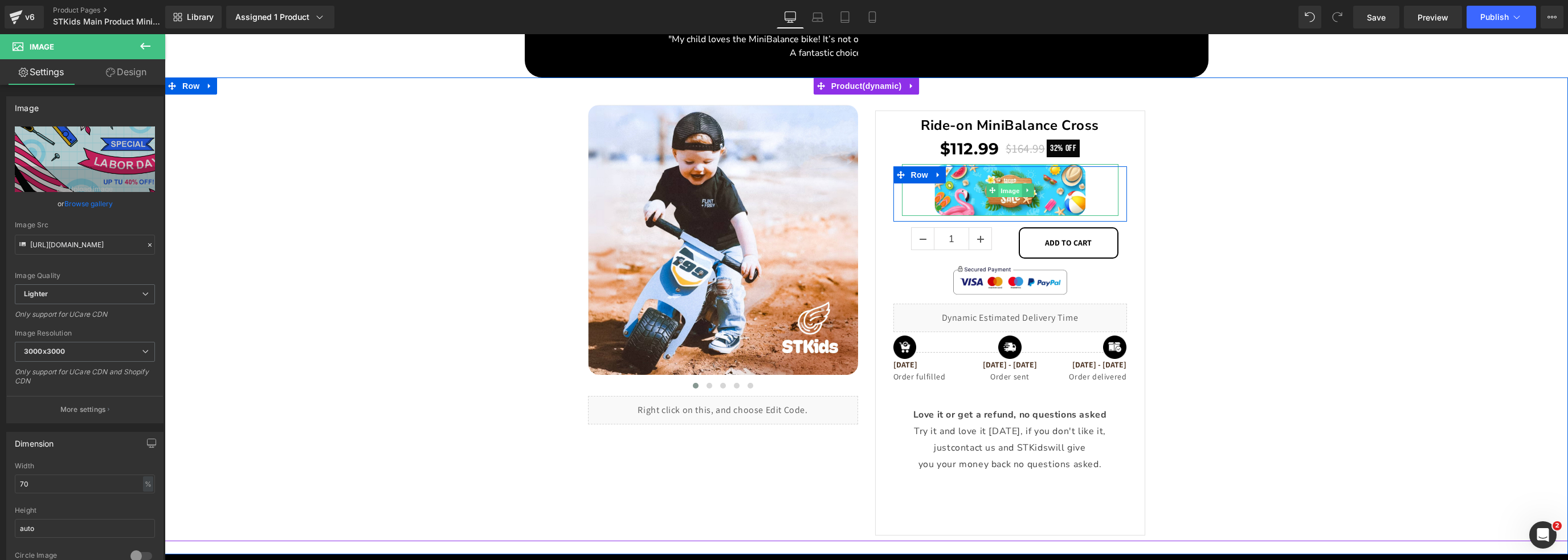
click at [1005, 187] on span "Image" at bounding box center [1010, 190] width 24 height 14
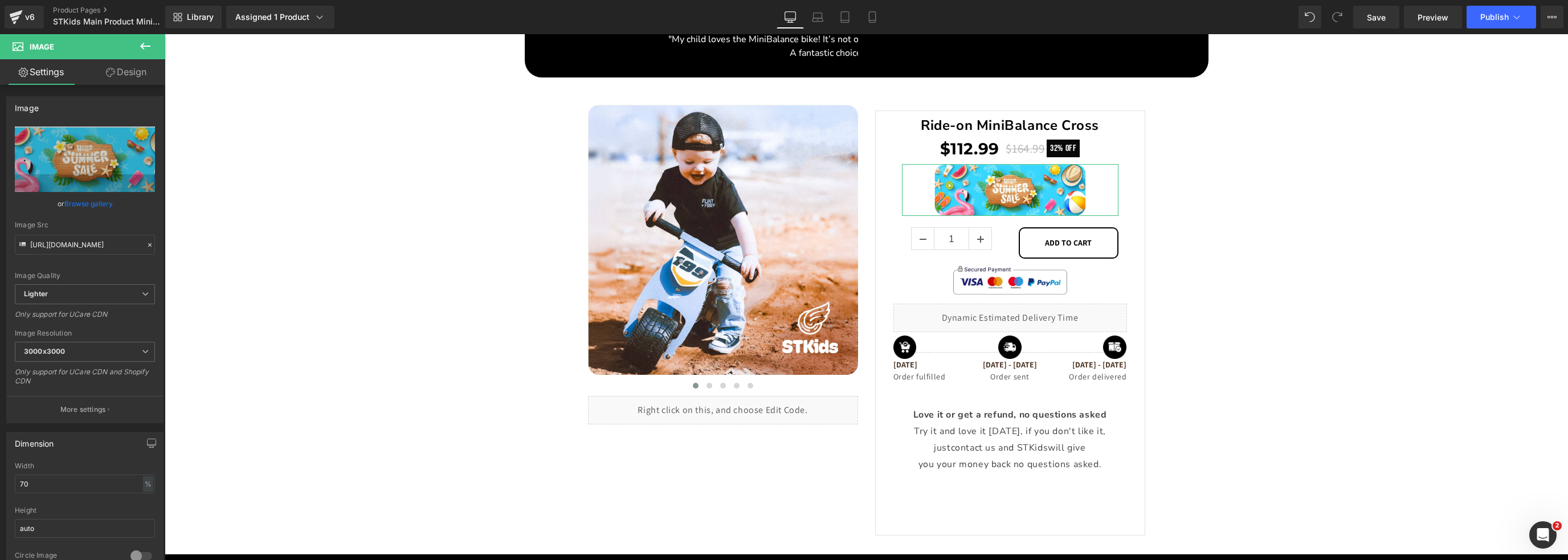
click at [93, 200] on link "Browse gallery" at bounding box center [89, 203] width 48 height 20
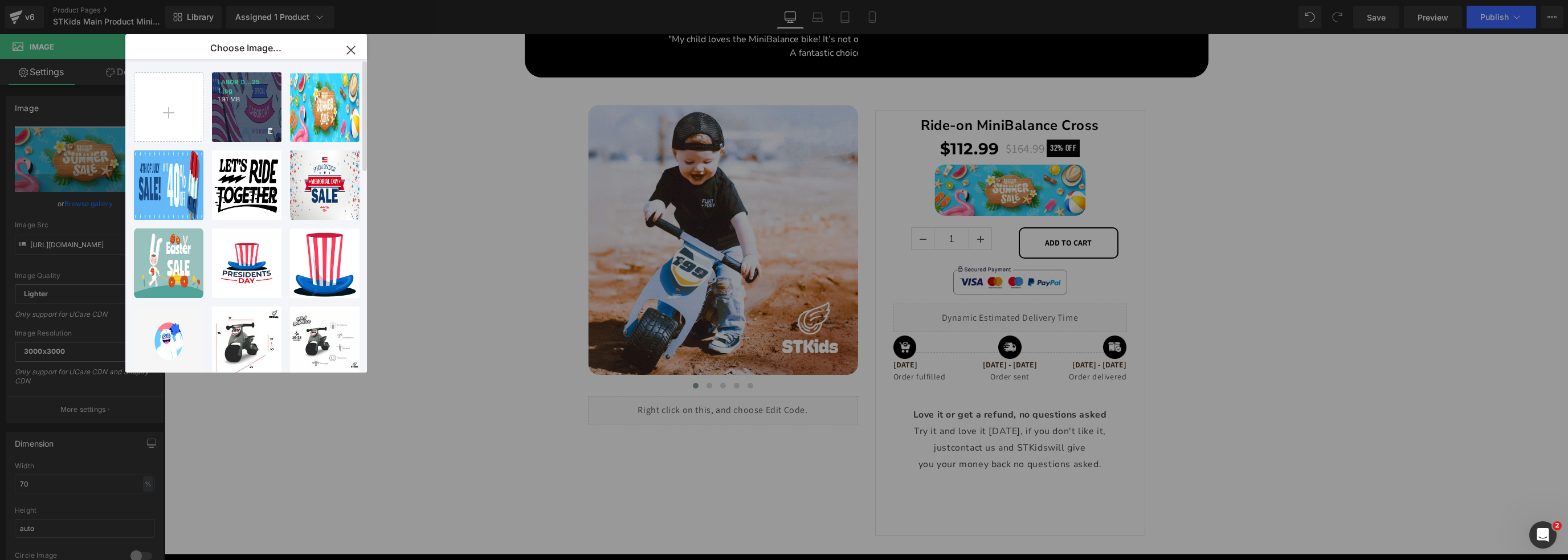
click at [246, 106] on div "LABOR D...25 1.jpg 1.91 MB" at bounding box center [246, 107] width 70 height 70
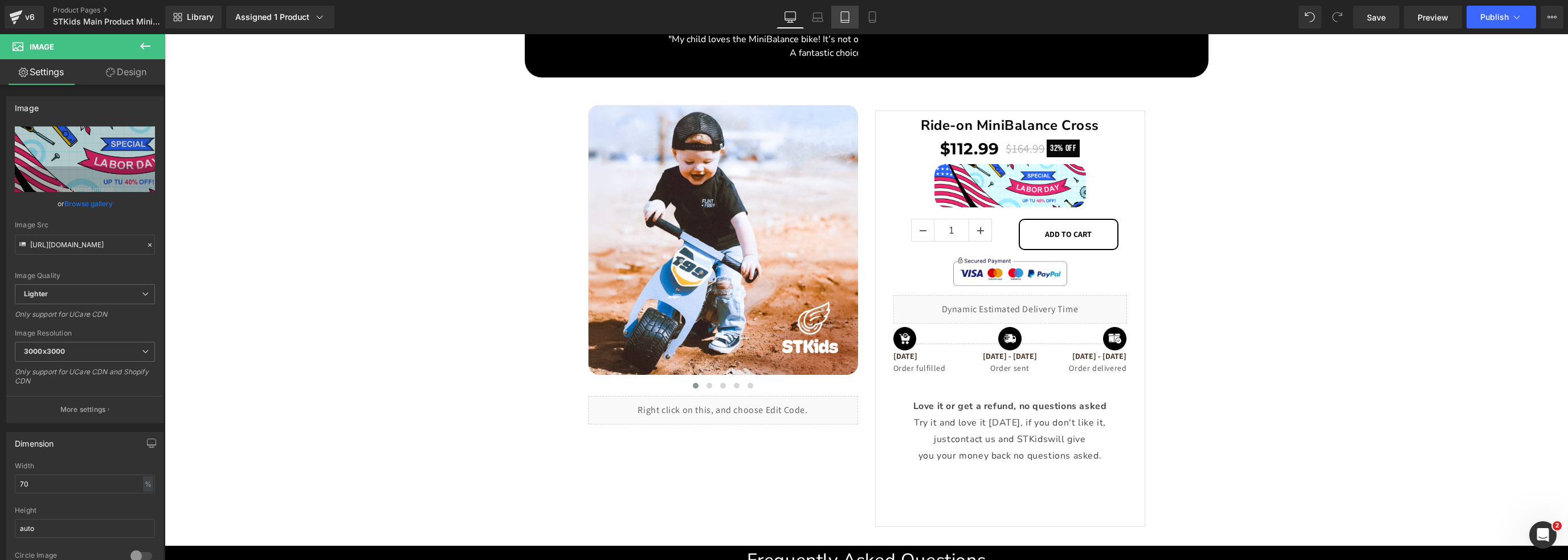
click at [842, 17] on icon at bounding box center [844, 16] width 11 height 11
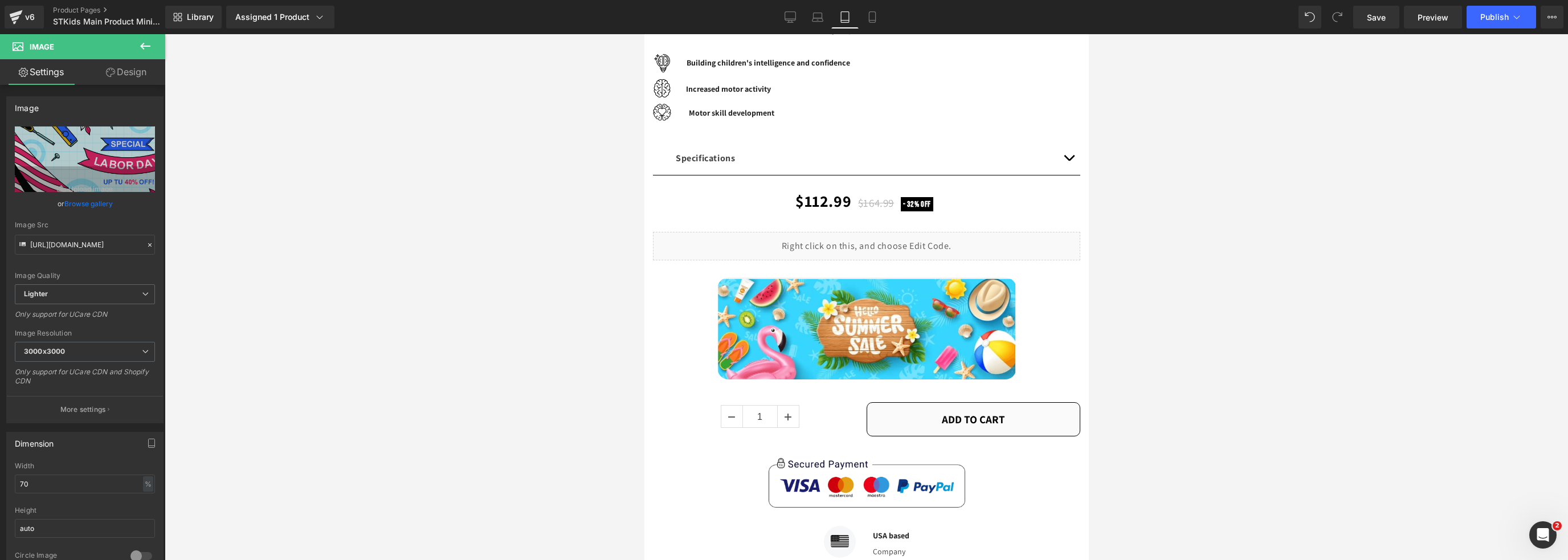
scroll to position [334, 0]
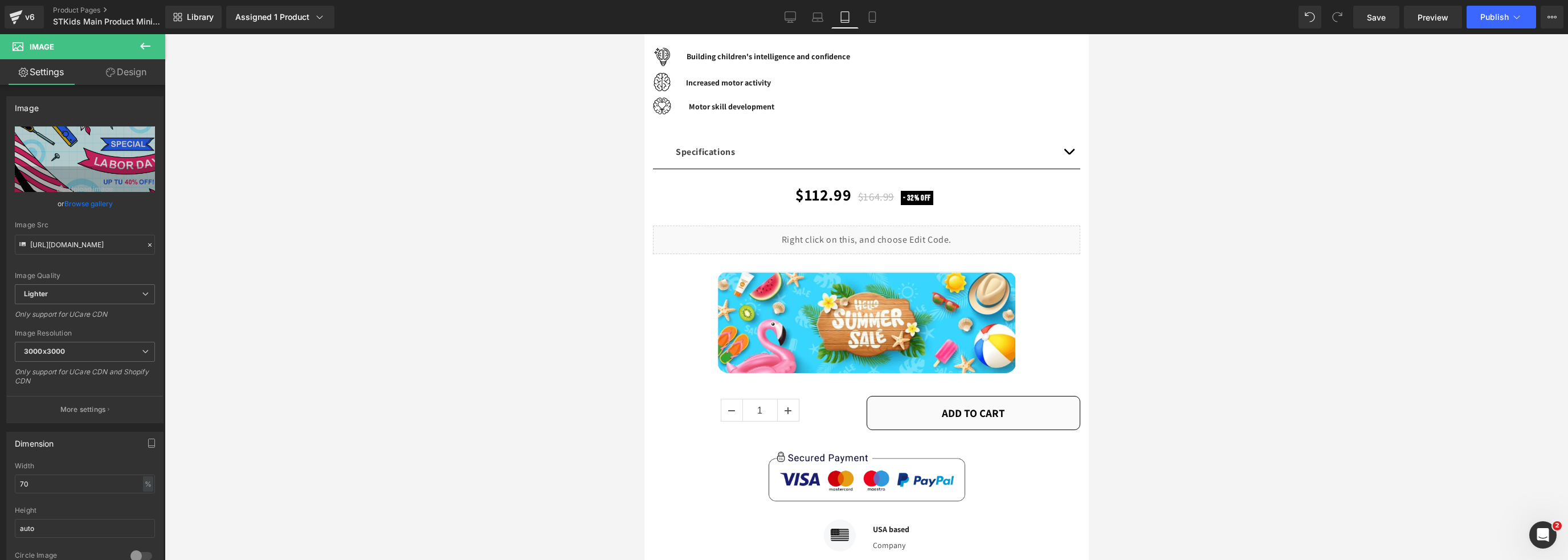
drag, startPoint x: 1083, startPoint y: 83, endPoint x: 1733, endPoint y: 165, distance: 655.2
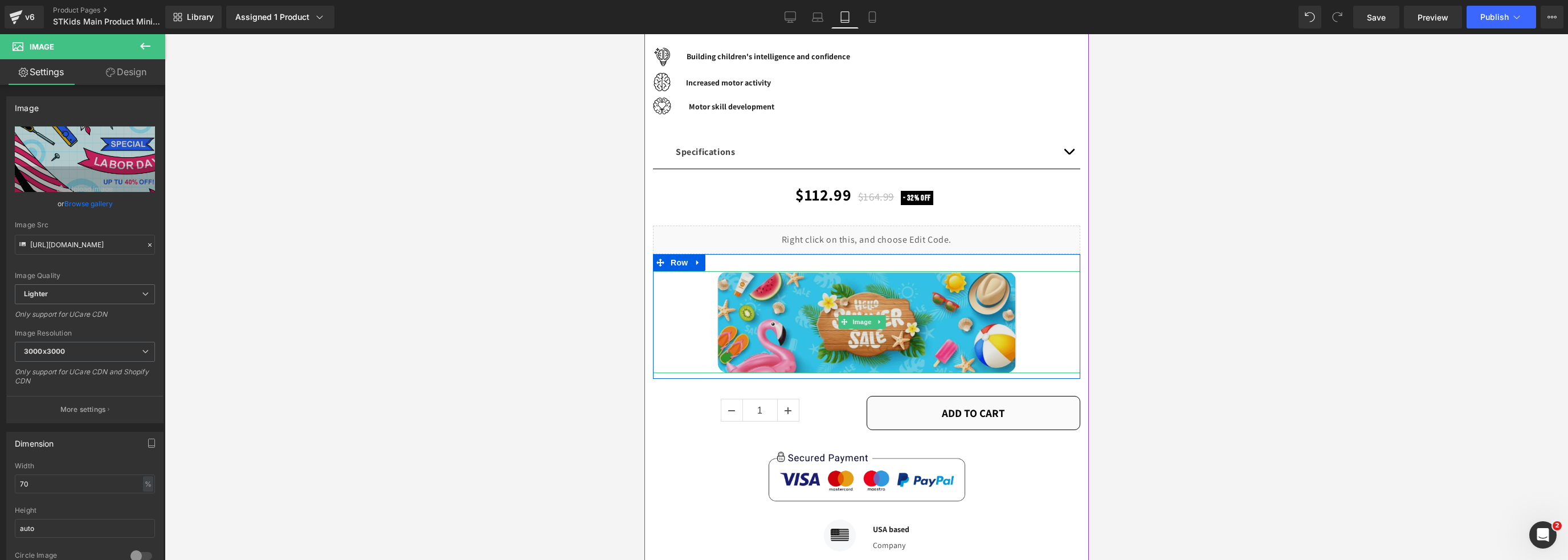
click at [866, 306] on img at bounding box center [866, 322] width 299 height 102
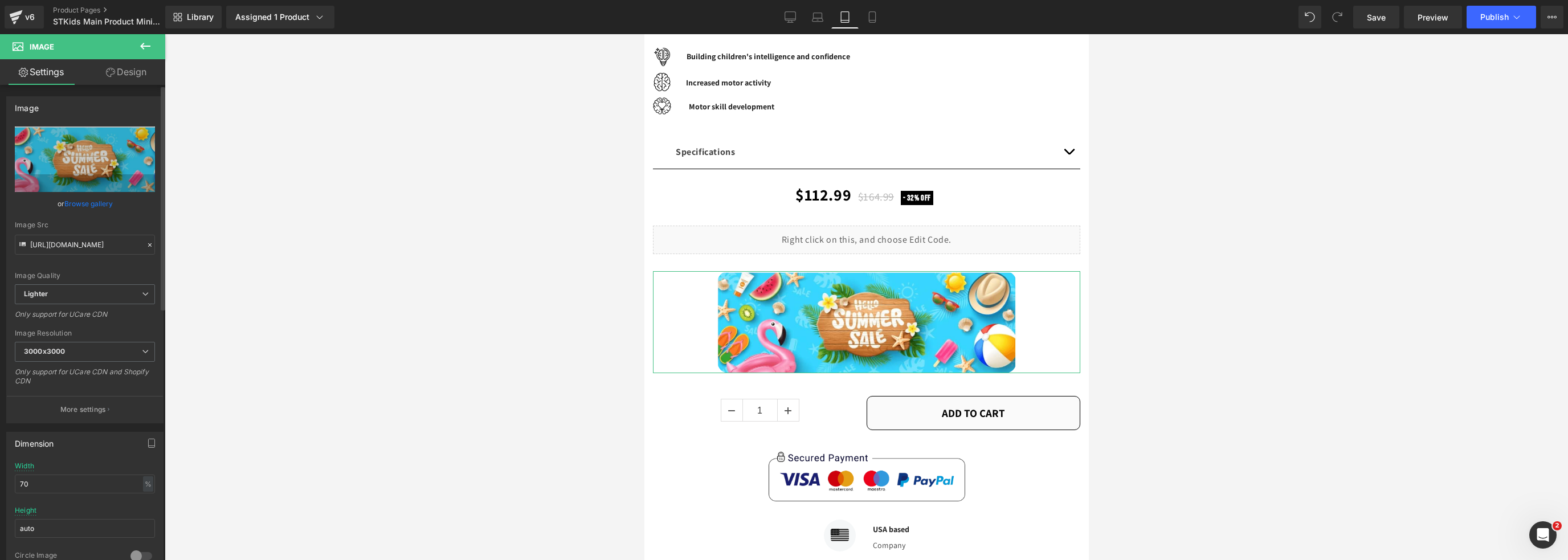
click at [81, 203] on link "Browse gallery" at bounding box center [89, 203] width 48 height 20
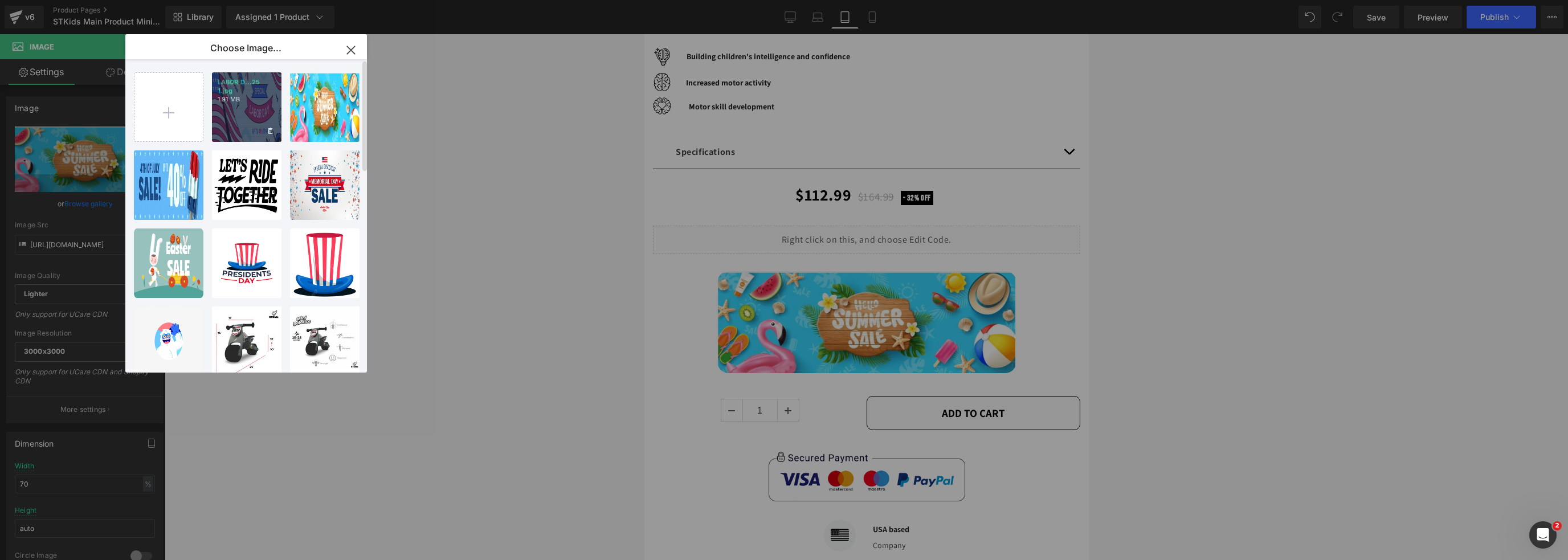
click at [226, 108] on div "LABOR D...25 1.jpg 1.91 MB" at bounding box center [246, 107] width 70 height 70
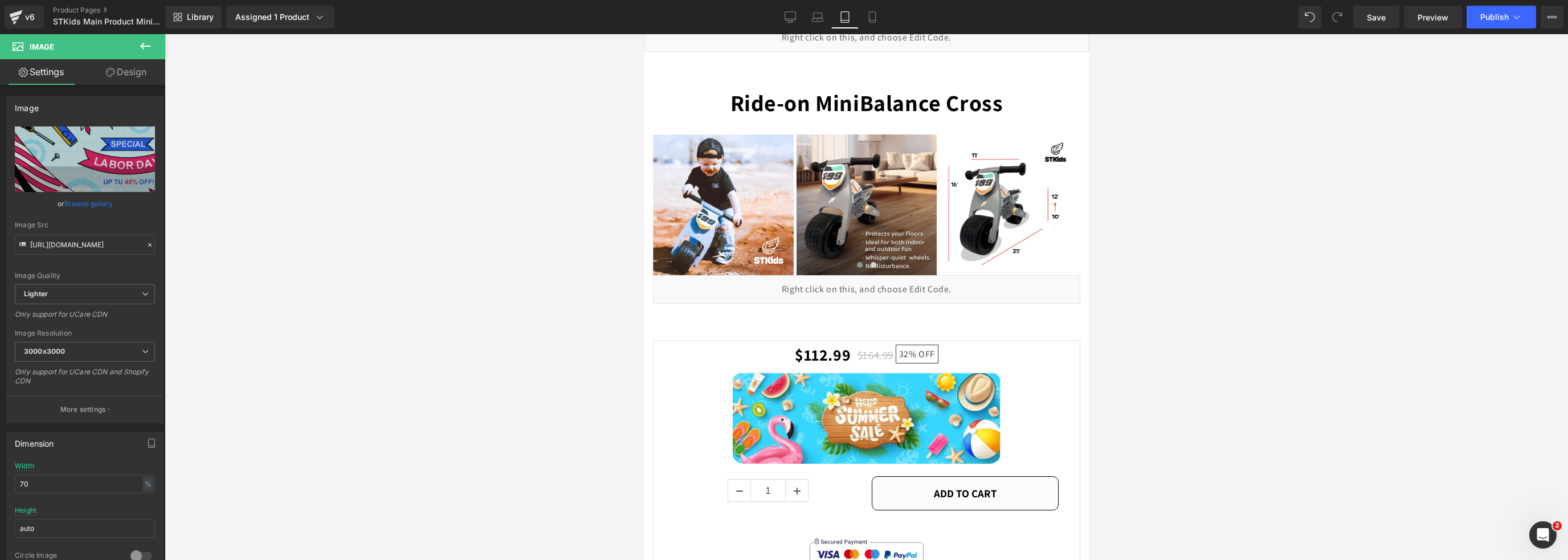
scroll to position [1890, 0]
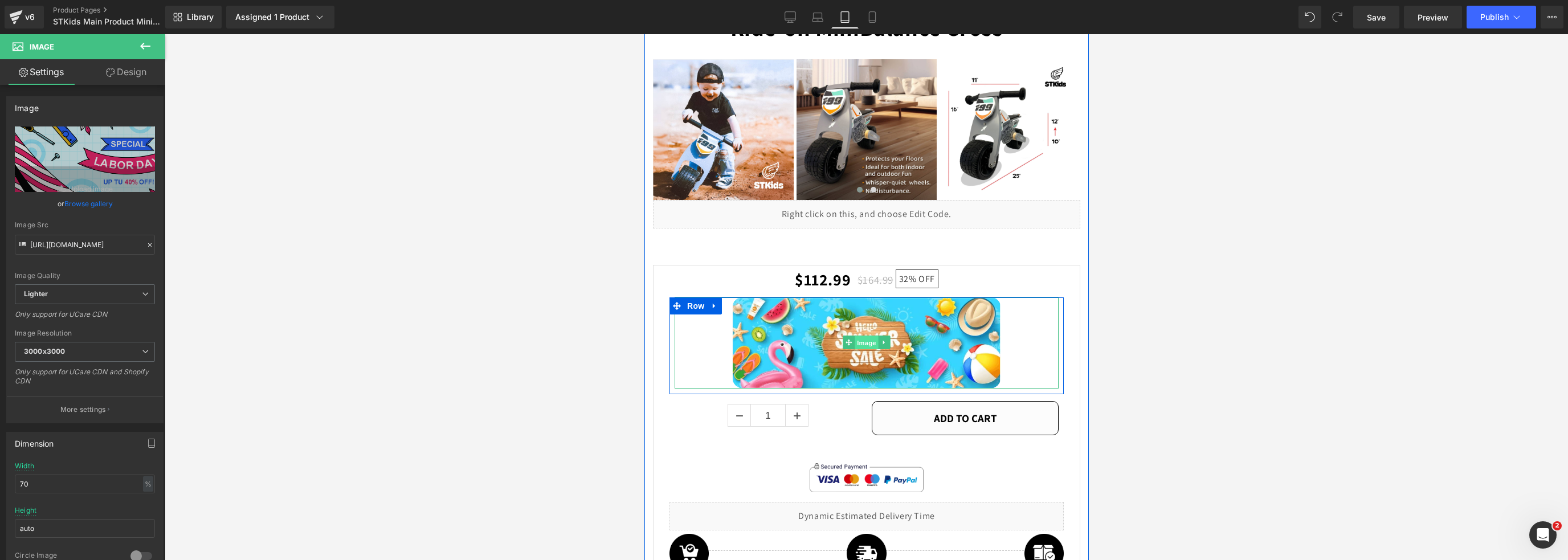
drag, startPoint x: 859, startPoint y: 331, endPoint x: 1259, endPoint y: 366, distance: 401.5
click at [859, 336] on span "Image" at bounding box center [866, 343] width 24 height 14
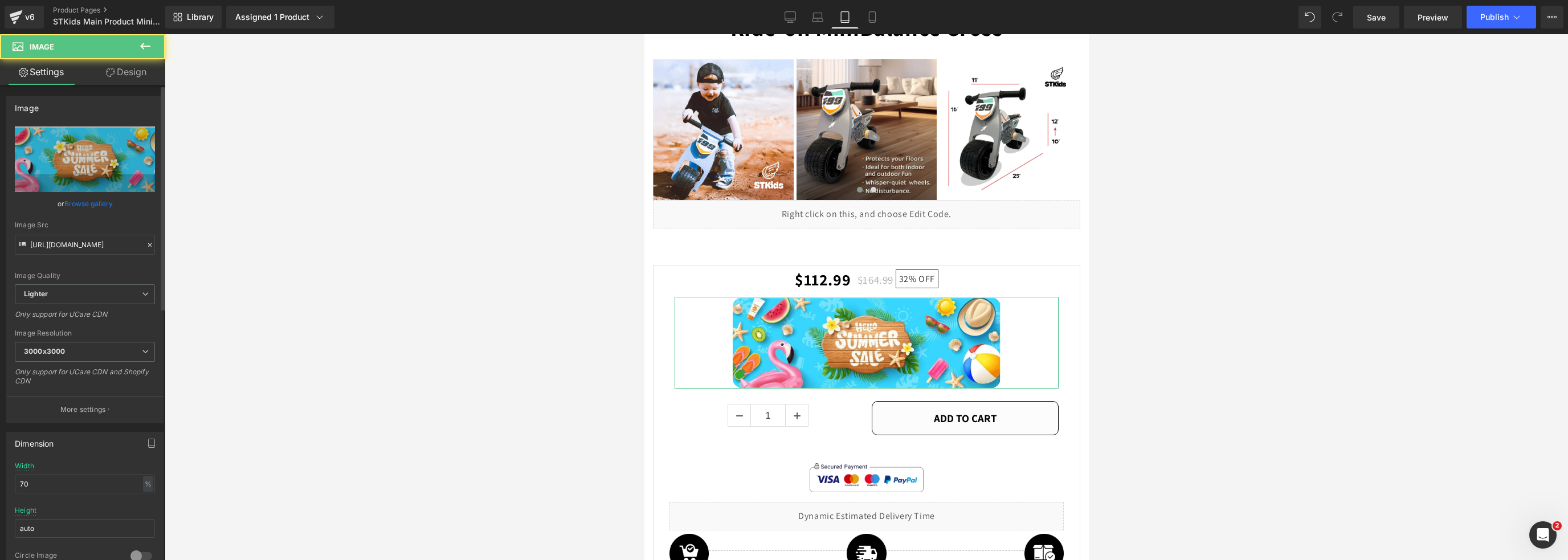
click at [65, 201] on link "Browse gallery" at bounding box center [89, 203] width 48 height 20
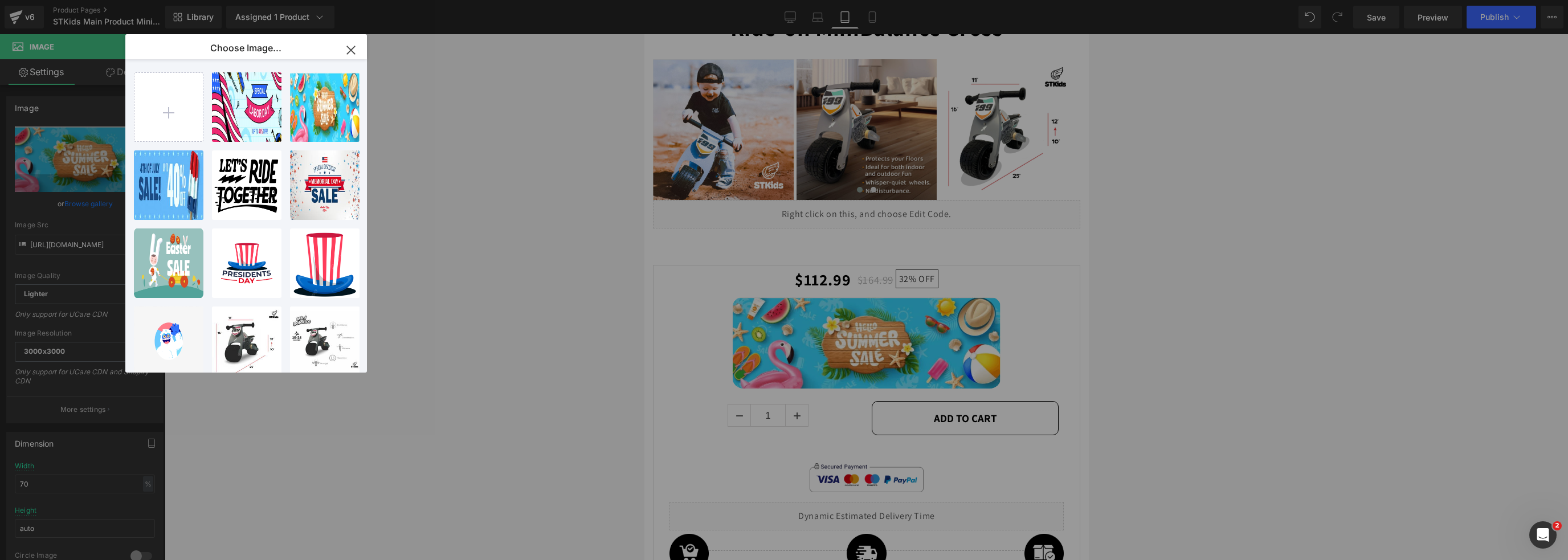
drag, startPoint x: 221, startPoint y: 116, endPoint x: 248, endPoint y: 140, distance: 36.1
click at [0, 0] on div "LABOR D...25 1.jpg 1.91 MB" at bounding box center [0, 0] width 0 height 0
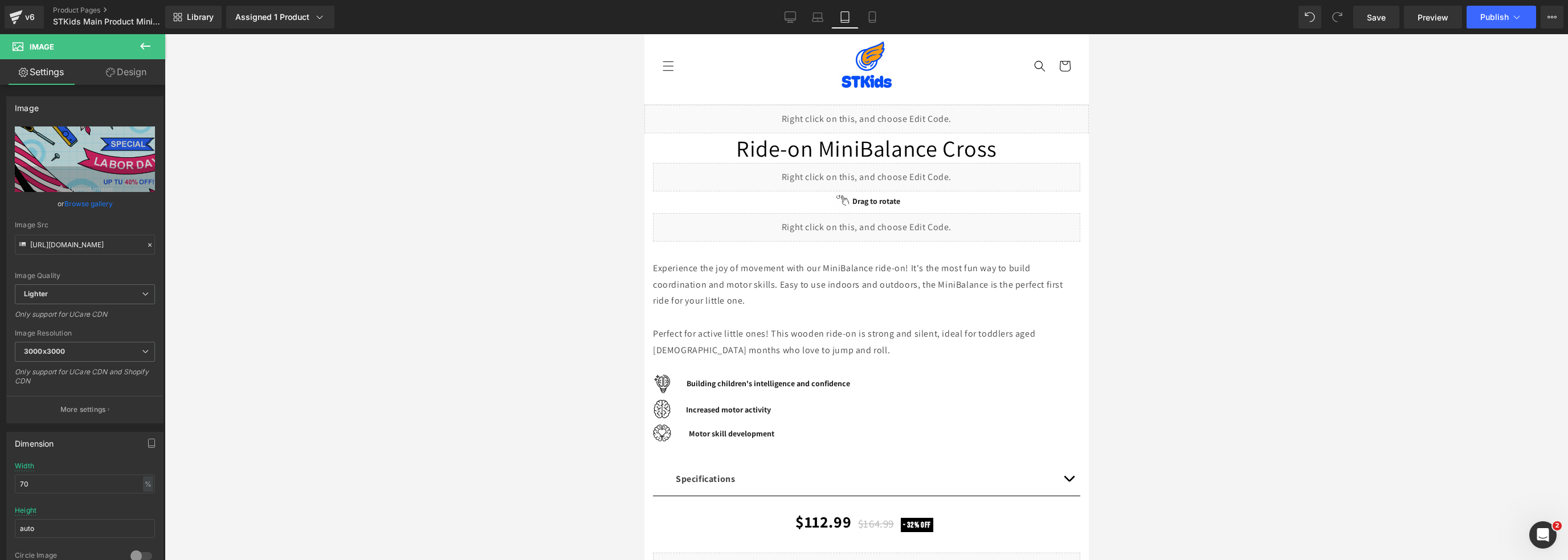
scroll to position [0, 0]
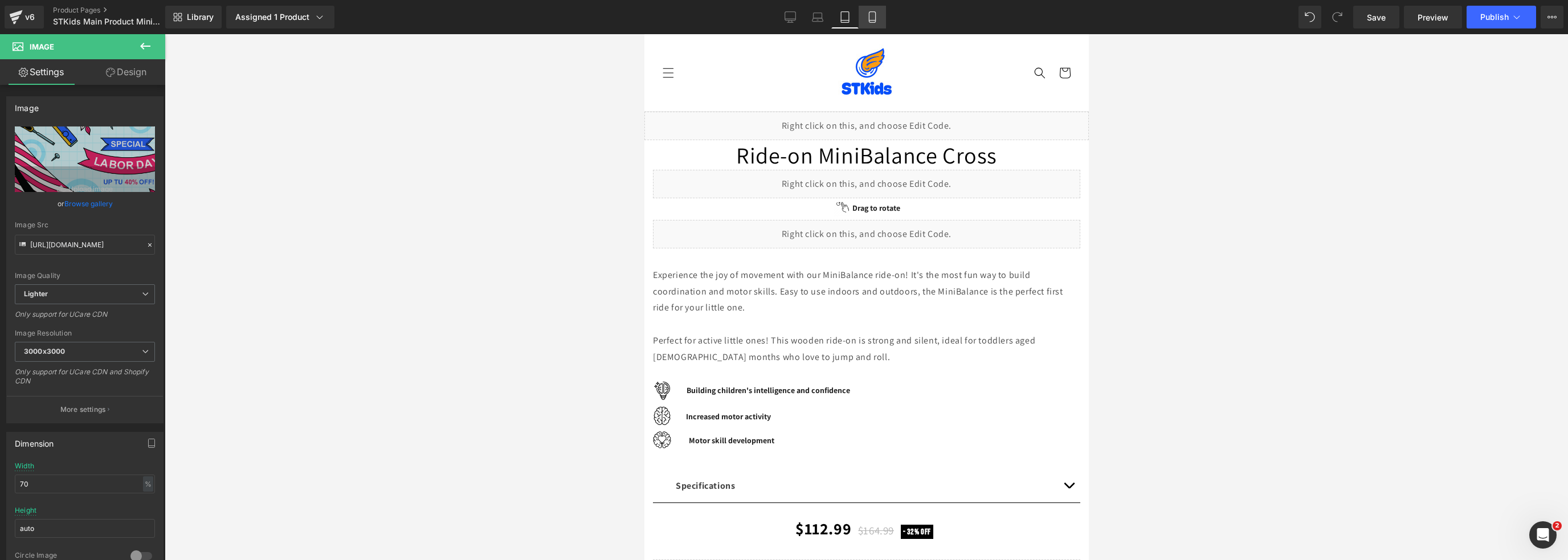
drag, startPoint x: 879, startPoint y: 19, endPoint x: 883, endPoint y: 27, distance: 8.9
click at [879, 19] on link "Mobile" at bounding box center [872, 17] width 27 height 23
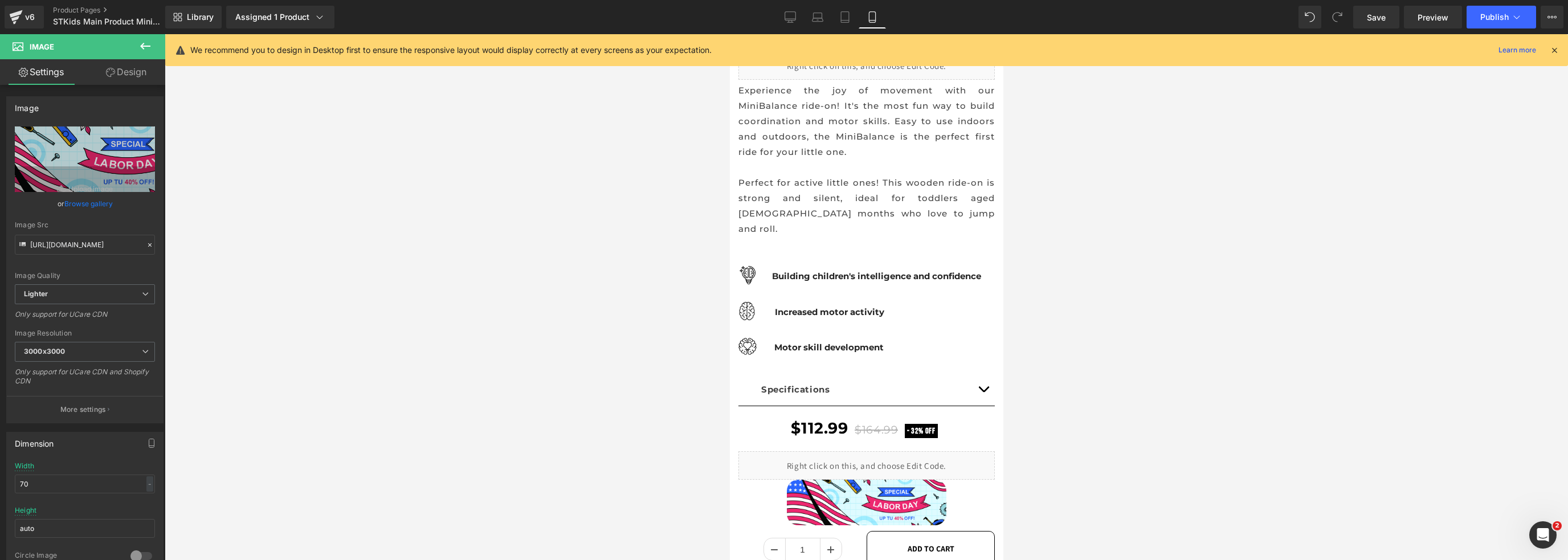
scroll to position [146, 0]
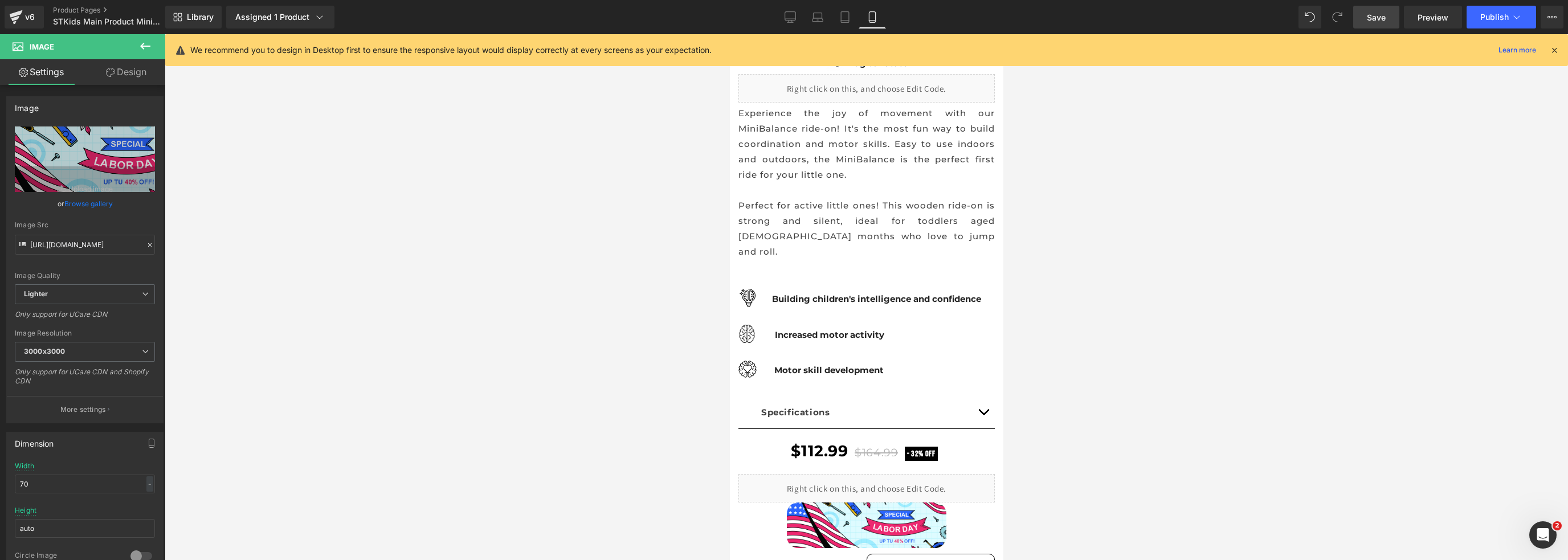
click at [1366, 14] on link "Save" at bounding box center [1376, 17] width 46 height 23
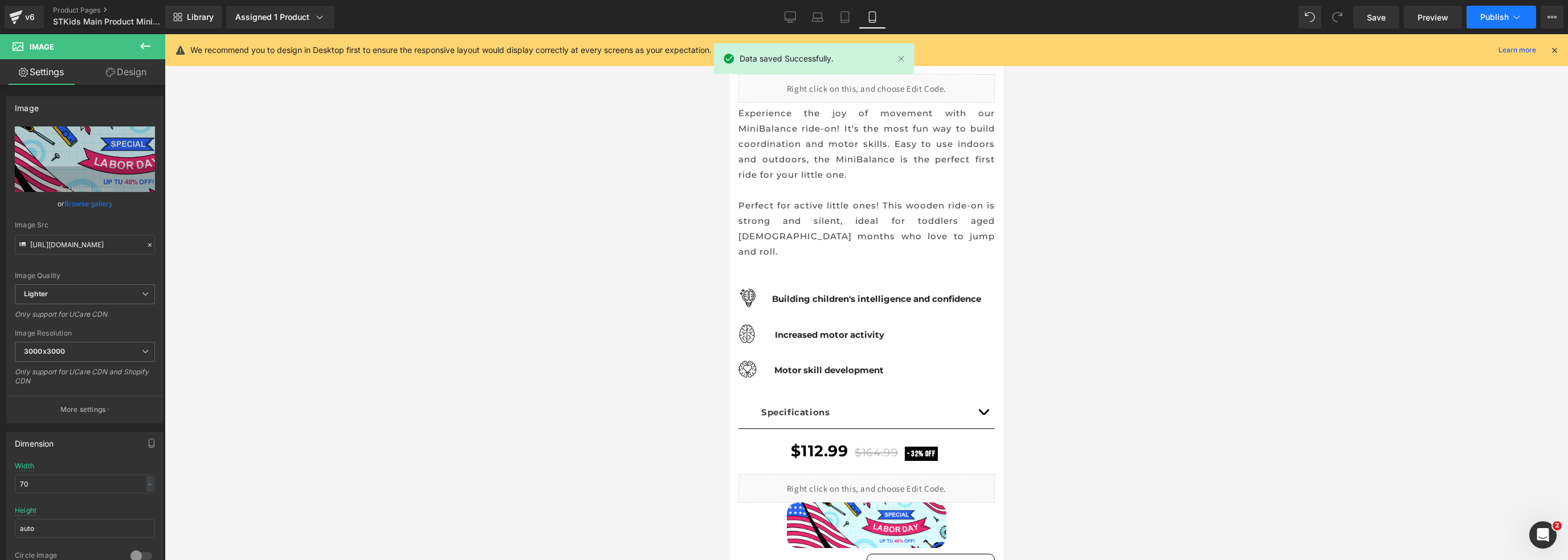
click at [1479, 20] on button "Publish" at bounding box center [1501, 17] width 70 height 23
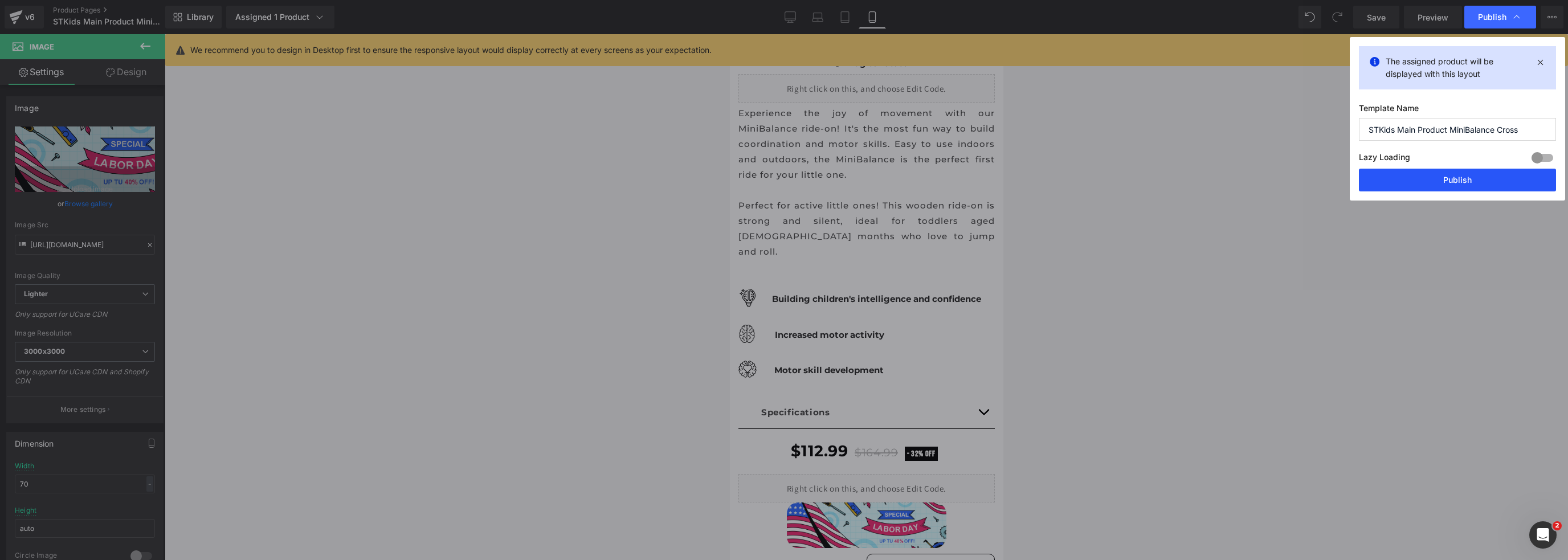
click at [1480, 177] on button "Publish" at bounding box center [1457, 180] width 197 height 23
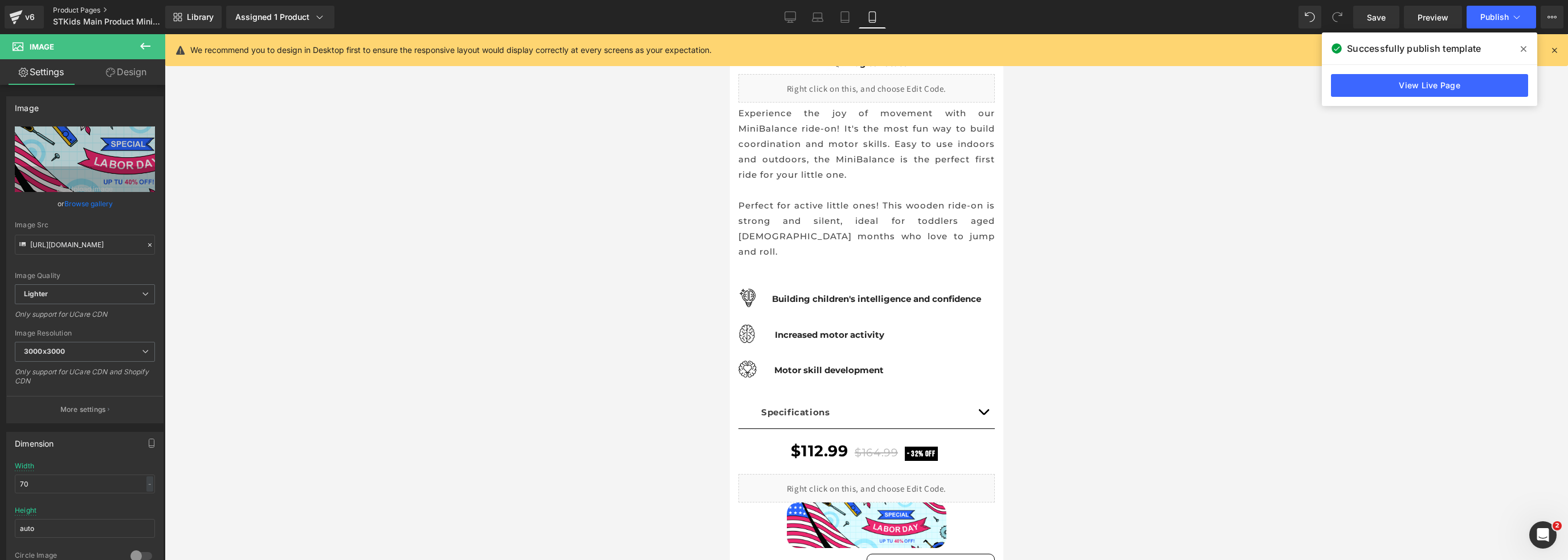
click at [63, 8] on link "Product Pages" at bounding box center [118, 10] width 131 height 9
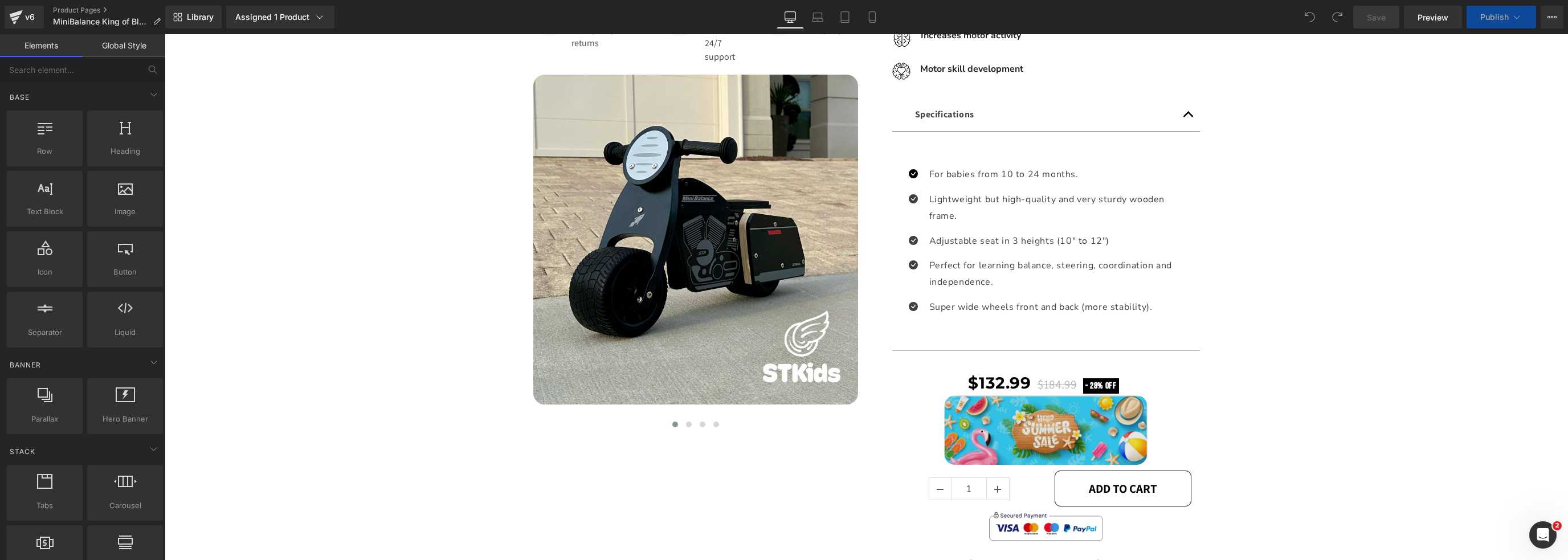
scroll to position [342, 0]
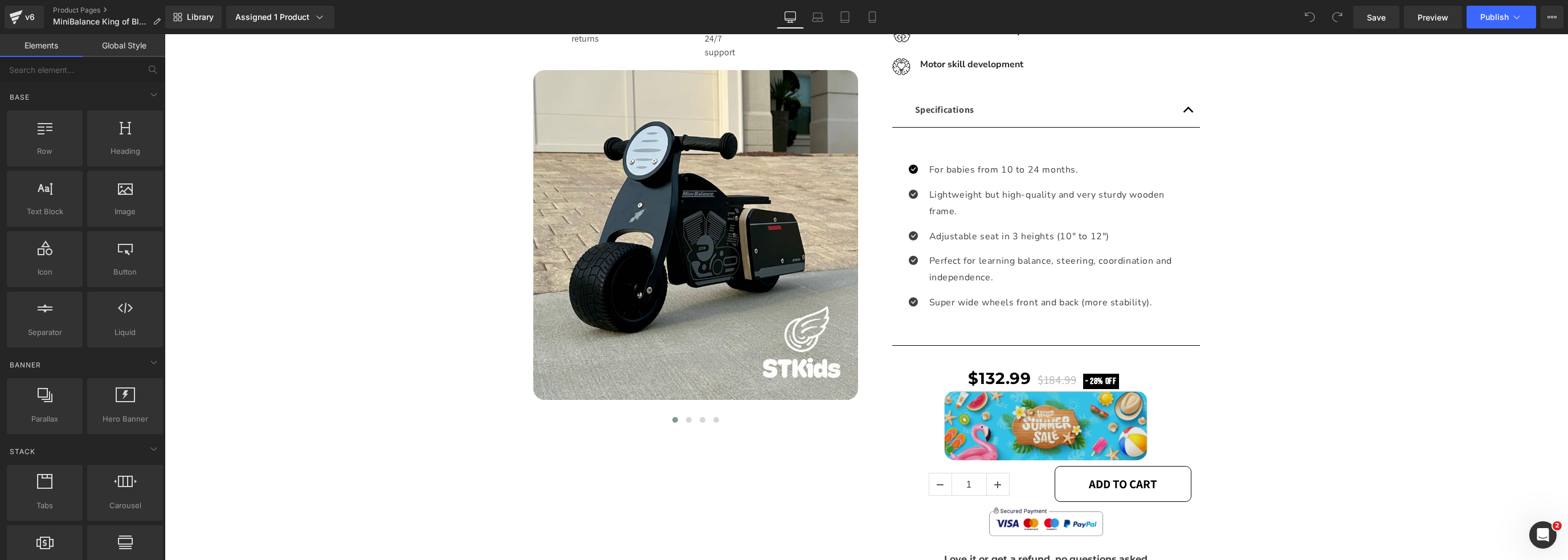
click at [1050, 417] on div "Image" at bounding box center [1046, 425] width 291 height 70
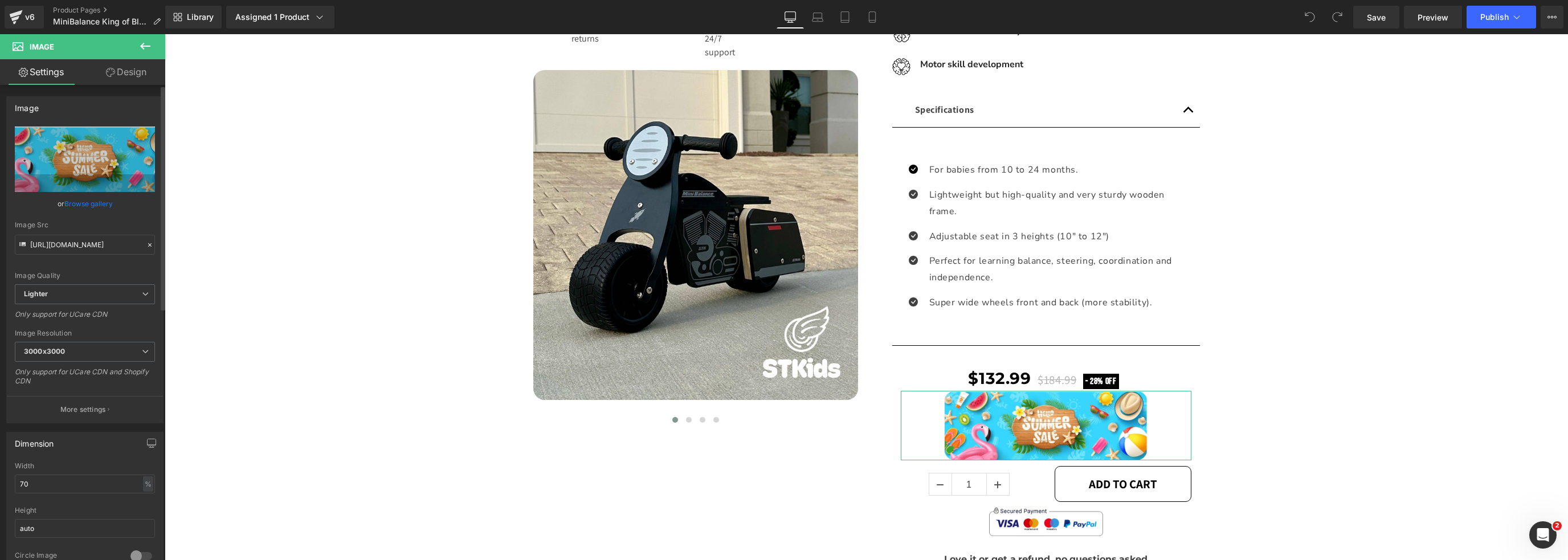
click at [83, 197] on link "Browse gallery" at bounding box center [89, 203] width 48 height 20
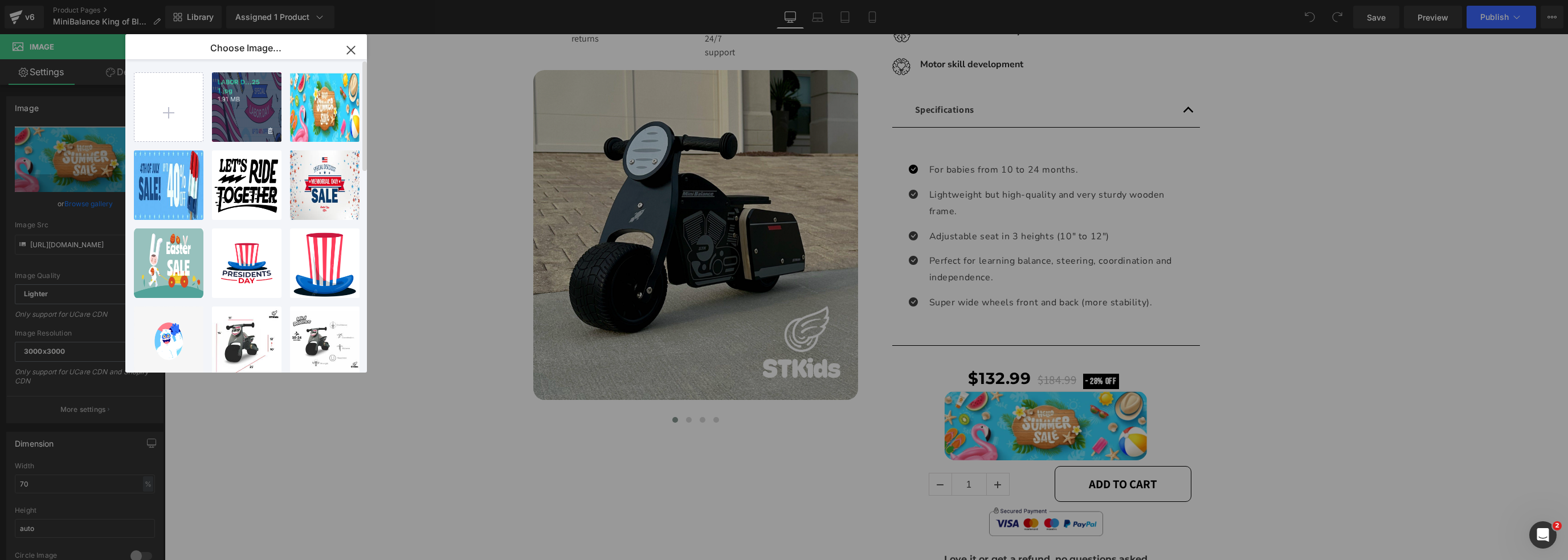
click at [223, 115] on div "LABOR D...25 1.jpg 1.91 MB" at bounding box center [246, 107] width 70 height 70
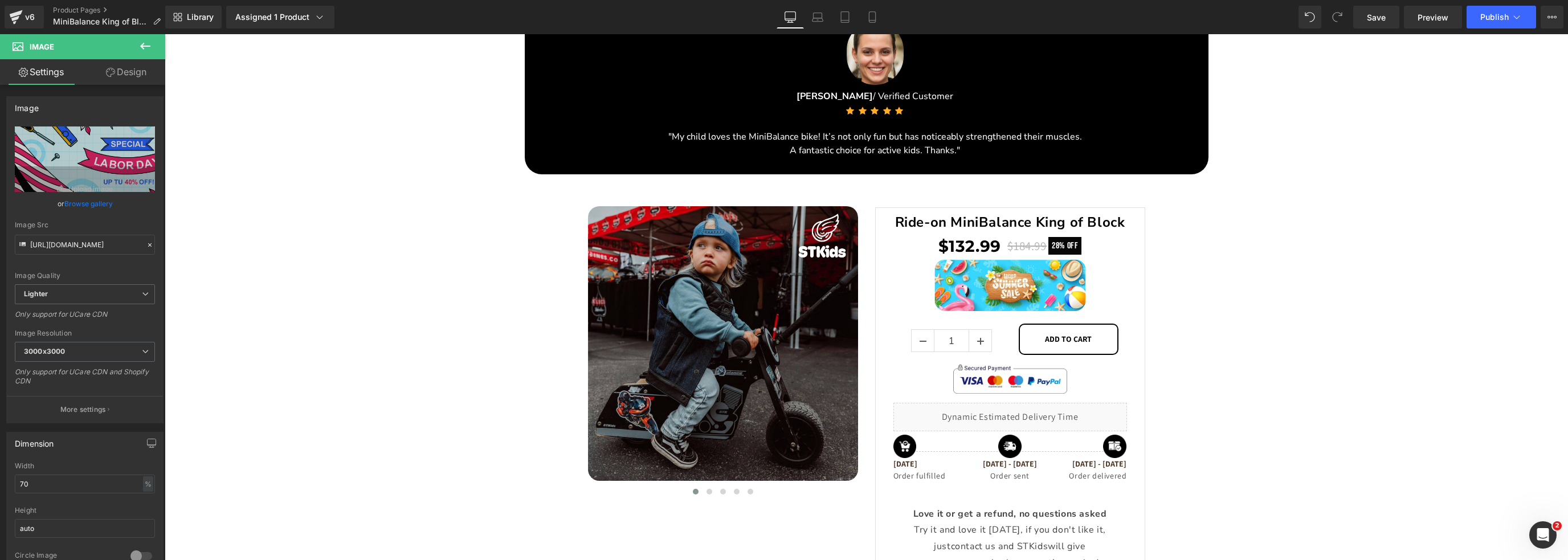
scroll to position [1997, 0]
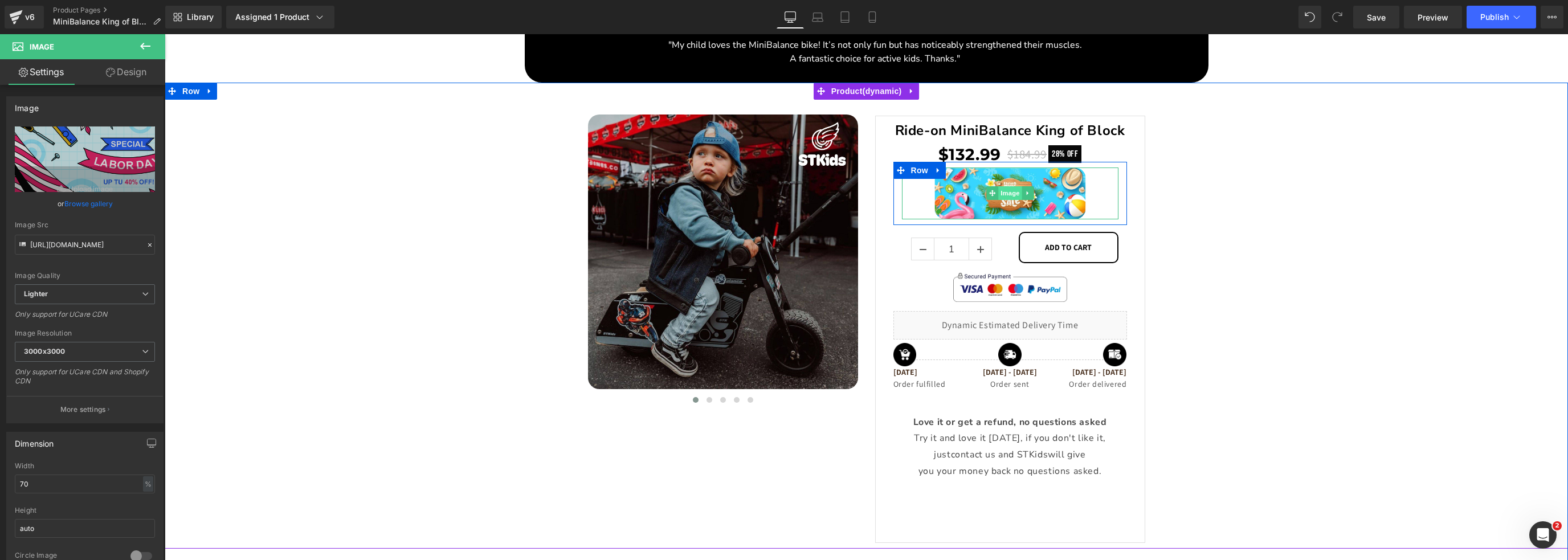
click at [999, 190] on span "Image" at bounding box center [1010, 193] width 24 height 14
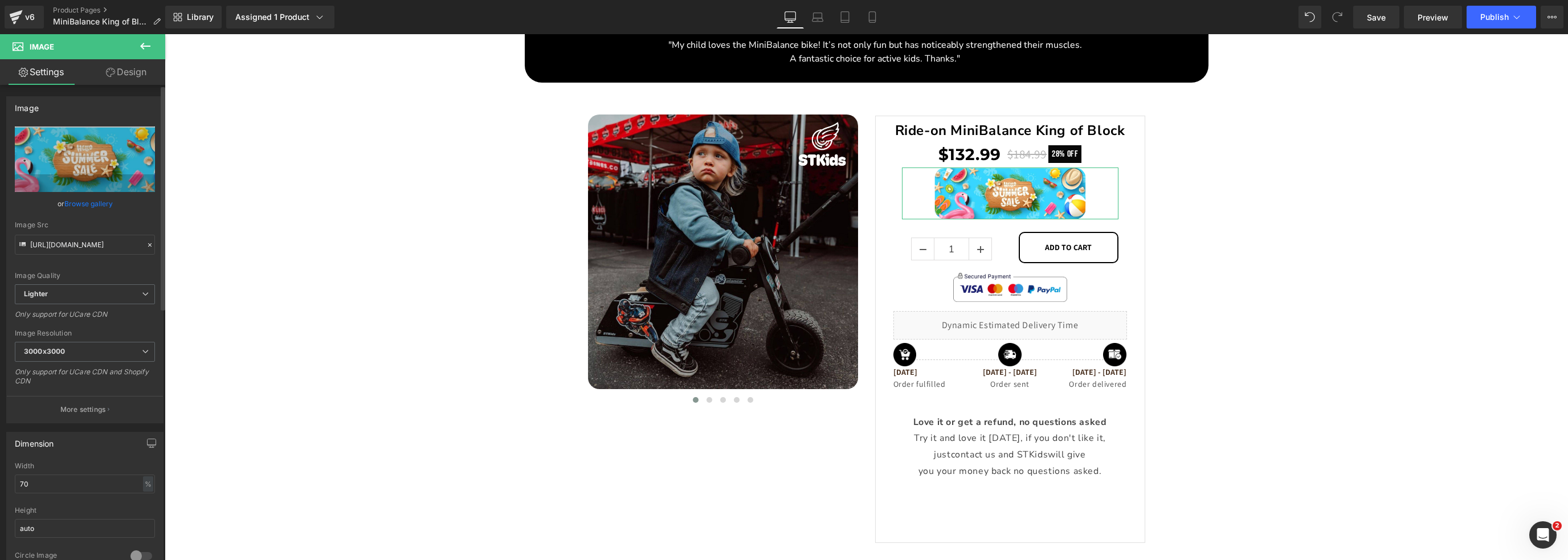
click at [97, 203] on link "Browse gallery" at bounding box center [89, 203] width 48 height 20
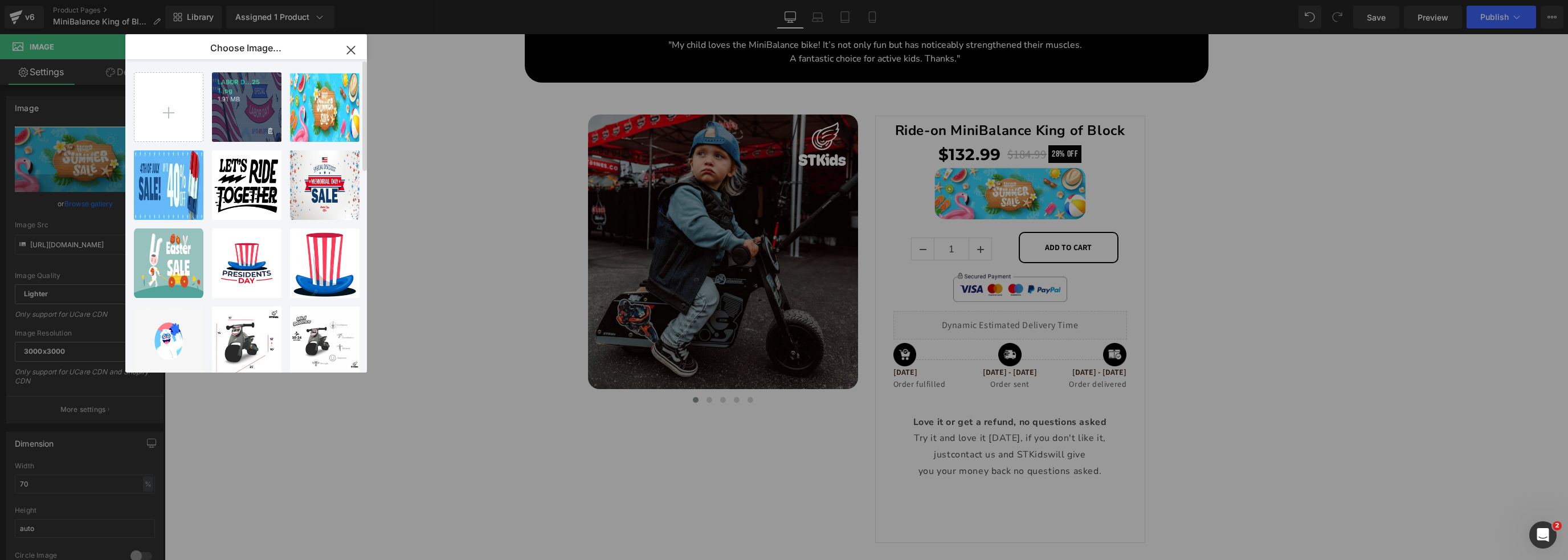
click at [230, 125] on div "LABOR D...25 1.jpg 1.91 MB" at bounding box center [246, 107] width 70 height 70
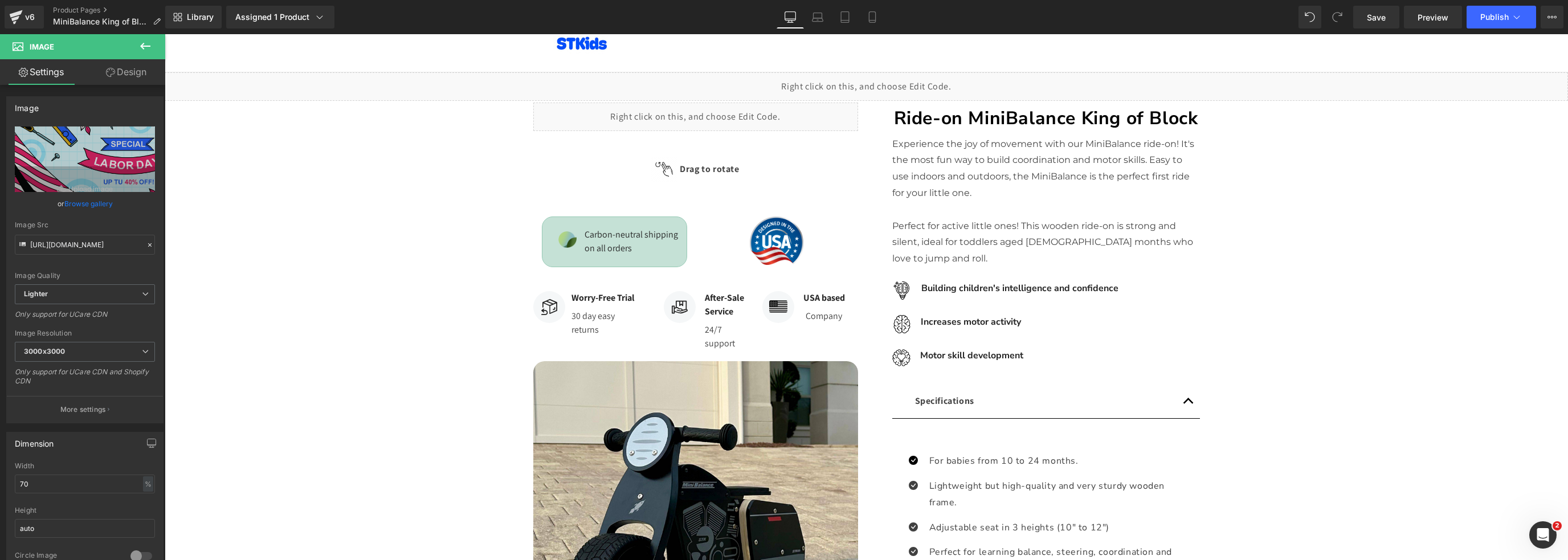
scroll to position [0, 0]
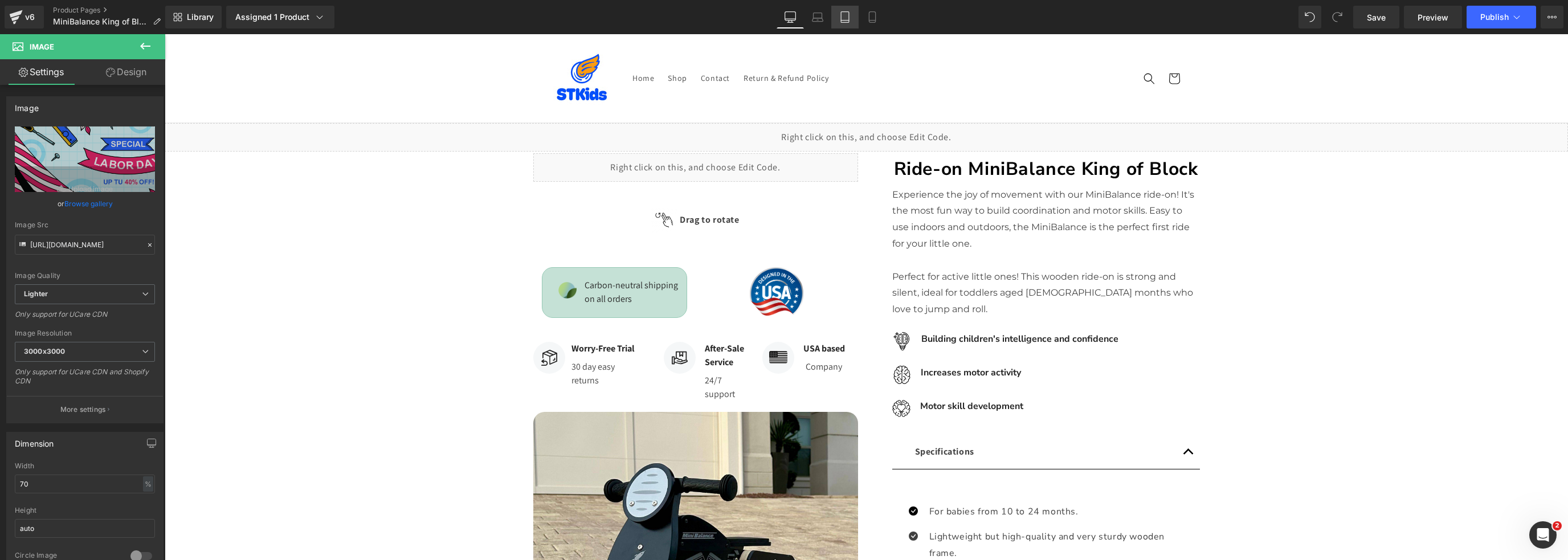
click at [840, 14] on icon at bounding box center [844, 16] width 11 height 11
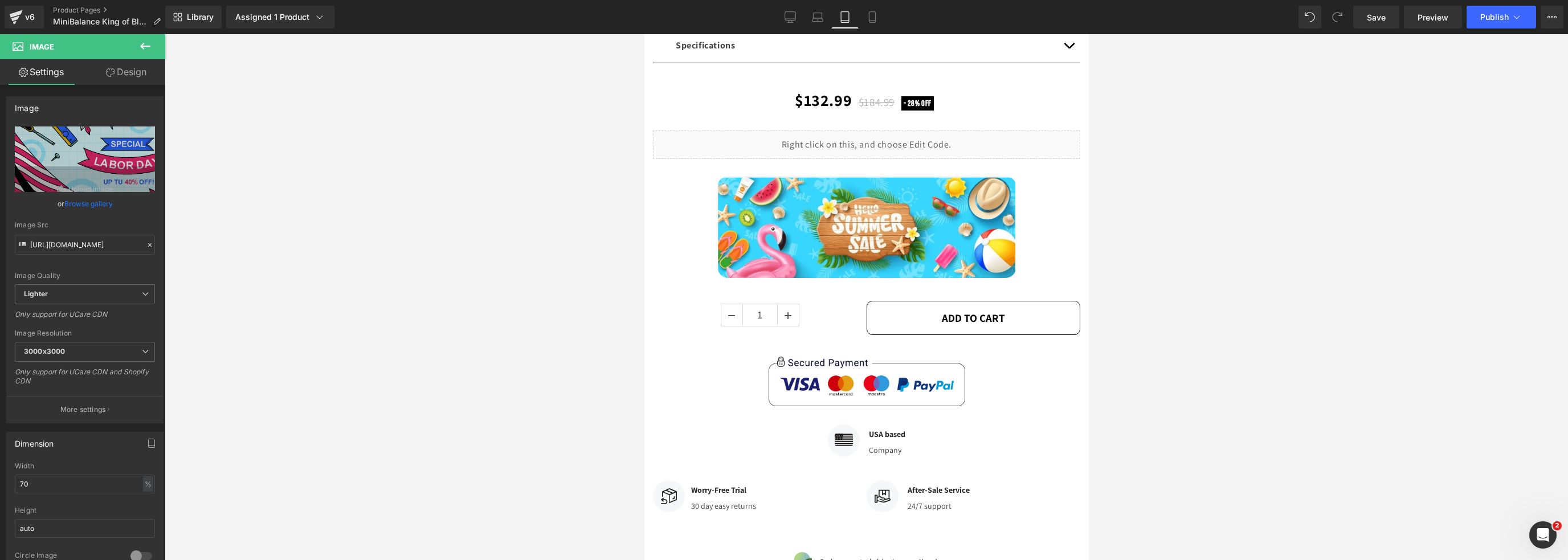
scroll to position [426, 0]
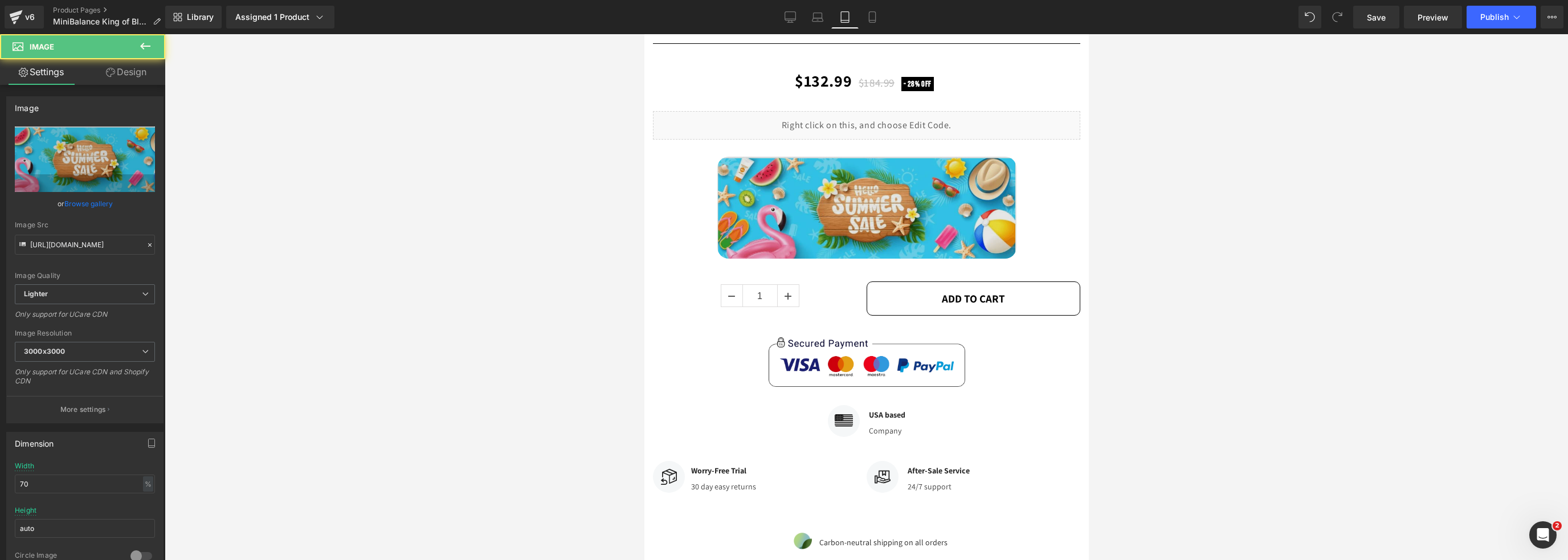
click at [868, 207] on div "Image" at bounding box center [866, 207] width 427 height 102
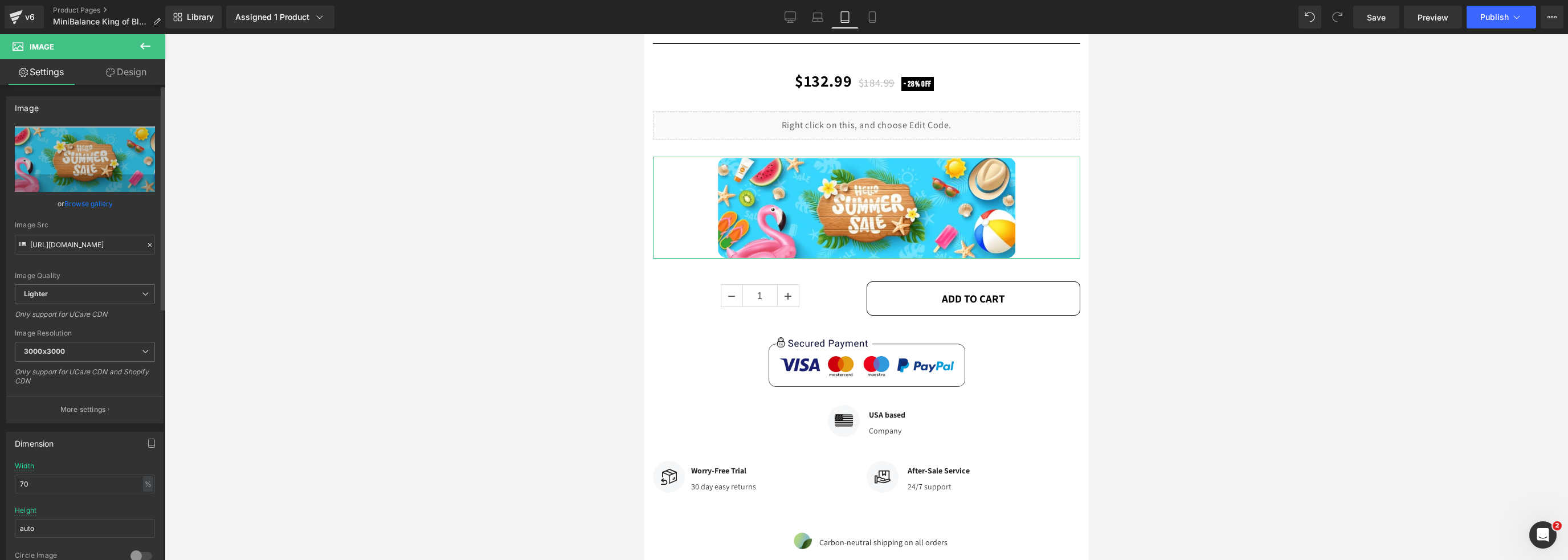
click at [82, 201] on link "Browse gallery" at bounding box center [89, 203] width 48 height 20
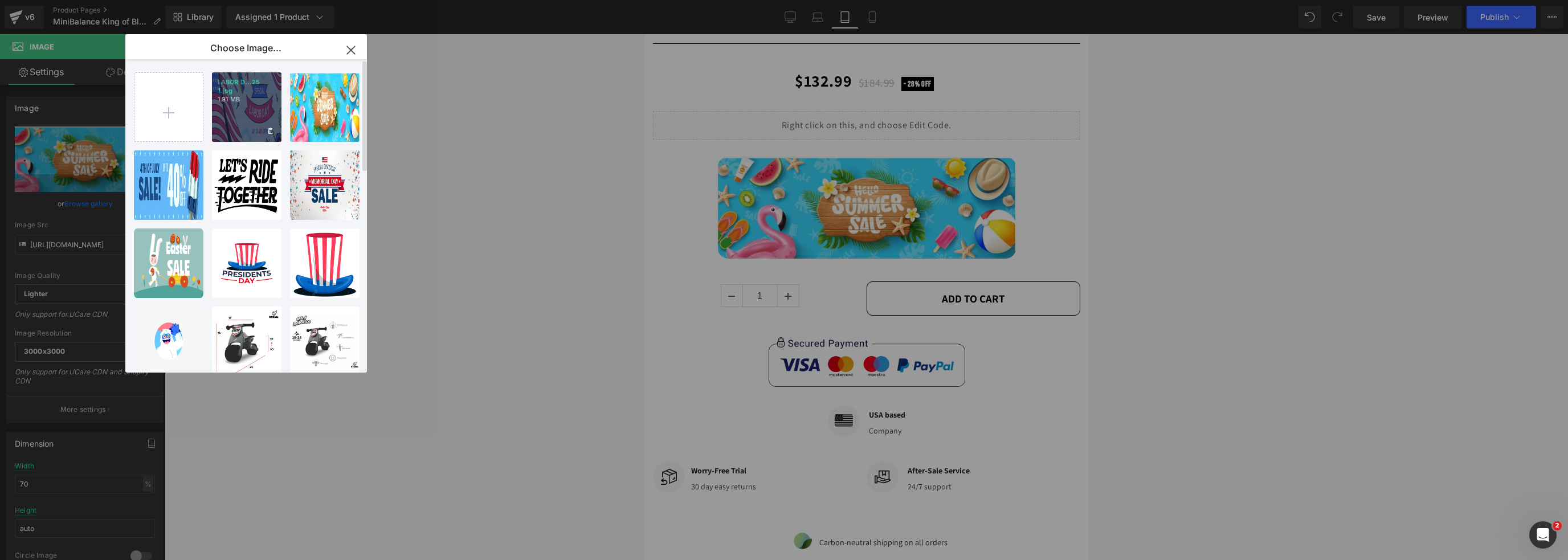
click at [232, 119] on div "LABOR D...25 1.jpg 1.91 MB" at bounding box center [246, 107] width 70 height 70
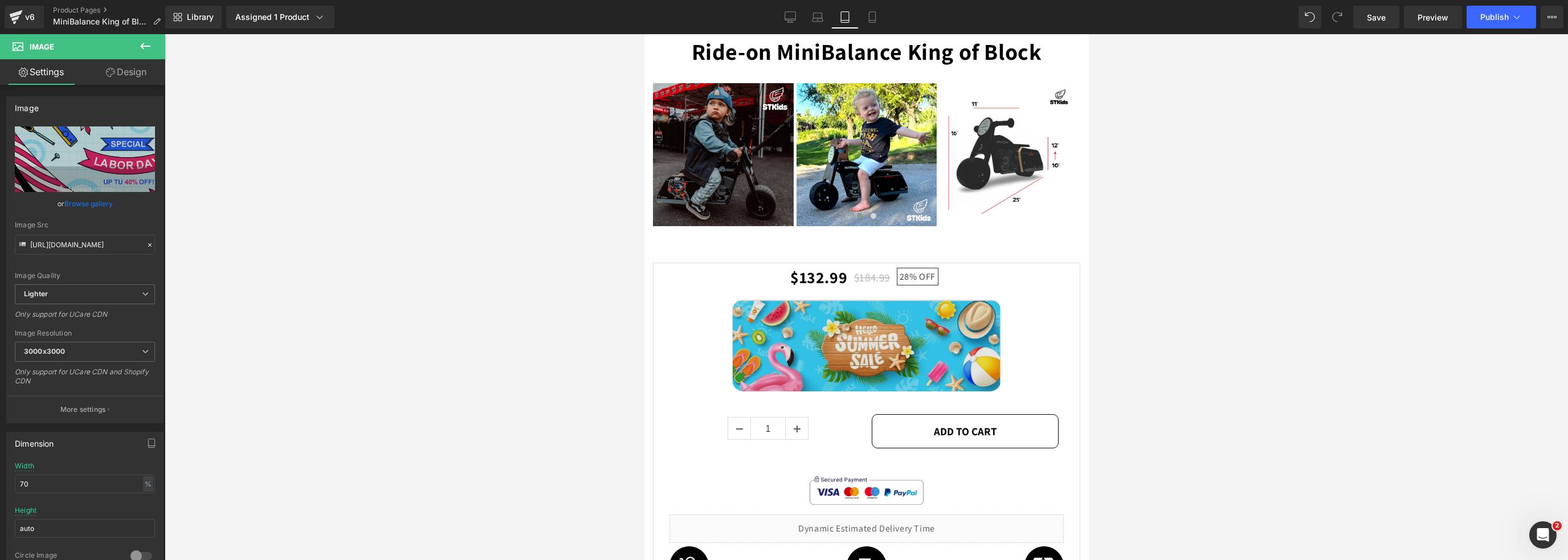
scroll to position [1801, 0]
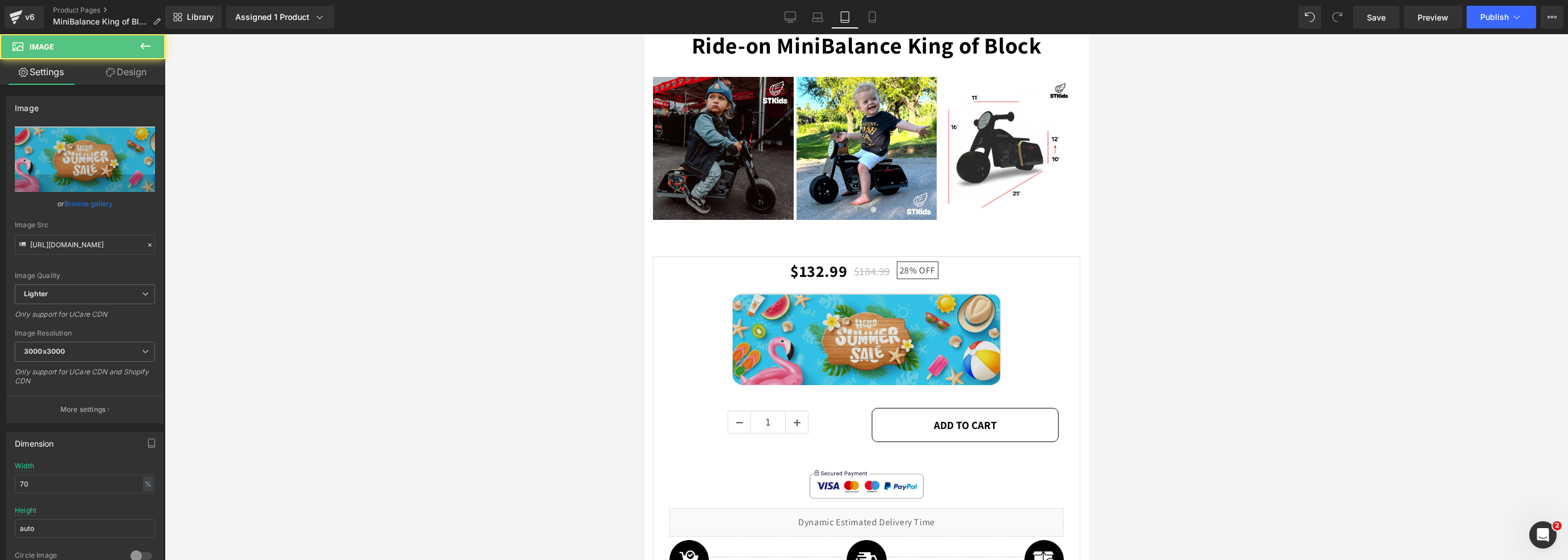
click at [836, 337] on img at bounding box center [866, 339] width 269 height 92
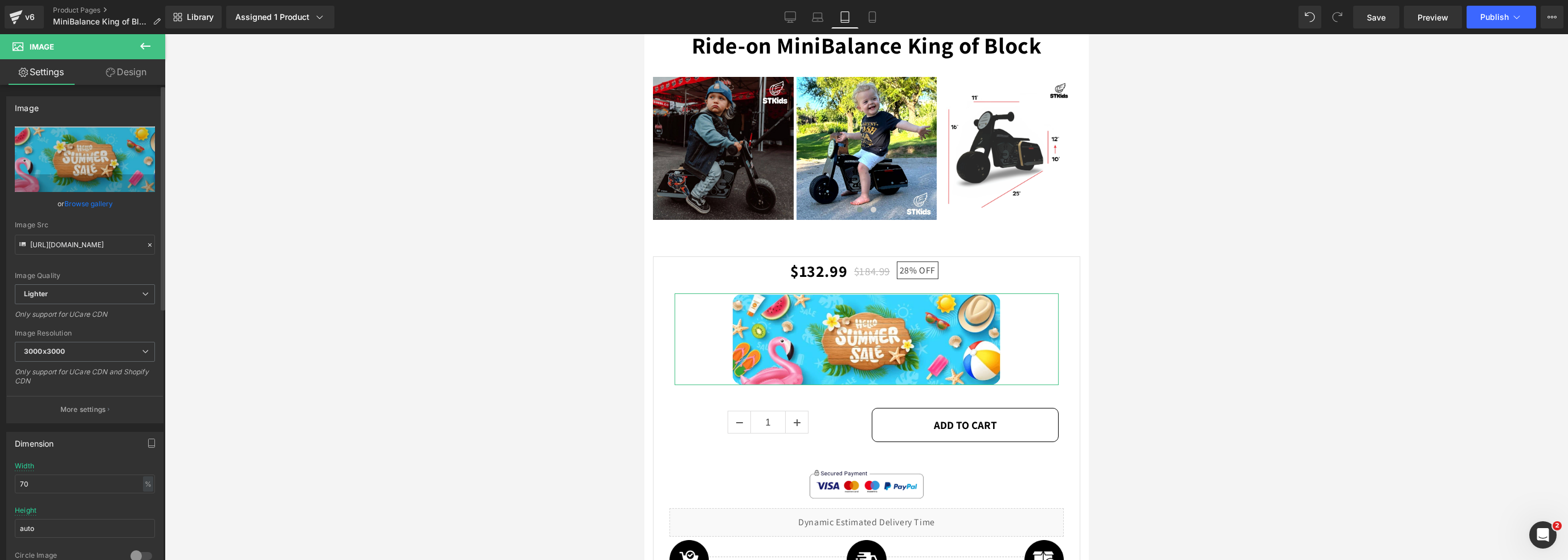
click at [93, 204] on link "Browse gallery" at bounding box center [89, 203] width 48 height 20
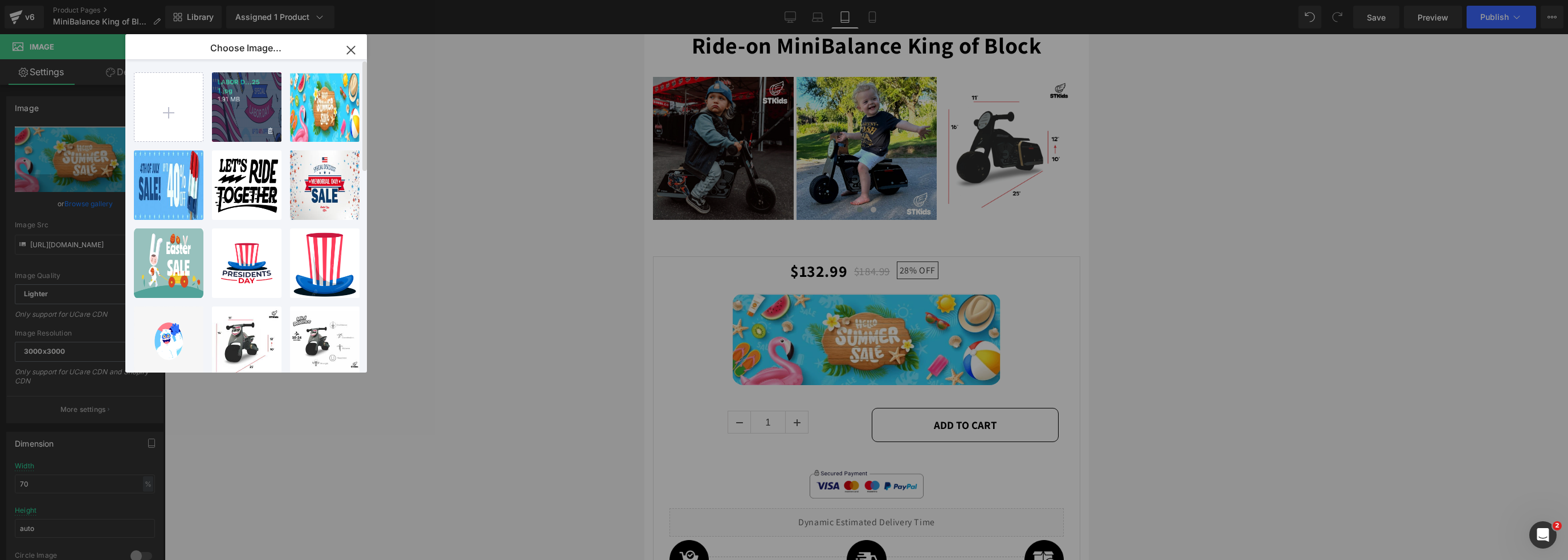
click at [219, 104] on div "LABOR D...25 1.jpg 1.91 MB" at bounding box center [246, 107] width 70 height 70
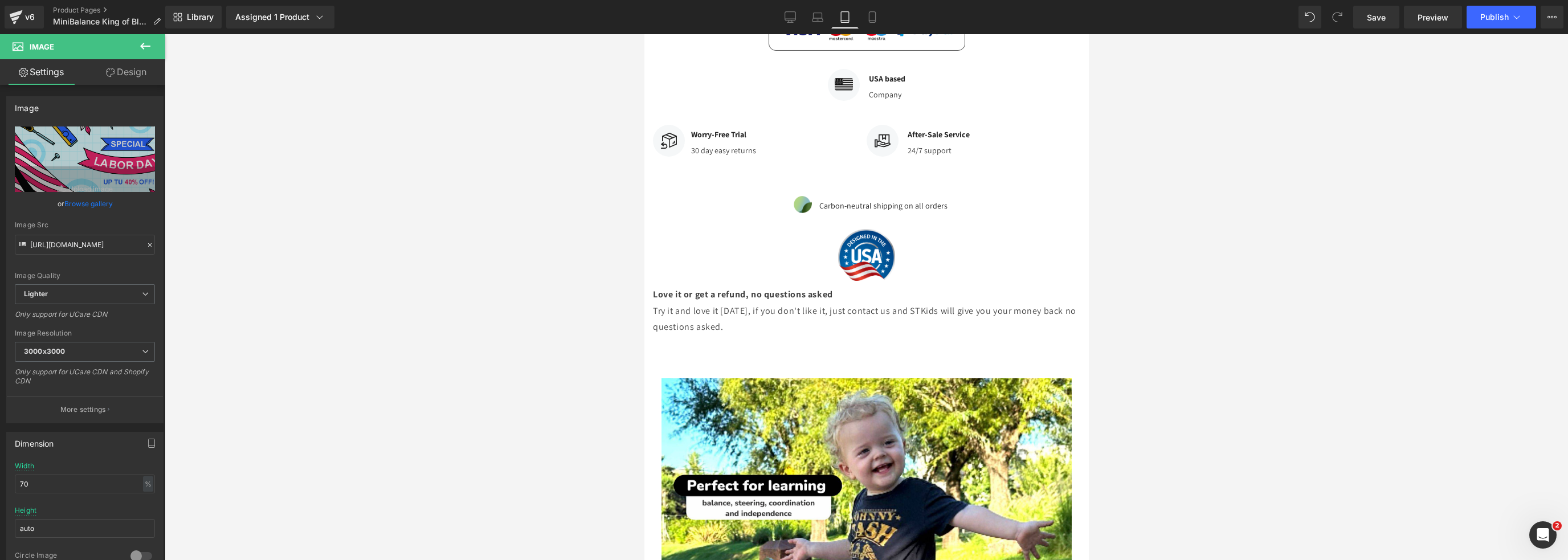
scroll to position [0, 0]
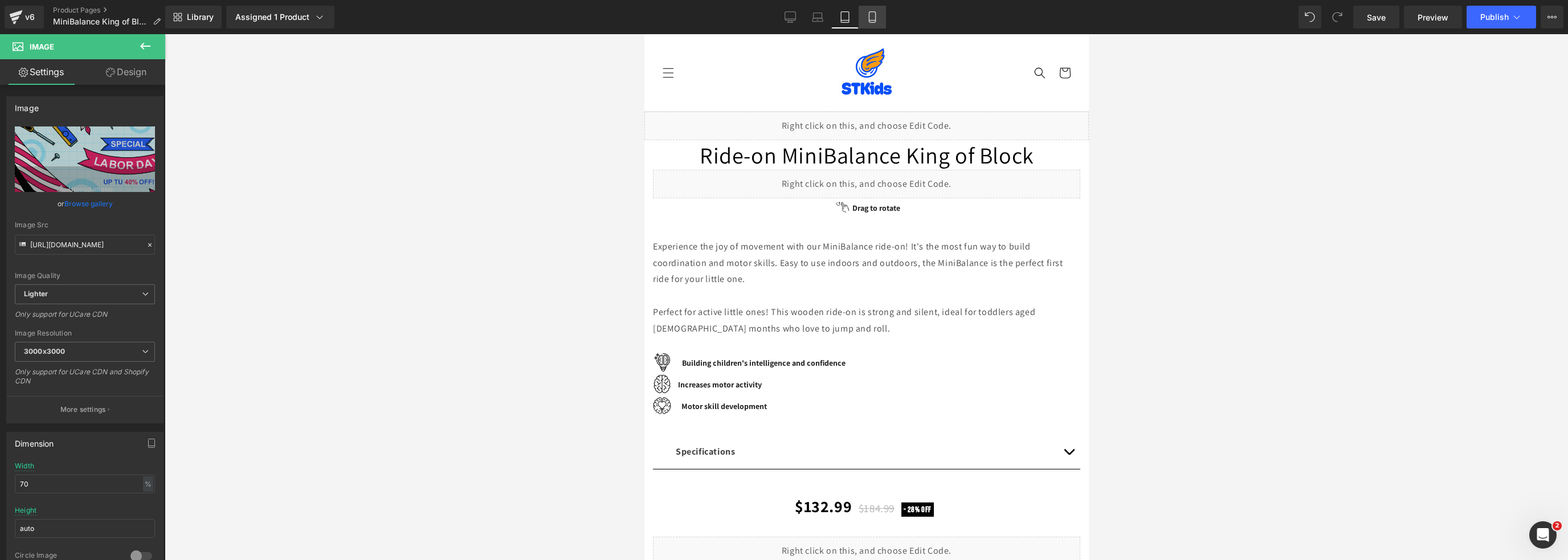
drag, startPoint x: 870, startPoint y: 17, endPoint x: 876, endPoint y: 20, distance: 6.7
click at [874, 19] on icon at bounding box center [872, 16] width 11 height 11
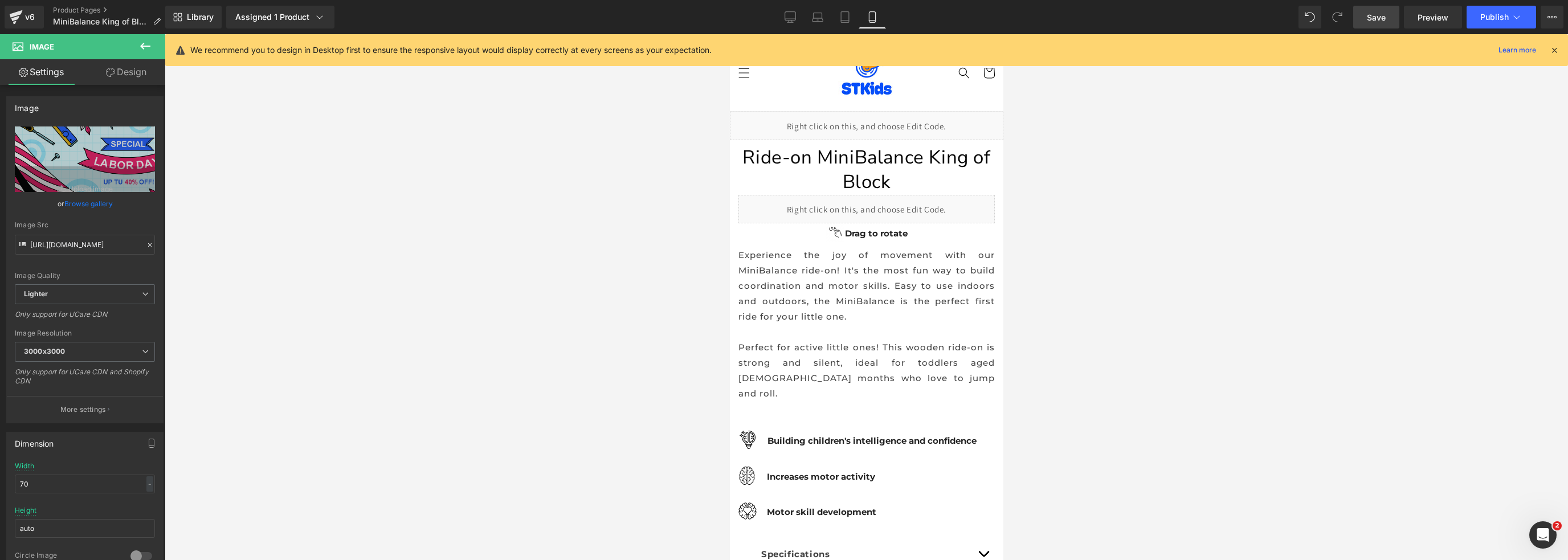
click at [1385, 16] on span "Save" at bounding box center [1376, 17] width 19 height 12
click at [1480, 21] on button "Publish" at bounding box center [1501, 17] width 70 height 23
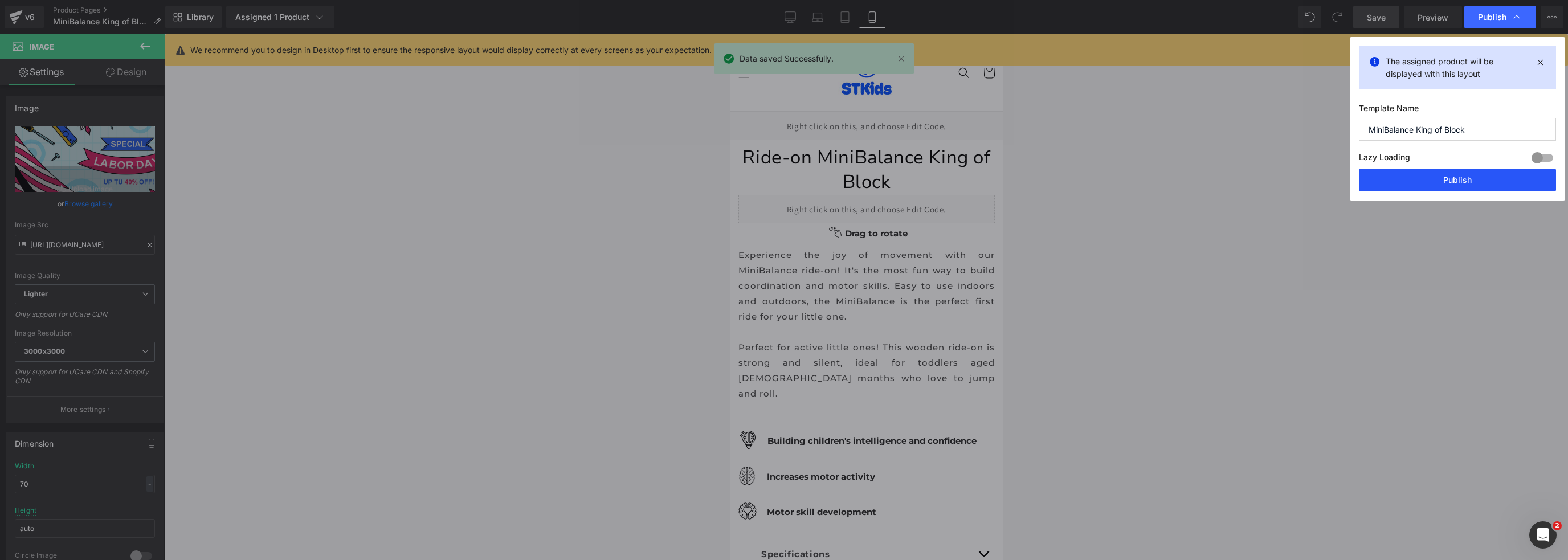
click at [1440, 183] on button "Publish" at bounding box center [1457, 180] width 197 height 23
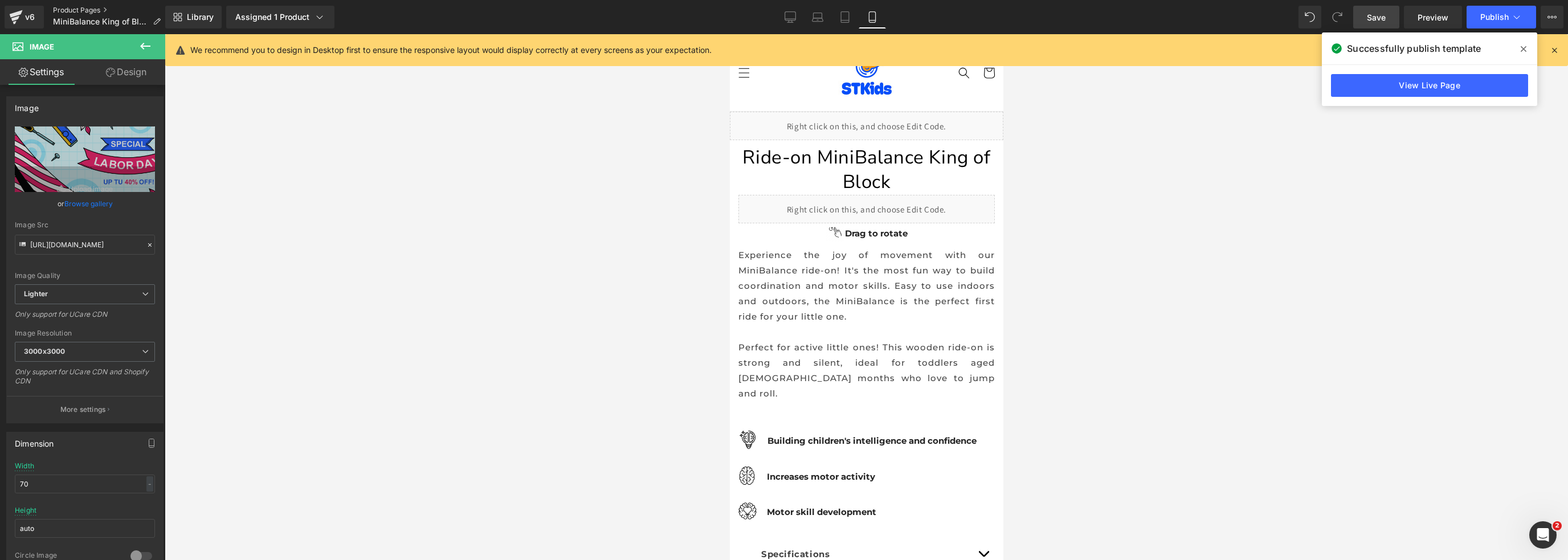
click at [87, 12] on link "Product Pages" at bounding box center [111, 10] width 117 height 9
